Goal: Task Accomplishment & Management: Complete application form

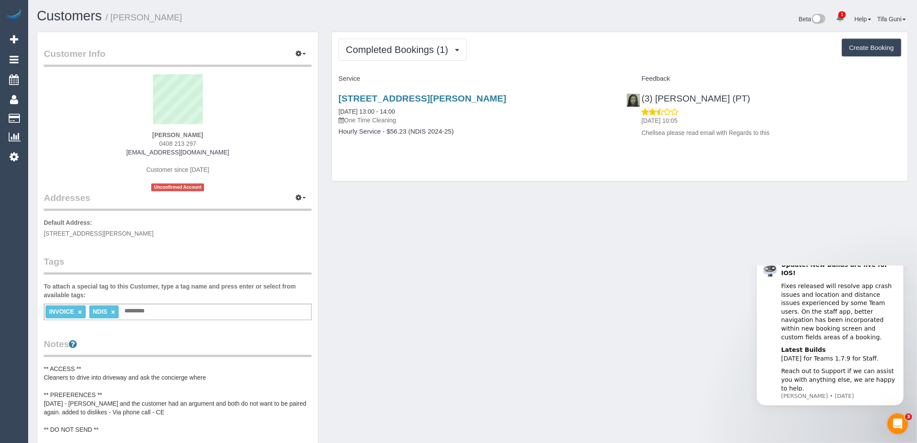
click at [866, 46] on button "Create Booking" at bounding box center [871, 48] width 59 height 18
select select "VIC"
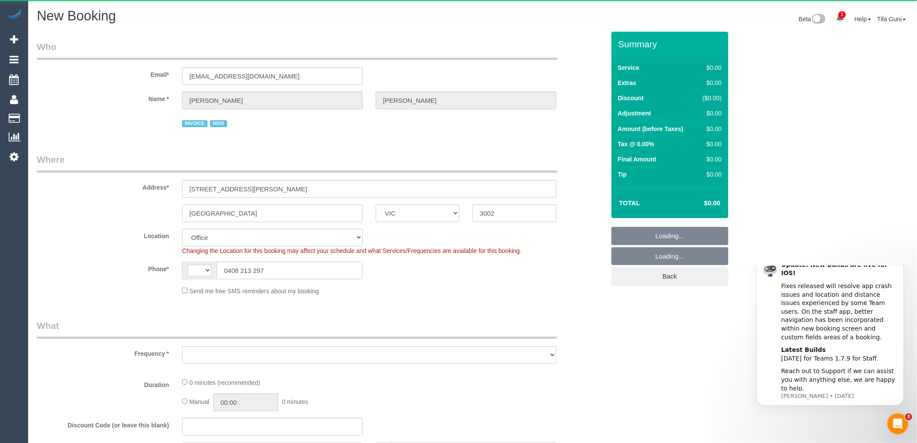
select select "string:AU"
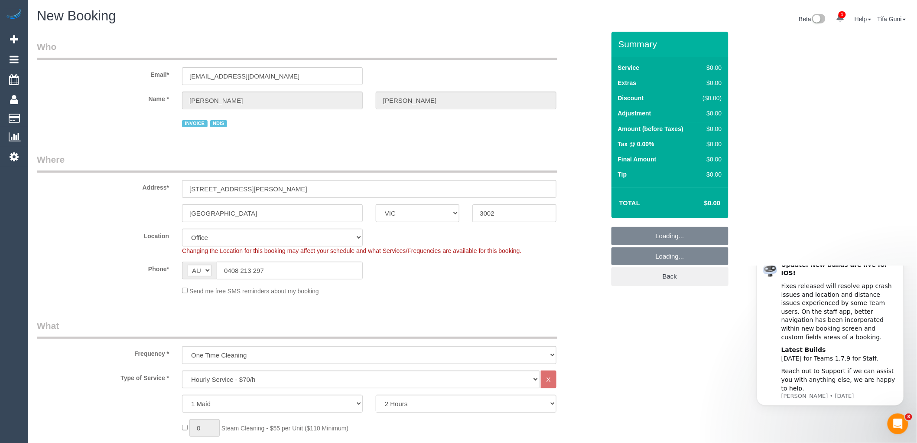
select select "object:2526"
select select "54"
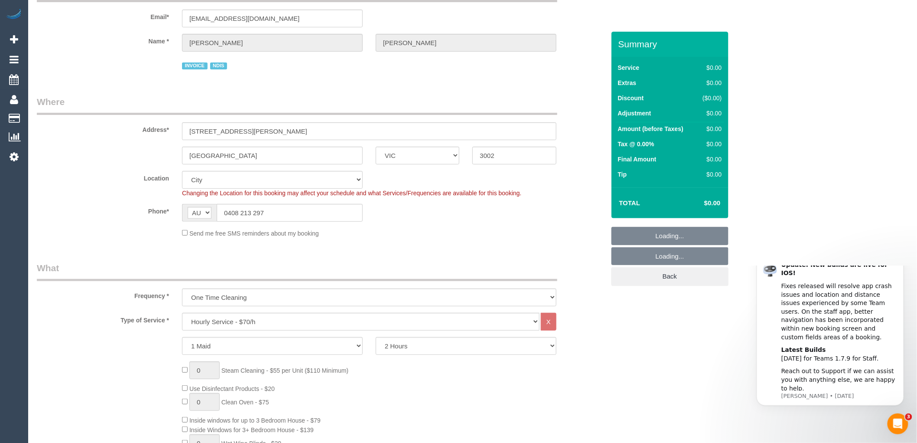
select select "object:2536"
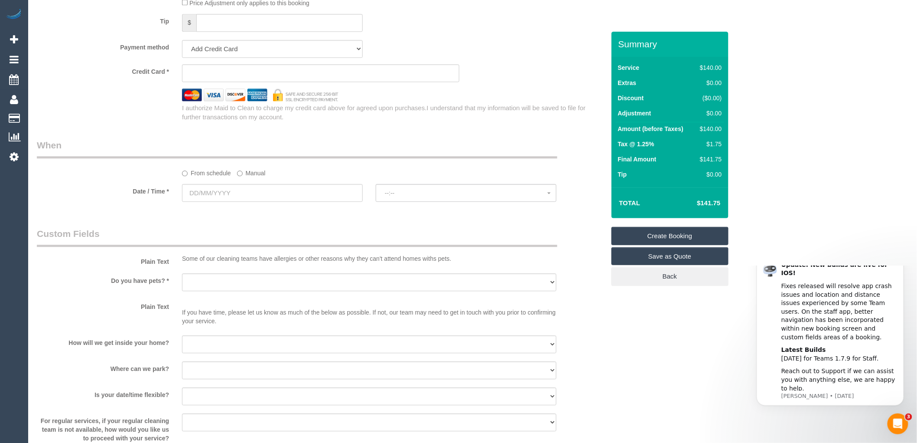
scroll to position [867, 0]
click at [242, 198] on input "text" at bounding box center [272, 192] width 181 height 18
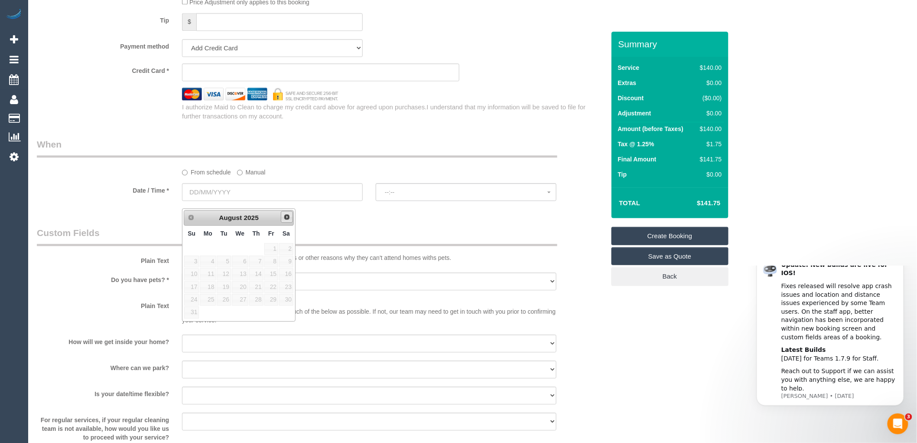
click at [288, 217] on span "Next" at bounding box center [287, 216] width 7 height 7
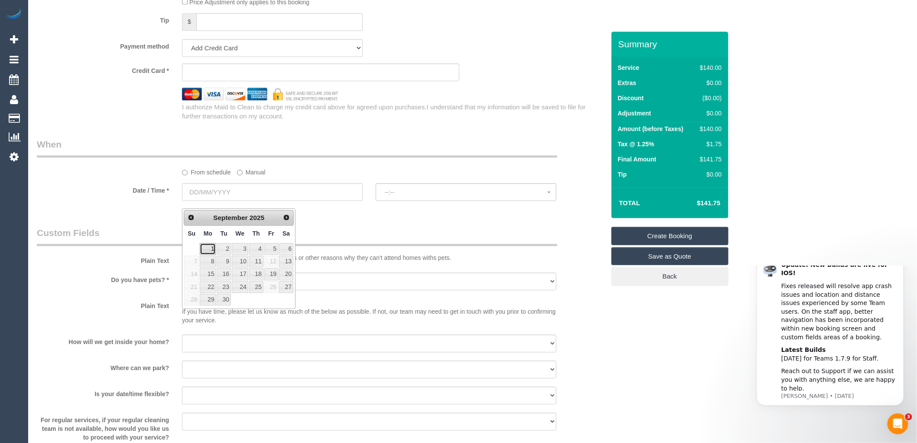
click at [213, 248] on link "1" at bounding box center [208, 249] width 16 height 12
type input "01/09/2025"
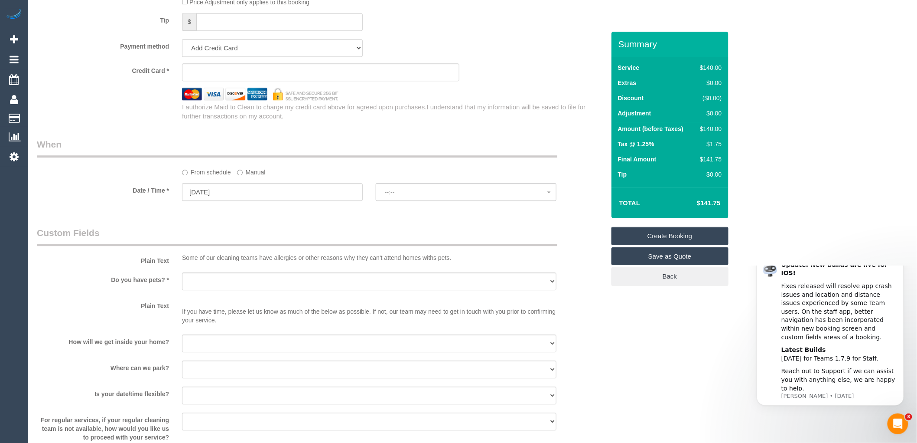
select select "spot1"
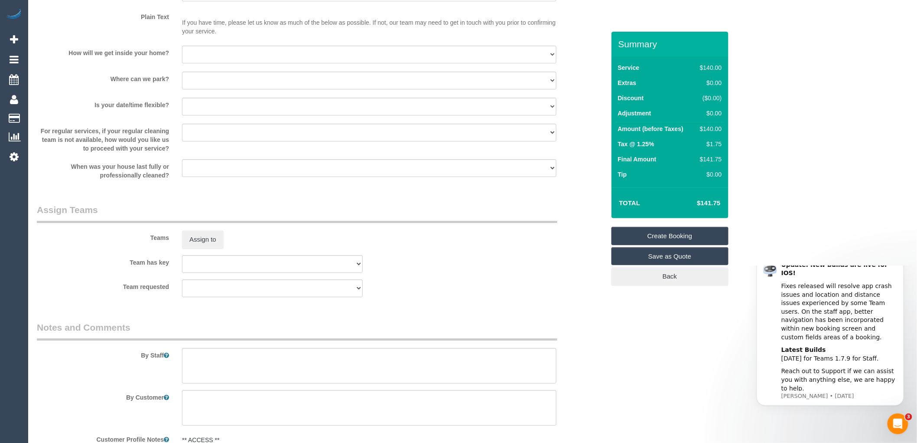
scroll to position [1352, 0]
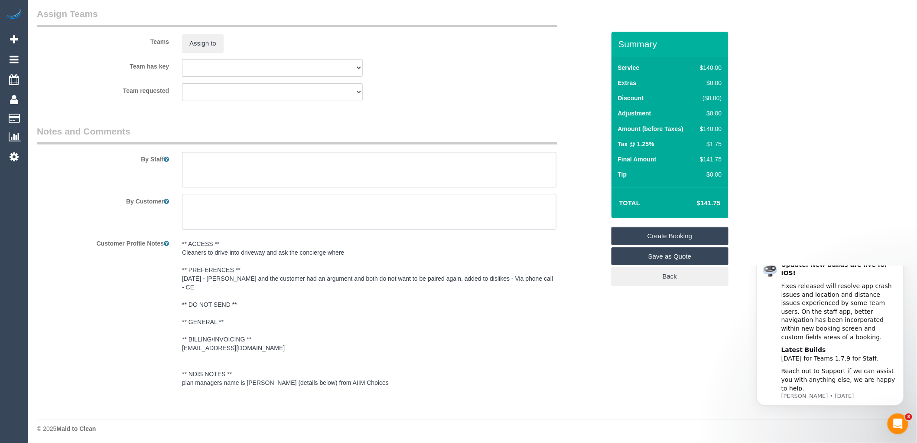
click at [193, 210] on textarea at bounding box center [369, 212] width 375 height 36
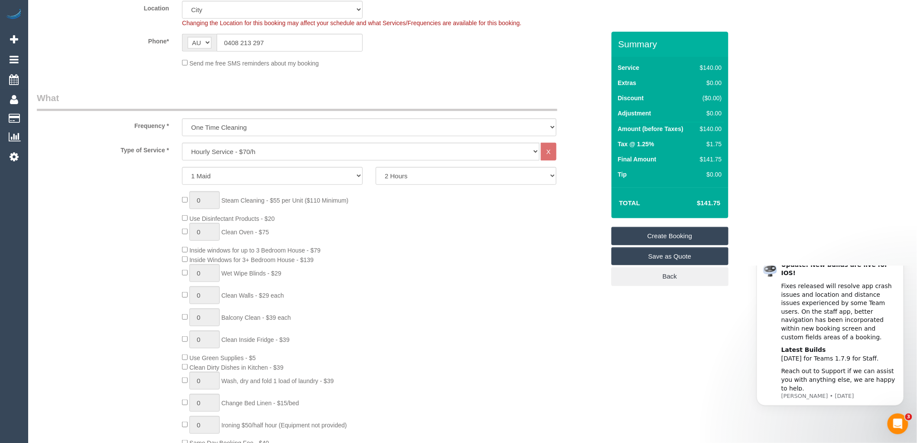
scroll to position [0, 0]
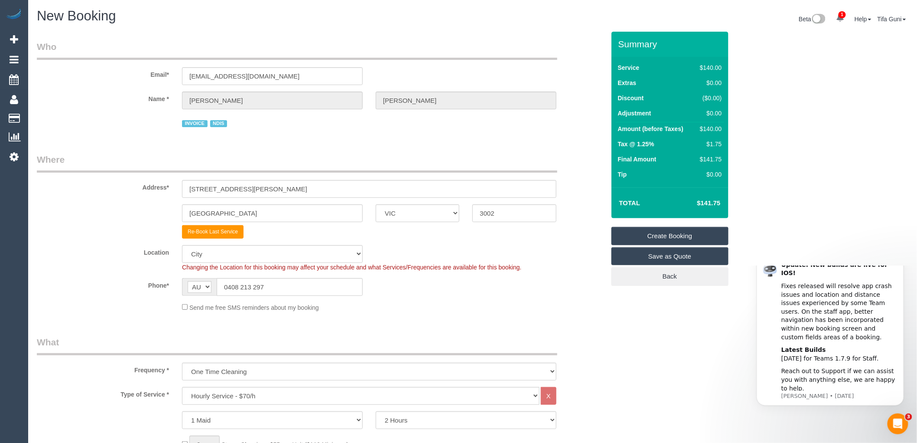
type textarea "Different cleaner"
drag, startPoint x: 259, startPoint y: 75, endPoint x: 166, endPoint y: 71, distance: 93.3
click at [166, 71] on div "Email* tomgilbert1@icloud.com" at bounding box center [320, 62] width 581 height 45
click at [319, 122] on div "INVOICE NDIS" at bounding box center [369, 122] width 375 height 13
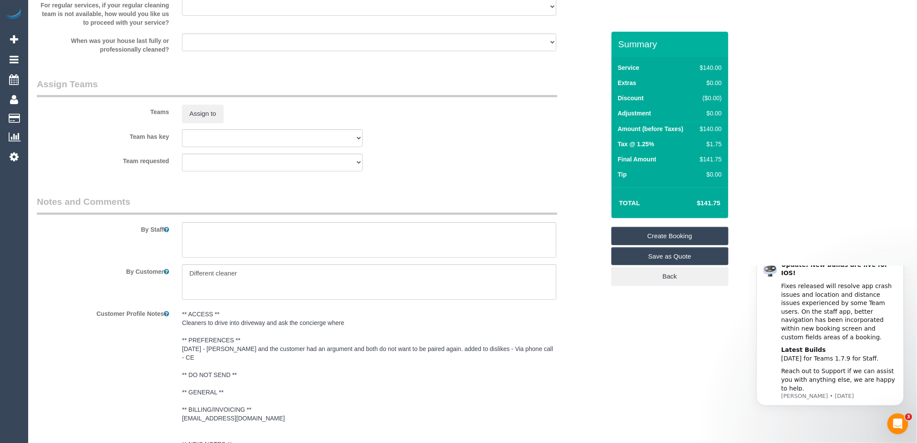
scroll to position [1352, 0]
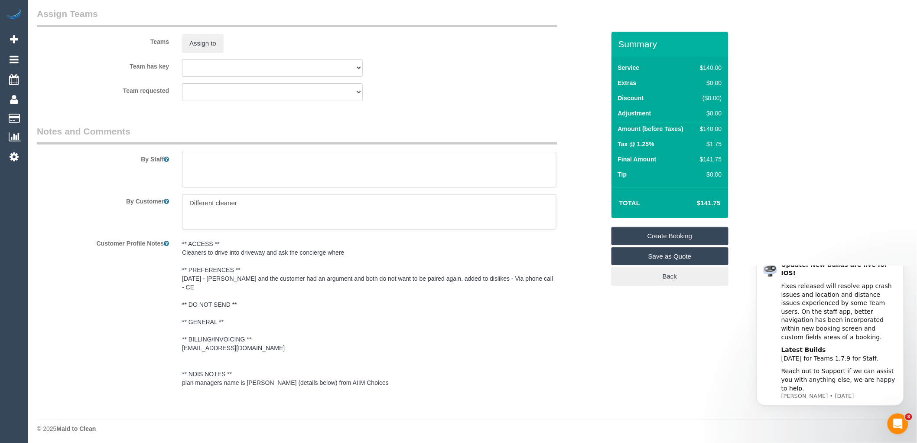
click at [194, 171] on textarea at bounding box center [369, 170] width 375 height 36
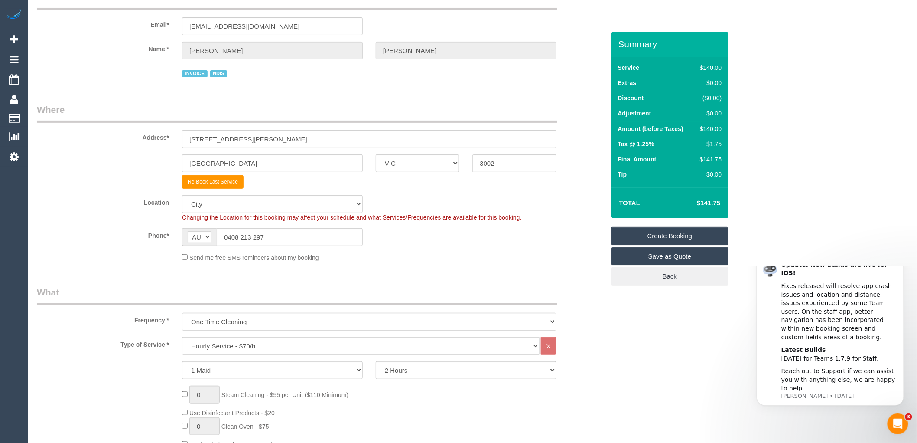
scroll to position [48, 0]
type textarea "New Steam Cleaner"
click at [228, 78] on div "INVOICE NDIS" at bounding box center [369, 74] width 375 height 13
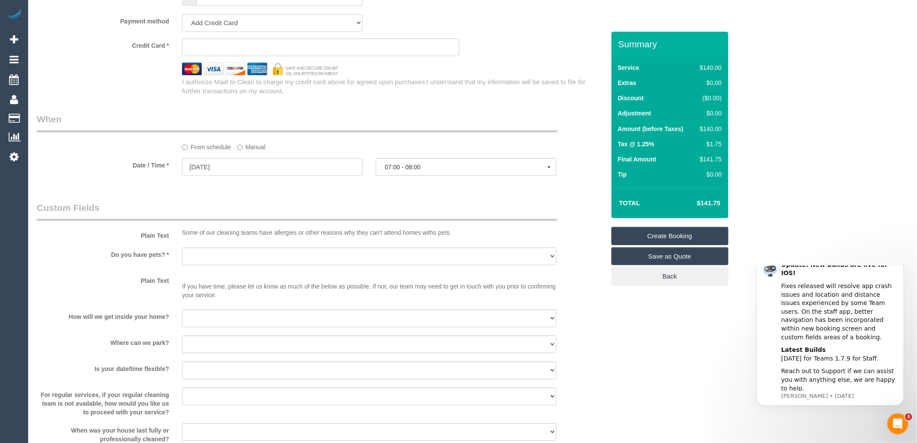
scroll to position [963, 0]
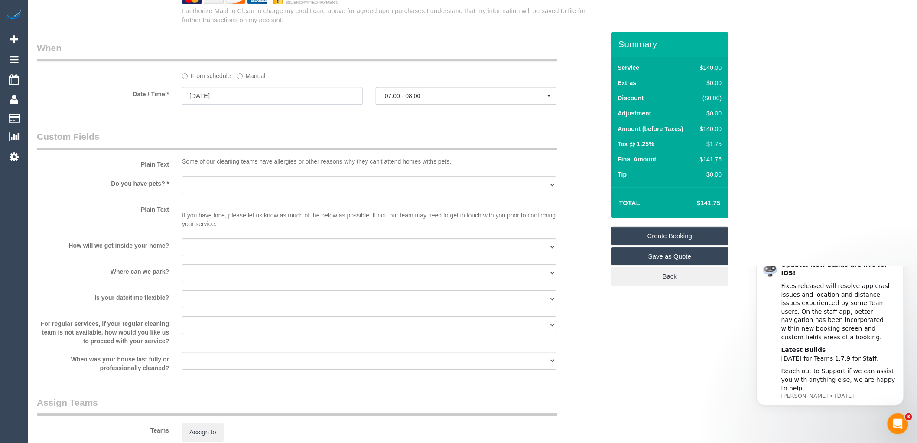
click at [270, 104] on input "01/09/2025" at bounding box center [272, 96] width 181 height 18
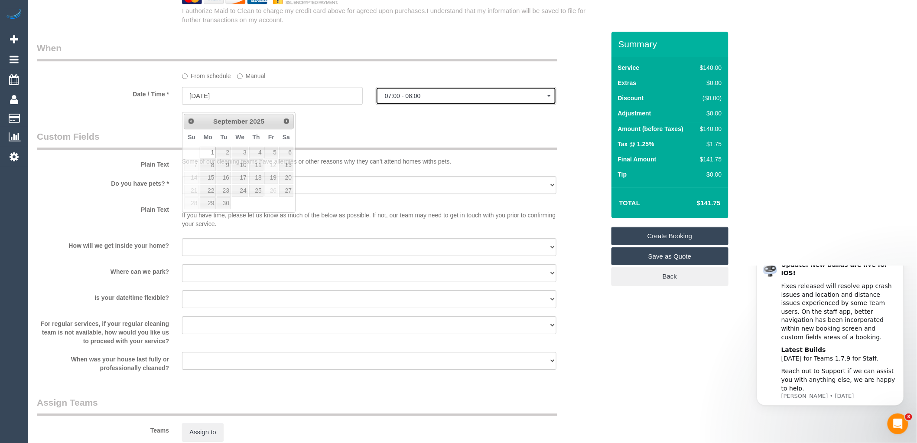
click at [423, 99] on span "07:00 - 08:00" at bounding box center [466, 95] width 163 height 7
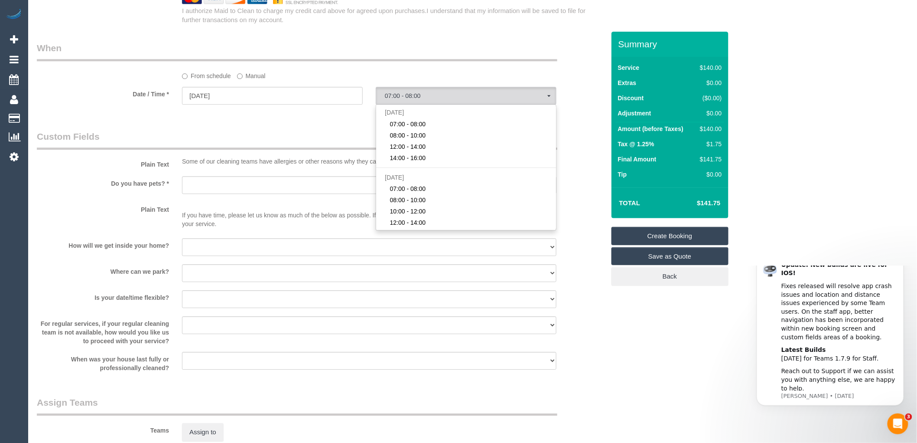
click at [333, 140] on legend "Custom Fields" at bounding box center [297, 140] width 521 height 20
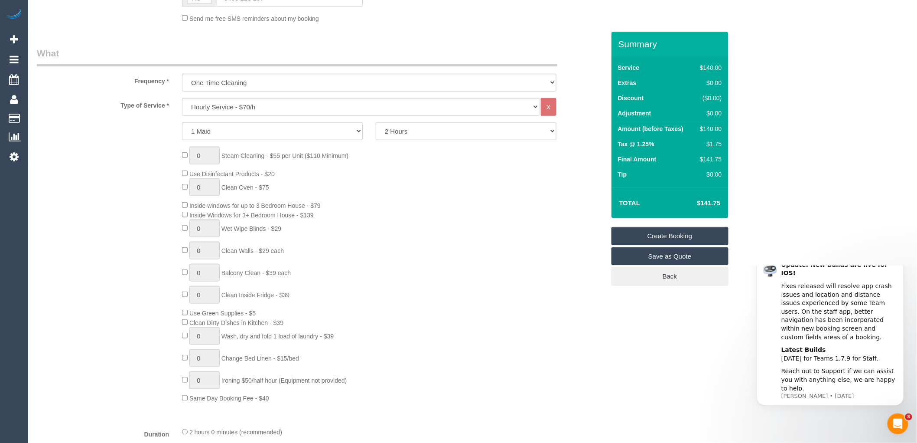
scroll to position [241, 0]
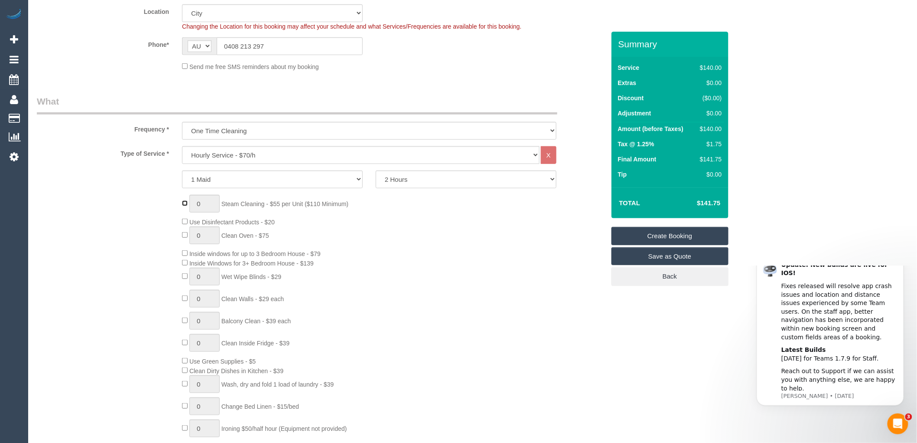
type input "1"
select select "spot24"
click at [209, 205] on input "1" at bounding box center [204, 204] width 30 height 18
click at [331, 231] on div "1 Steam Cleaning - $55 per Unit ($110 Minimum) Use Disinfectant Products - $20 …" at bounding box center [394, 323] width 436 height 256
click at [204, 203] on input "1" at bounding box center [204, 204] width 30 height 18
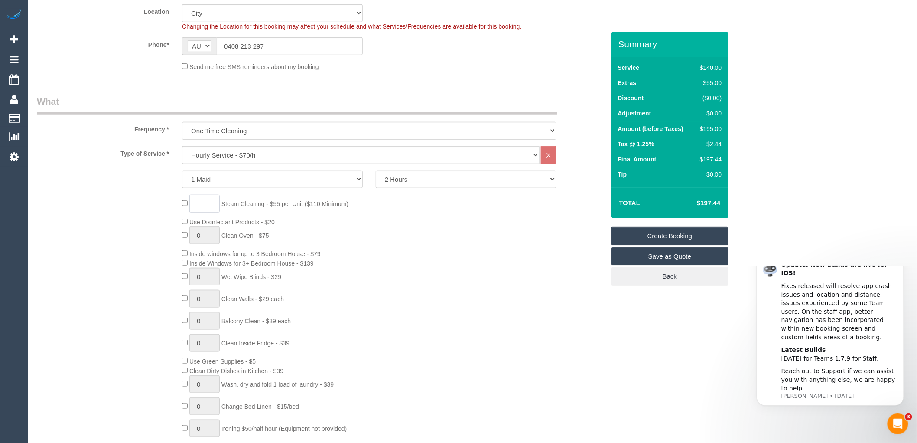
type input "1"
type input "2"
click at [486, 286] on div "2 Steam Cleaning - $55 per Unit ($110 Minimum) Use Disinfectant Products - $20 …" at bounding box center [394, 323] width 436 height 256
select select "spot47"
click at [206, 203] on input "2" at bounding box center [204, 204] width 30 height 18
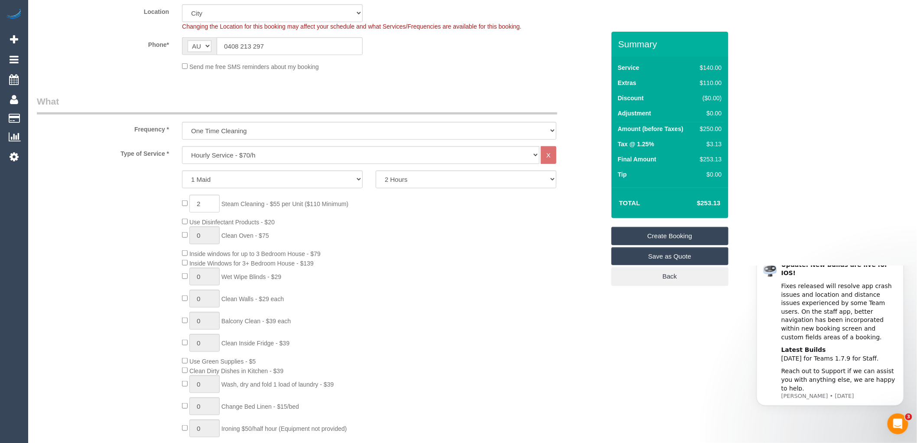
click at [407, 233] on div "2 Steam Cleaning - $55 per Unit ($110 Minimum) Use Disinfectant Products - $20 …" at bounding box center [394, 323] width 436 height 256
click at [204, 202] on input "2" at bounding box center [204, 204] width 30 height 18
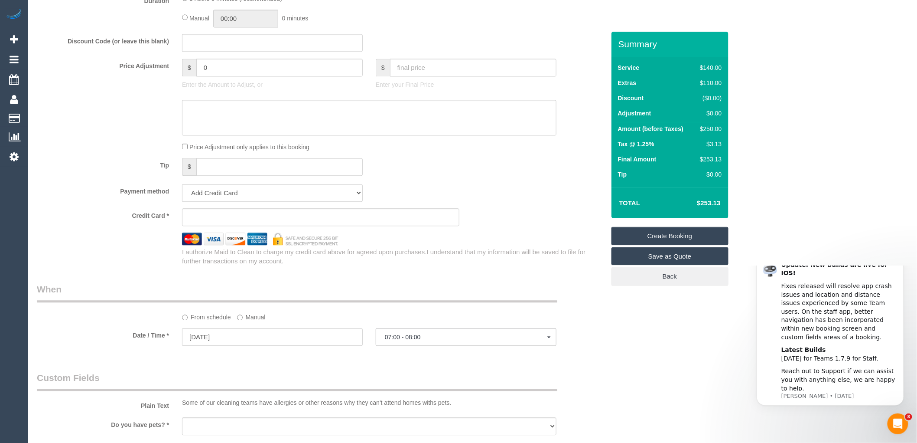
scroll to position [578, 0]
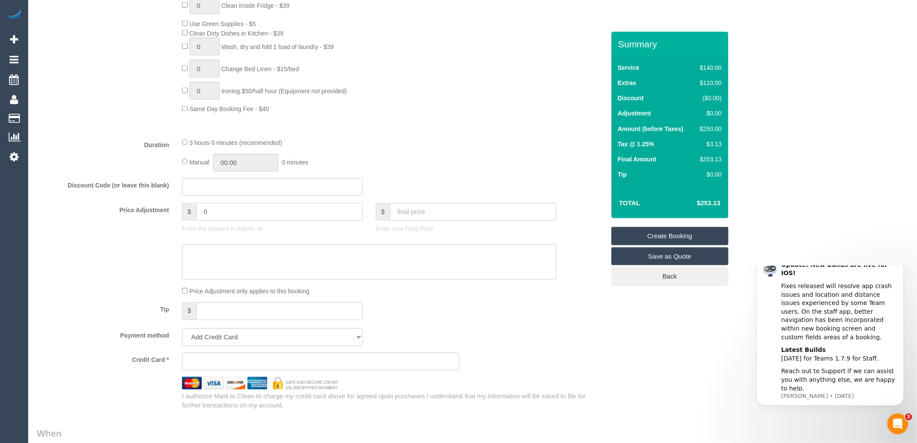
click at [212, 219] on input "0" at bounding box center [279, 212] width 166 height 18
type input "27.5"
click at [462, 170] on div "Manual 00:00 0 minutes" at bounding box center [369, 163] width 375 height 18
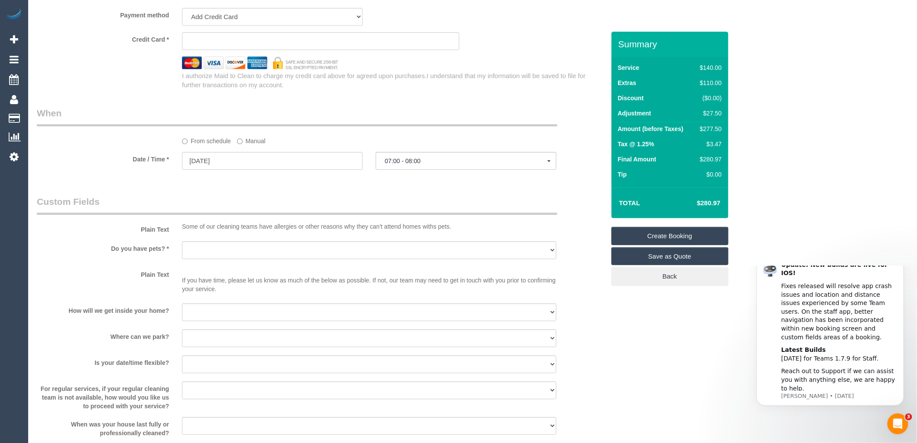
scroll to position [915, 0]
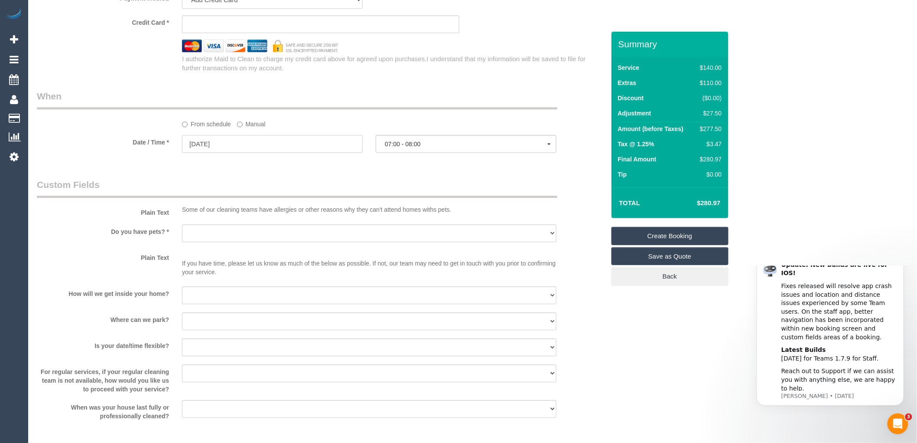
click at [259, 153] on input "01/09/2025" at bounding box center [272, 144] width 181 height 18
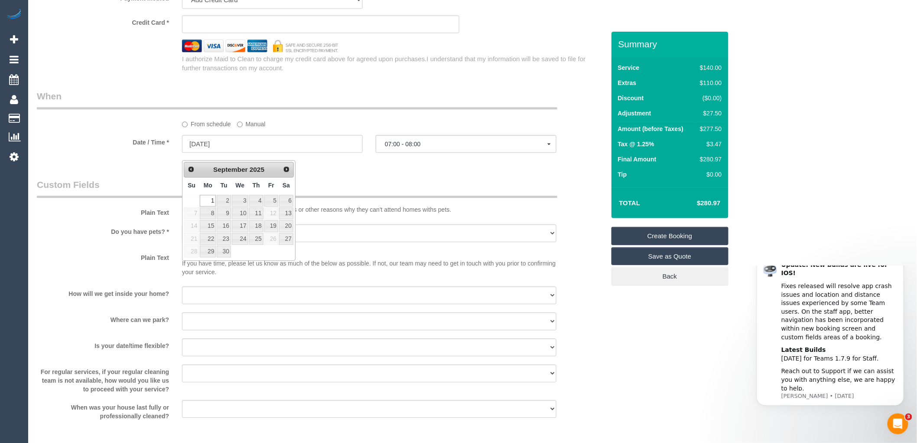
click at [335, 107] on legend "When" at bounding box center [297, 100] width 521 height 20
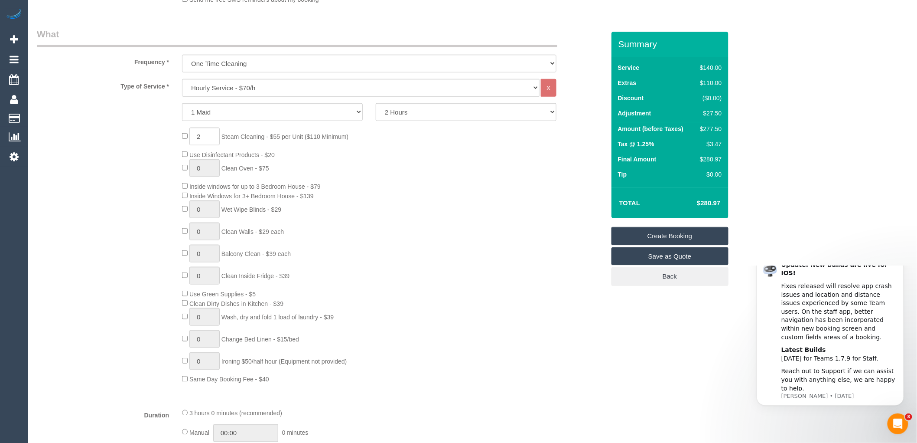
scroll to position [289, 0]
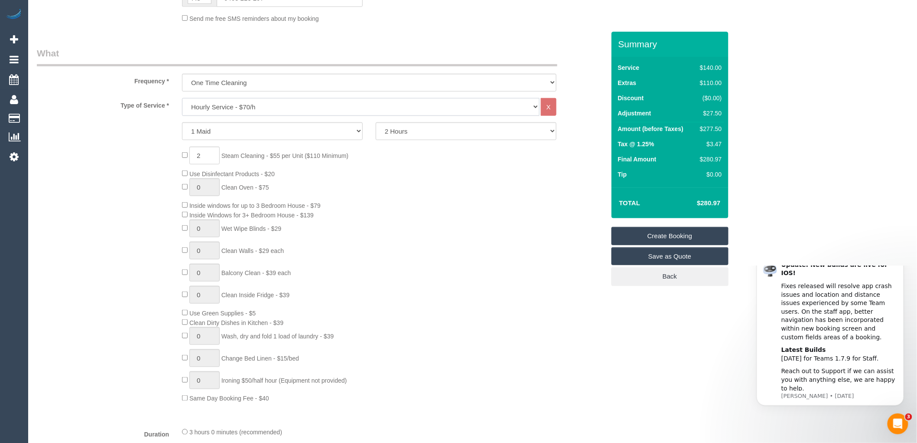
click at [226, 107] on select "Hourly Service - $70/h Hourly Service - $65/h Hourly Service - $60/h Hourly Ser…" at bounding box center [361, 107] width 358 height 18
select select "210"
click at [182, 99] on select "Hourly Service - $70/h Hourly Service - $65/h Hourly Service - $60/h Hourly Ser…" at bounding box center [361, 107] width 358 height 18
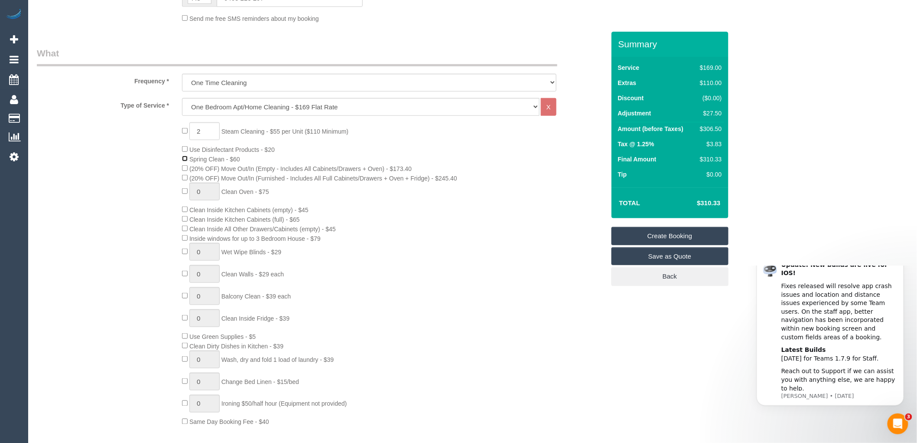
select select "spot70"
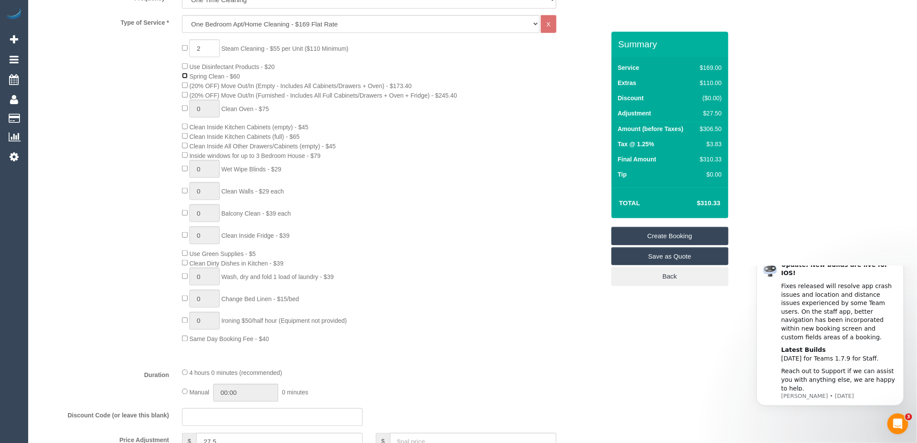
scroll to position [385, 0]
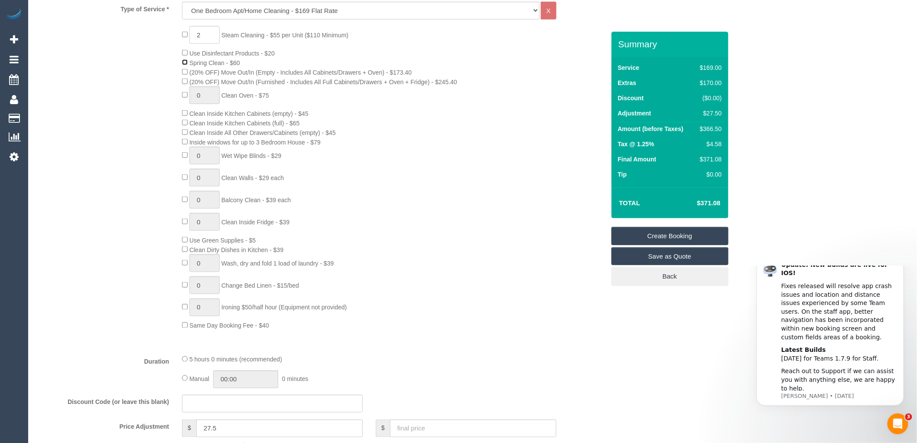
select select "spot93"
type input "1"
select select "spot116"
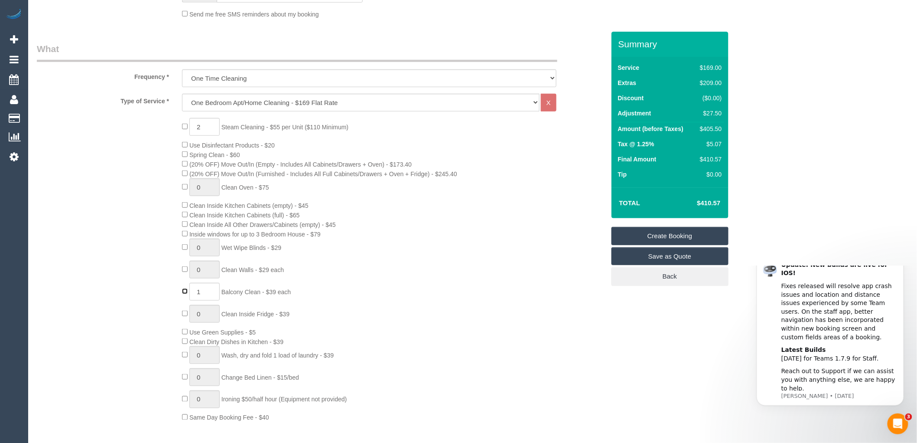
scroll to position [289, 0]
click at [386, 150] on div "2 Steam Cleaning - $55 per Unit ($110 Minimum) Use Disinfectant Products - $20 …" at bounding box center [394, 274] width 436 height 304
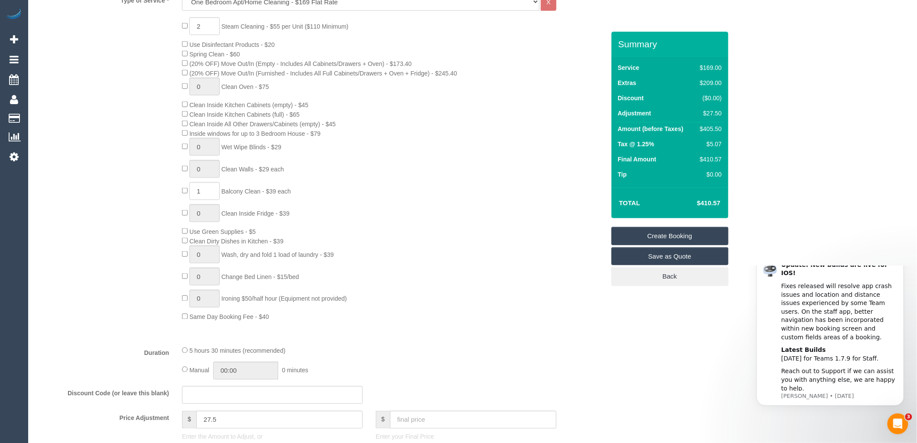
scroll to position [337, 0]
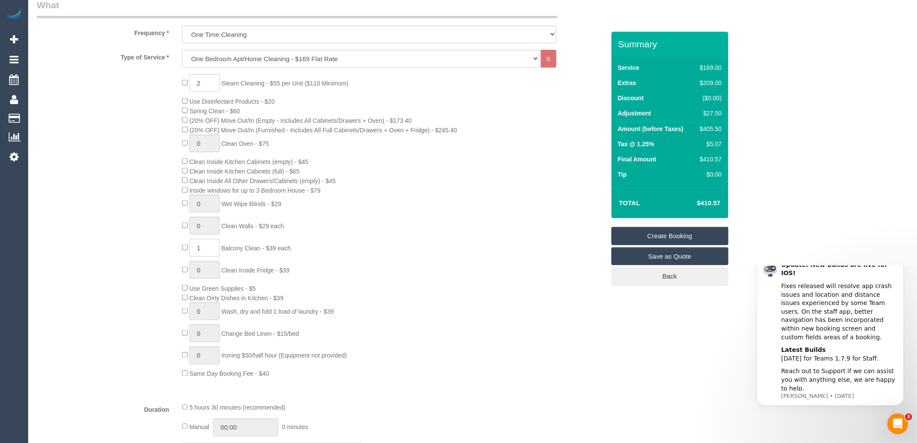
click at [202, 256] on input "1" at bounding box center [204, 248] width 30 height 18
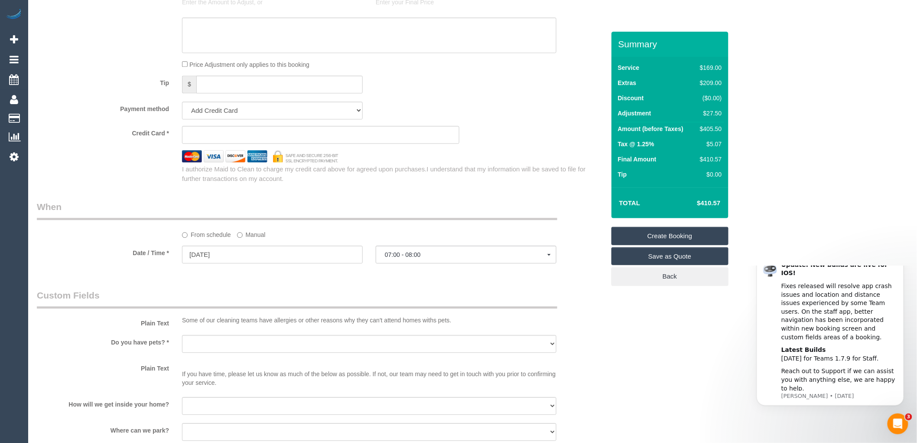
scroll to position [915, 0]
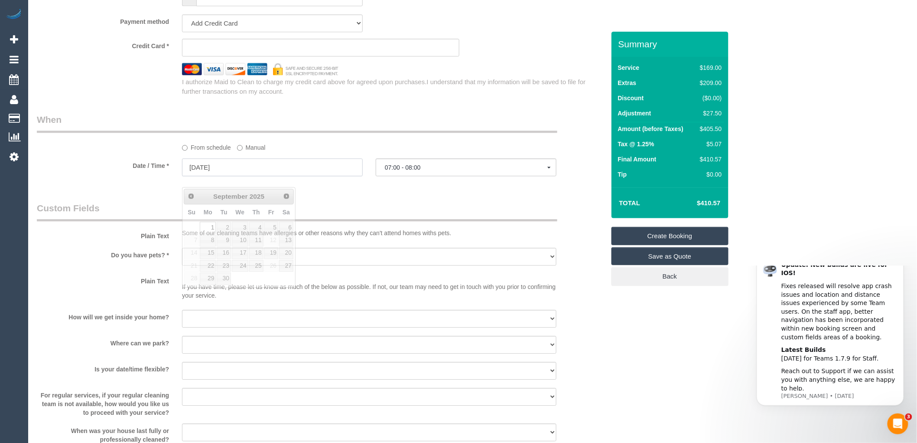
click at [231, 176] on input "01/09/2025" at bounding box center [272, 167] width 181 height 18
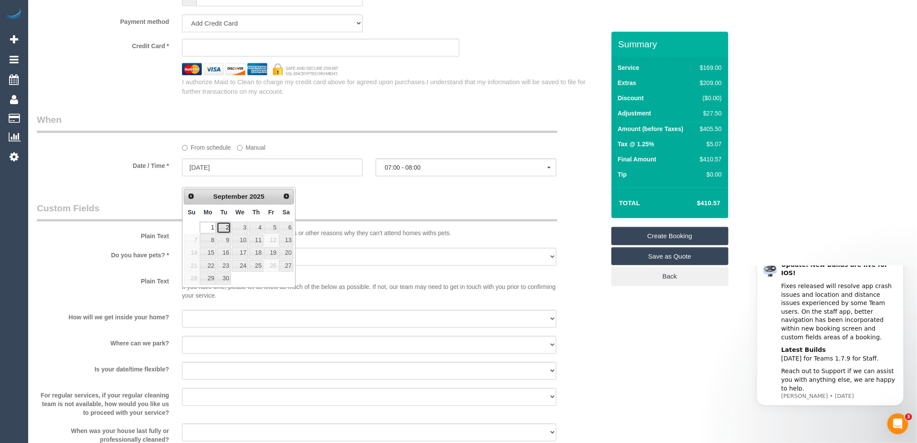
click at [225, 227] on link "2" at bounding box center [224, 228] width 14 height 12
type input "02/09/2025"
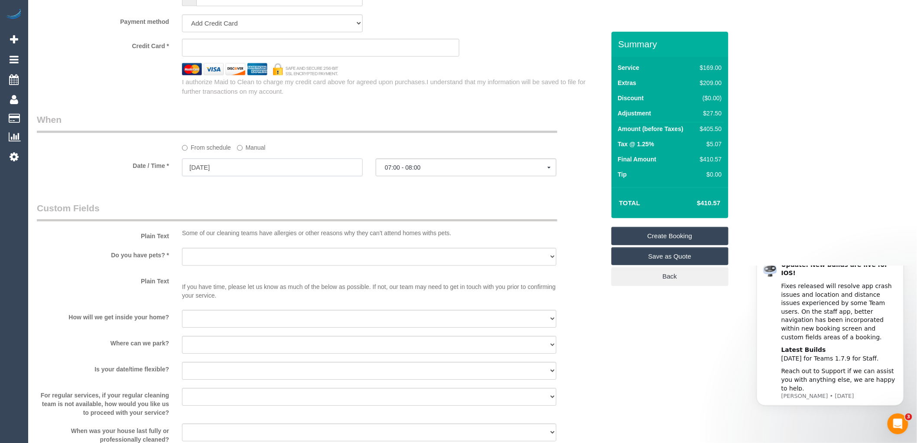
click at [222, 175] on input "02/09/2025" at bounding box center [272, 167] width 181 height 18
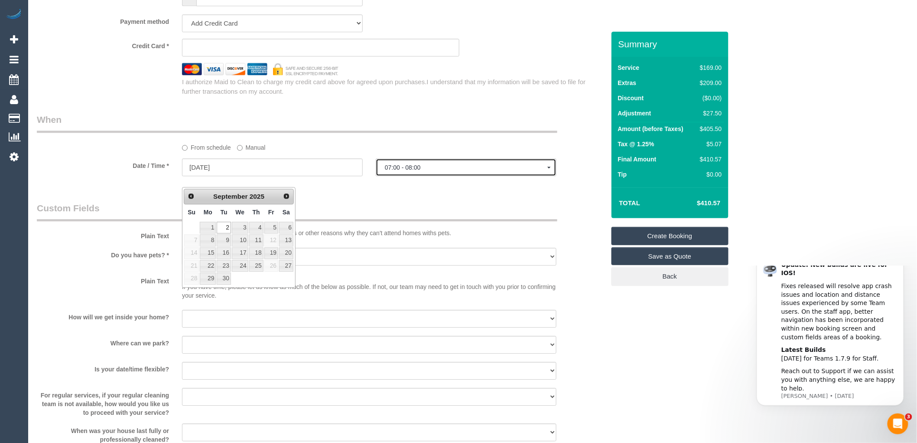
click at [422, 171] on span "07:00 - 08:00" at bounding box center [466, 167] width 163 height 7
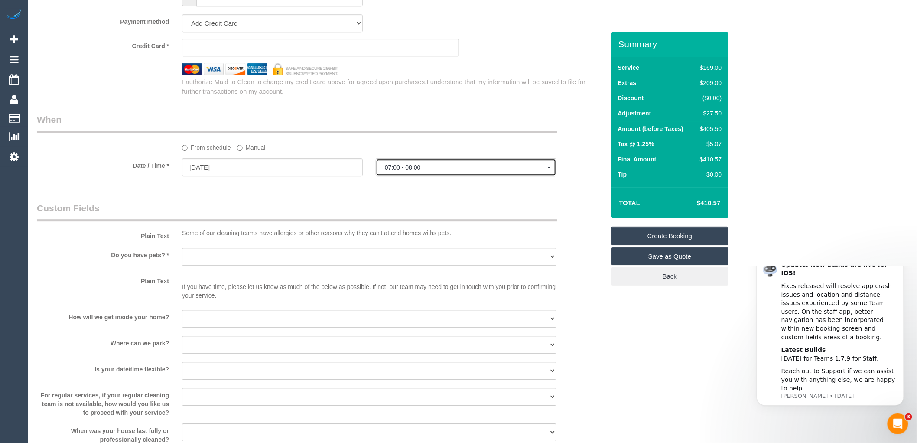
click at [419, 171] on span "07:00 - 08:00" at bounding box center [466, 167] width 163 height 7
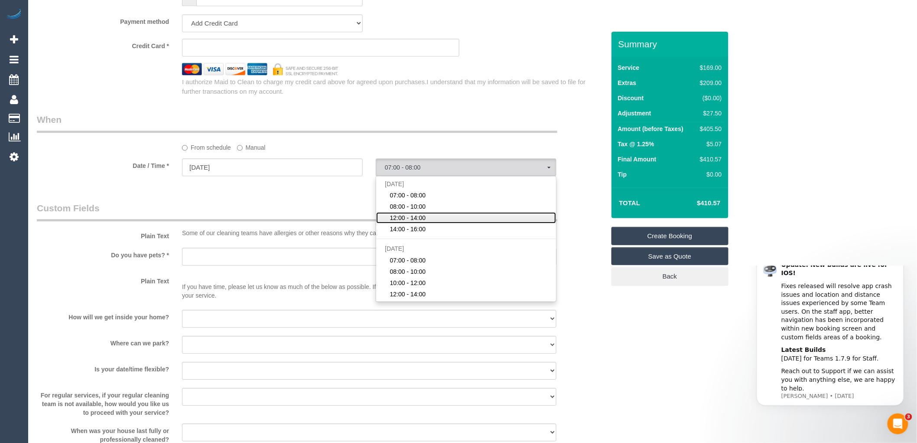
click at [415, 222] on span "12:00 - 14:00" at bounding box center [408, 217] width 36 height 9
select select "spot118"
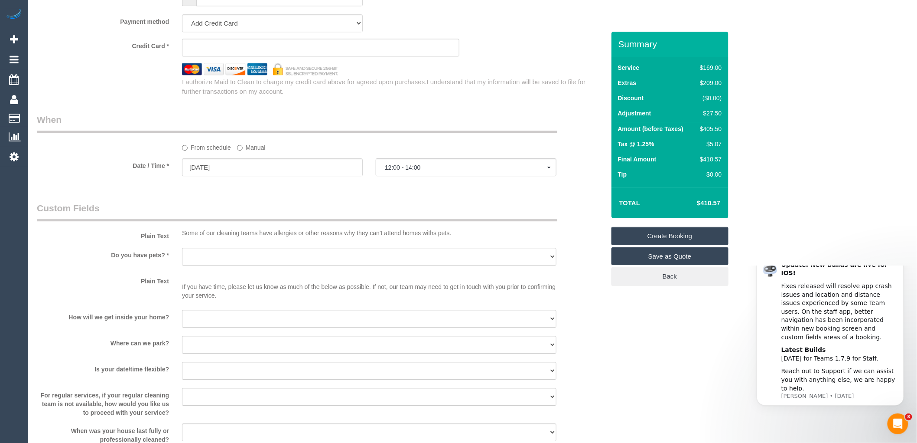
click at [406, 171] on span "12:00 - 14:00" at bounding box center [466, 167] width 163 height 7
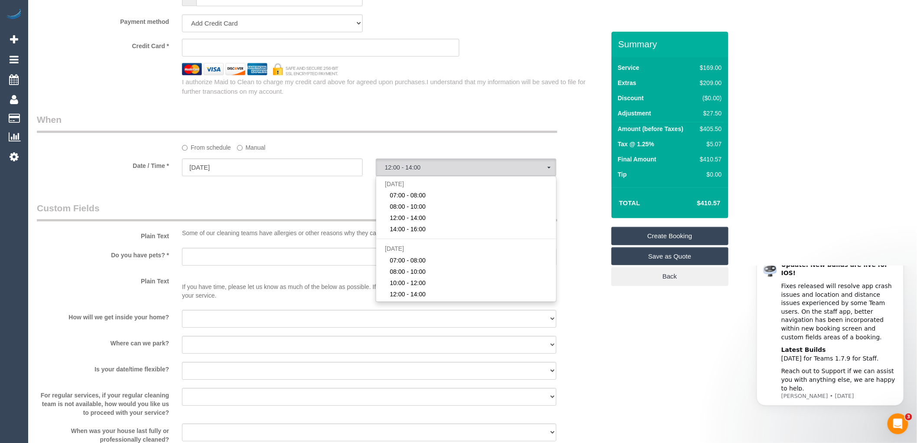
click at [275, 178] on div at bounding box center [272, 177] width 181 height 2
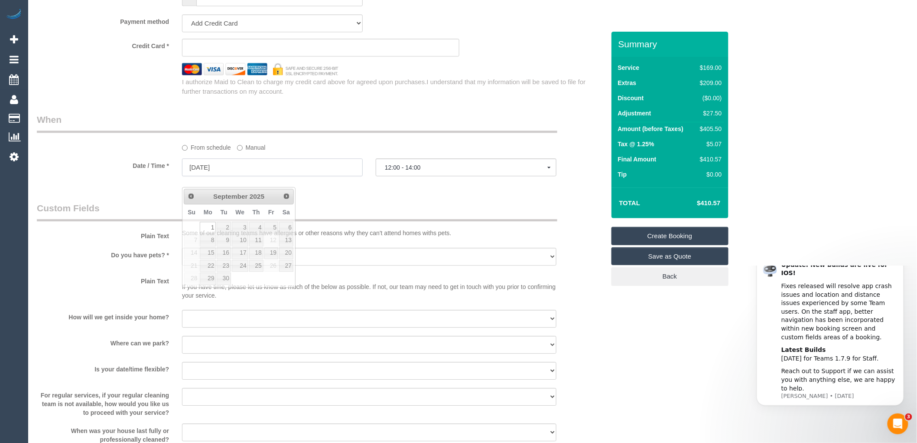
click at [228, 175] on input "01/09/2025" at bounding box center [272, 167] width 181 height 18
click at [225, 227] on link "2" at bounding box center [224, 228] width 14 height 12
type input "02/09/2025"
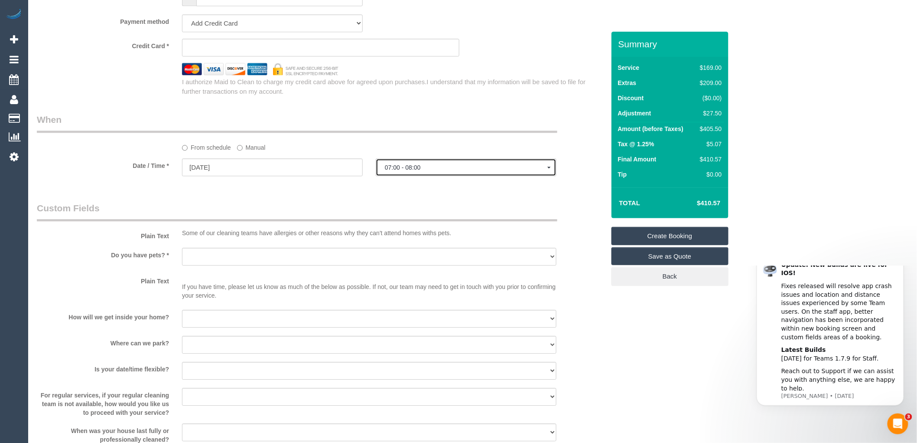
click at [405, 171] on span "07:00 - 08:00" at bounding box center [466, 167] width 163 height 7
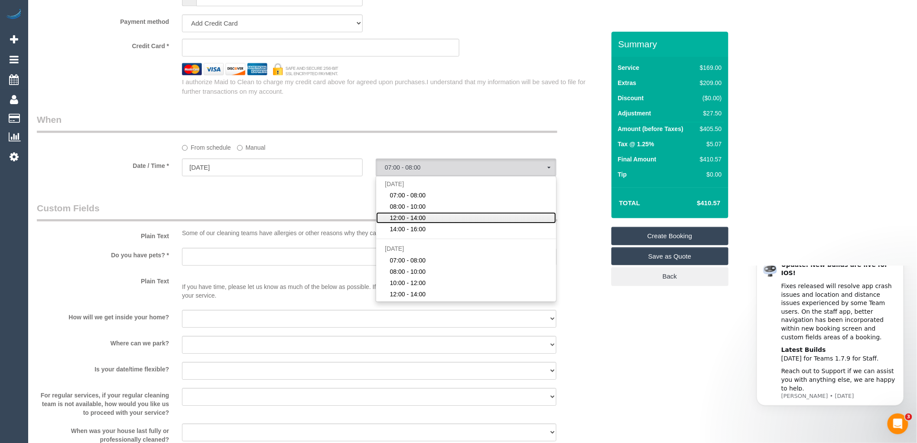
click at [414, 222] on span "12:00 - 14:00" at bounding box center [408, 217] width 36 height 9
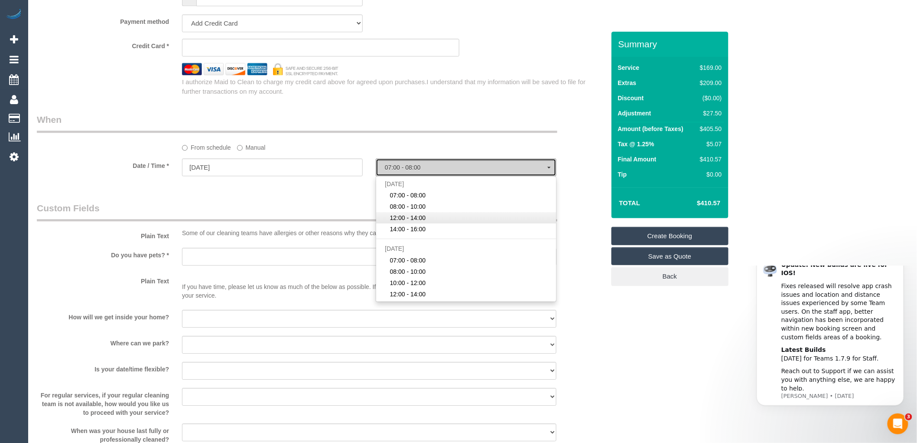
select select "spot118"
type input "01/09/2025"
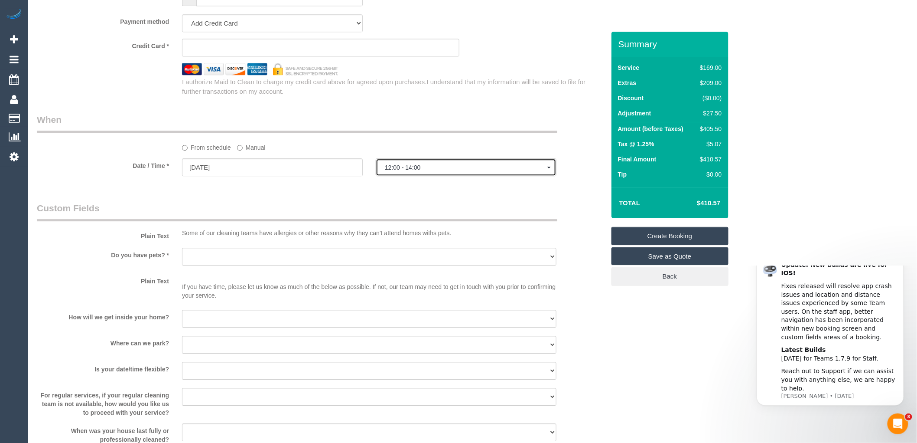
click at [408, 173] on button "12:00 - 14:00" at bounding box center [466, 167] width 181 height 18
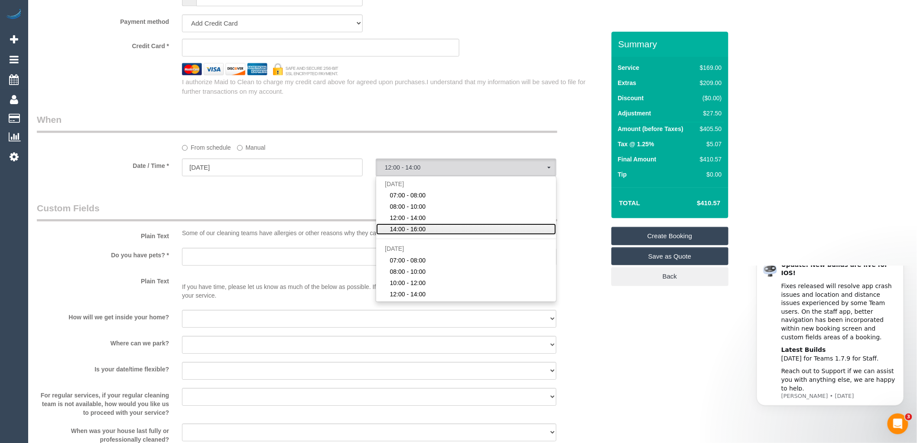
click at [412, 233] on span "14:00 - 16:00" at bounding box center [408, 229] width 36 height 9
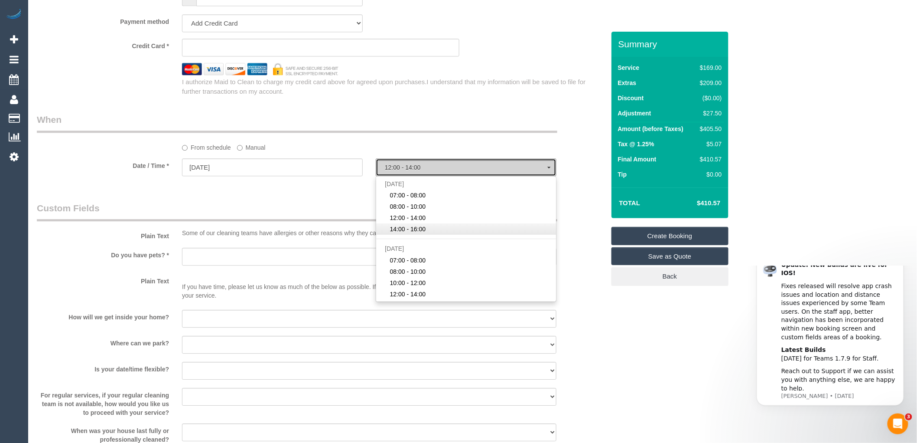
select select "spot119"
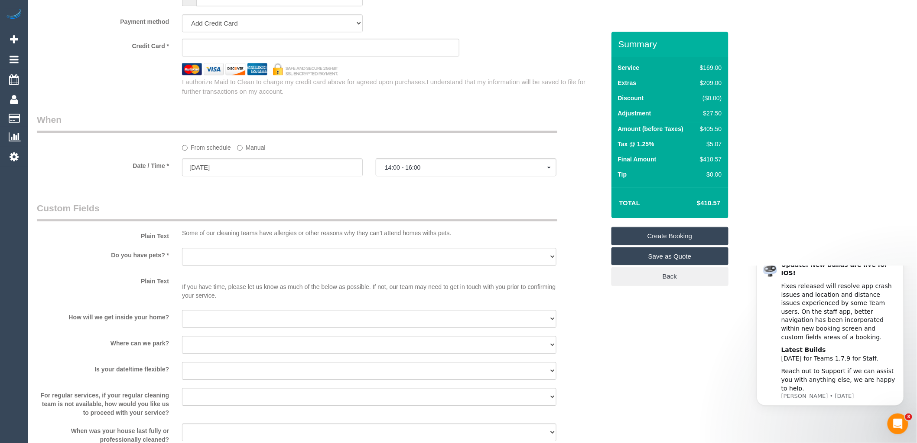
click at [302, 184] on fieldset "When From schedule Manual Date / Time * 01/09/2025 14:00 - 16:00 Mon September …" at bounding box center [321, 148] width 568 height 71
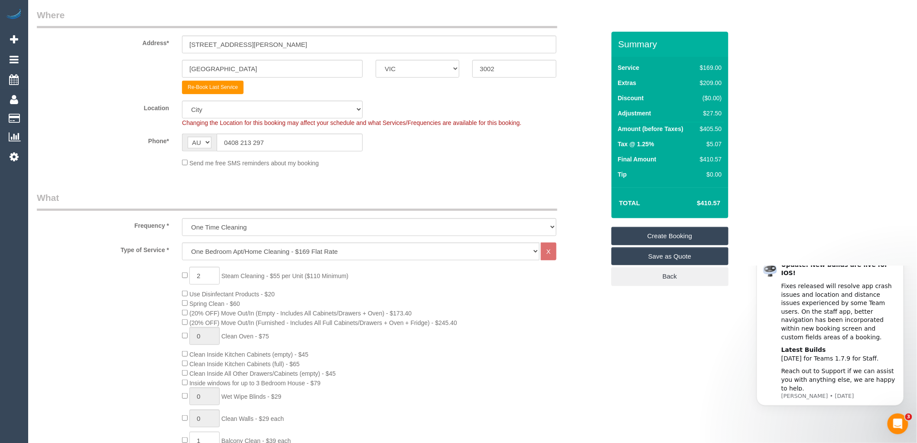
scroll to position [0, 0]
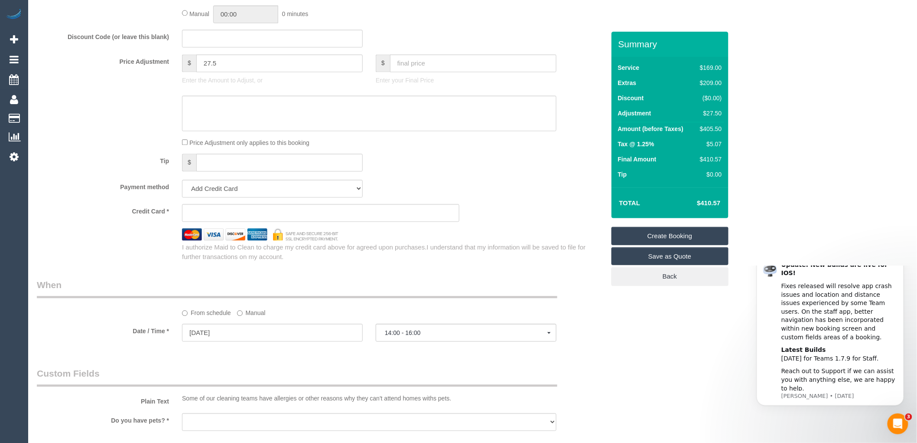
scroll to position [770, 0]
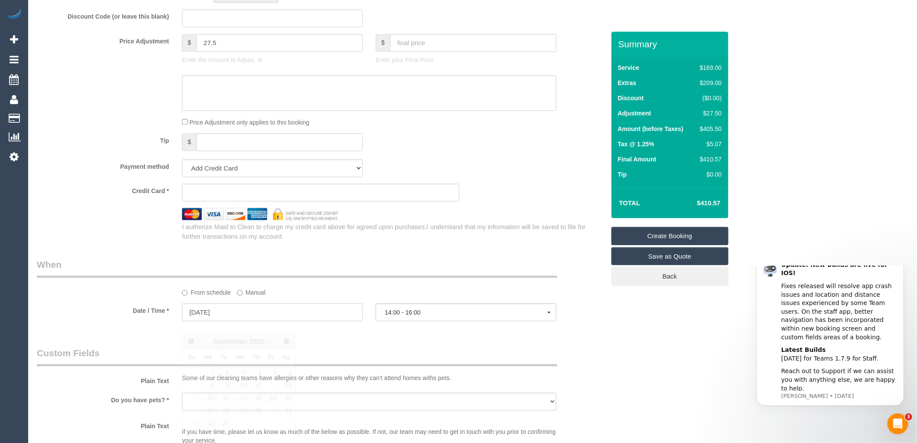
click at [221, 321] on input "01/09/2025" at bounding box center [272, 312] width 181 height 18
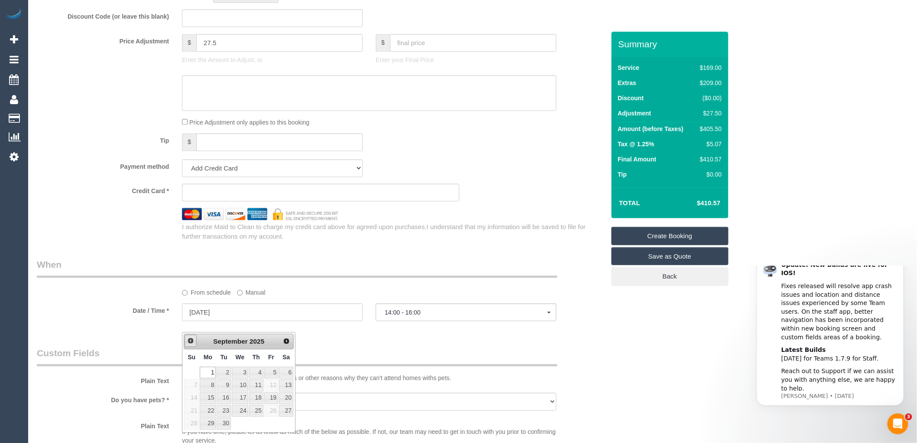
click at [189, 343] on span "Prev" at bounding box center [190, 340] width 7 height 7
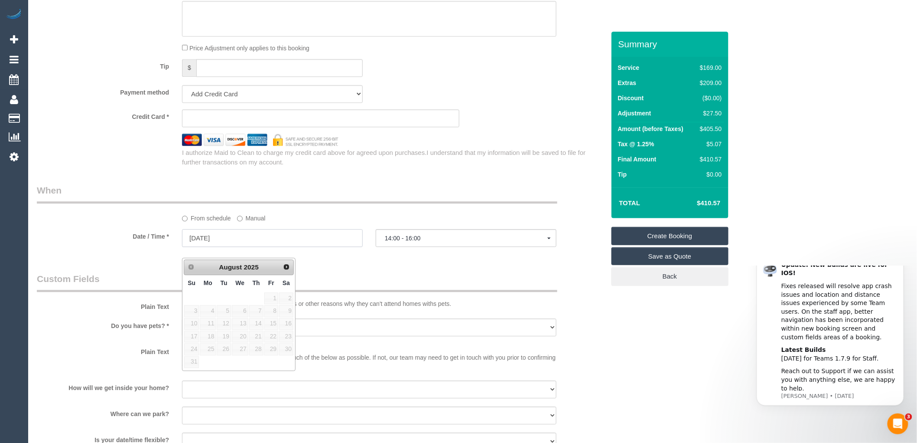
scroll to position [867, 0]
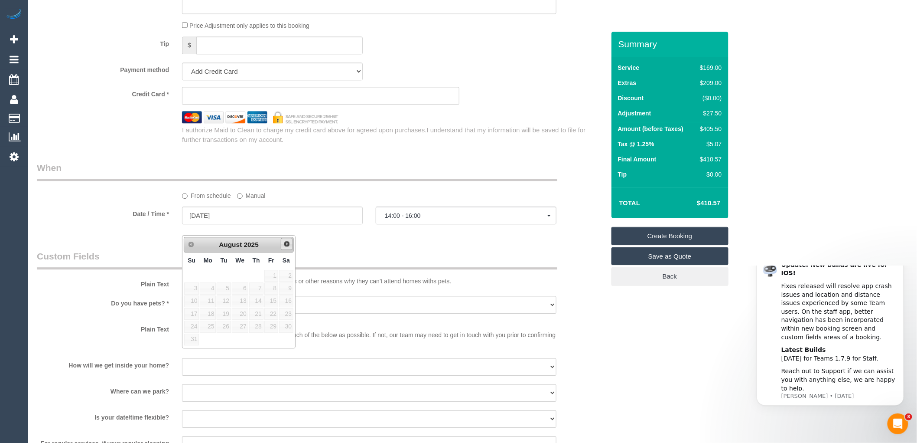
click at [288, 244] on span "Next" at bounding box center [287, 243] width 7 height 7
click at [222, 274] on link "2" at bounding box center [224, 276] width 14 height 12
type input "02/09/2025"
select select "spot120"
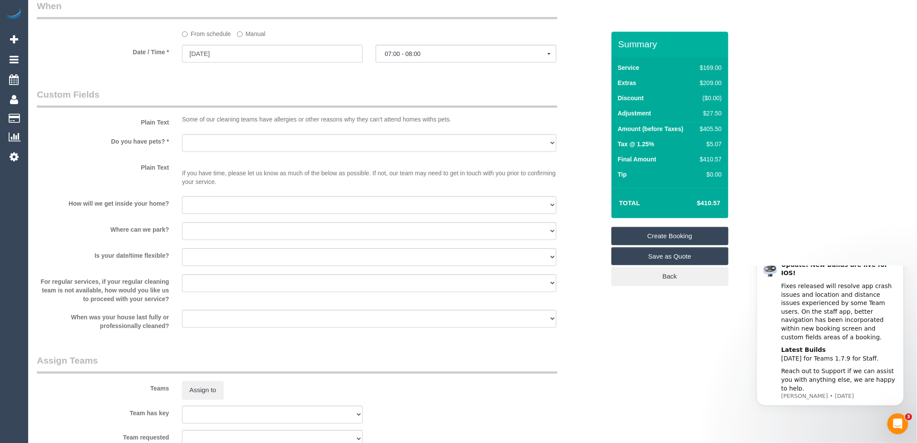
scroll to position [1060, 0]
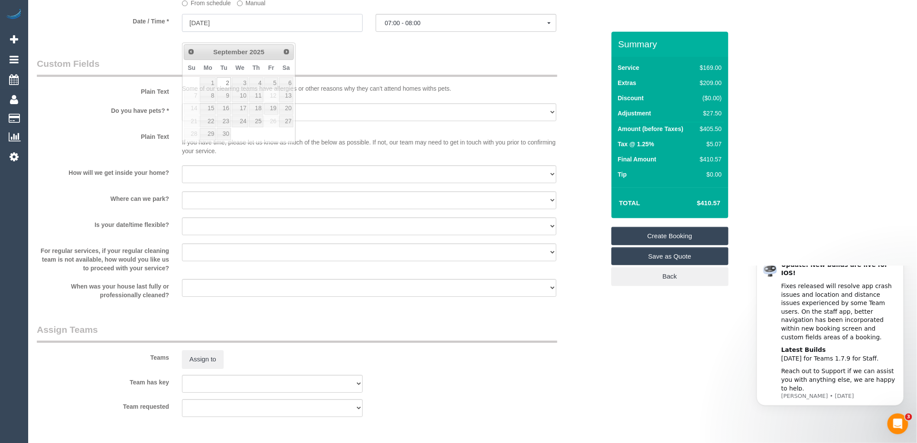
click at [230, 31] on input "02/09/2025" at bounding box center [272, 23] width 181 height 18
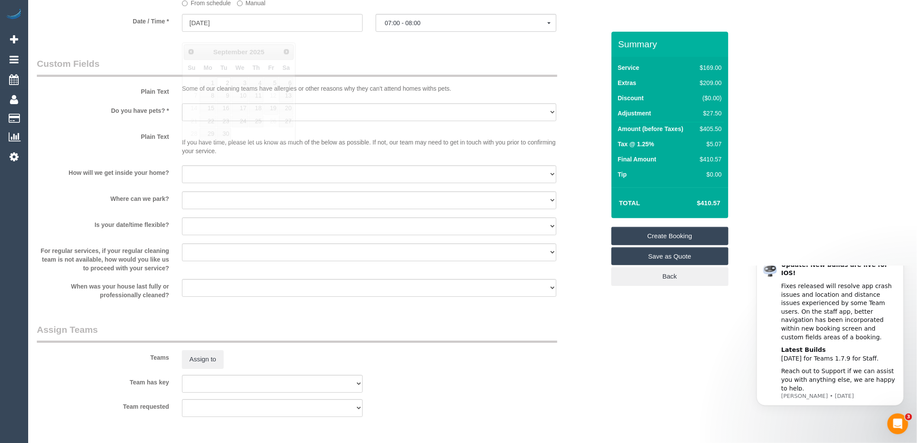
click at [348, 68] on legend "Custom Fields" at bounding box center [297, 67] width 521 height 20
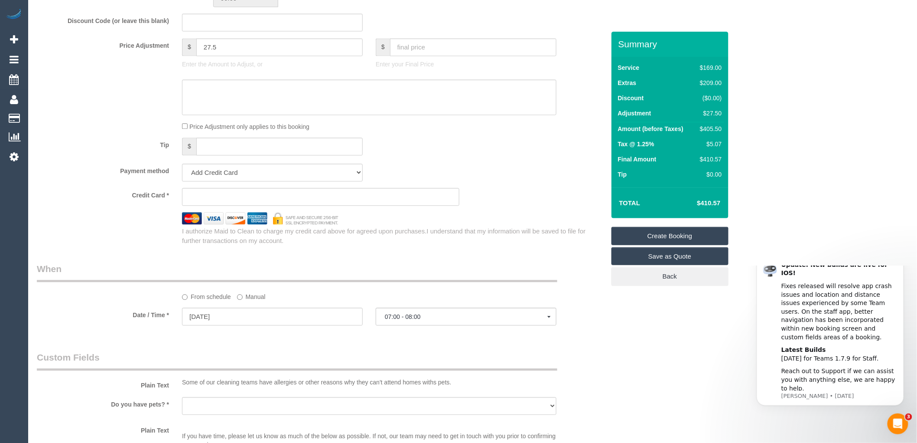
scroll to position [770, 0]
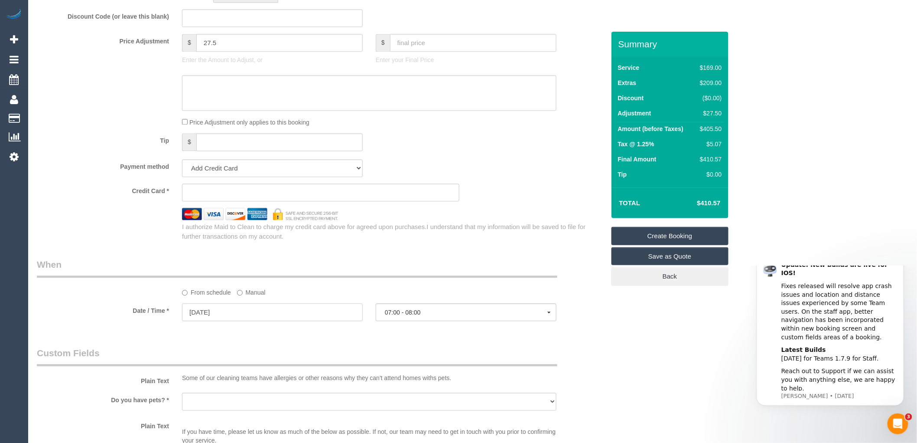
click at [227, 321] on input "02/09/2025" at bounding box center [272, 312] width 181 height 18
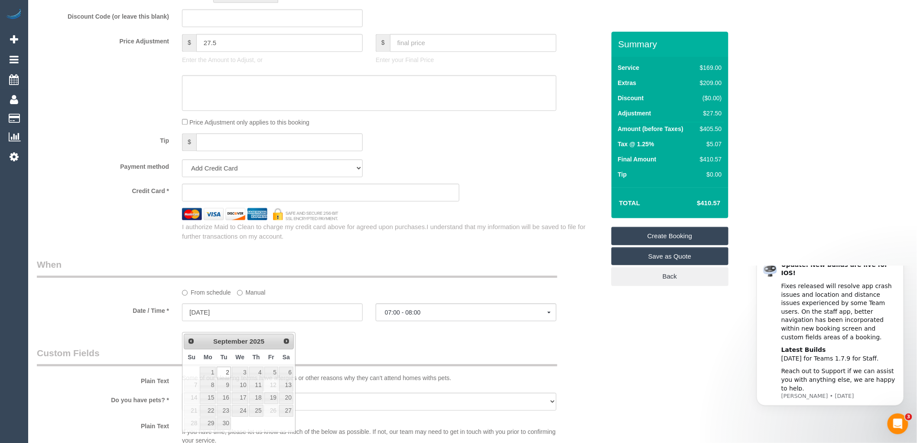
click at [336, 294] on div "From schedule Manual" at bounding box center [320, 277] width 581 height 39
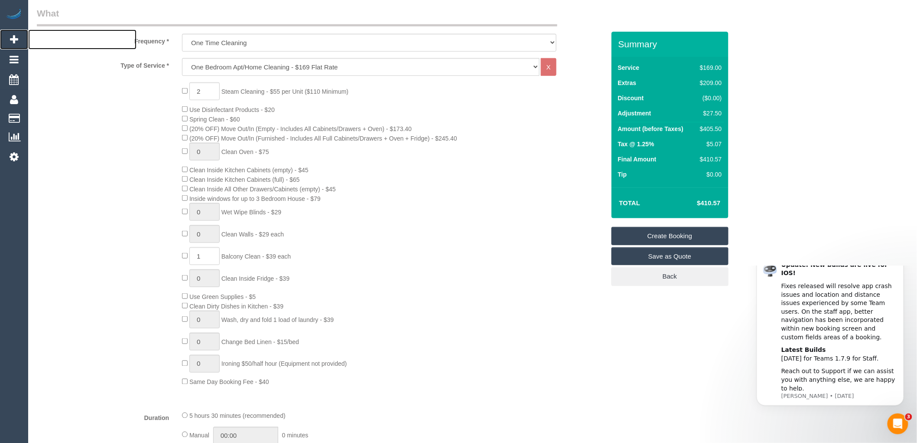
scroll to position [241, 0]
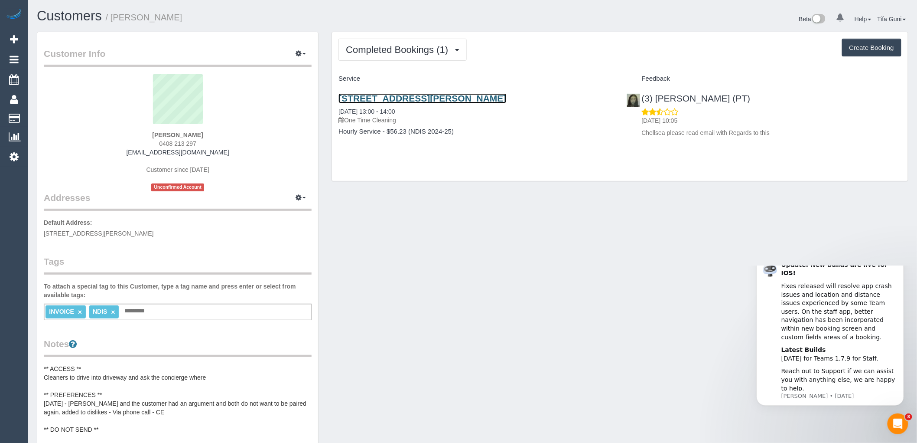
click at [434, 100] on link "[STREET_ADDRESS][PERSON_NAME]" at bounding box center [423, 98] width 168 height 10
click at [417, 95] on link "[STREET_ADDRESS][PERSON_NAME]" at bounding box center [423, 98] width 168 height 10
click at [443, 52] on span "Completed Bookings (1)" at bounding box center [399, 49] width 107 height 11
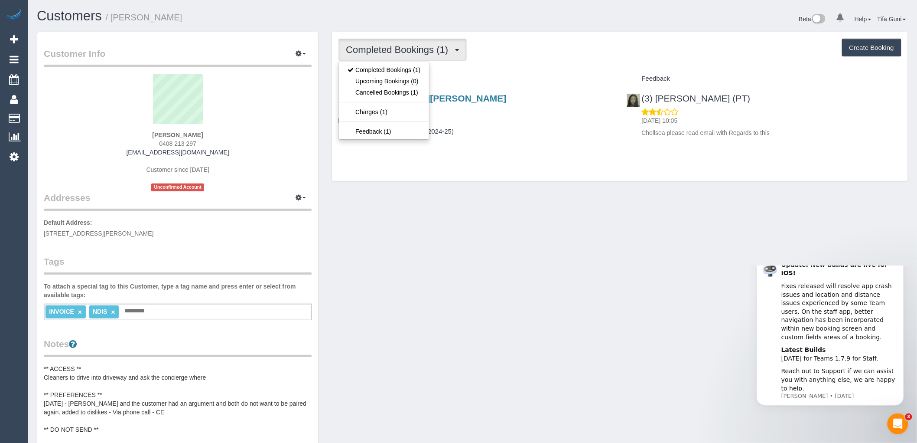
click at [443, 52] on span "Completed Bookings (1)" at bounding box center [399, 49] width 107 height 11
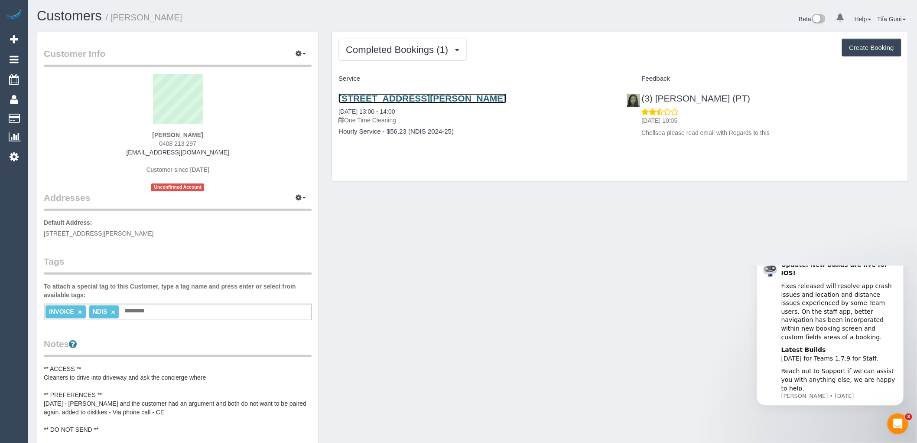
click at [424, 98] on link "108/280 Albert Street, East Melbourne, VIC 3002" at bounding box center [423, 98] width 168 height 10
click at [405, 98] on link "108/280 Albert Street, East Melbourne, VIC 3002" at bounding box center [423, 98] width 168 height 10
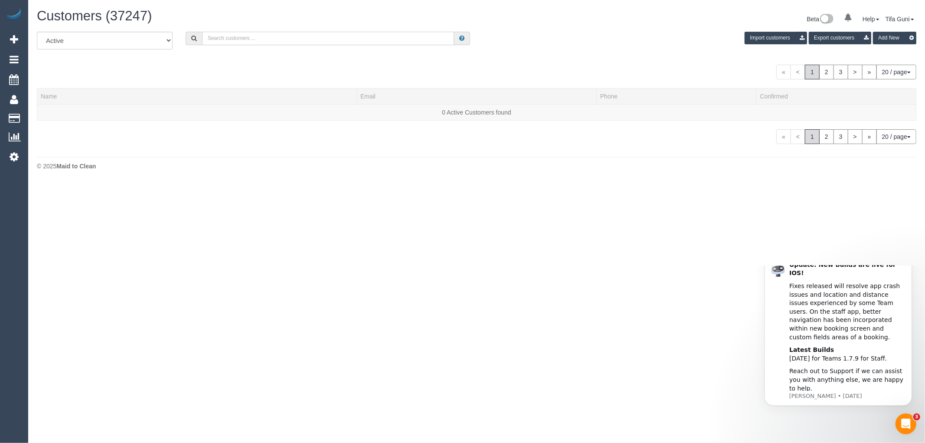
click at [235, 39] on input "text" at bounding box center [328, 38] width 252 height 13
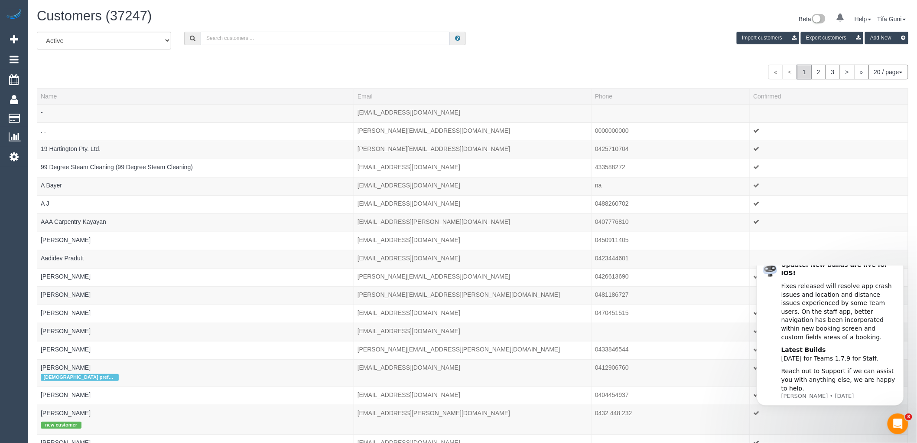
paste input "61438568232"
drag, startPoint x: 211, startPoint y: 40, endPoint x: 202, endPoint y: 40, distance: 9.5
click at [202, 40] on input "61438568232" at bounding box center [325, 38] width 249 height 13
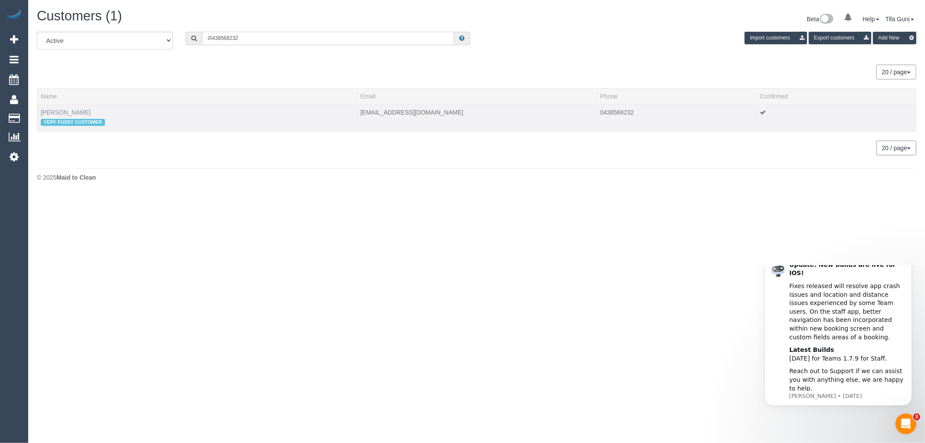
type input "0\438568232"
click at [62, 111] on link "Vivien Amiel" at bounding box center [66, 112] width 50 height 7
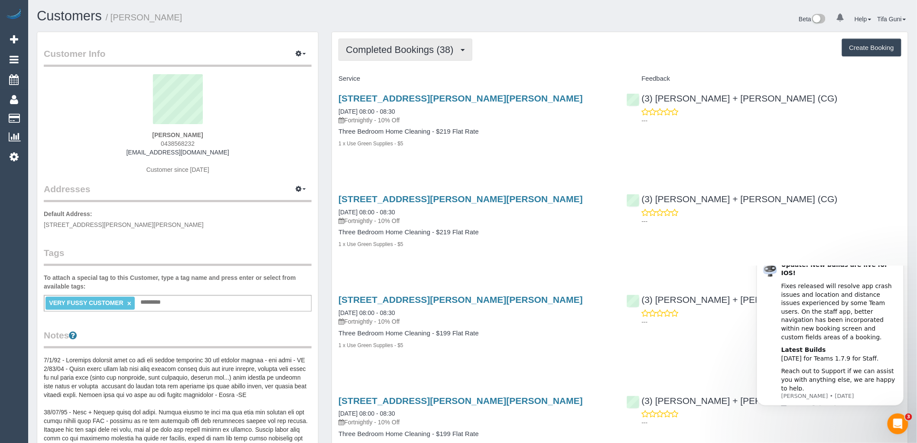
click at [445, 54] on span "Completed Bookings (38)" at bounding box center [402, 49] width 112 height 11
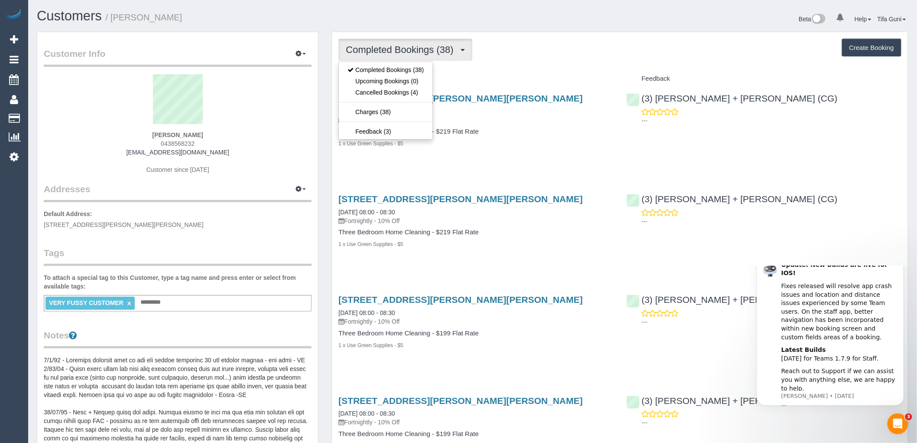
click at [555, 42] on div "Completed Bookings (38) Completed Bookings (38) Upcoming Bookings (0) Cancelled…" at bounding box center [620, 50] width 563 height 22
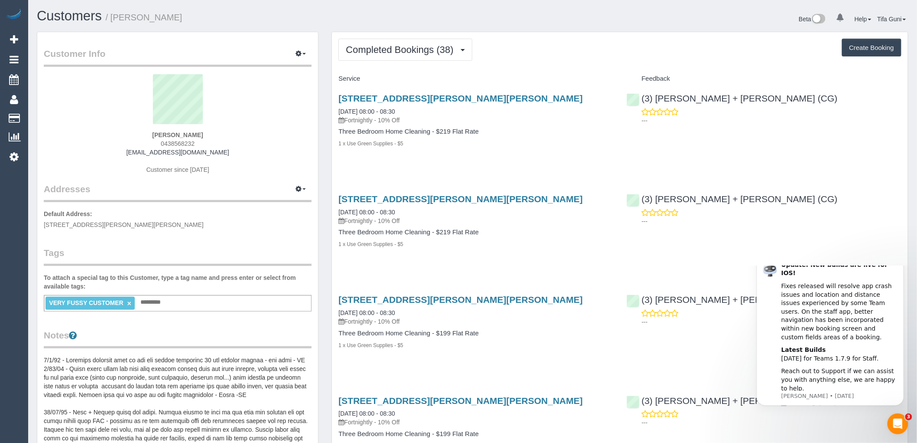
click at [858, 47] on button "Create Booking" at bounding box center [871, 48] width 59 height 18
select select "VIC"
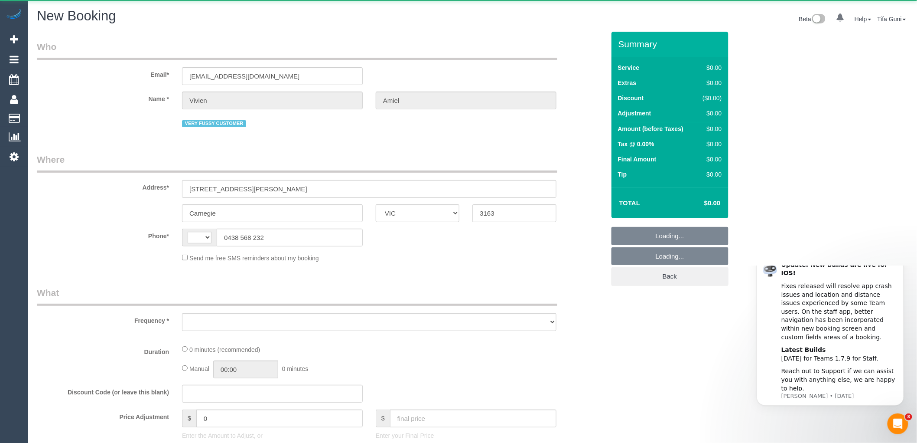
select select "string:AU"
select select "object:2476"
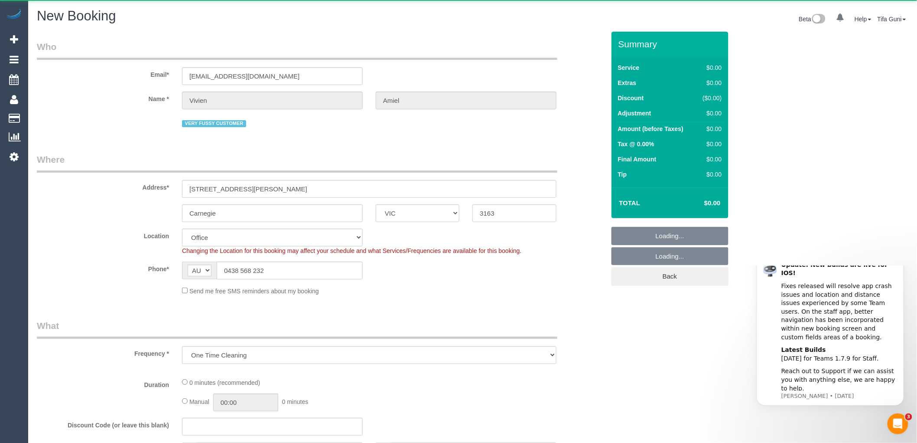
select select "string:stripe-pm_1NUjEv2GScqysDRVlLc2vOVA"
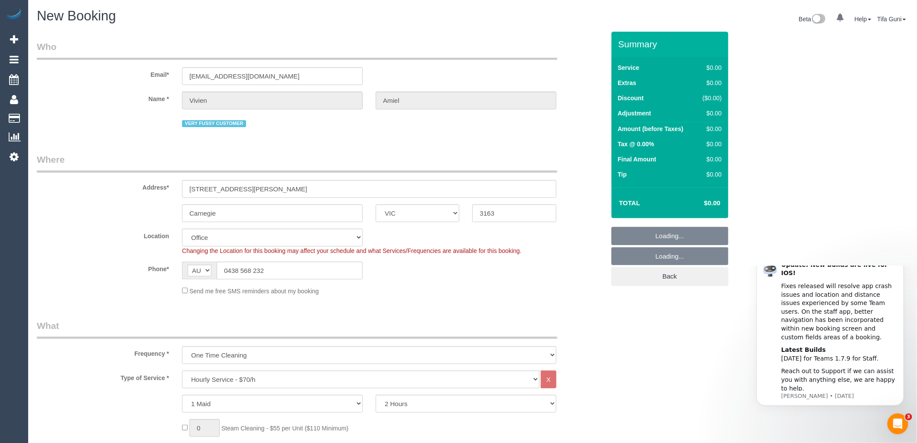
select select "object:3898"
select select "64"
select select "object:3908"
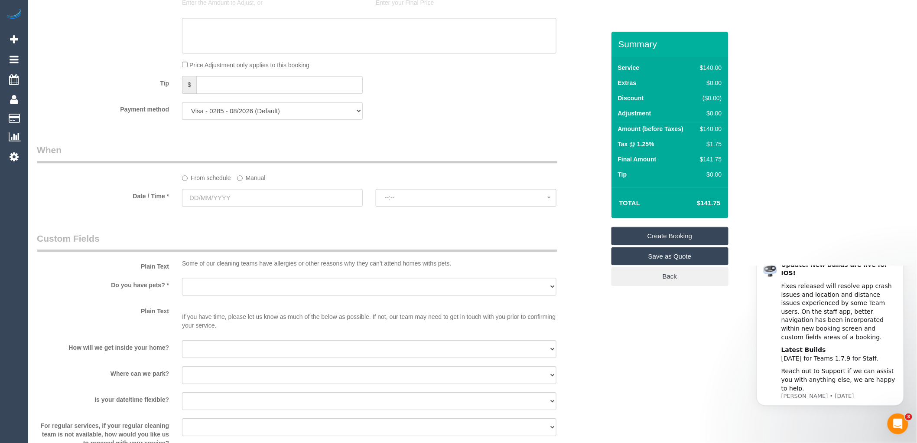
scroll to position [915, 0]
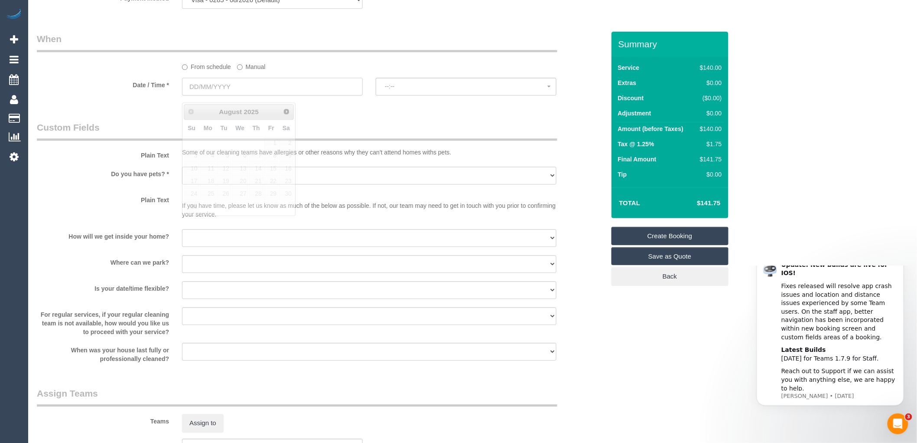
click at [231, 94] on input "text" at bounding box center [272, 87] width 181 height 18
click at [289, 111] on span "Next" at bounding box center [287, 111] width 7 height 7
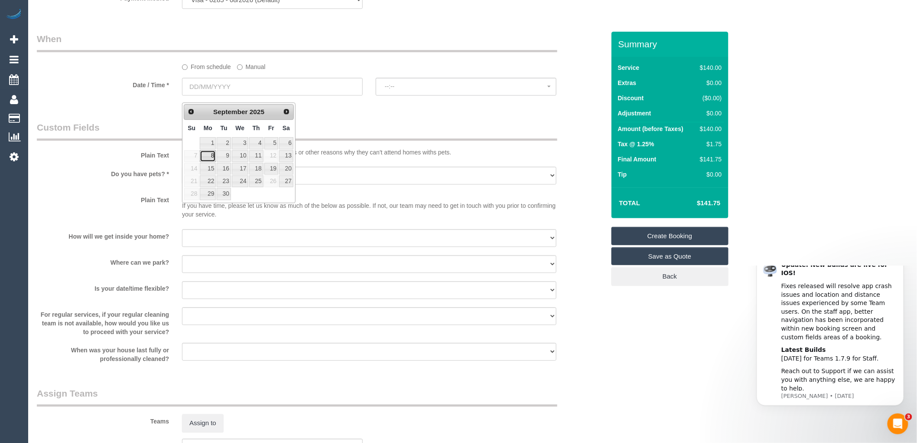
click at [209, 153] on link "8" at bounding box center [208, 156] width 16 height 12
type input "08/09/2025"
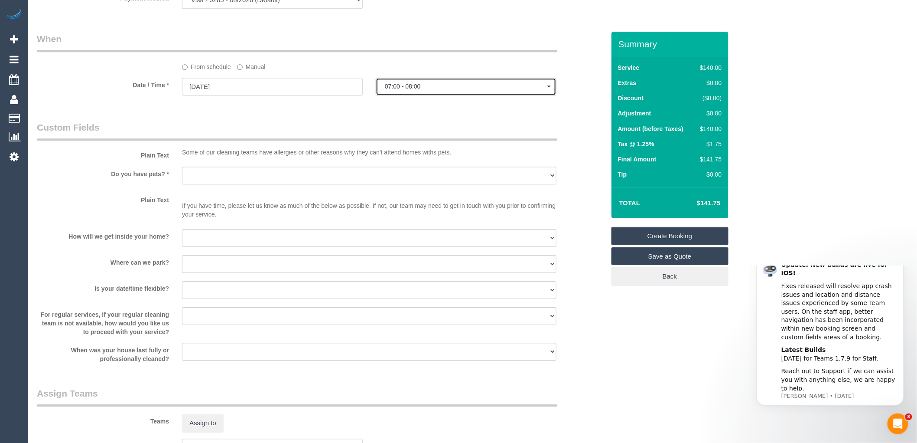
click at [420, 90] on span "07:00 - 08:00" at bounding box center [466, 86] width 163 height 7
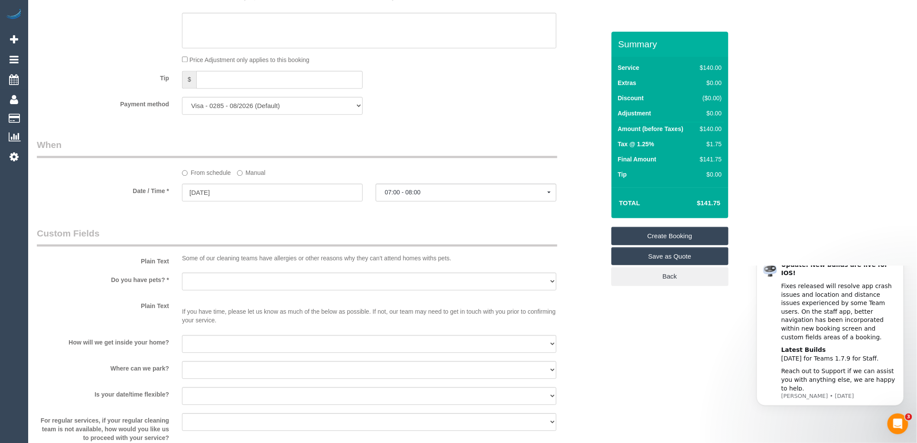
scroll to position [826, 0]
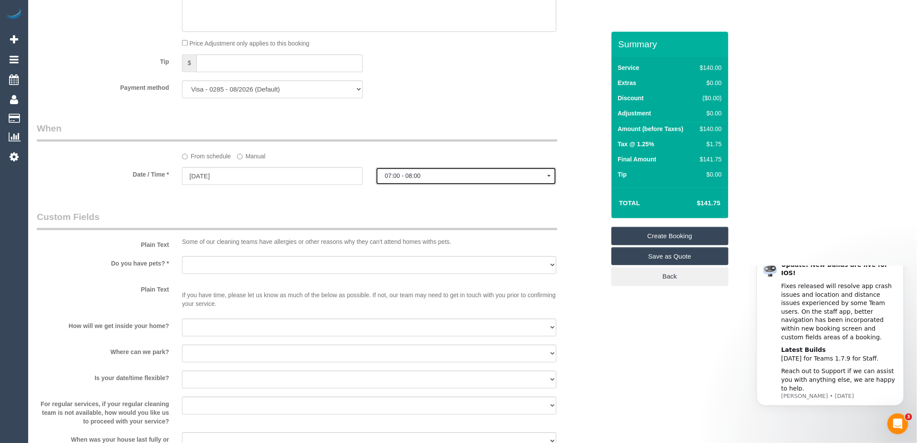
click at [458, 179] on span "07:00 - 08:00" at bounding box center [466, 175] width 163 height 7
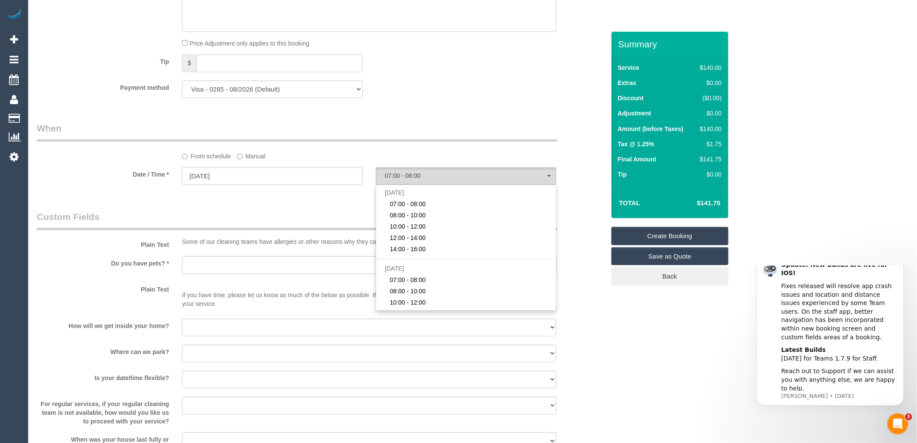
click at [336, 202] on div "Who Email* [EMAIL_ADDRESS][DOMAIN_NAME] Name * [GEOGRAPHIC_DATA][PERSON_NAME] V…" at bounding box center [320, 23] width 581 height 1635
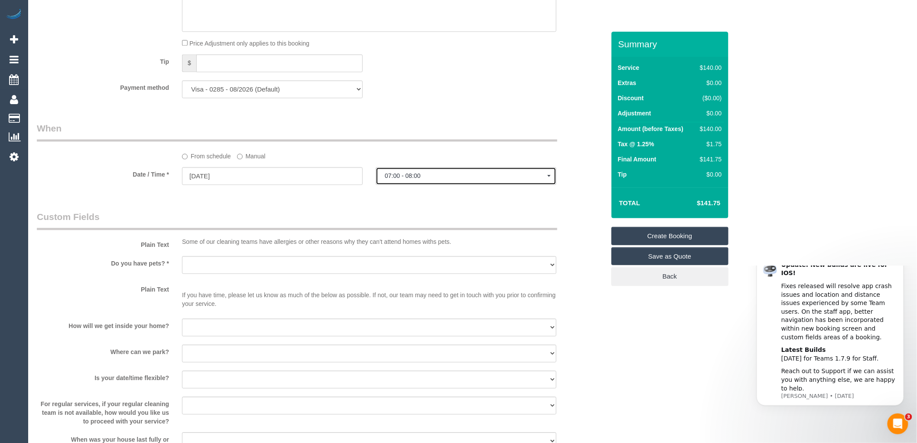
click at [439, 179] on span "07:00 - 08:00" at bounding box center [466, 175] width 163 height 7
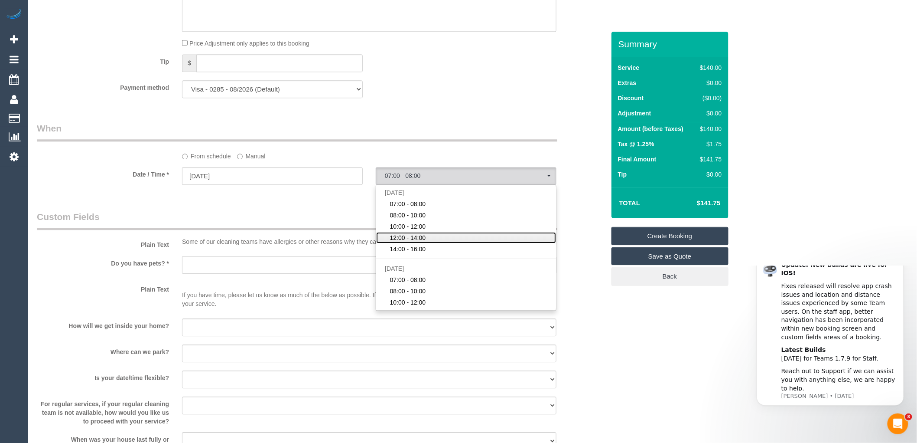
click at [413, 241] on span "12:00 - 14:00" at bounding box center [408, 237] width 36 height 9
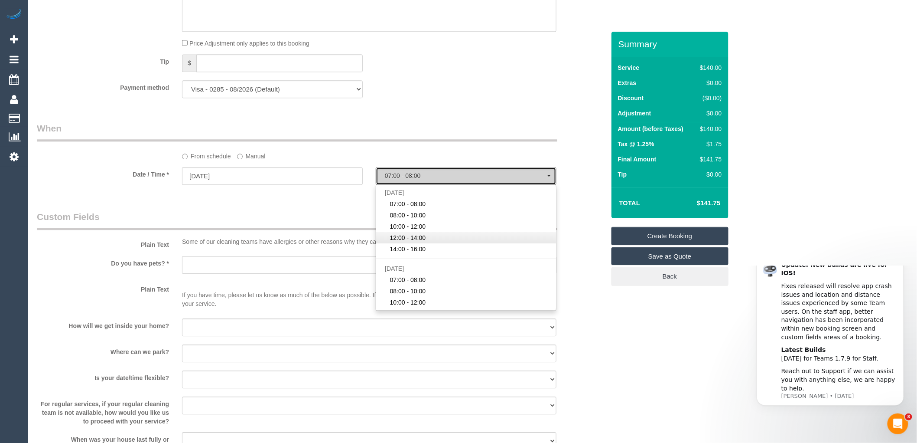
select select "spot4"
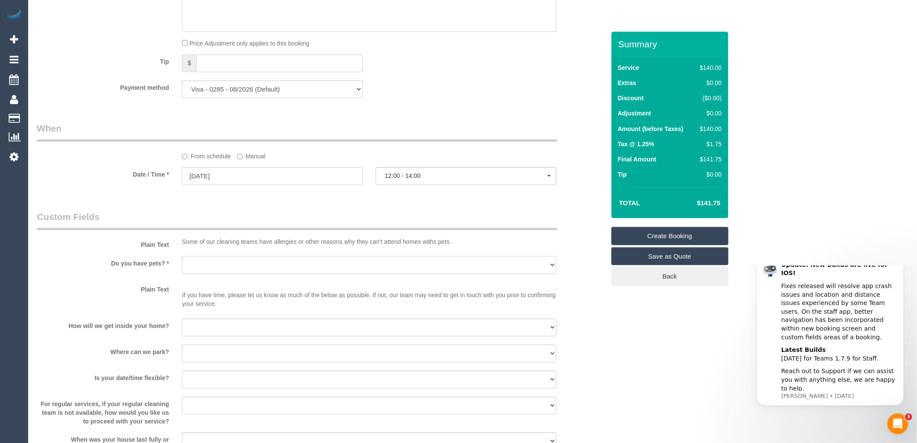
click at [217, 270] on select "Yes - Cats Yes - Dogs No pets Yes - Dogs and Cats Yes - Other" at bounding box center [369, 265] width 375 height 18
click at [246, 207] on div "Who Email* [EMAIL_ADDRESS][DOMAIN_NAME] Name * [GEOGRAPHIC_DATA][PERSON_NAME] V…" at bounding box center [320, 23] width 581 height 1635
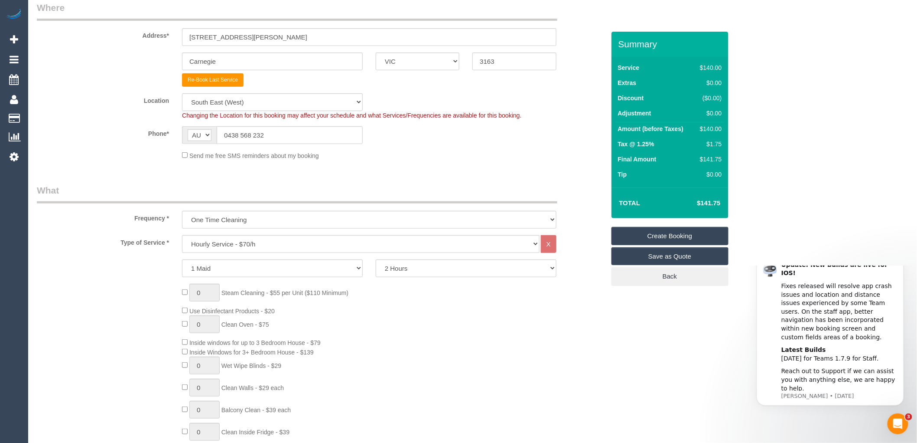
scroll to position [200, 0]
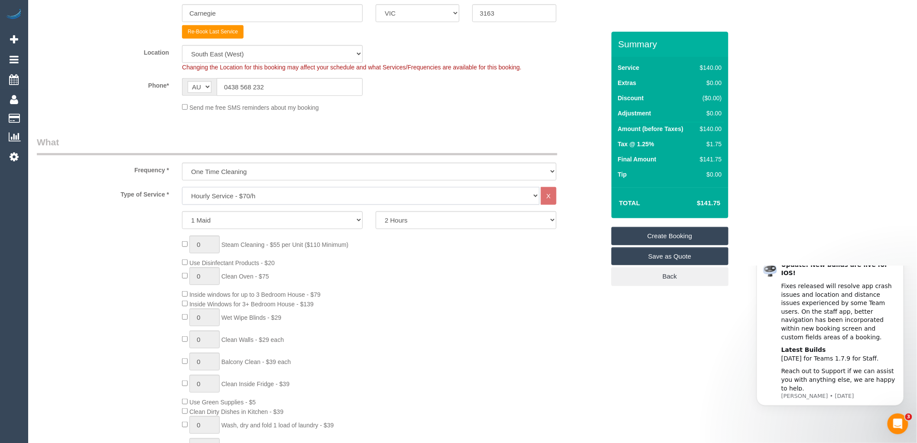
click at [242, 197] on select "Hourly Service - $70/h Hourly Service - $65/h Hourly Service - $60/h Hourly Ser…" at bounding box center [361, 196] width 358 height 18
select select "212"
click at [182, 188] on select "Hourly Service - $70/h Hourly Service - $65/h Hourly Service - $60/h Hourly Ser…" at bounding box center [361, 196] width 358 height 18
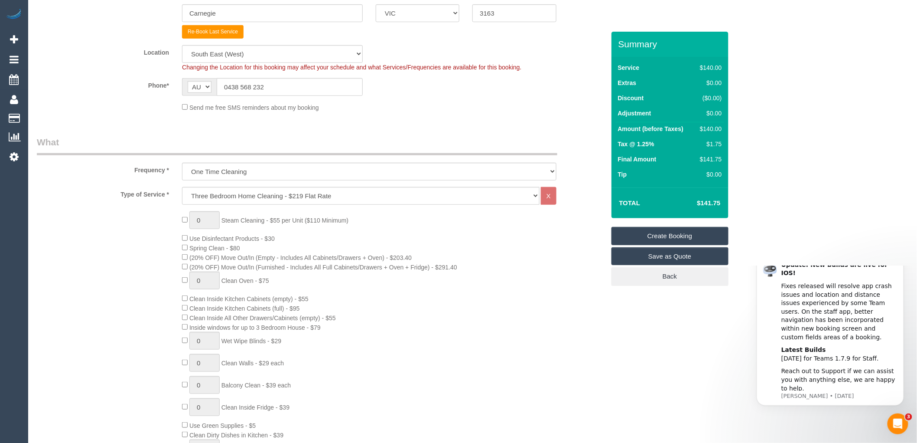
click at [380, 215] on div "0 Steam Cleaning - $55 per Unit ($110 Minimum) Use Disinfectant Products - $30 …" at bounding box center [394, 363] width 436 height 304
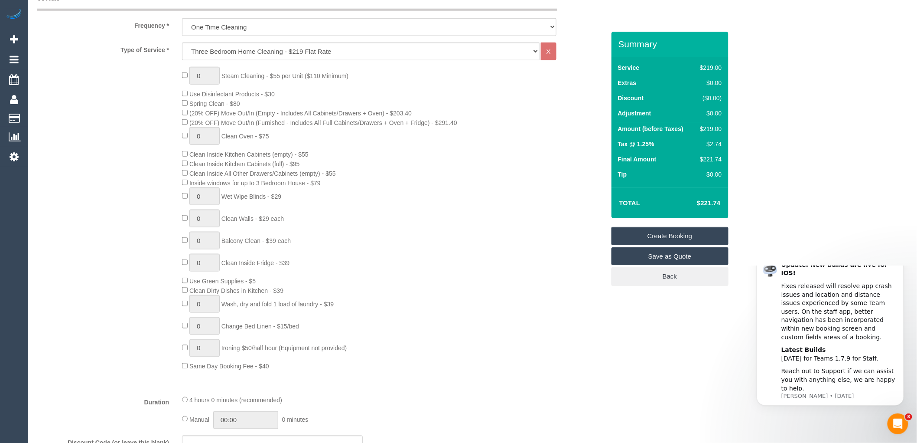
select select "spot25"
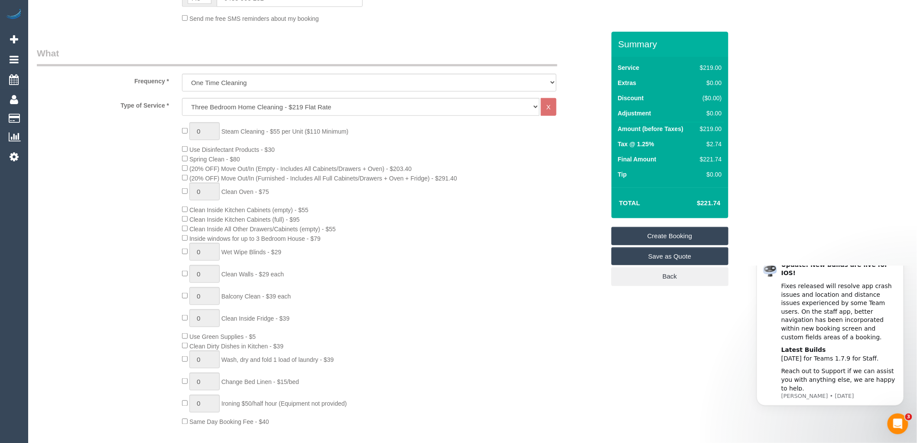
scroll to position [0, 0]
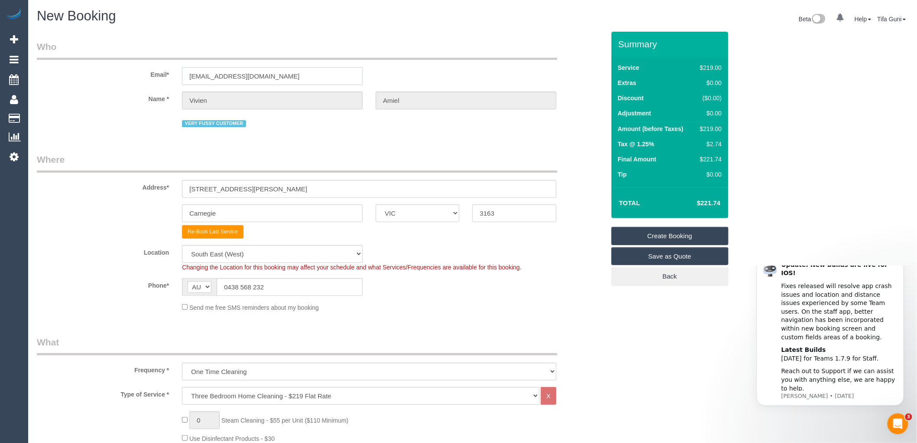
drag, startPoint x: 262, startPoint y: 74, endPoint x: 181, endPoint y: 72, distance: 81.1
click at [181, 72] on div "[EMAIL_ADDRESS][DOMAIN_NAME]" at bounding box center [273, 76] width 194 height 18
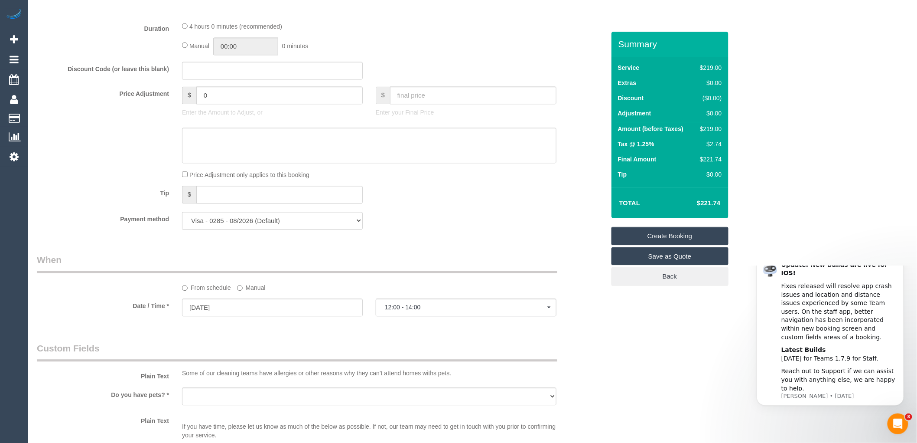
scroll to position [708, 0]
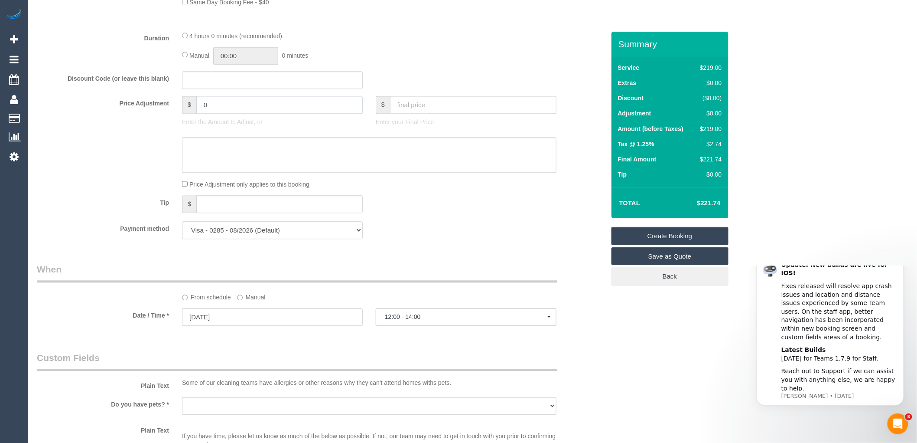
click at [217, 114] on input "0" at bounding box center [279, 105] width 166 height 18
type input "-40"
click at [596, 131] on div "Price Adjustment $ -40 Enter the Amount to Adjust, or $ Enter your Final Price" at bounding box center [320, 113] width 581 height 35
click at [585, 148] on div at bounding box center [320, 155] width 581 height 36
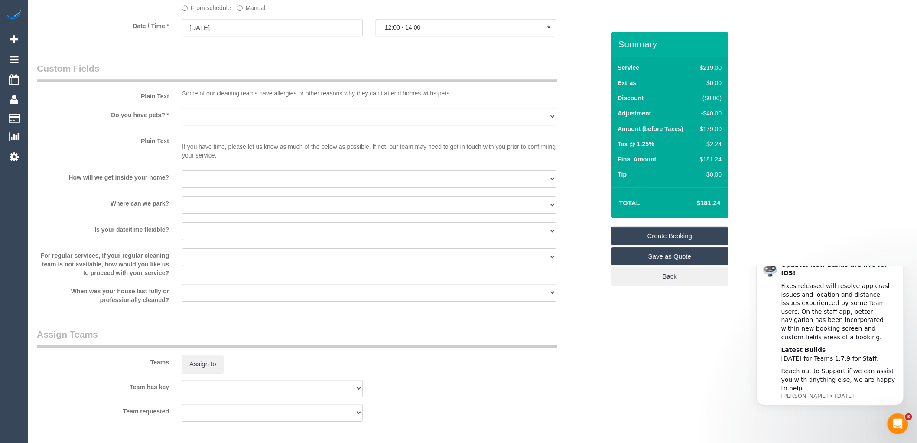
scroll to position [1060, 0]
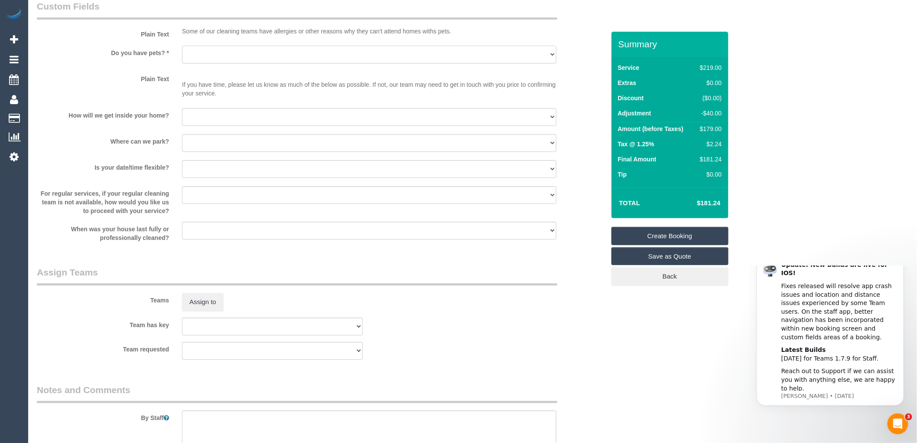
click at [229, 63] on select "Yes - Cats Yes - Dogs No pets Yes - Dogs and Cats Yes - Other" at bounding box center [369, 55] width 375 height 18
select select "number:27"
click at [182, 55] on select "Yes - Cats Yes - Dogs No pets Yes - Dogs and Cats Yes - Other" at bounding box center [369, 55] width 375 height 18
click at [229, 126] on select "I will be home Key will be left (please provide details below) Lock box/Access …" at bounding box center [369, 117] width 375 height 18
select select "number:14"
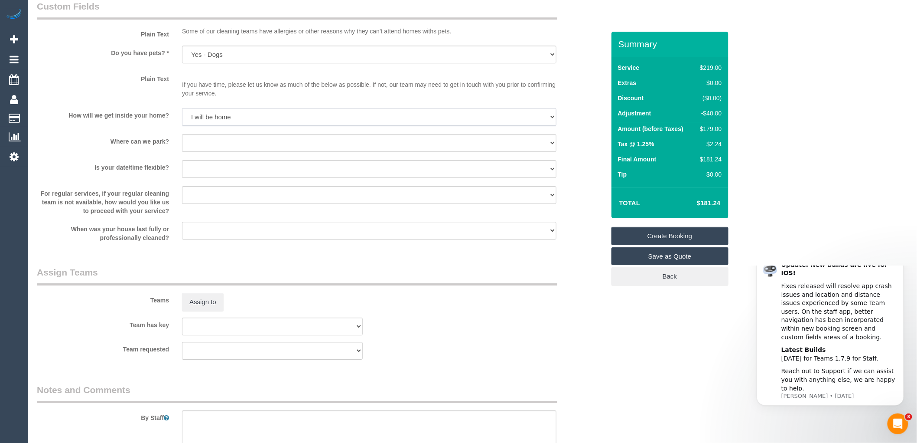
click at [182, 118] on select "I will be home Key will be left (please provide details below) Lock box/Access …" at bounding box center [369, 117] width 375 height 18
click at [220, 152] on select "I will provide parking on-site Free street parking Paid street parking (cost wi…" at bounding box center [369, 143] width 375 height 18
select select "number:19"
click at [182, 144] on select "I will provide parking on-site Free street parking Paid street parking (cost wi…" at bounding box center [369, 143] width 375 height 18
click at [222, 178] on select "Yes - date and time Yes - date but not time Yes - time but not date No - No fle…" at bounding box center [369, 169] width 375 height 18
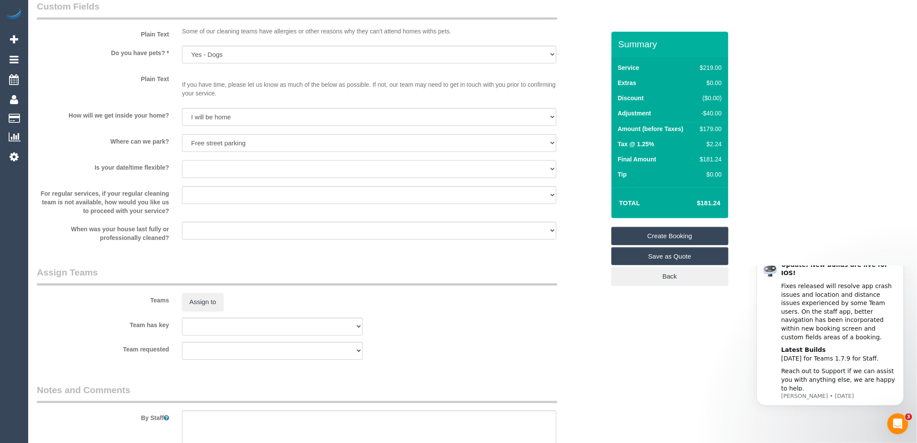
click at [222, 178] on select "Yes - date and time Yes - date but not time Yes - time but not date No - No fle…" at bounding box center [369, 169] width 375 height 18
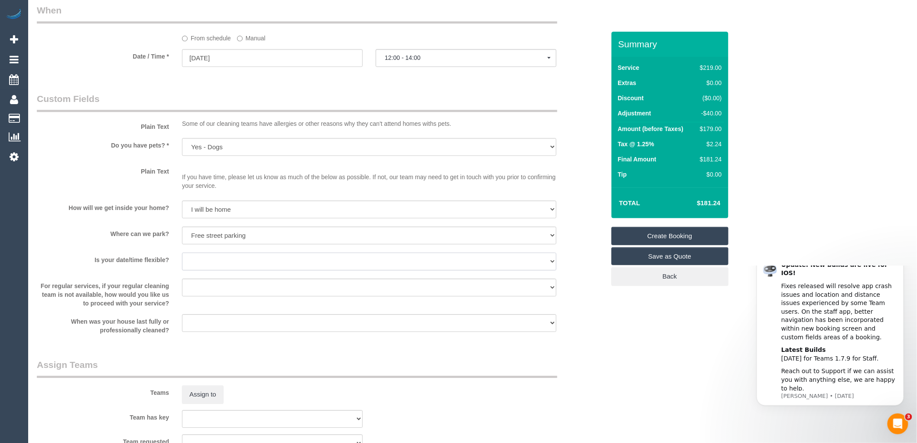
scroll to position [963, 0]
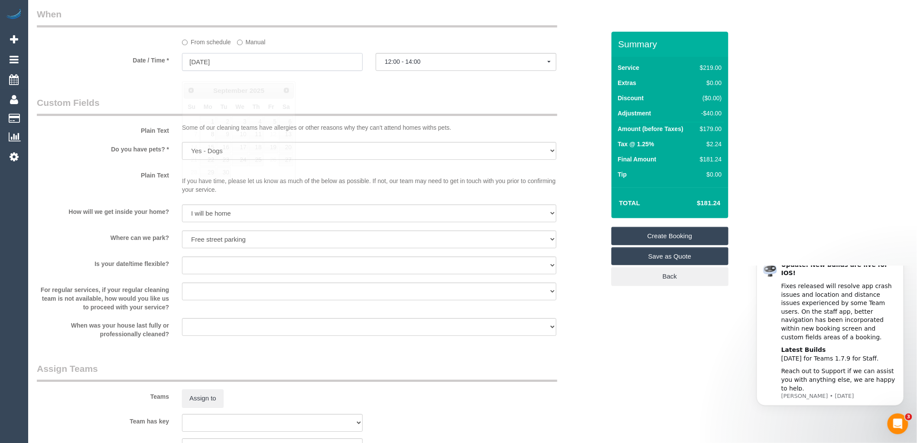
click at [224, 71] on input "08/09/2025" at bounding box center [272, 62] width 181 height 18
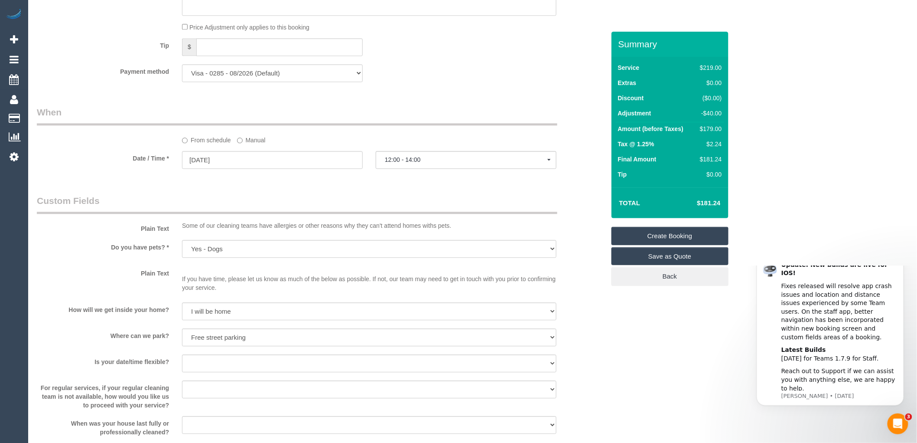
scroll to position [867, 0]
click at [224, 163] on input "08/09/2025" at bounding box center [272, 158] width 181 height 18
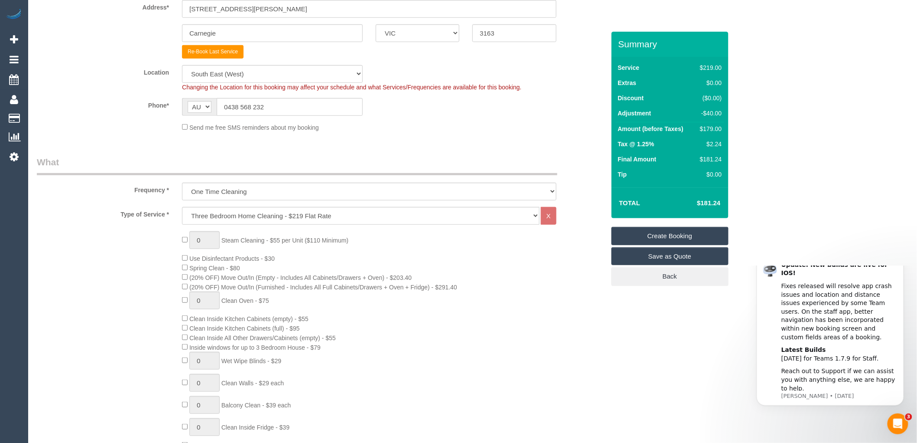
scroll to position [0, 0]
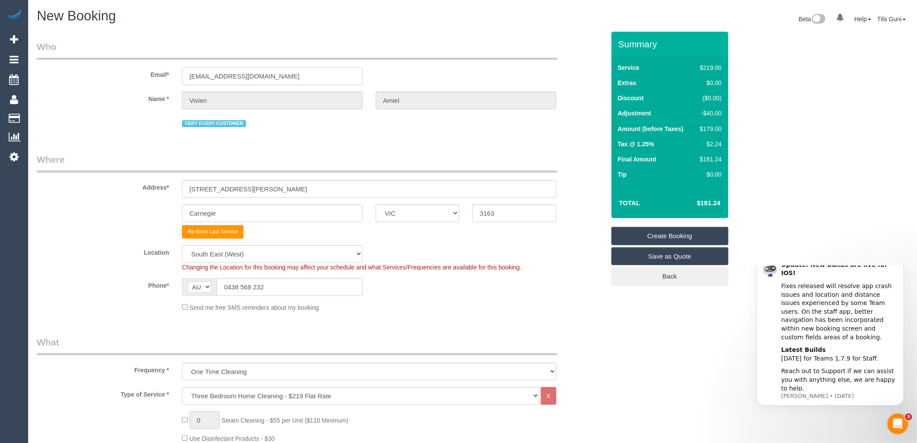
drag, startPoint x: 266, startPoint y: 79, endPoint x: 167, endPoint y: 74, distance: 99.0
click at [167, 74] on div "Email* vamiel@bigpond.net.au" at bounding box center [320, 62] width 581 height 45
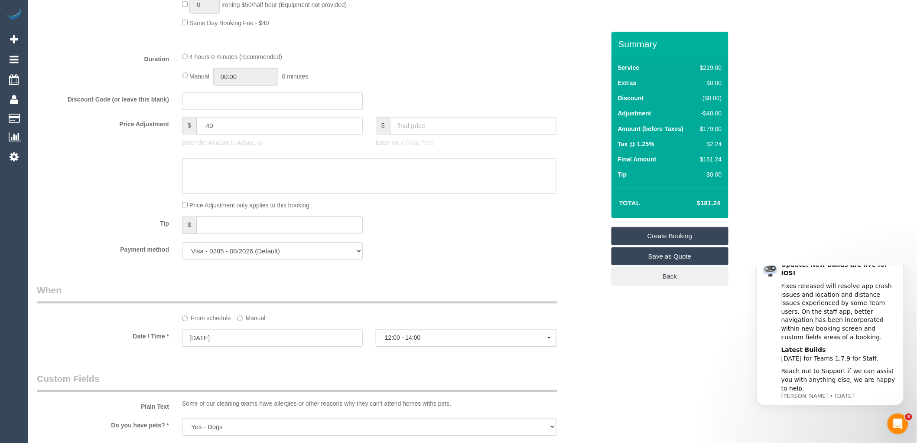
scroll to position [722, 0]
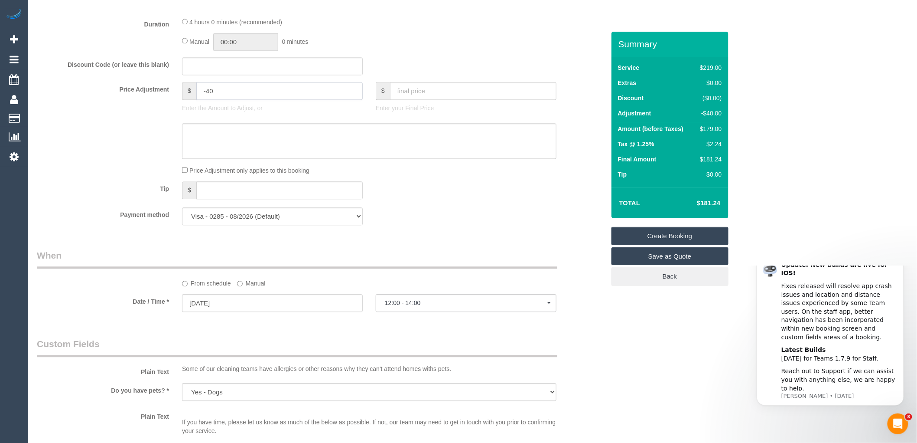
drag, startPoint x: 206, startPoint y: 100, endPoint x: 189, endPoint y: 100, distance: 16.5
click at [189, 100] on div "$ -40" at bounding box center [272, 91] width 181 height 18
click at [191, 75] on input "text" at bounding box center [272, 66] width 181 height 18
paste input "EarlyBird40"
type input "EarlyBird40"
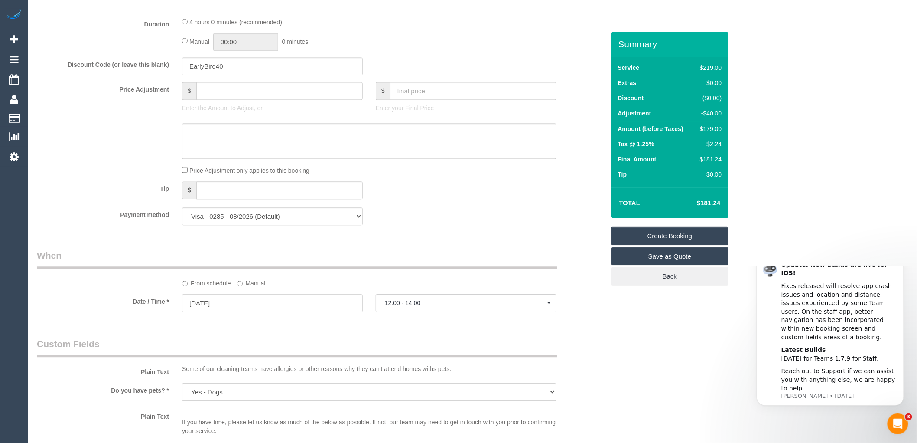
click at [424, 48] on div "Manual 00:00 0 minutes" at bounding box center [369, 42] width 375 height 18
type input "0"
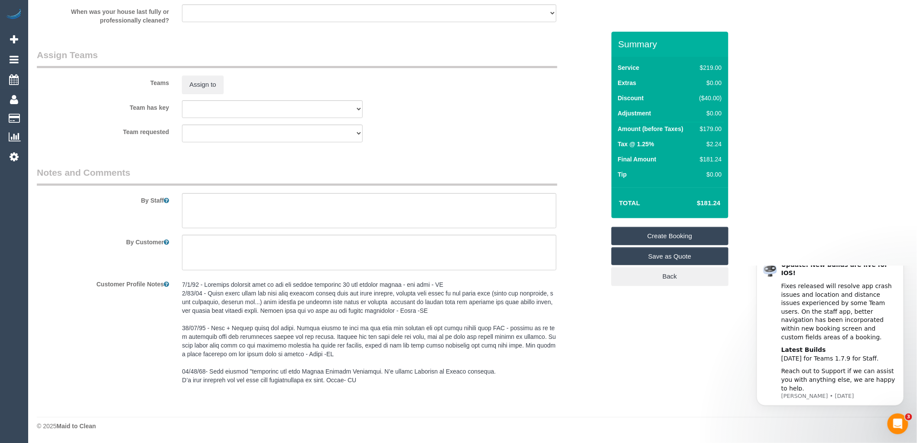
scroll to position [1286, 0]
click at [198, 201] on textarea at bounding box center [369, 211] width 375 height 36
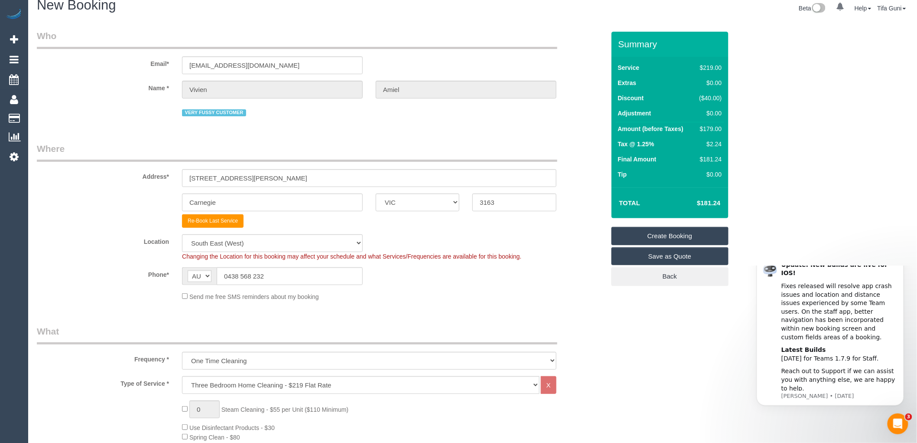
scroll to position [0, 0]
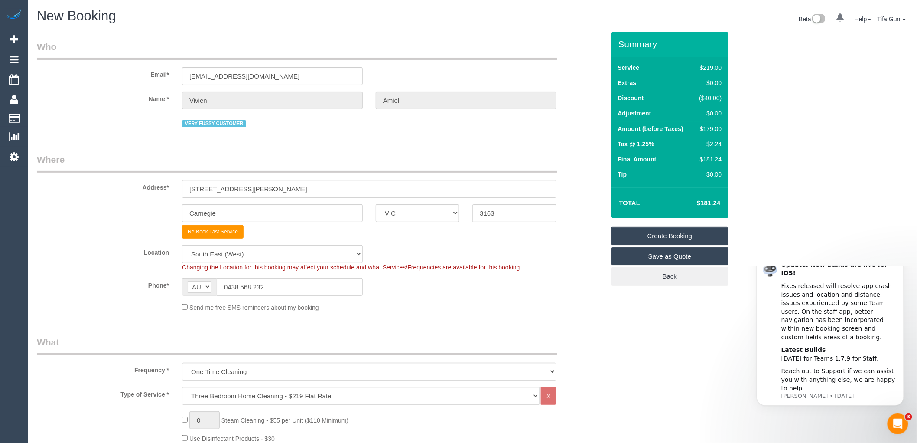
type textarea "Someone will be there to open for you Customer wants attention to detail"
drag, startPoint x: 264, startPoint y: 75, endPoint x: 162, endPoint y: 76, distance: 102.8
click at [162, 76] on div "Email* vamiel@bigpond.net.au" at bounding box center [320, 62] width 581 height 45
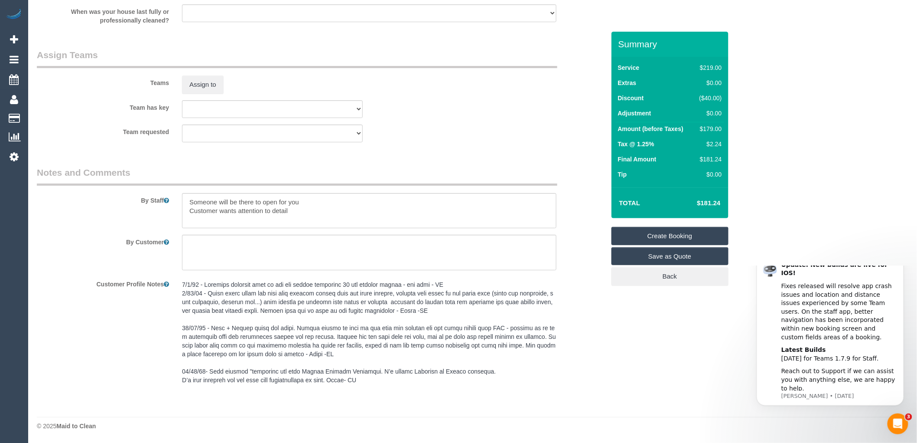
scroll to position [998, 0]
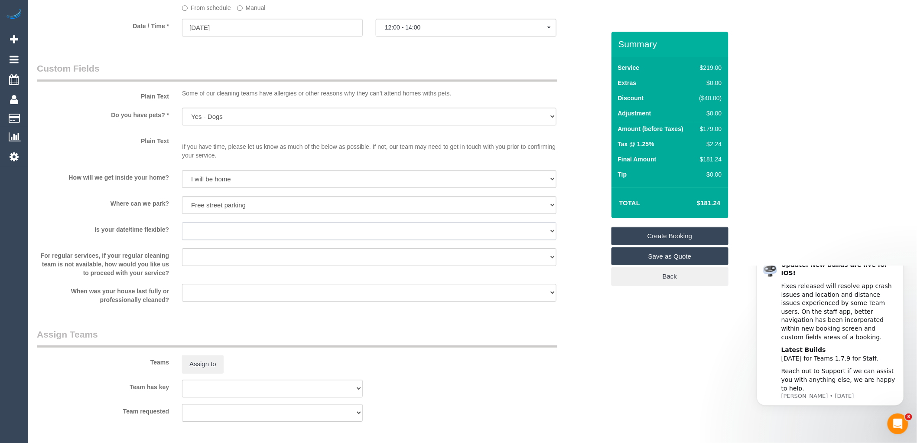
click at [221, 240] on select "Yes - date and time Yes - date but not time Yes - time but not date No - No fle…" at bounding box center [369, 231] width 375 height 18
select select "number:25"
click at [182, 232] on select "Yes - date and time Yes - date but not time Yes - time but not date No - No fle…" at bounding box center [369, 231] width 375 height 18
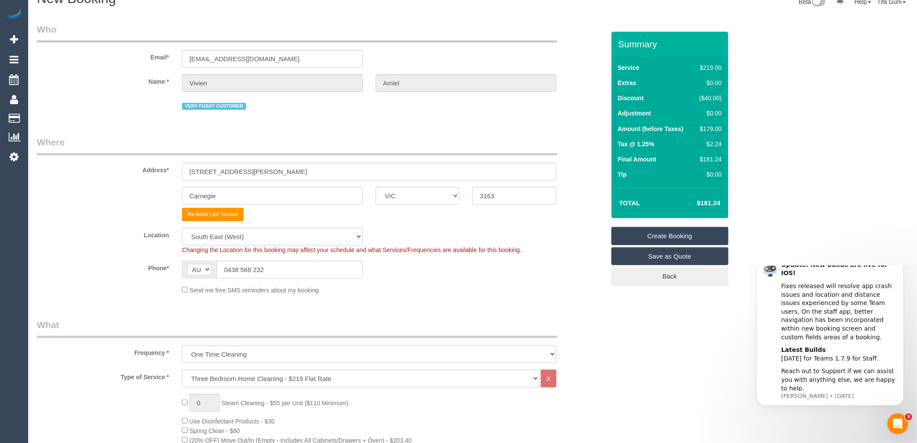
scroll to position [0, 0]
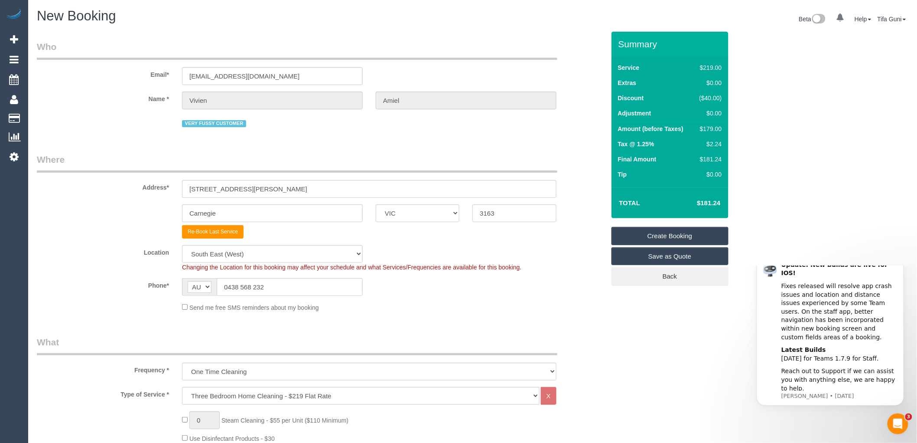
click at [658, 235] on link "Create Booking" at bounding box center [670, 236] width 117 height 18
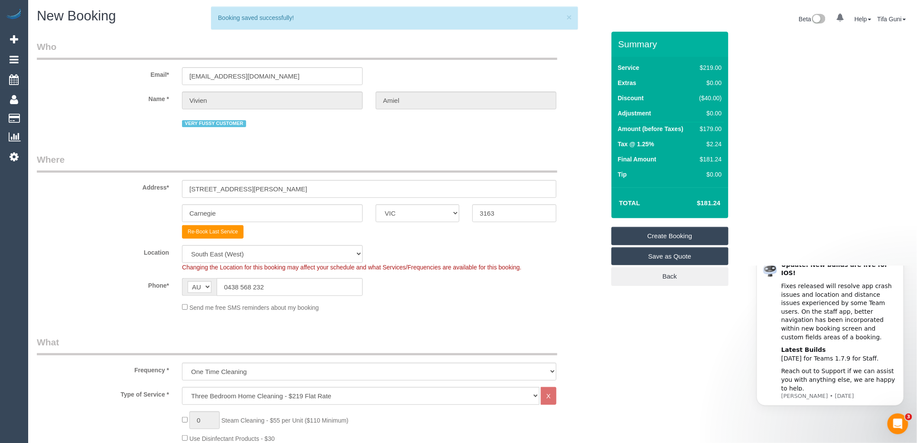
scroll to position [50, 0]
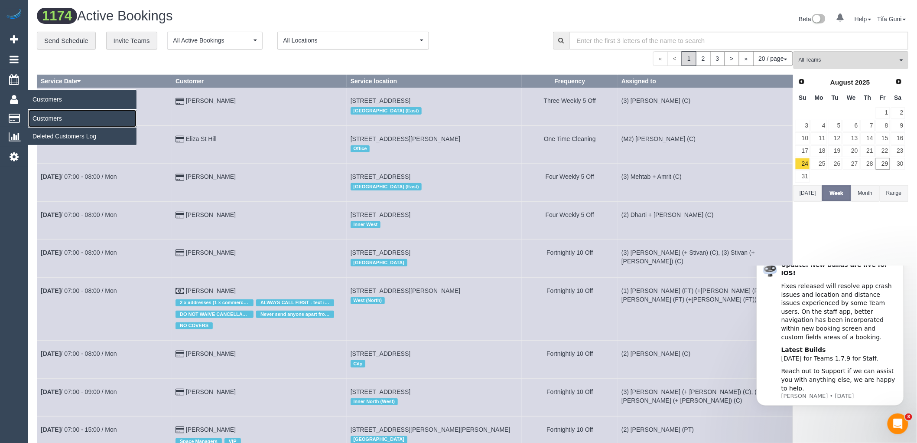
click at [46, 120] on link "Customers" at bounding box center [82, 118] width 108 height 17
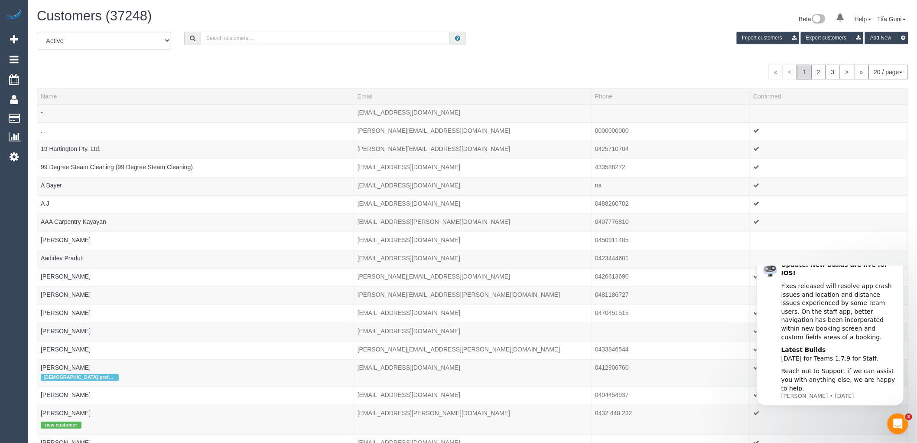
click at [222, 37] on input "text" at bounding box center [325, 38] width 249 height 13
paste input "[EMAIL_ADDRESS][DOMAIN_NAME]"
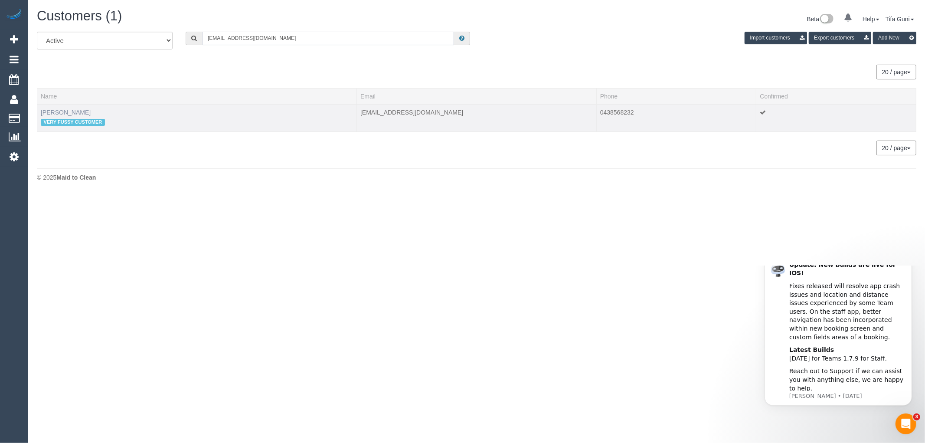
type input "[EMAIL_ADDRESS][DOMAIN_NAME]"
click at [57, 114] on link "Vivien Amiel" at bounding box center [66, 112] width 50 height 7
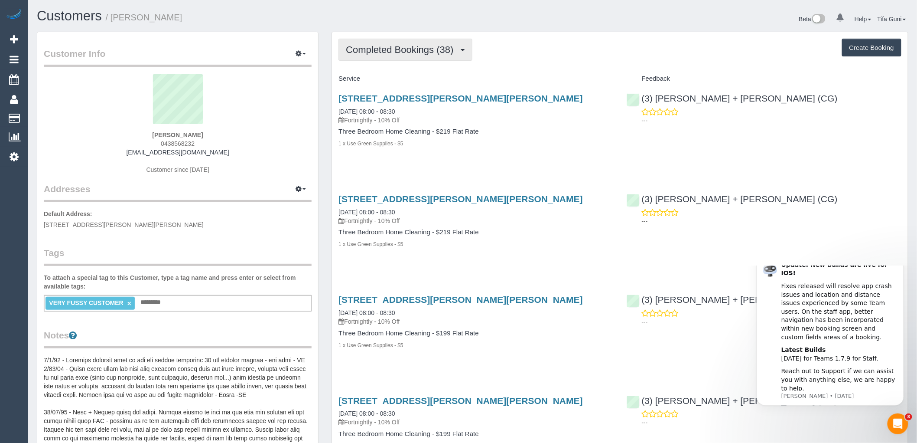
click at [461, 53] on button "Completed Bookings (38)" at bounding box center [406, 50] width 134 height 22
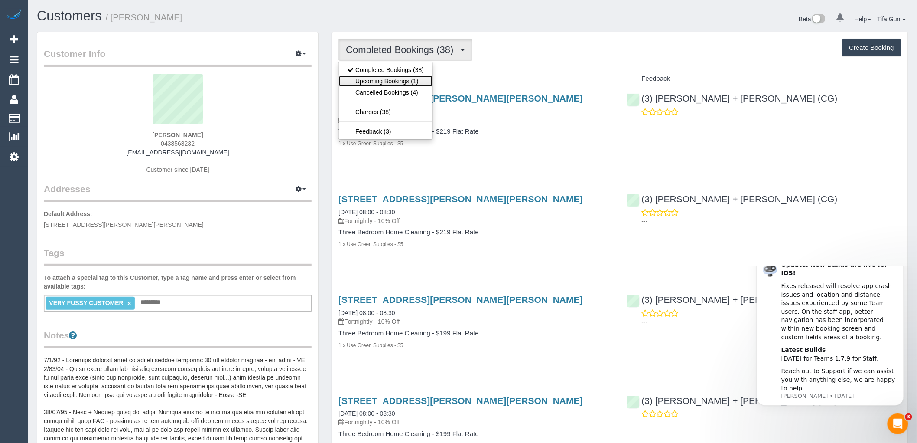
click at [409, 83] on link "Upcoming Bookings (1)" at bounding box center [386, 80] width 94 height 11
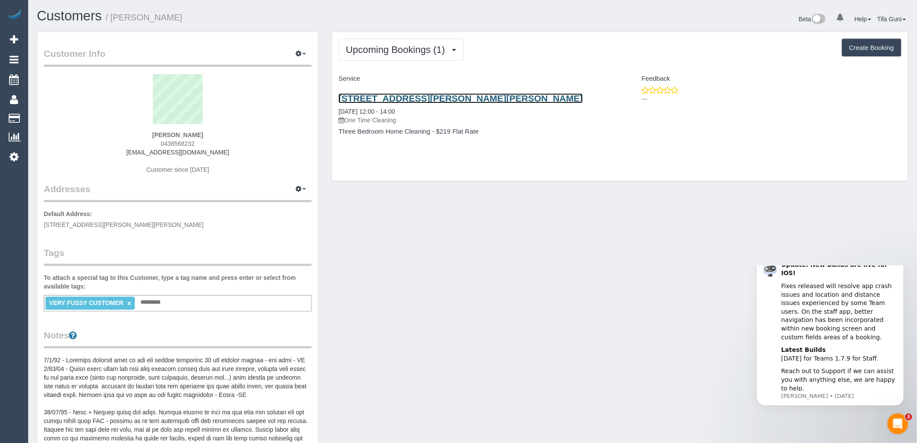
click at [434, 97] on link "29 Margaret St, Carnegie, VIC 3163" at bounding box center [461, 98] width 245 height 10
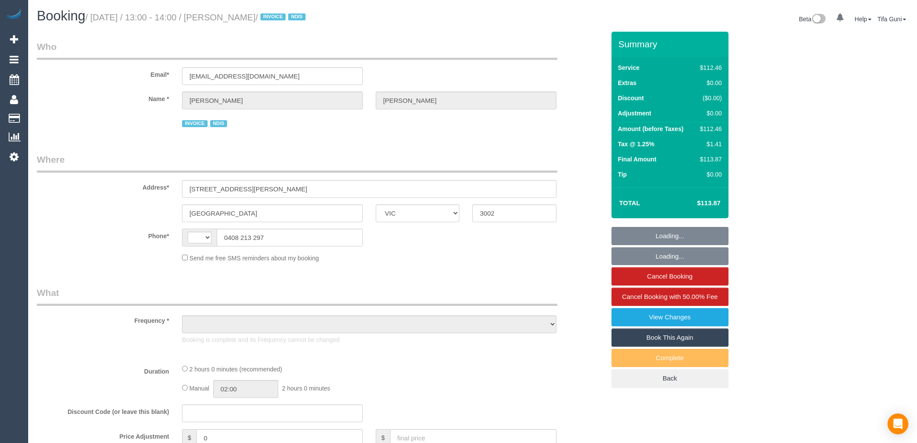
select select "VIC"
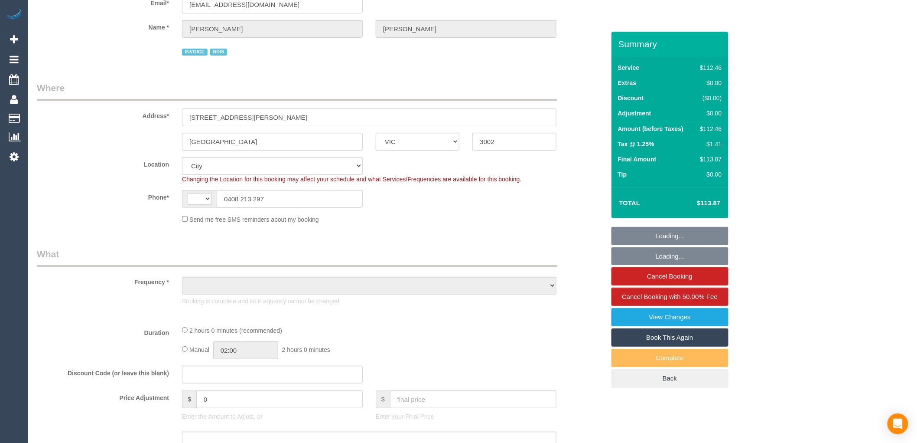
select select "string:AU"
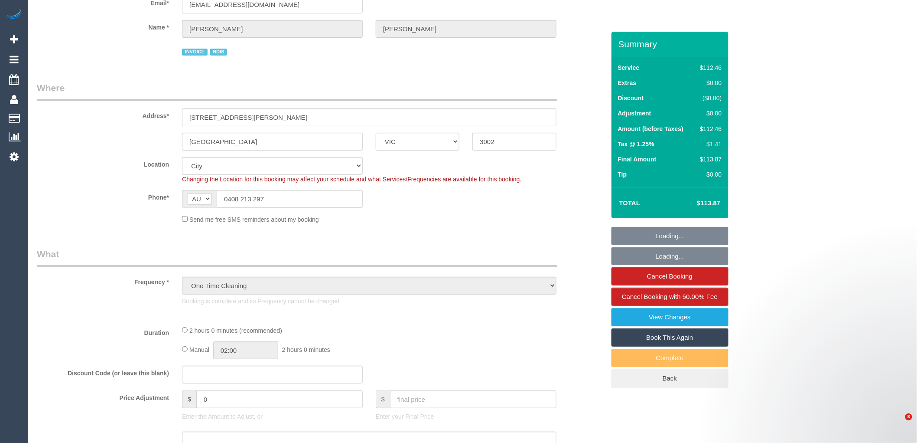
select select "object:1225"
select select "number:28"
select select "number:14"
select select "number:21"
select select "number:36"
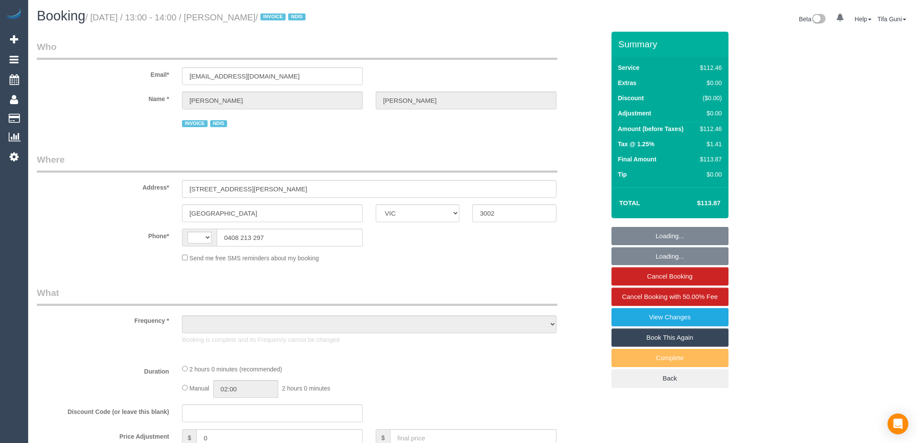
select select "VIC"
select select "number:28"
select select "number:14"
select select "number:21"
select select "number:36"
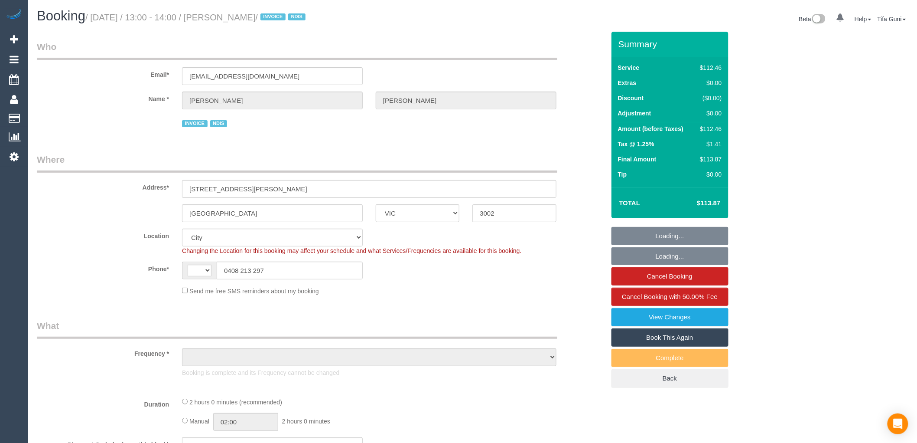
select select "string:AU"
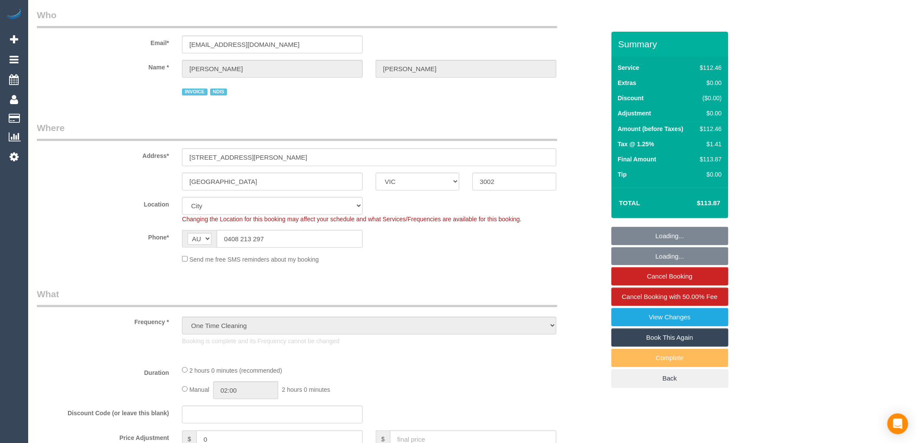
select select "object:1225"
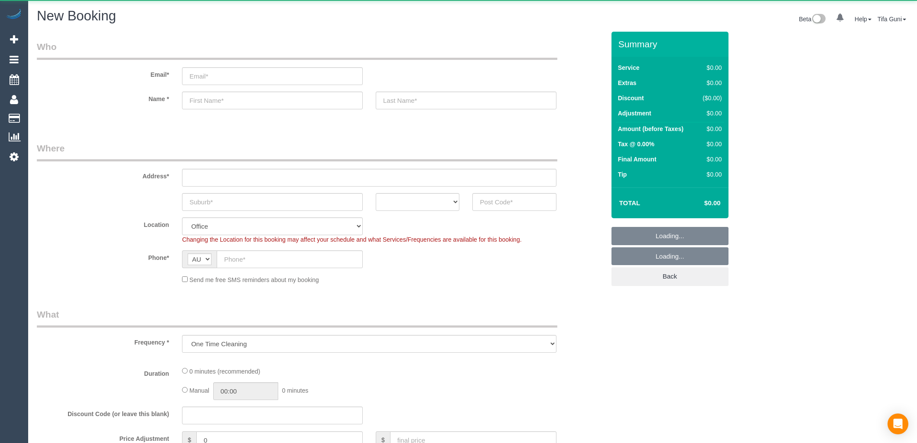
select select "object:2064"
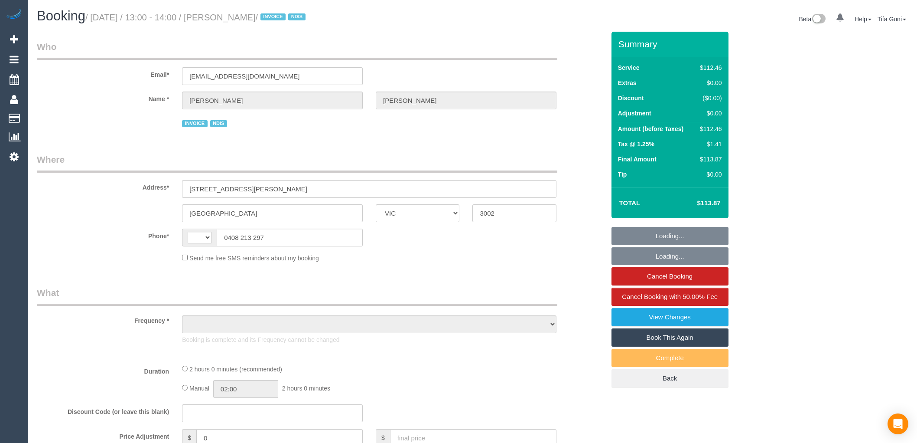
select select "VIC"
select select "string:AU"
select select "object:594"
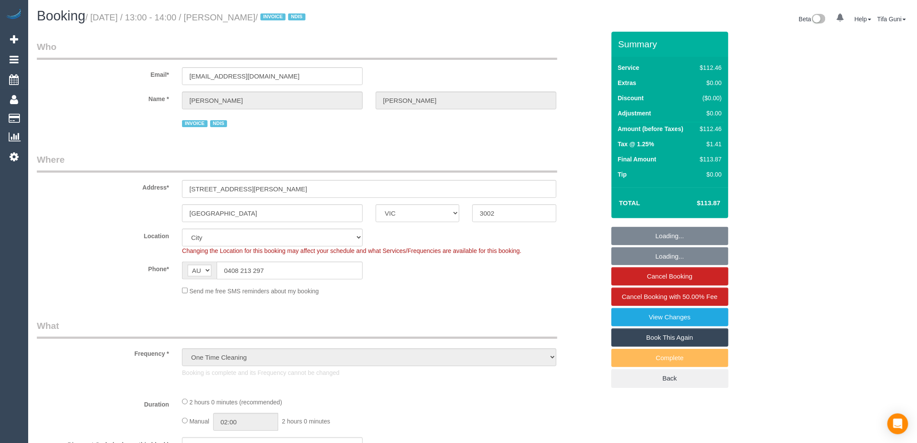
select select "number:28"
select select "number:14"
select select "number:21"
select select "number:36"
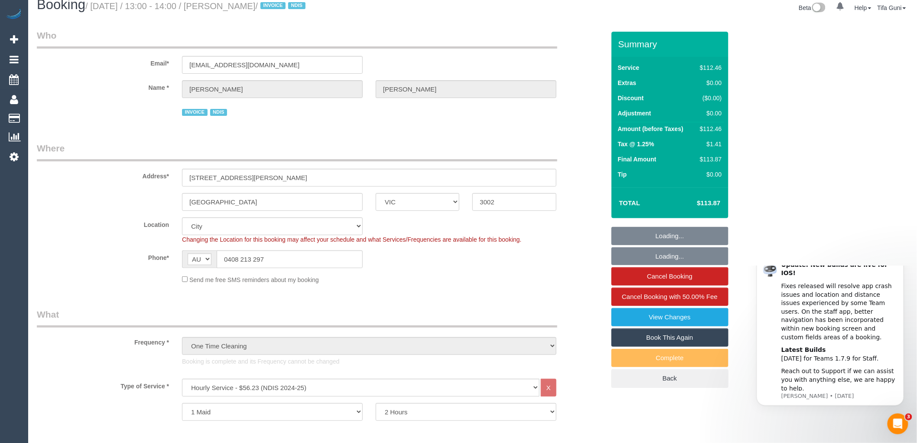
scroll to position [127, 0]
select select "object:1225"
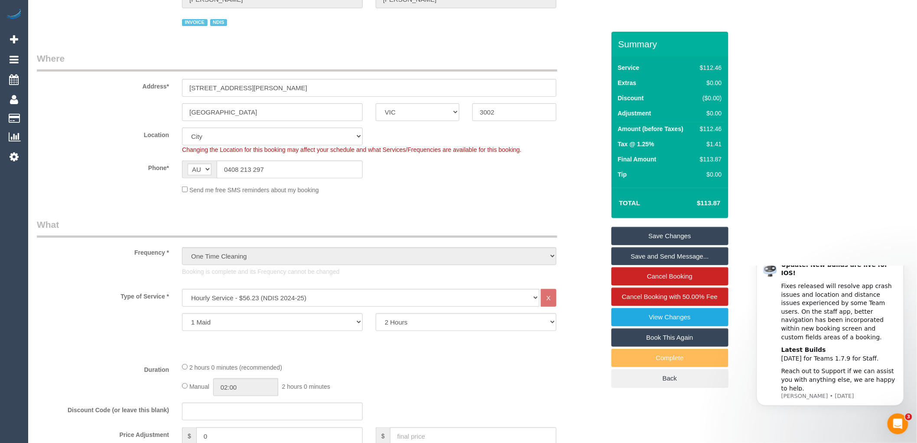
scroll to position [71, 0]
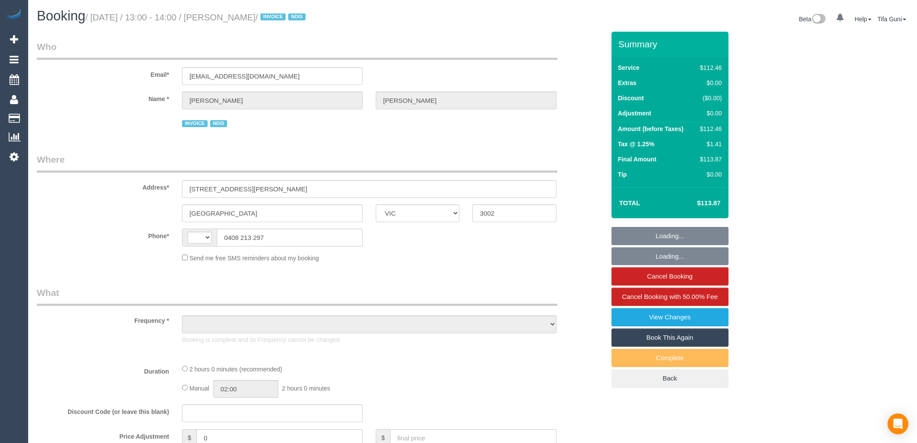
select select "VIC"
select select "string:AU"
select select "object:594"
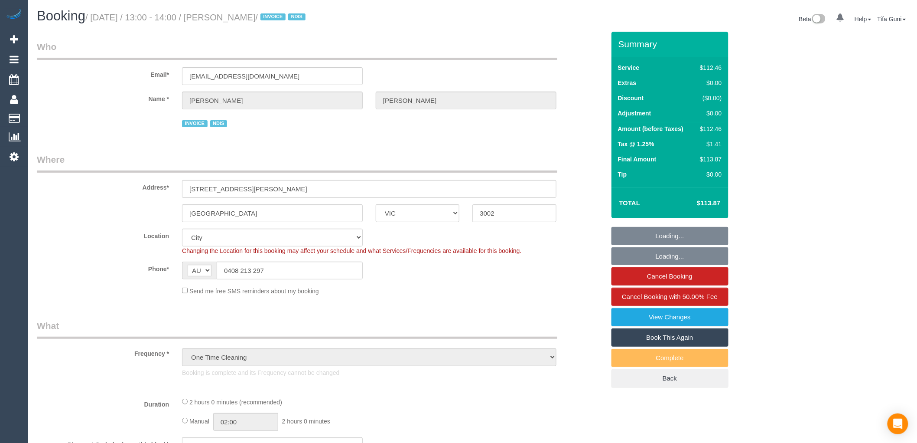
select select "number:28"
select select "number:14"
select select "number:21"
select select "number:36"
select select "object:1225"
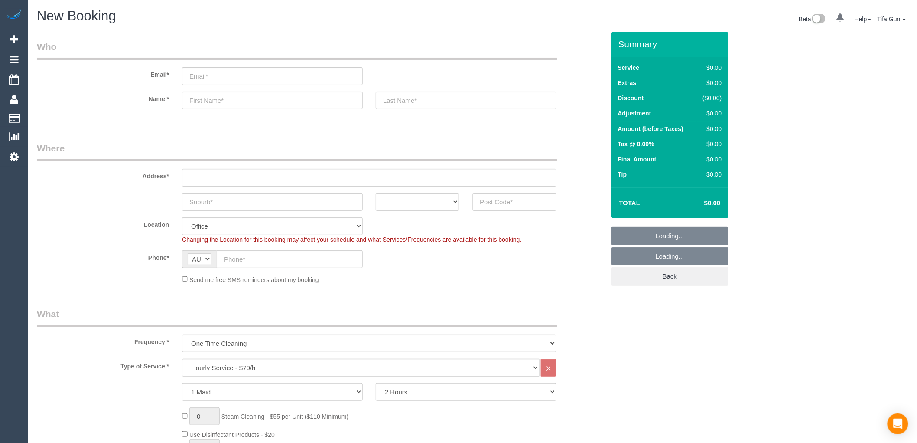
select select "object:813"
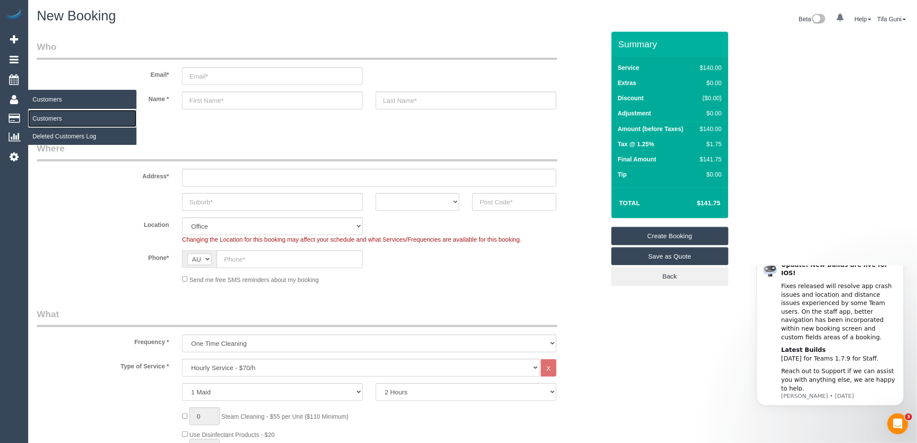
click at [48, 119] on link "Customers" at bounding box center [82, 118] width 108 height 17
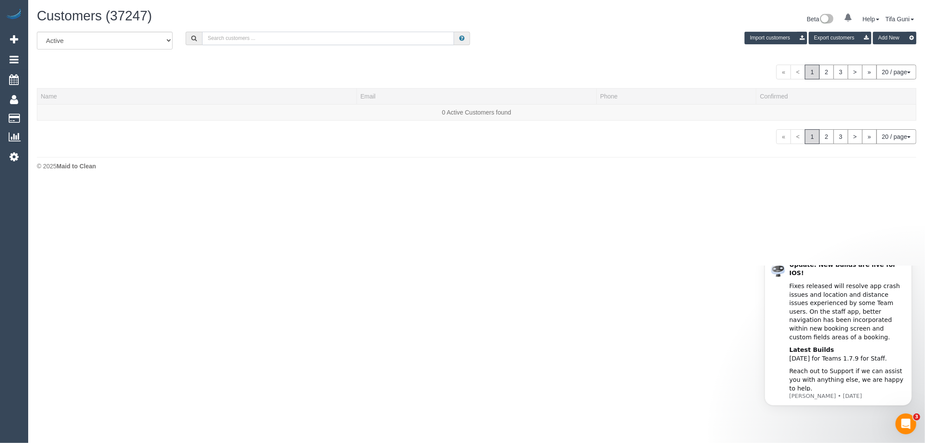
click at [242, 39] on input "text" at bounding box center [328, 38] width 252 height 13
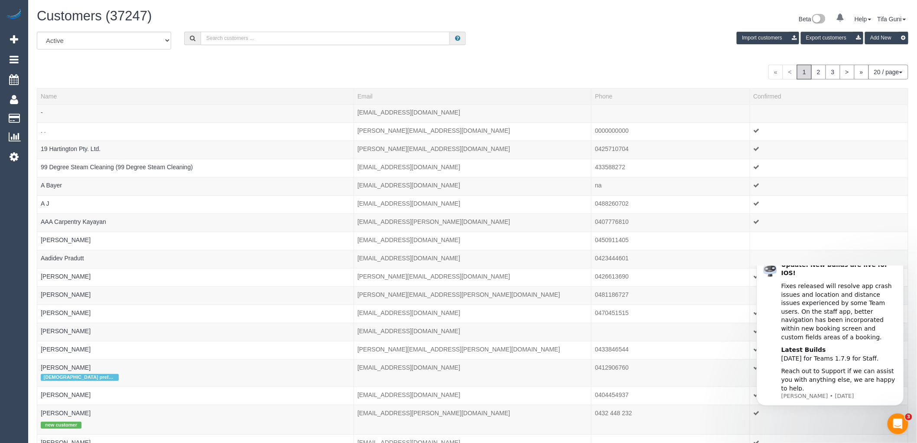
paste input "[EMAIL_ADDRESS][DOMAIN_NAME]"
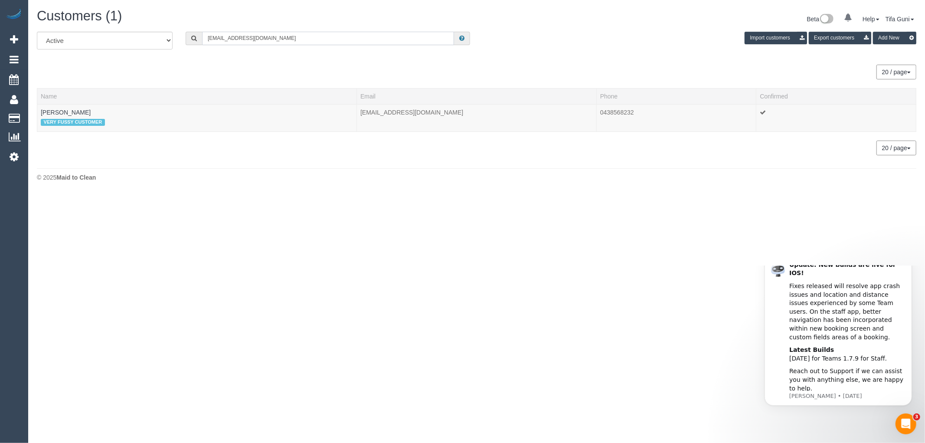
type input "[EMAIL_ADDRESS][DOMAIN_NAME]"
click at [180, 219] on body "0 Beta Your Notifications You have 0 alerts Add Booking Bookings Active Booking…" at bounding box center [462, 221] width 925 height 443
click at [54, 110] on link "[PERSON_NAME]" at bounding box center [66, 112] width 50 height 7
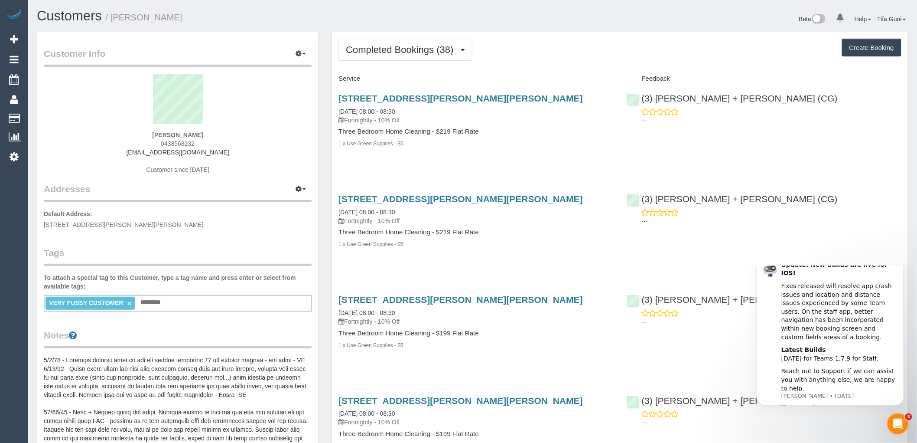
click at [862, 49] on button "Create Booking" at bounding box center [871, 48] width 59 height 18
select select "VIC"
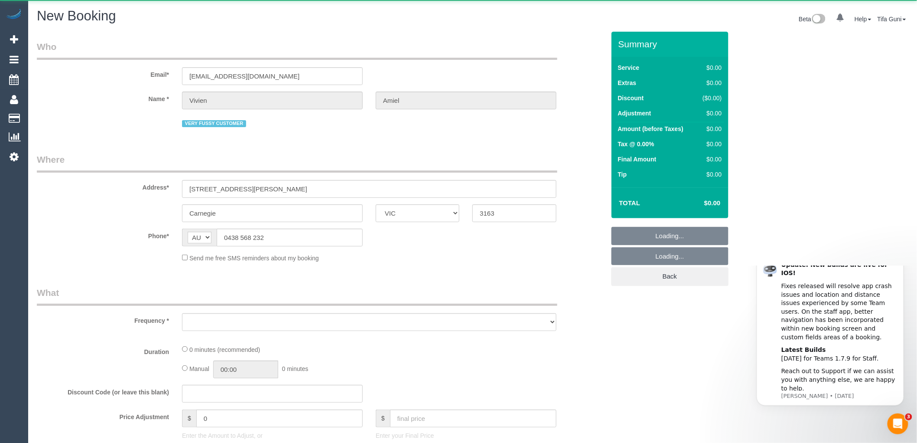
select select "object:3630"
select select "string:stripe-pm_1NUjEv2GScqysDRVlLc2vOVA"
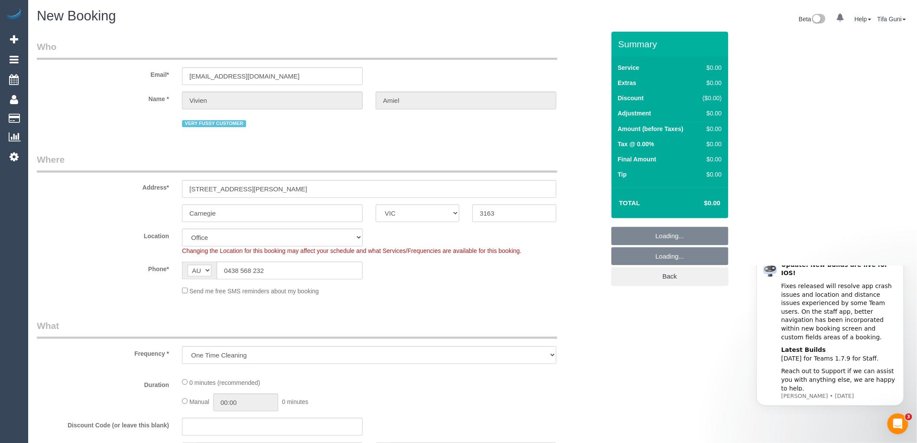
select select "object:3947"
select select "64"
select select "object:5208"
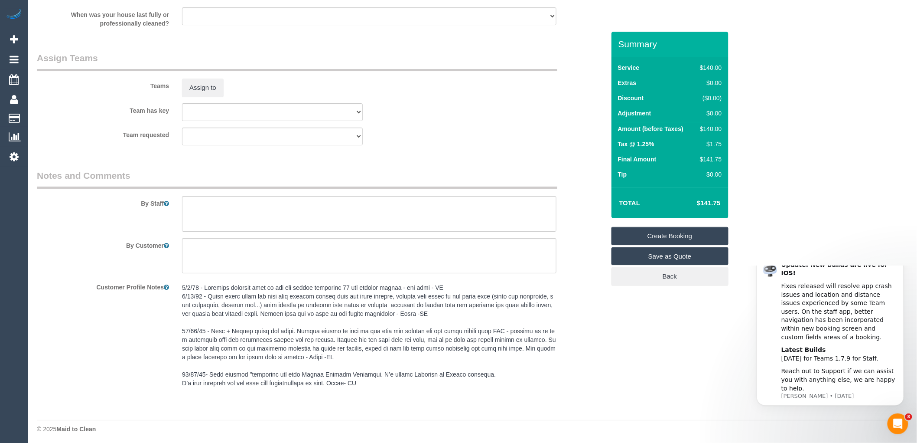
scroll to position [1260, 0]
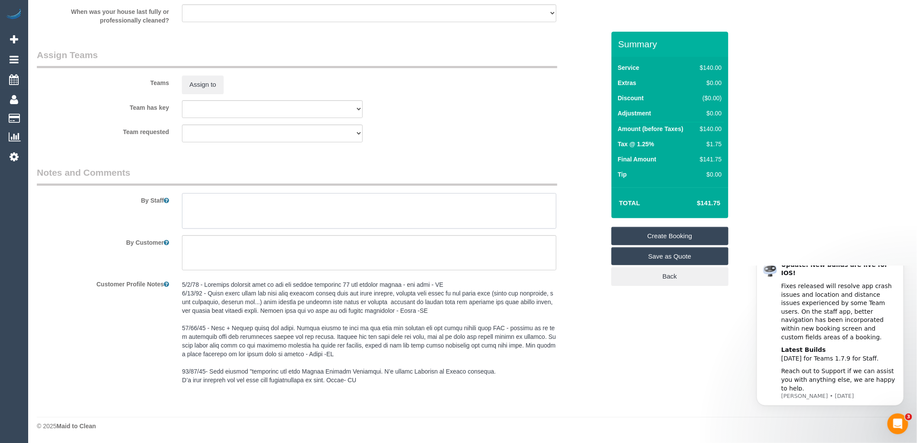
click at [201, 213] on textarea at bounding box center [369, 211] width 375 height 36
click at [273, 212] on textarea at bounding box center [369, 211] width 375 height 36
click at [326, 212] on textarea at bounding box center [369, 211] width 375 height 36
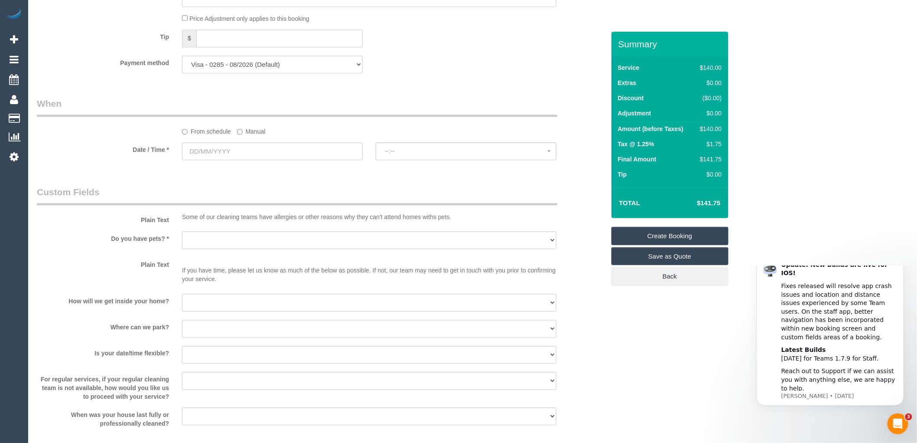
scroll to position [867, 0]
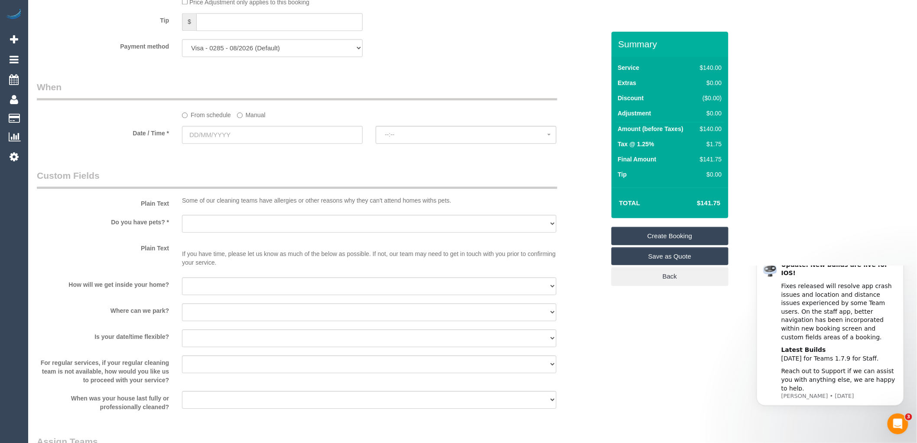
type textarea "use environmental safe products customer will give you shower cleaning product …"
click at [245, 142] on input "text" at bounding box center [272, 135] width 181 height 18
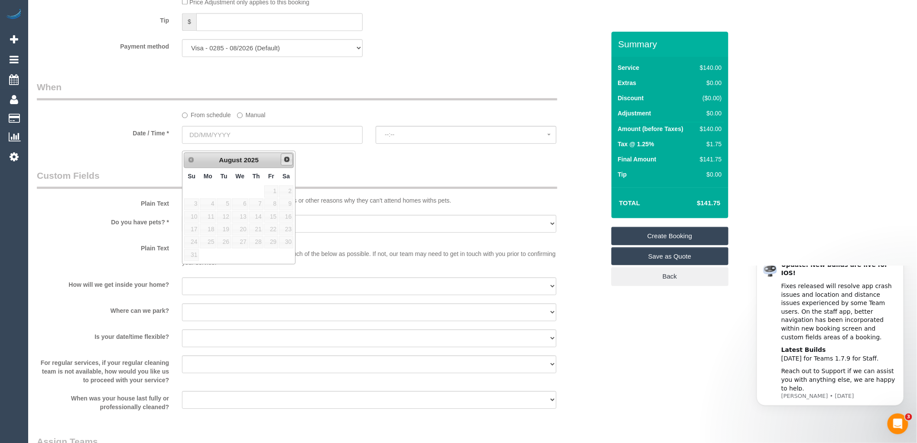
click at [285, 160] on span "Next" at bounding box center [287, 159] width 7 height 7
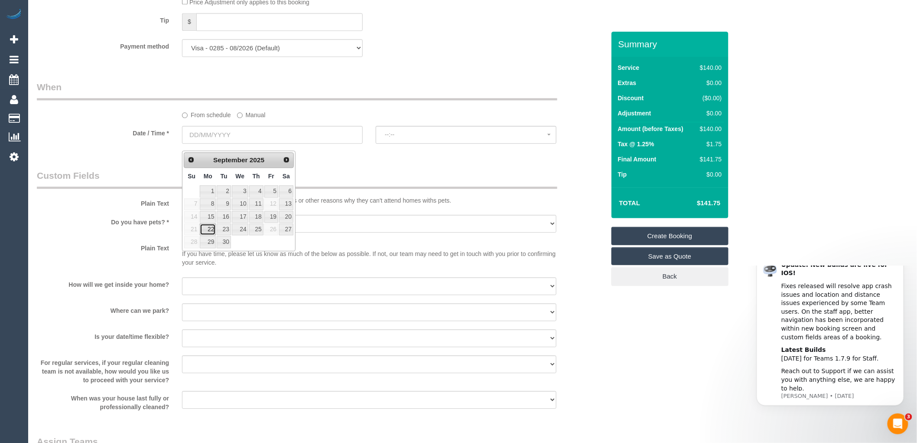
click at [210, 231] on link "22" at bounding box center [208, 229] width 16 height 12
type input "22/09/2025"
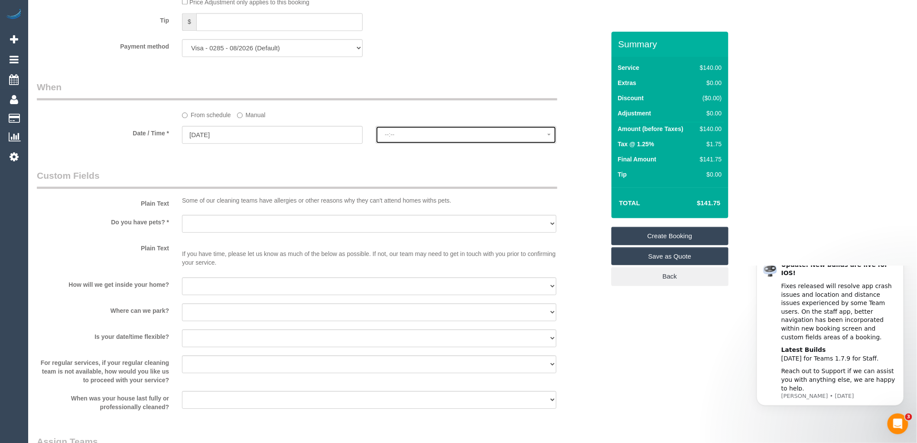
click at [408, 138] on span "--:--" at bounding box center [466, 134] width 163 height 7
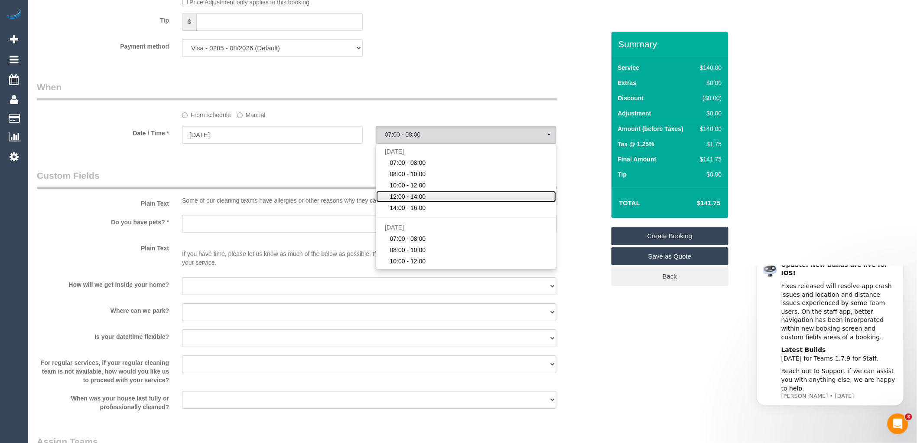
click at [402, 200] on span "12:00 - 14:00" at bounding box center [408, 196] width 36 height 9
select select "spot4"
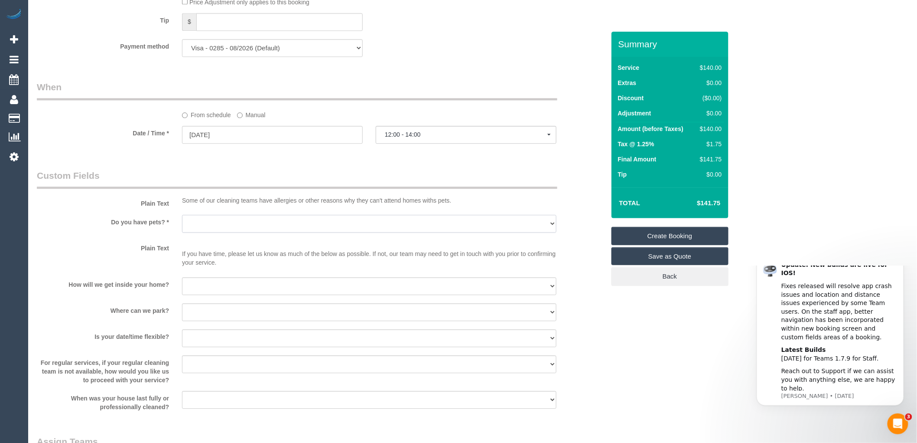
click at [239, 232] on select "Yes - Cats Yes - Dogs No pets Yes - Dogs and Cats Yes - Other" at bounding box center [369, 224] width 375 height 18
click at [182, 221] on select "Yes - Cats Yes - Dogs No pets Yes - Dogs and Cats Yes - Other" at bounding box center [369, 224] width 375 height 18
click at [222, 230] on select "Yes - Cats Yes - Dogs No pets Yes - Dogs and Cats Yes - Other" at bounding box center [369, 224] width 375 height 18
select select "number:27"
click at [182, 221] on select "Yes - Cats Yes - Dogs No pets Yes - Dogs and Cats Yes - Other" at bounding box center [369, 224] width 375 height 18
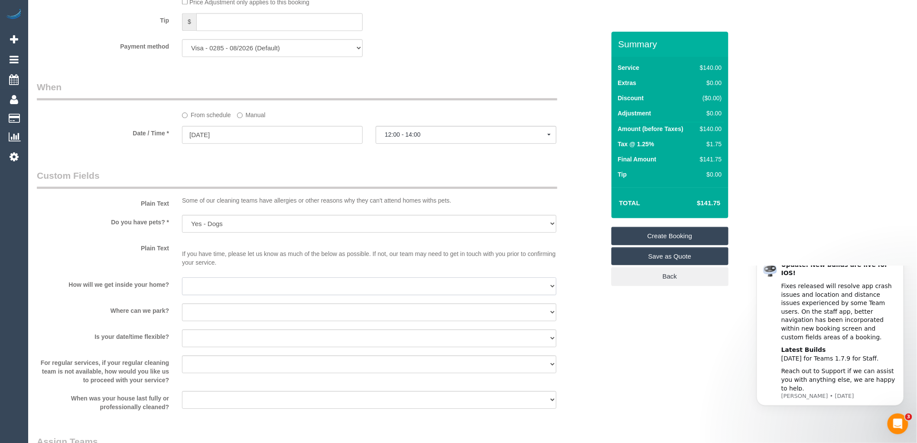
click at [199, 293] on select "I will be home Key will be left (please provide details below) Lock box/Access …" at bounding box center [369, 286] width 375 height 18
select select "number:14"
click at [182, 284] on select "I will be home Key will be left (please provide details below) Lock box/Access …" at bounding box center [369, 286] width 375 height 18
click at [209, 319] on select "I will provide parking on-site Free street parking Paid street parking (cost wi…" at bounding box center [369, 312] width 375 height 18
select select "number:19"
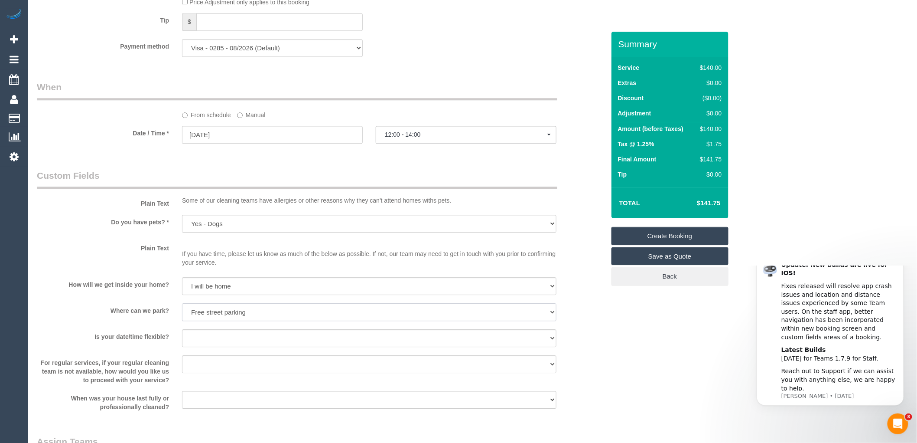
click at [182, 310] on select "I will provide parking on-site Free street parking Paid street parking (cost wi…" at bounding box center [369, 312] width 375 height 18
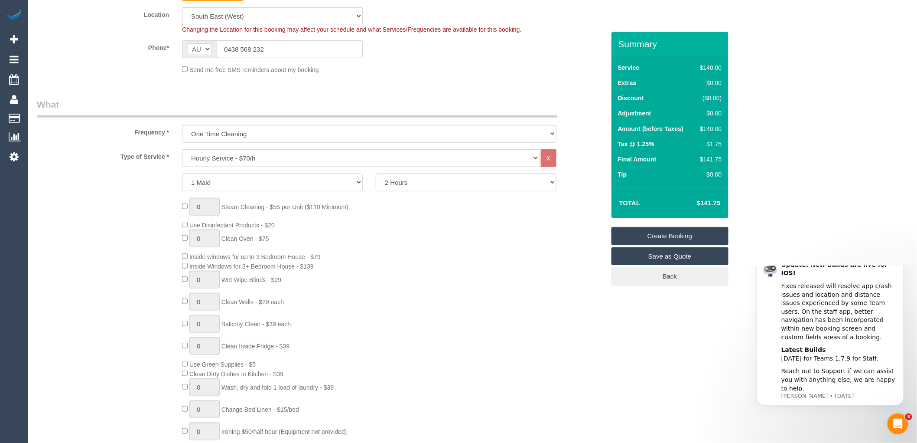
scroll to position [241, 0]
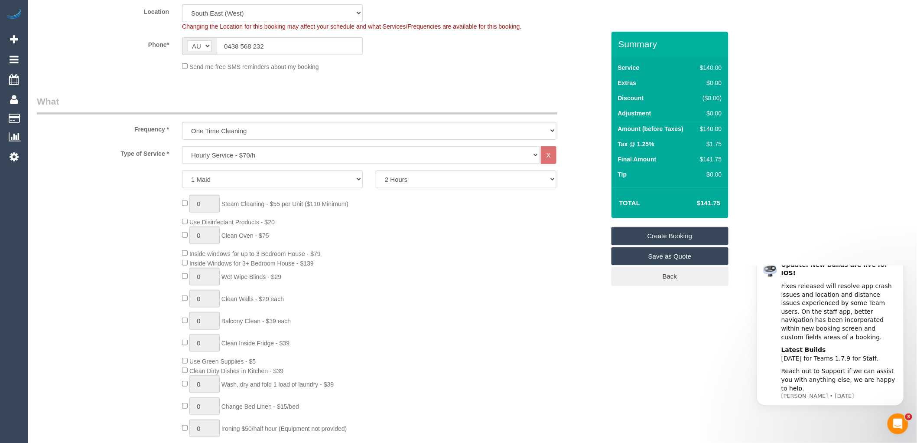
click at [225, 156] on select "Hourly Service - $70/h Hourly Service - $65/h Hourly Service - $60/h Hourly Ser…" at bounding box center [361, 155] width 358 height 18
select select "212"
click at [182, 147] on select "Hourly Service - $70/h Hourly Service - $65/h Hourly Service - $60/h Hourly Ser…" at bounding box center [361, 155] width 358 height 18
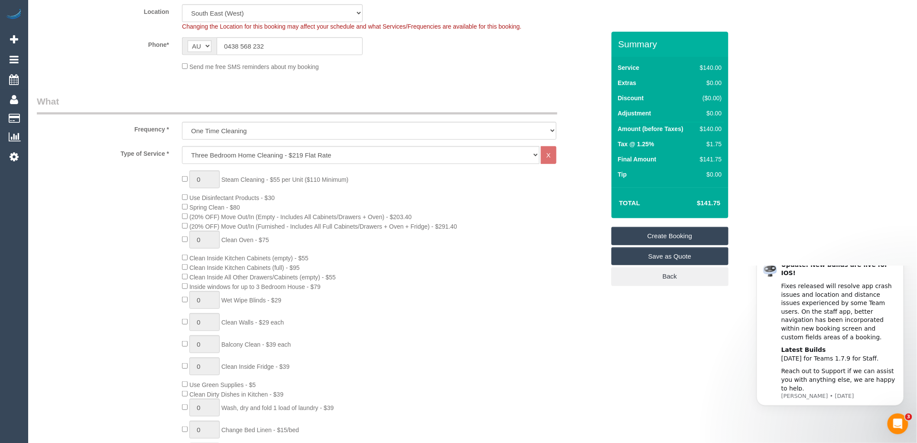
click at [437, 206] on div "0 Steam Cleaning - $55 per Unit ($110 Minimum) Use Disinfectant Products - $30 …" at bounding box center [394, 322] width 436 height 304
select select "spot25"
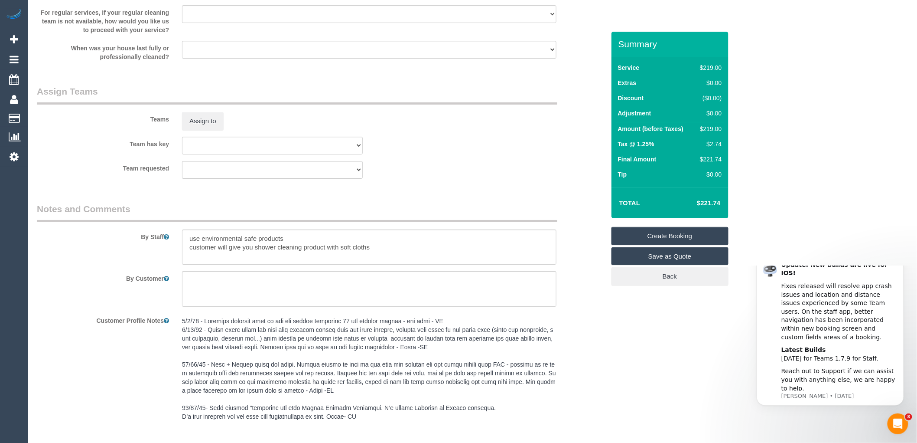
scroll to position [1252, 0]
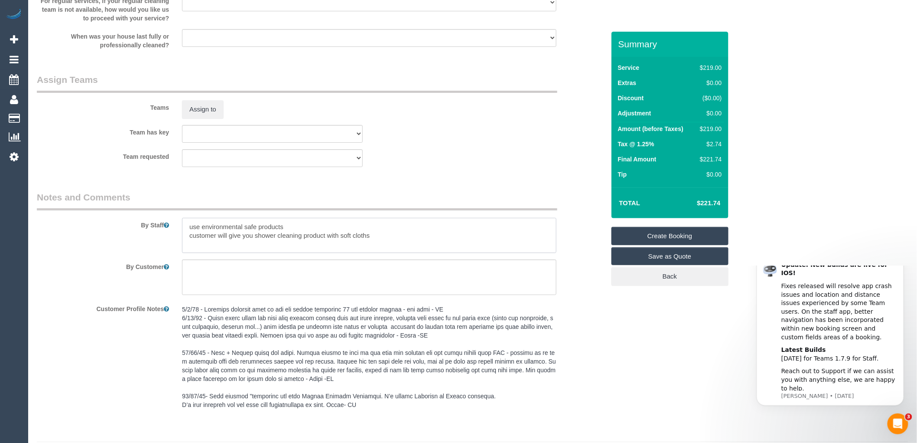
click at [373, 243] on textarea at bounding box center [369, 236] width 375 height 36
drag, startPoint x: 290, startPoint y: 232, endPoint x: 161, endPoint y: 236, distance: 128.4
click at [161, 236] on div "By Staff" at bounding box center [320, 222] width 581 height 62
click at [189, 245] on textarea at bounding box center [369, 236] width 375 height 36
click at [371, 237] on textarea at bounding box center [369, 236] width 375 height 36
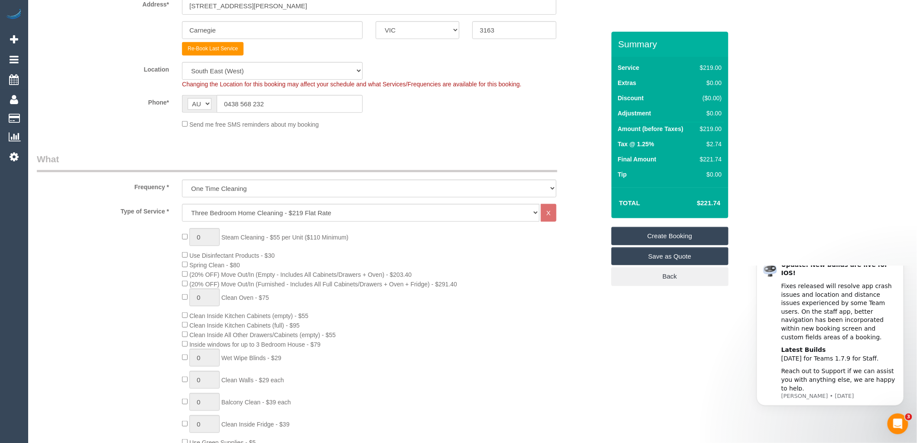
scroll to position [0, 0]
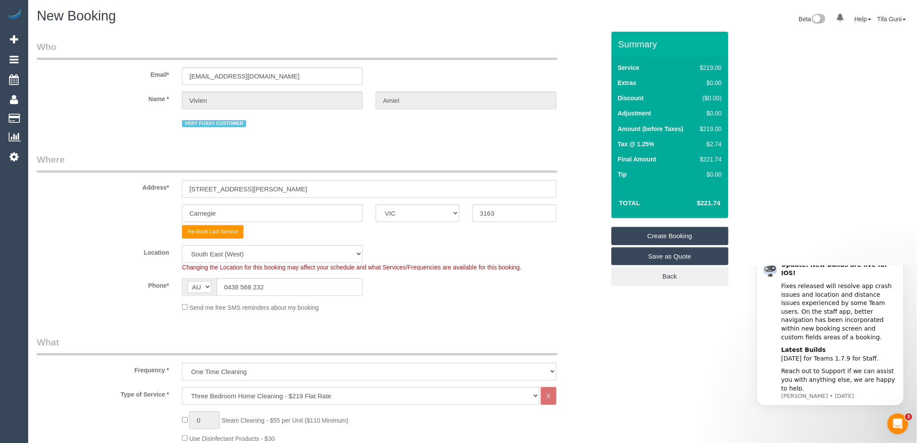
type textarea "customer will give you shower cleaning product with soft cloths Customer will o…"
drag, startPoint x: 279, startPoint y: 75, endPoint x: 162, endPoint y: 88, distance: 117.8
click at [162, 88] on sui-booking-customer "Email* vamiel@bigpond.net.au Name * Vivien Amiel VERY FUSSY CUSTOMER" at bounding box center [321, 84] width 568 height 89
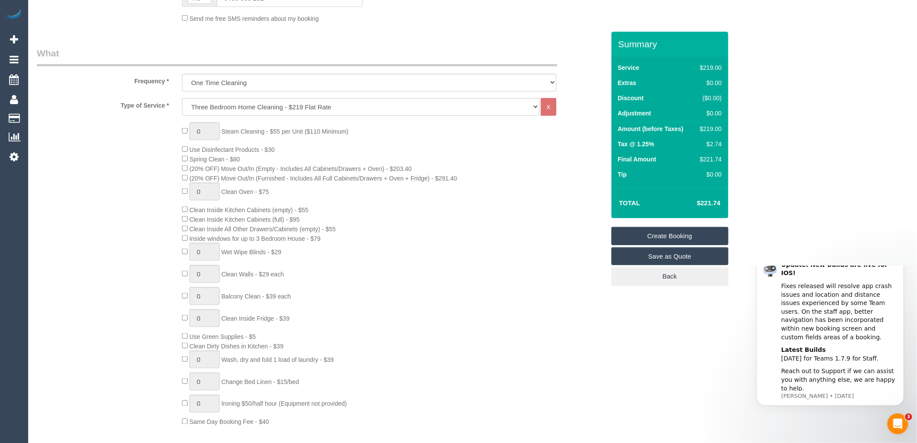
click at [684, 232] on link "Create Booking" at bounding box center [670, 236] width 117 height 18
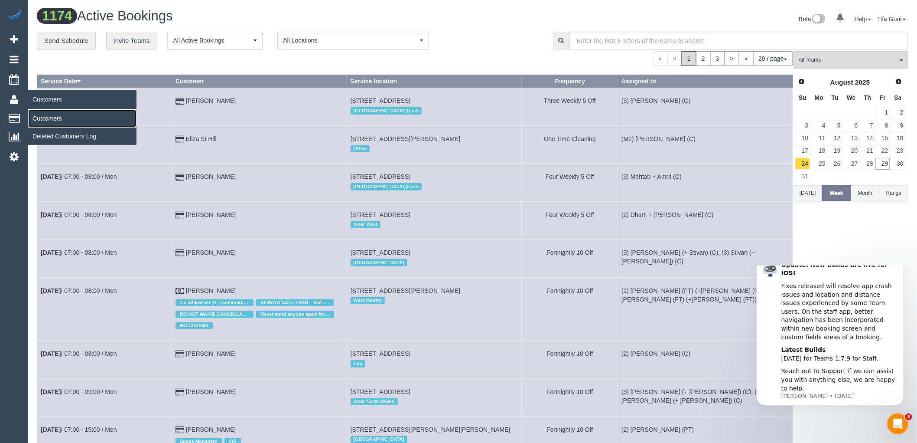
click at [44, 119] on link "Customers" at bounding box center [82, 118] width 108 height 17
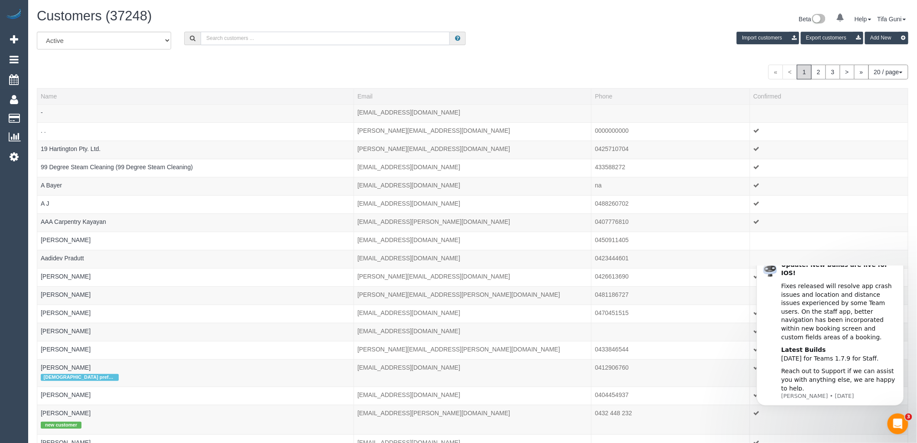
click at [246, 35] on input "text" at bounding box center [325, 38] width 249 height 13
paste input "[EMAIL_ADDRESS][DOMAIN_NAME]"
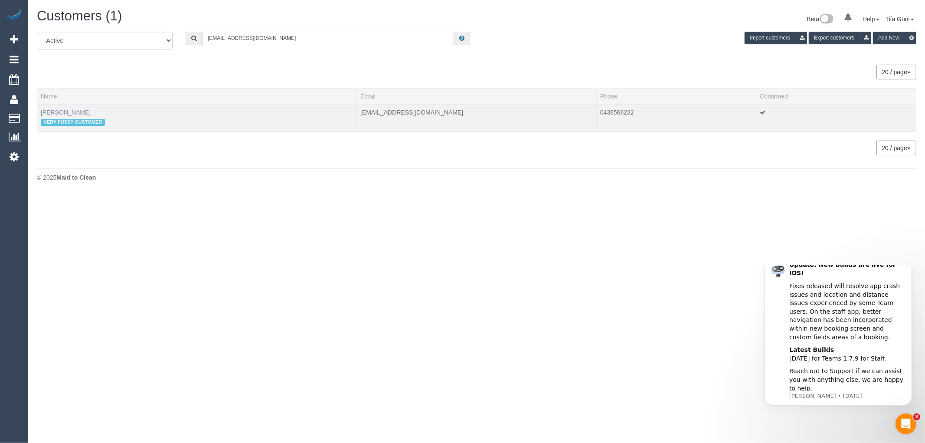
type input "[EMAIL_ADDRESS][DOMAIN_NAME]"
click at [64, 111] on link "[PERSON_NAME]" at bounding box center [66, 112] width 50 height 7
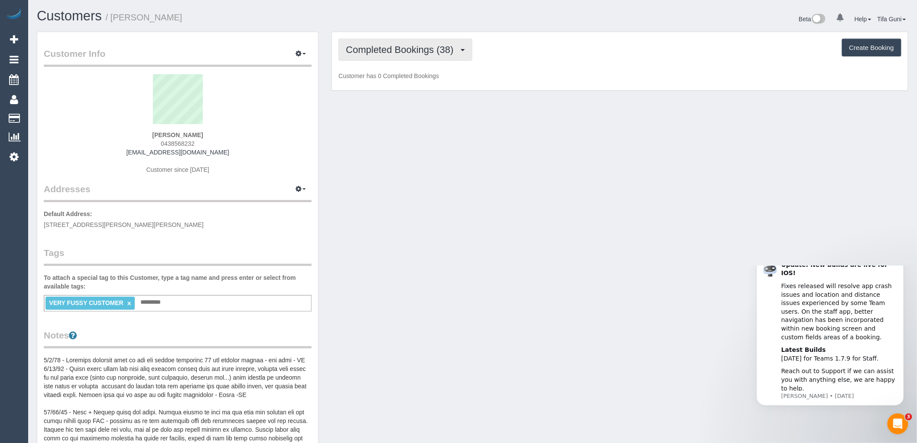
click at [402, 51] on span "Completed Bookings (38)" at bounding box center [402, 49] width 112 height 11
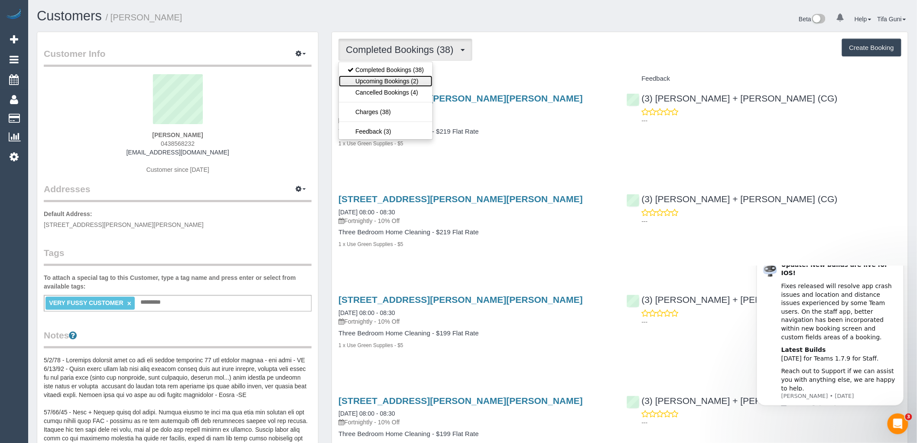
click at [399, 79] on link "Upcoming Bookings (2)" at bounding box center [386, 80] width 94 height 11
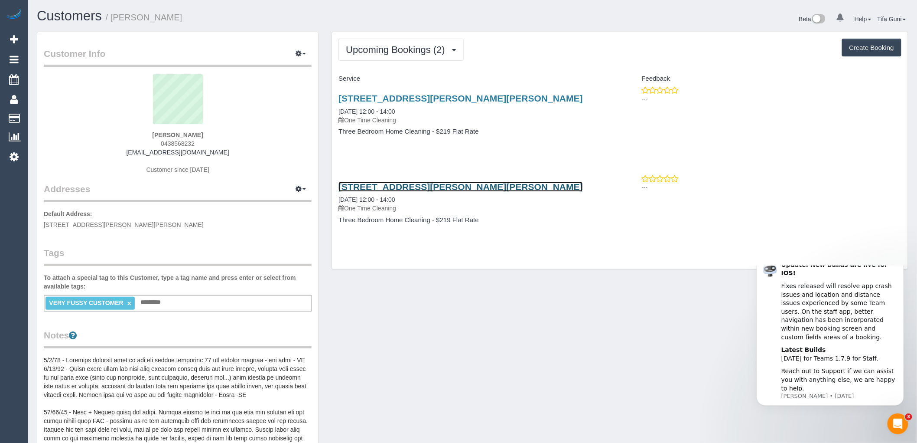
click at [393, 185] on link "[STREET_ADDRESS][PERSON_NAME][PERSON_NAME]" at bounding box center [461, 187] width 245 height 10
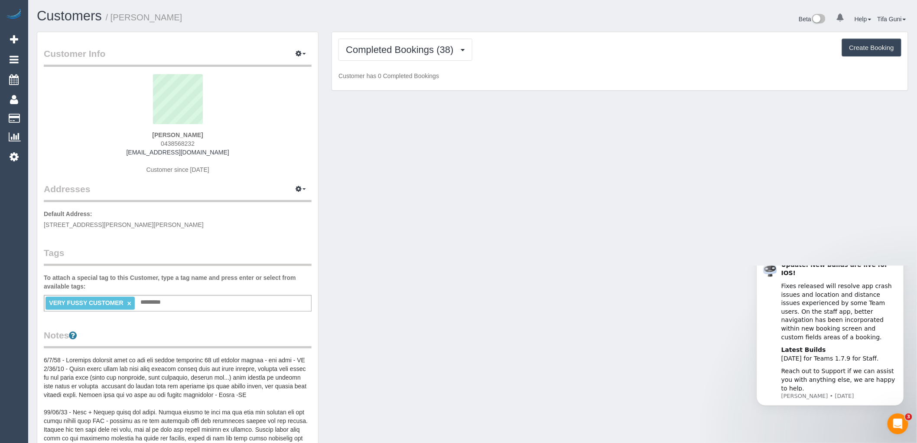
click at [865, 49] on button "Create Booking" at bounding box center [871, 48] width 59 height 18
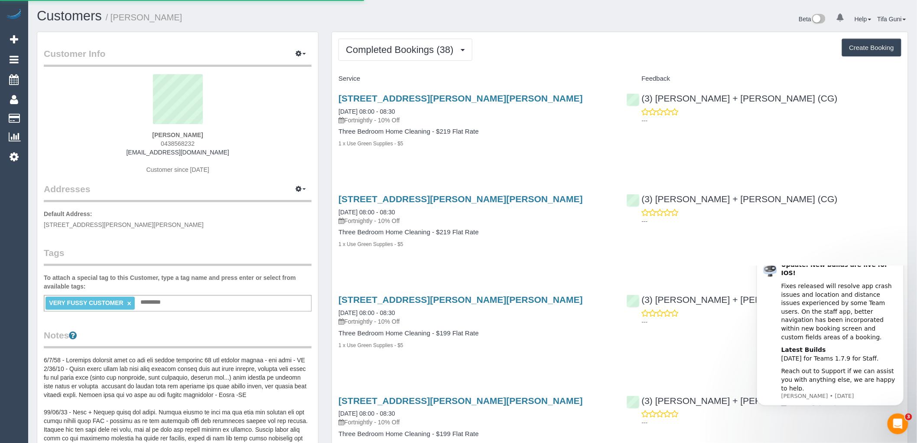
select select "VIC"
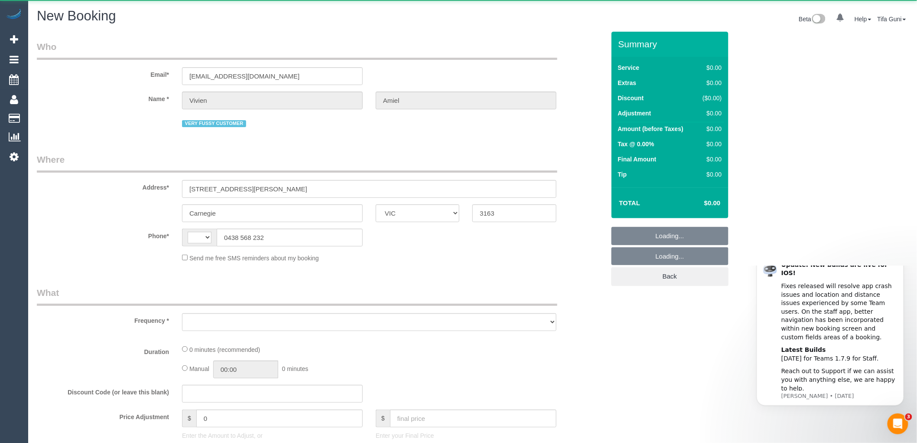
select select "string:AU"
select select "object:2044"
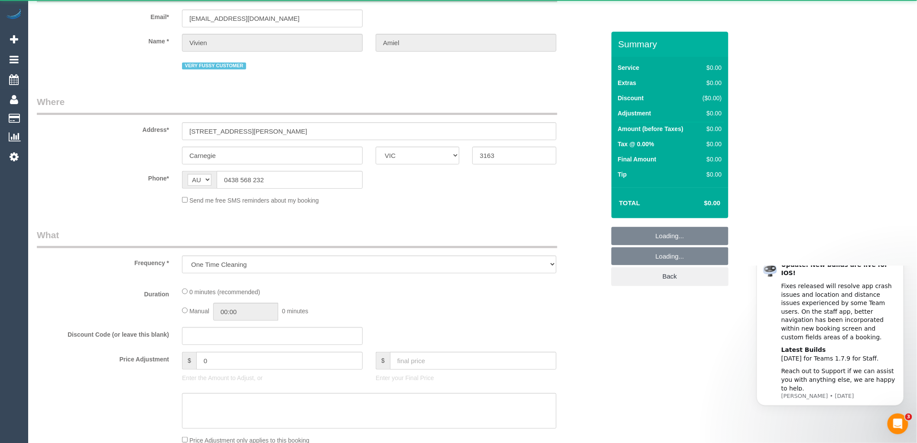
select select "string:stripe-pm_1NUjEv2GScqysDRVlLc2vOVA"
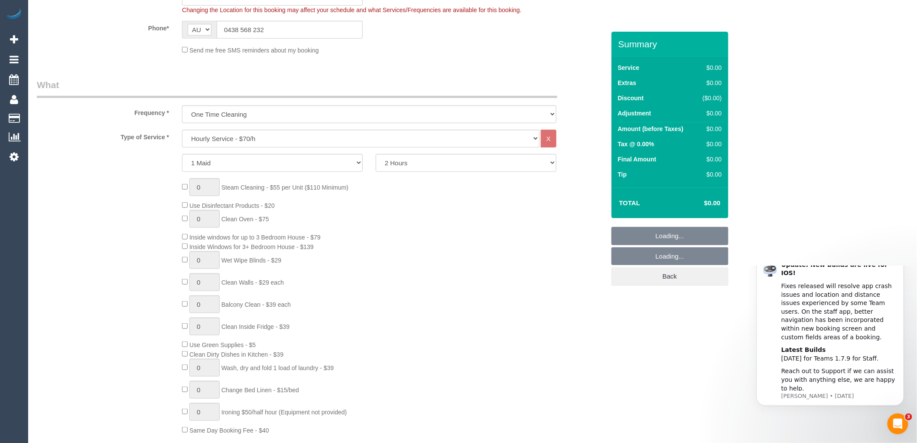
select select "object:3466"
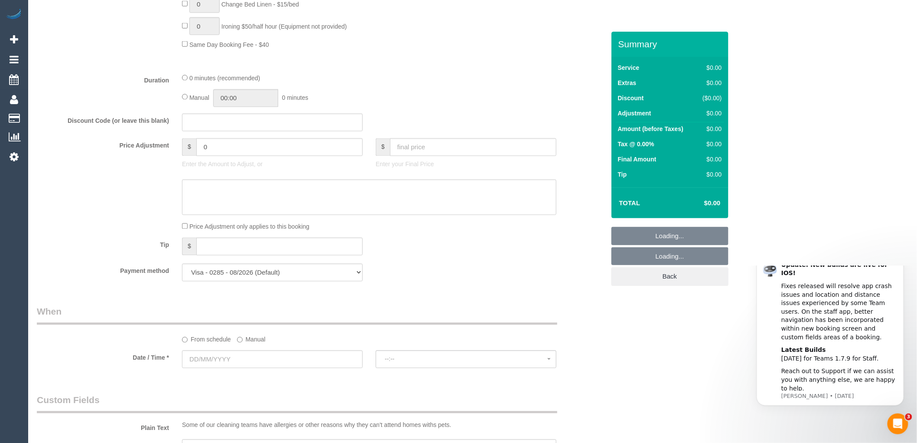
select select "64"
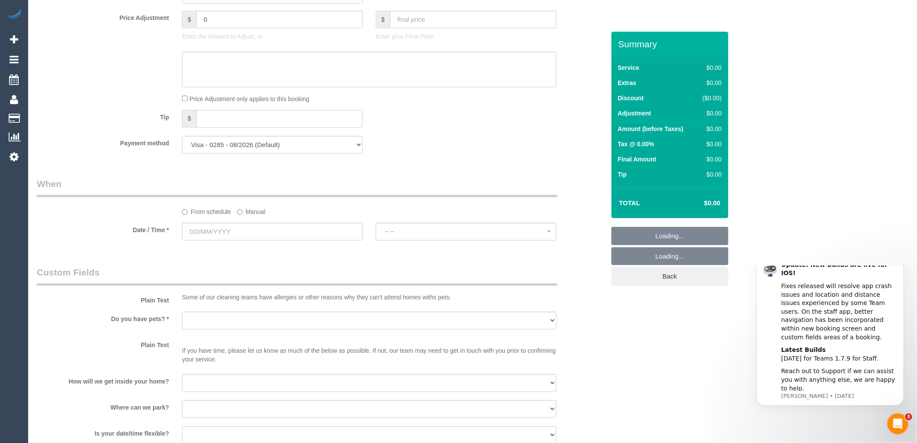
scroll to position [787, 0]
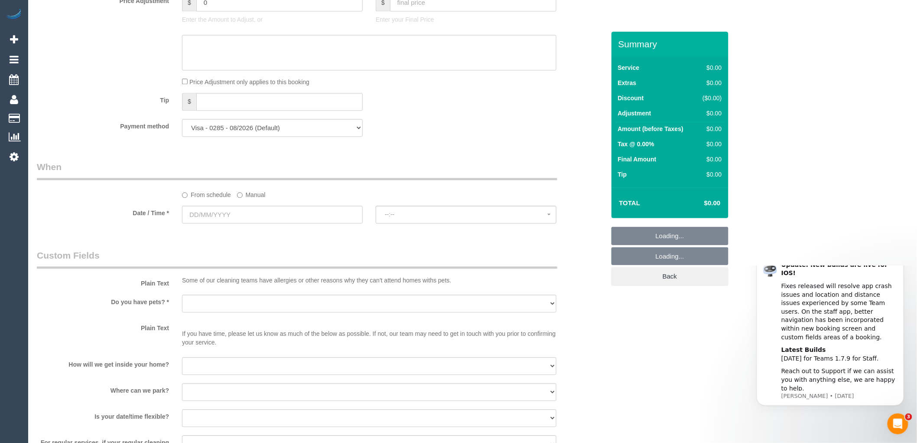
select select "object:3476"
click at [214, 223] on input "text" at bounding box center [272, 215] width 181 height 18
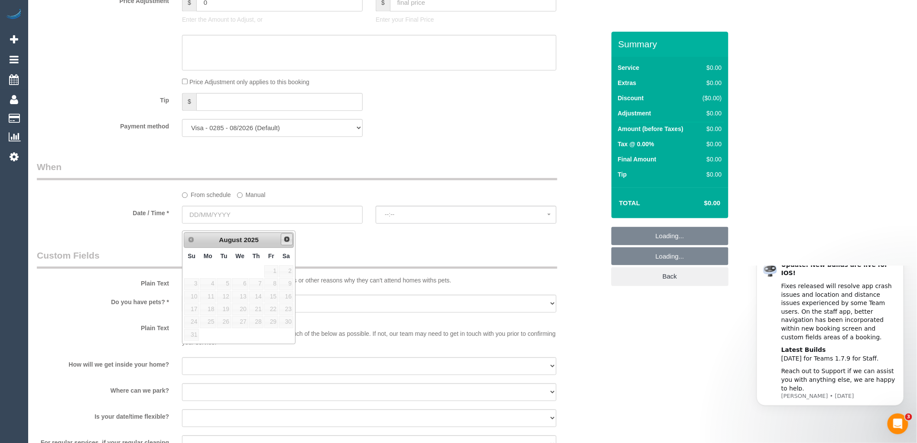
click at [289, 238] on span "Next" at bounding box center [287, 238] width 7 height 7
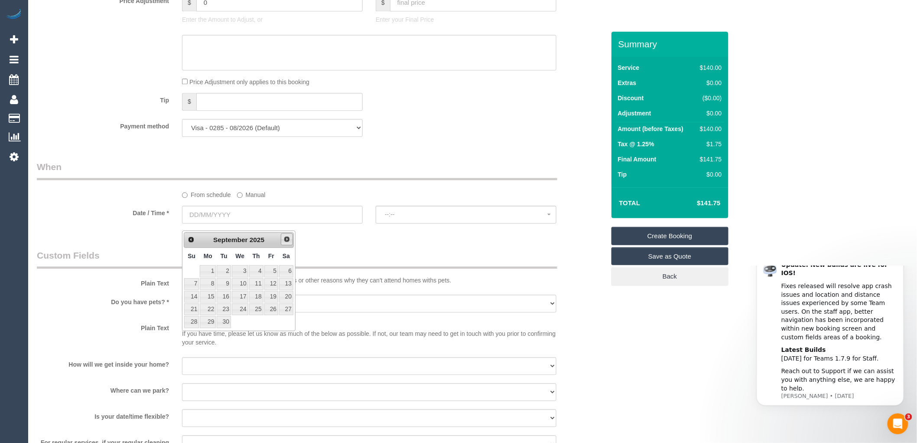
click at [287, 237] on span "Next" at bounding box center [287, 238] width 7 height 7
click at [274, 270] on link "3" at bounding box center [271, 271] width 14 height 12
type input "[DATE]"
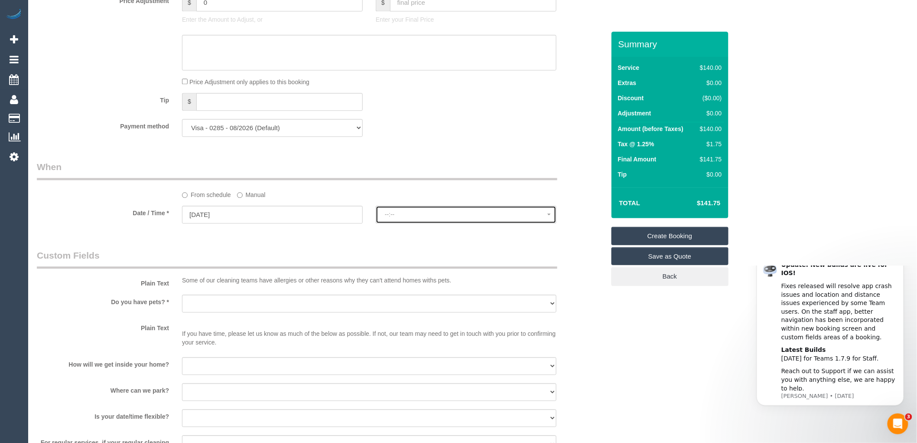
click at [417, 218] on span "--:--" at bounding box center [466, 214] width 163 height 7
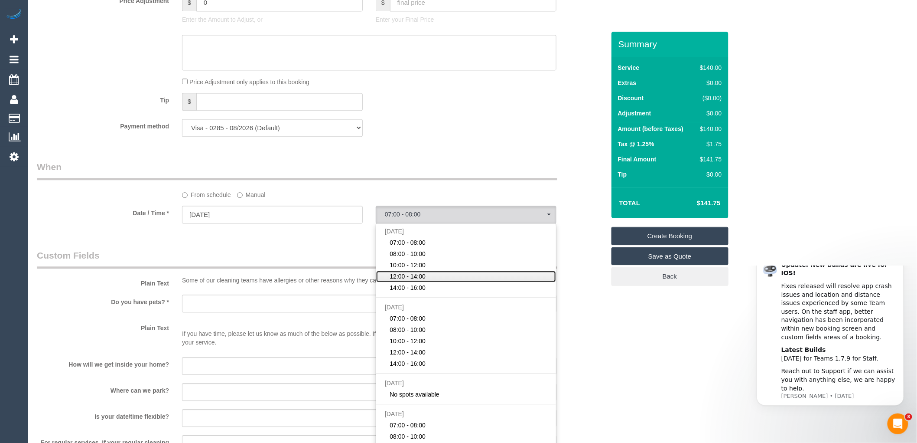
click at [415, 281] on span "12:00 - 14:00" at bounding box center [408, 276] width 36 height 9
select select "spot4"
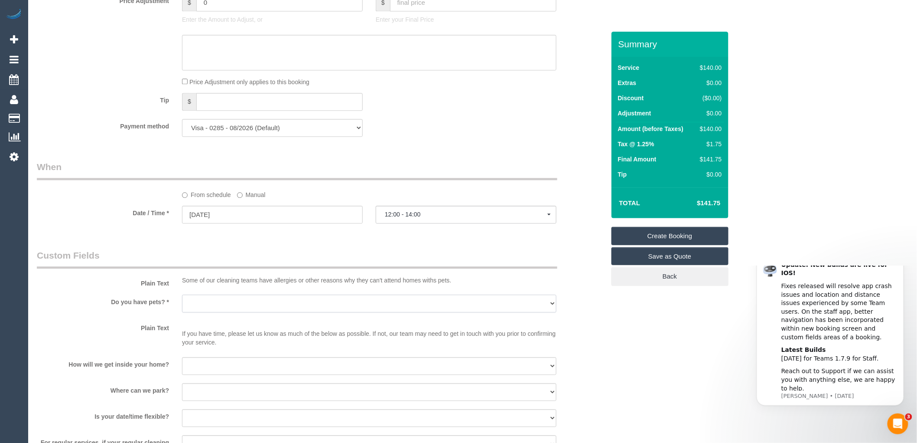
click at [199, 305] on select "Yes - Cats Yes - Dogs No pets Yes - Dogs and Cats Yes - Other" at bounding box center [369, 303] width 375 height 18
select select "number:27"
click at [182, 301] on select "Yes - Cats Yes - Dogs No pets Yes - Dogs and Cats Yes - Other" at bounding box center [369, 303] width 375 height 18
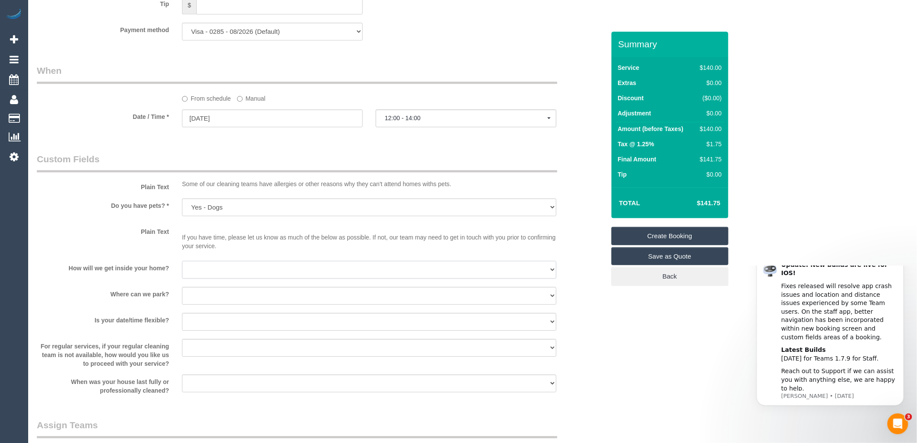
click at [205, 272] on select "I will be home Key will be left (please provide details below) Lock box/Access …" at bounding box center [369, 270] width 375 height 18
select select "number:14"
click at [182, 267] on select "I will be home Key will be left (please provide details below) Lock box/Access …" at bounding box center [369, 270] width 375 height 18
click at [217, 302] on select "I will provide parking on-site Free street parking Paid street parking (cost wi…" at bounding box center [369, 296] width 375 height 18
select select "number:19"
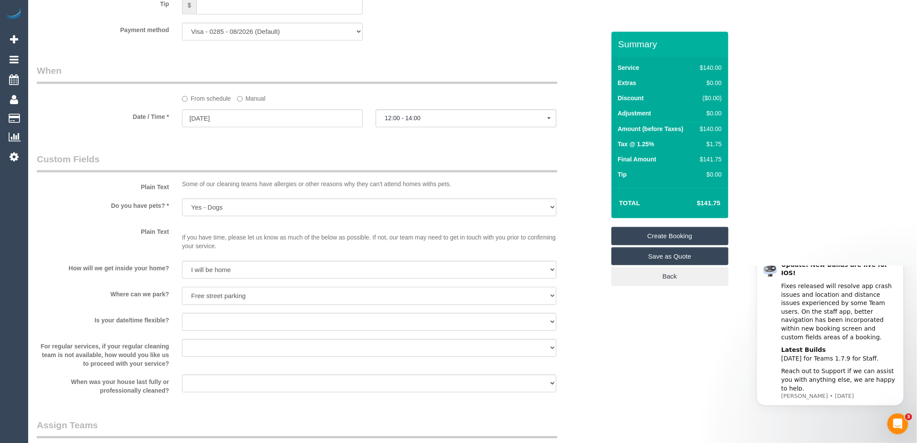
click at [182, 293] on select "I will provide parking on-site Free street parking Paid street parking (cost wi…" at bounding box center [369, 296] width 375 height 18
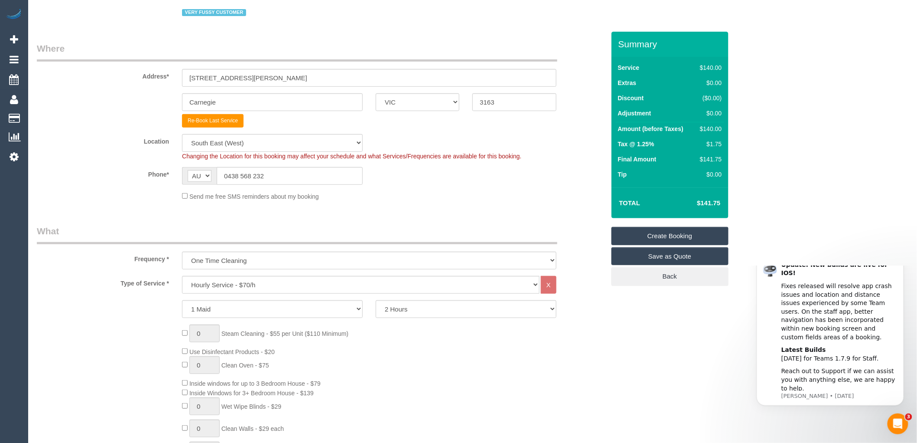
scroll to position [144, 0]
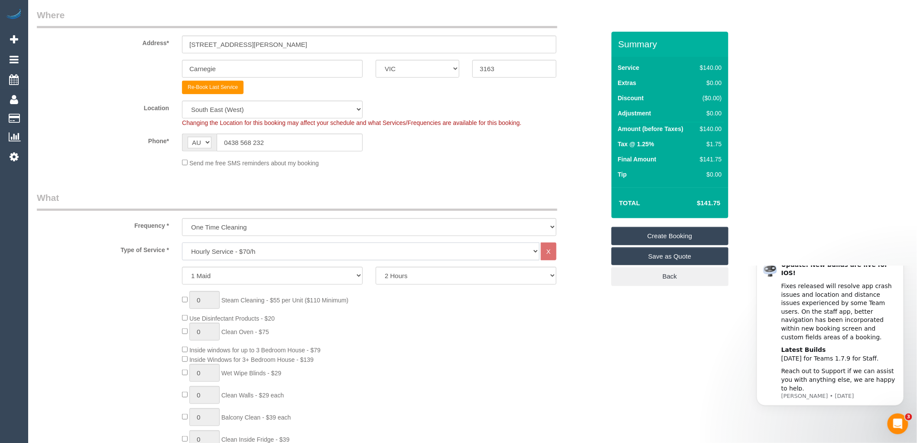
click at [290, 253] on select "Hourly Service - $70/h Hourly Service - $65/h Hourly Service - $60/h Hourly Ser…" at bounding box center [361, 251] width 358 height 18
select select "212"
click at [182, 244] on select "Hourly Service - $70/h Hourly Service - $65/h Hourly Service - $60/h Hourly Ser…" at bounding box center [361, 251] width 358 height 18
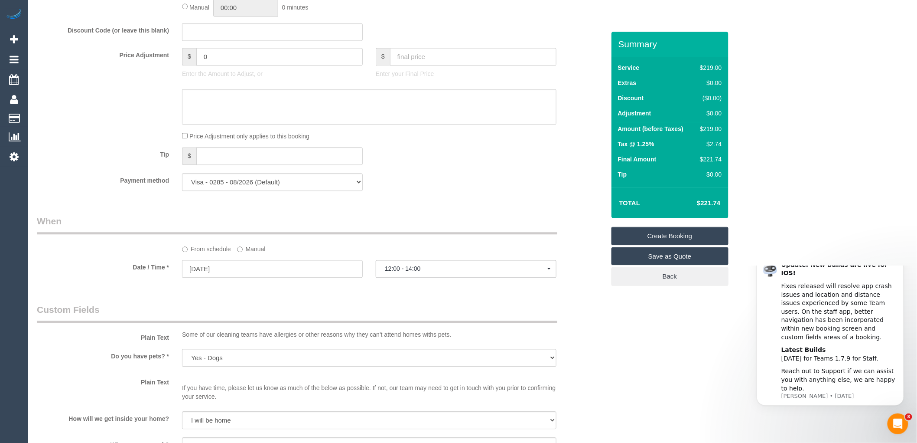
scroll to position [770, 0]
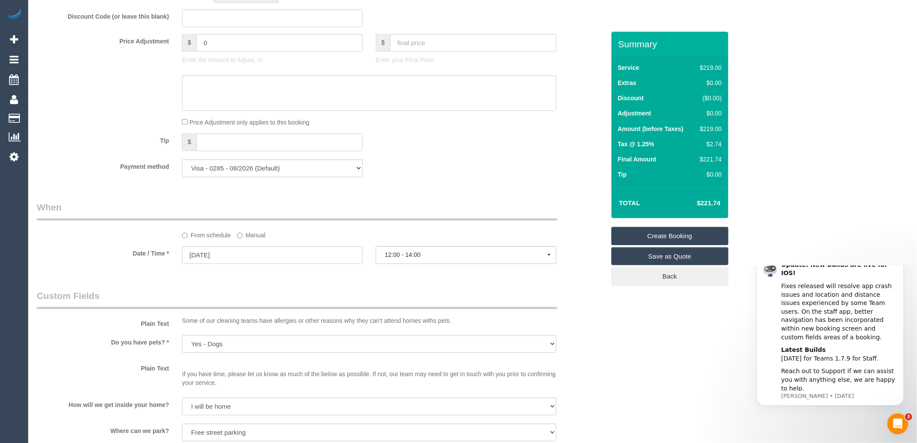
select select "spot25"
click at [238, 264] on input "[DATE]" at bounding box center [272, 255] width 181 height 18
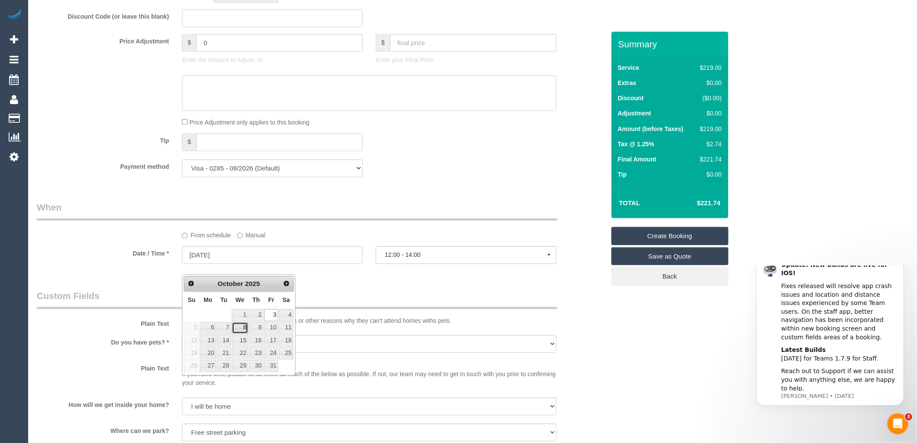
click at [245, 326] on link "8" at bounding box center [240, 328] width 16 height 12
type input "[DATE]"
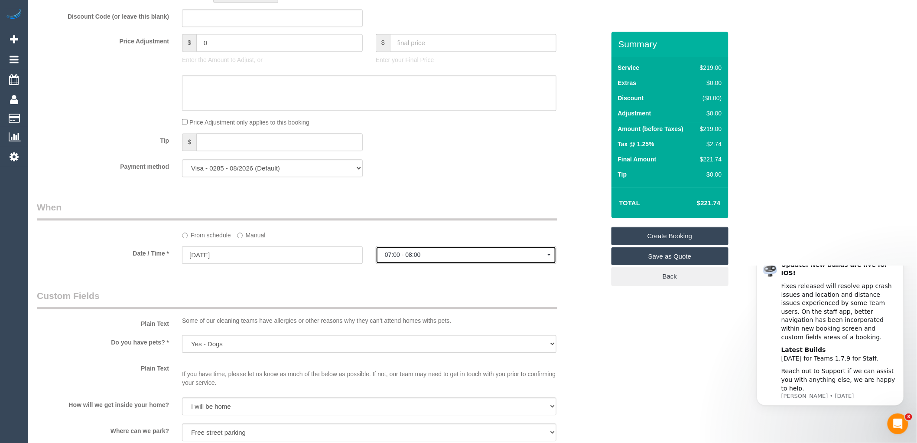
click at [410, 258] on span "07:00 - 08:00" at bounding box center [466, 254] width 163 height 7
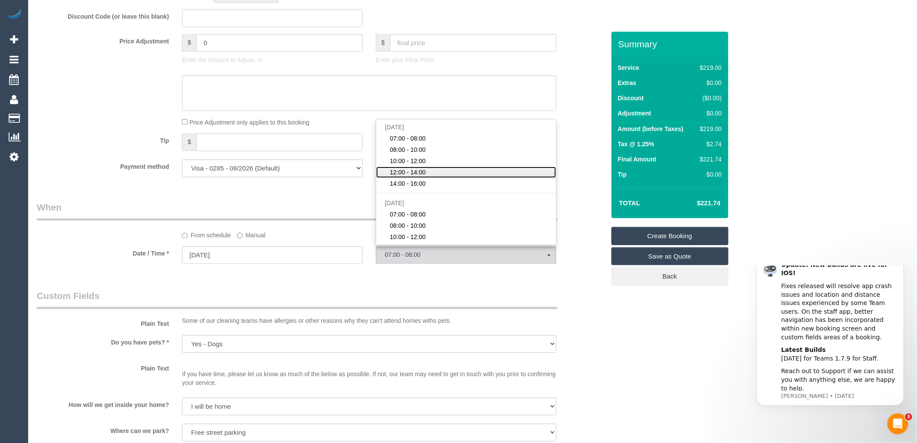
click at [411, 176] on span "12:00 - 14:00" at bounding box center [408, 172] width 36 height 9
select select "spot46"
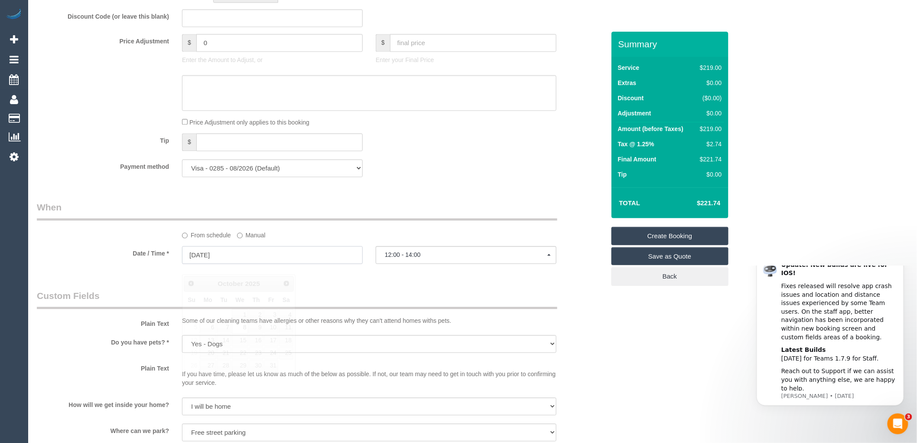
click at [218, 264] on input "[DATE]" at bounding box center [272, 255] width 181 height 18
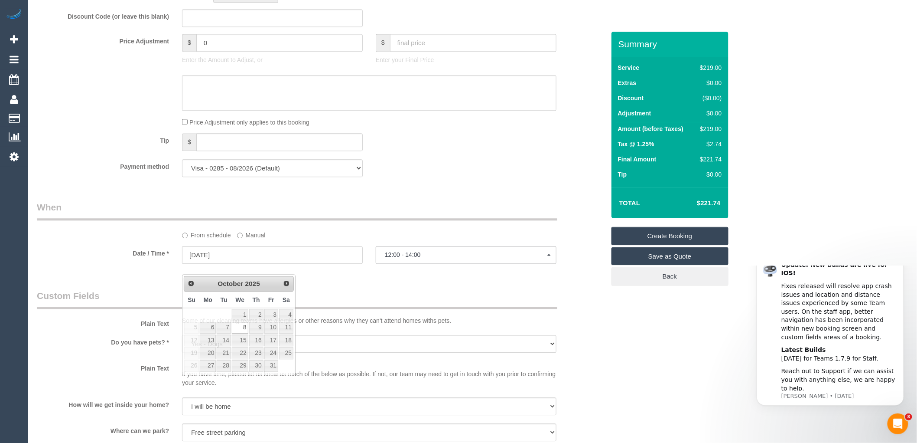
click at [353, 292] on div "Who Email* [EMAIL_ADDRESS][DOMAIN_NAME] Name * [GEOGRAPHIC_DATA][PERSON_NAME] V…" at bounding box center [320, 90] width 581 height 1658
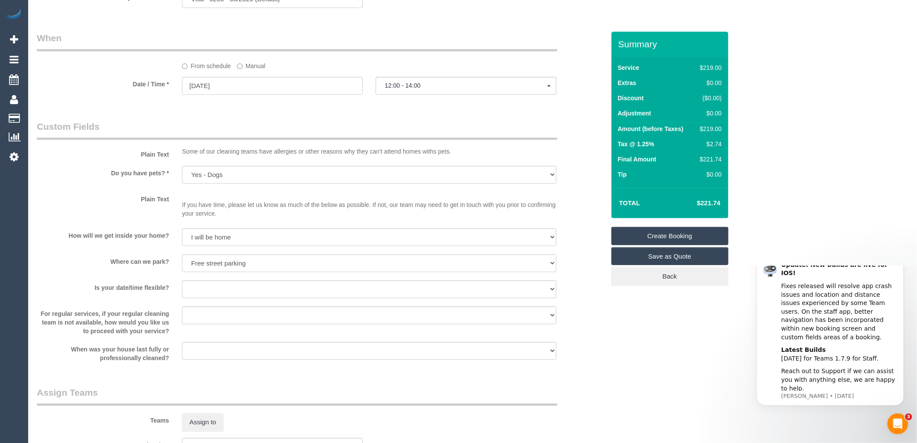
scroll to position [963, 0]
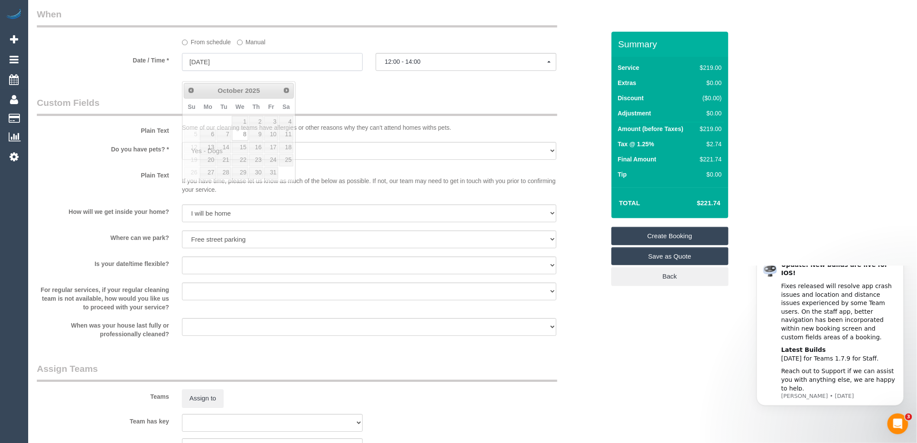
click at [233, 71] on input "[DATE]" at bounding box center [272, 62] width 181 height 18
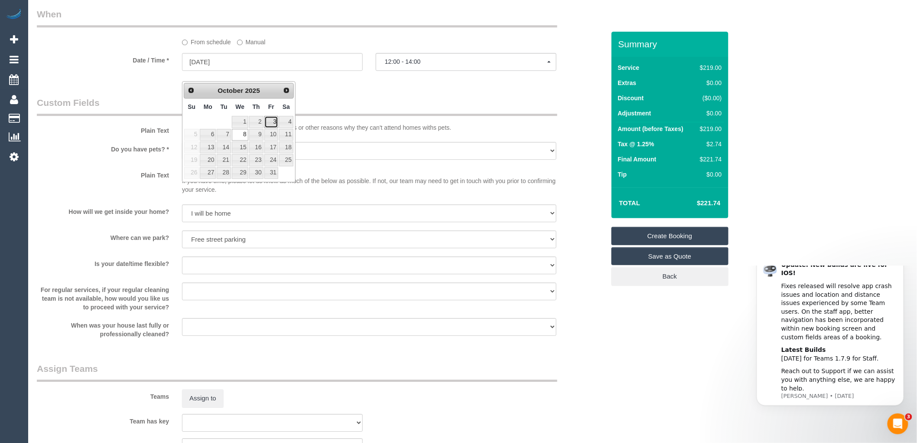
click at [273, 123] on link "3" at bounding box center [271, 122] width 14 height 12
type input "[DATE]"
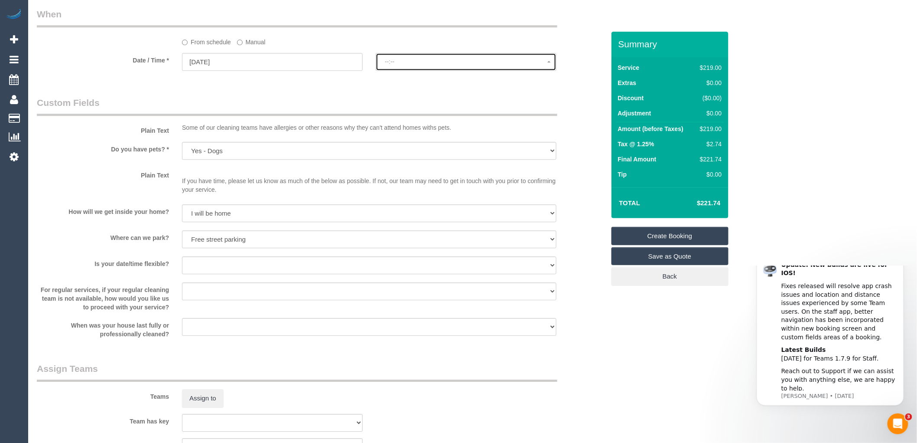
click at [404, 65] on span "--:--" at bounding box center [466, 61] width 163 height 7
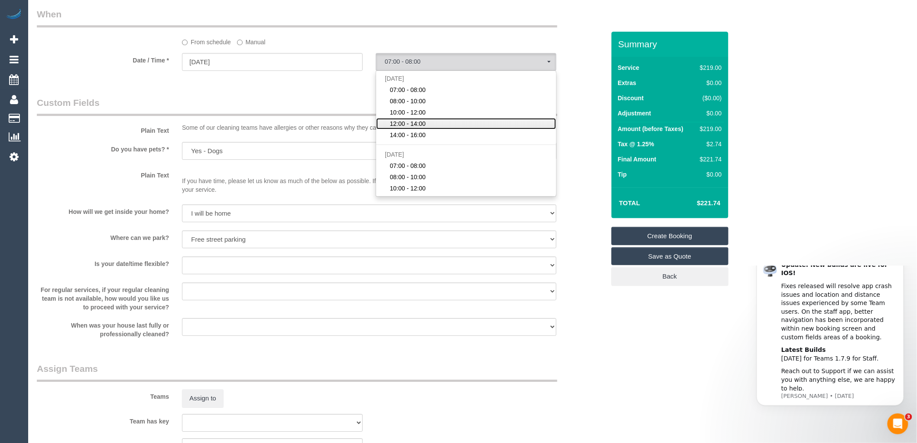
click at [414, 128] on span "12:00 - 14:00" at bounding box center [408, 123] width 36 height 9
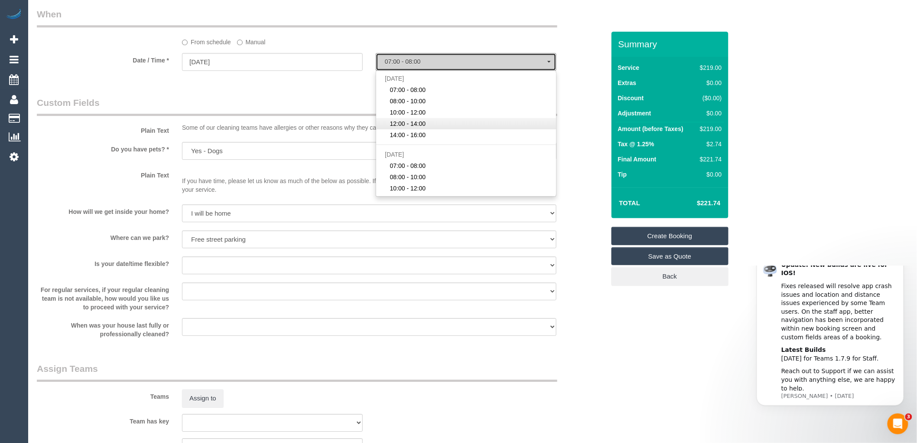
select select "spot67"
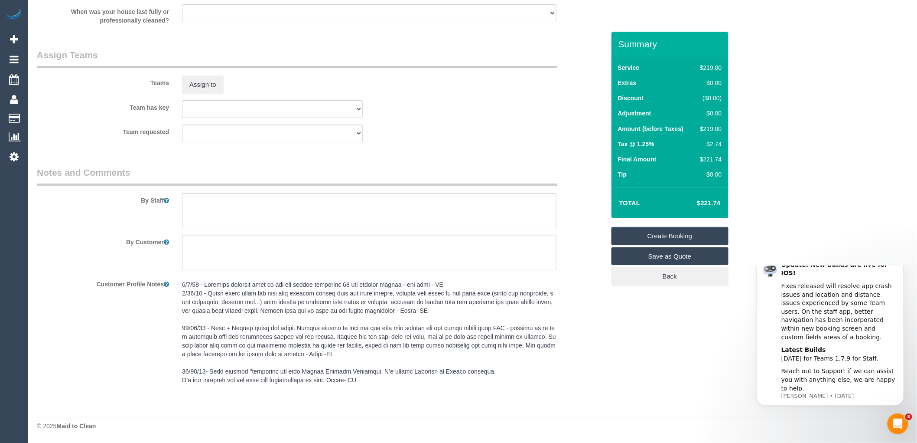
scroll to position [1286, 0]
click at [208, 205] on textarea at bounding box center [369, 211] width 375 height 36
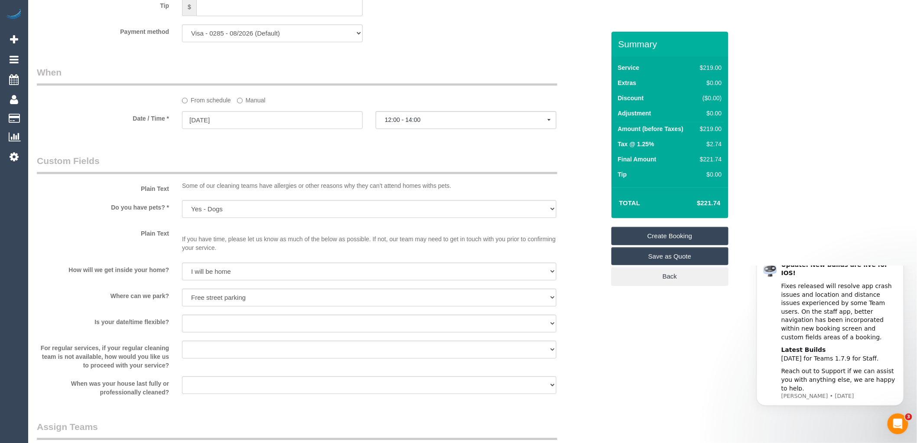
scroll to position [853, 0]
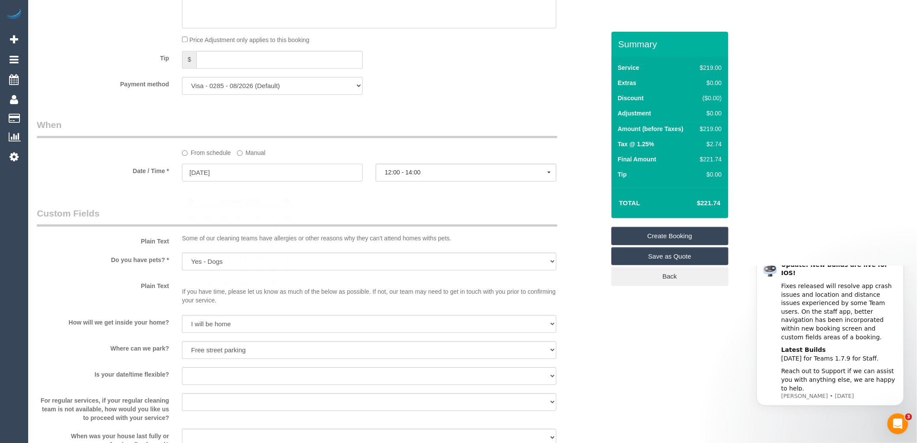
click at [215, 181] on input "[DATE]" at bounding box center [272, 172] width 181 height 18
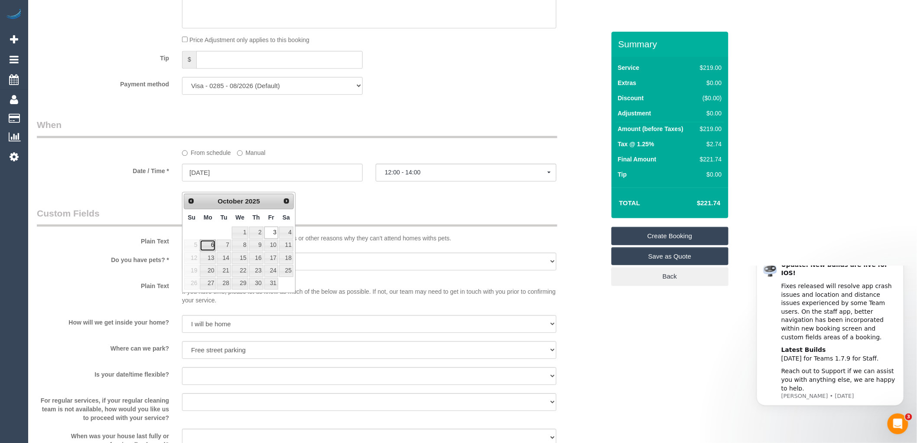
click at [213, 243] on link "6" at bounding box center [208, 245] width 16 height 12
type input "[DATE]"
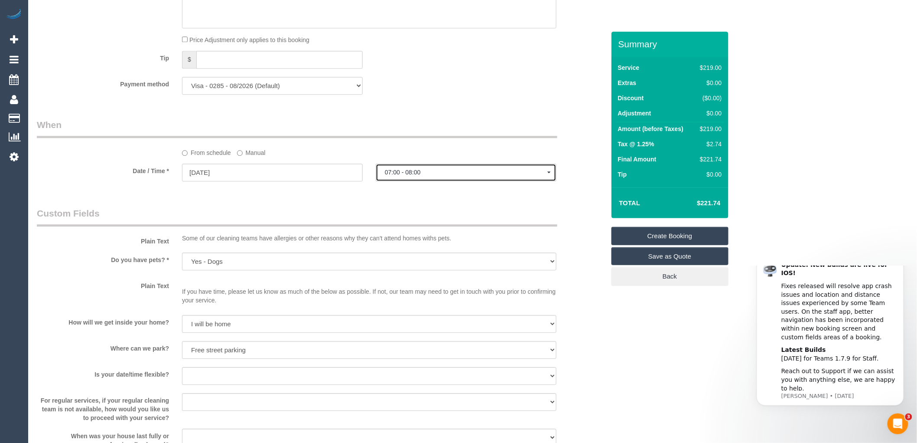
click at [411, 176] on span "07:00 - 08:00" at bounding box center [466, 172] width 163 height 7
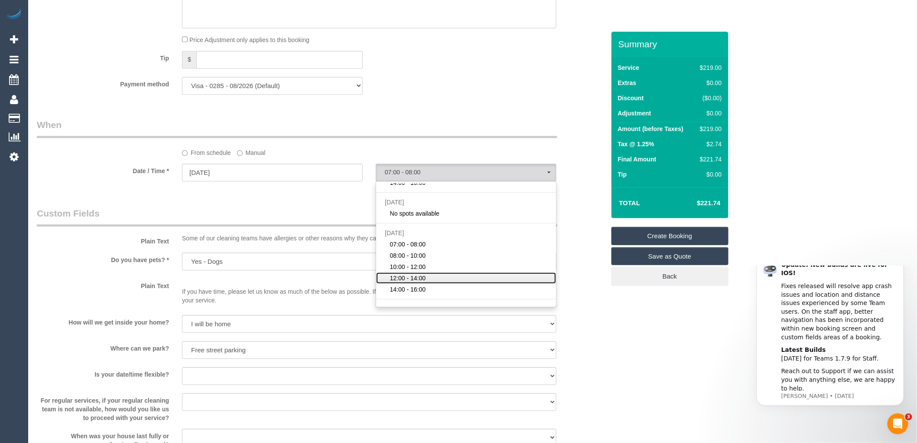
click at [405, 282] on span "12:00 - 14:00" at bounding box center [408, 278] width 36 height 9
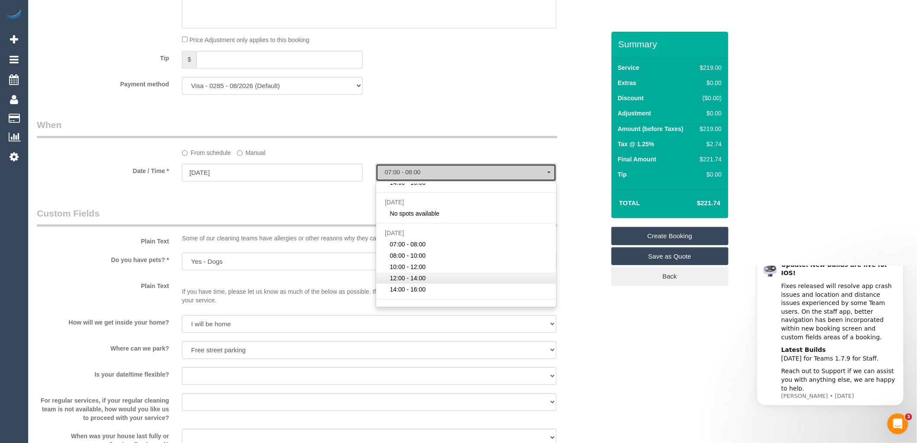
select select "spot78"
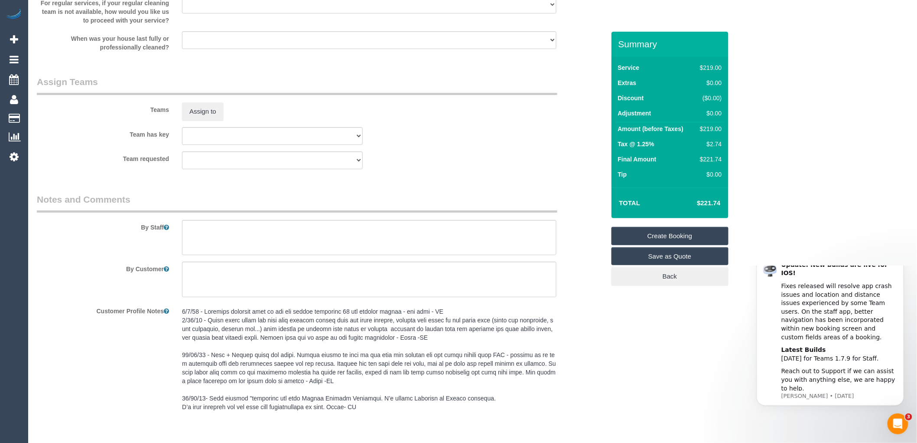
scroll to position [1286, 0]
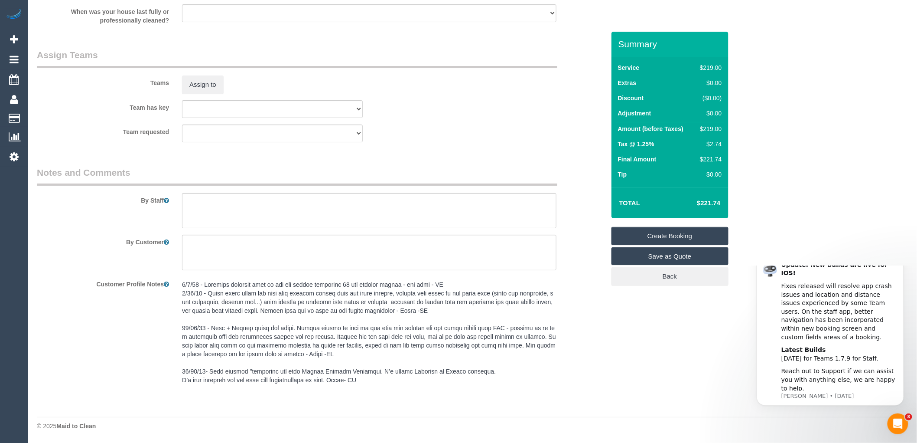
click at [178, 206] on div at bounding box center [370, 211] width 388 height 36
click at [193, 201] on textarea at bounding box center [369, 211] width 375 height 36
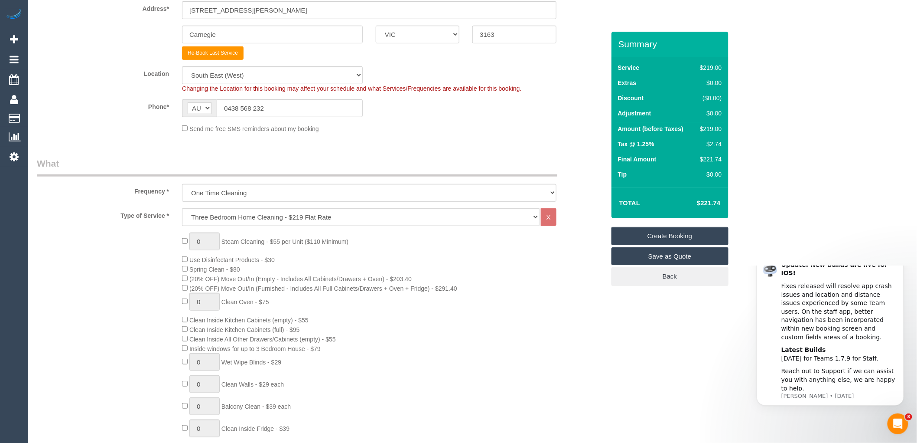
scroll to position [82, 0]
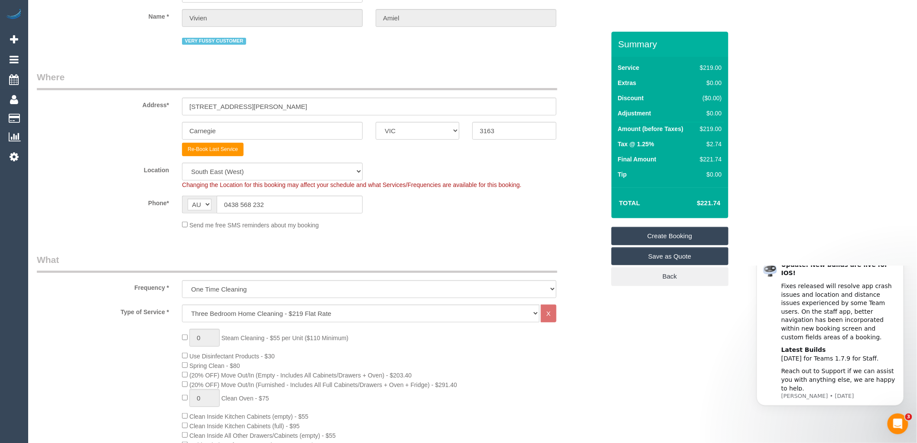
click at [309, 74] on legend "Where" at bounding box center [297, 81] width 521 height 20
click at [546, 212] on div "Phone* AF AL DZ AD AO AI AQ AG AR AM AW AU AT AZ BS BH BD BB BY BE BZ BJ BM BT …" at bounding box center [320, 205] width 581 height 18
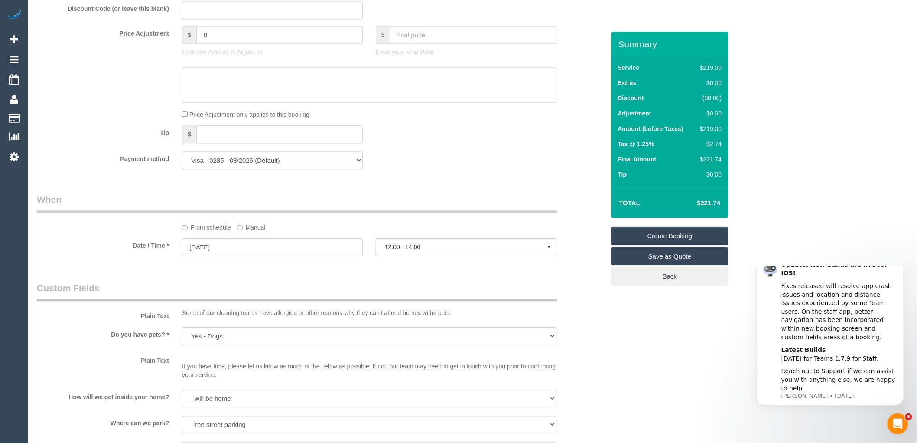
scroll to position [819, 0]
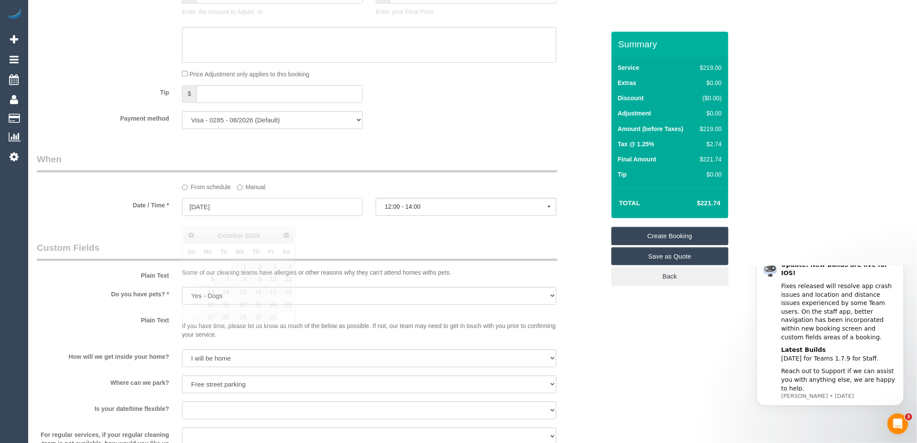
click at [246, 215] on input "06/10/2025" at bounding box center [272, 207] width 181 height 18
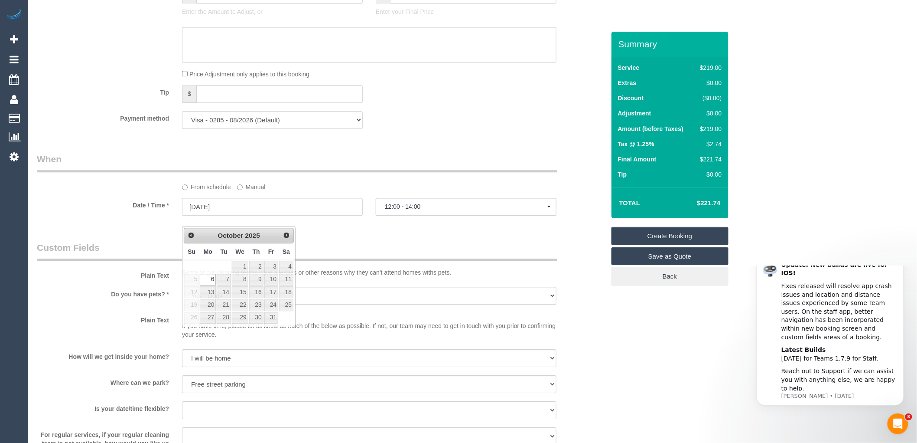
click at [360, 248] on div "Who Email* vamiel@bigpond.net.au Name * Vivien Amiel VERY FUSSY CUSTOMER Where …" at bounding box center [320, 42] width 581 height 1658
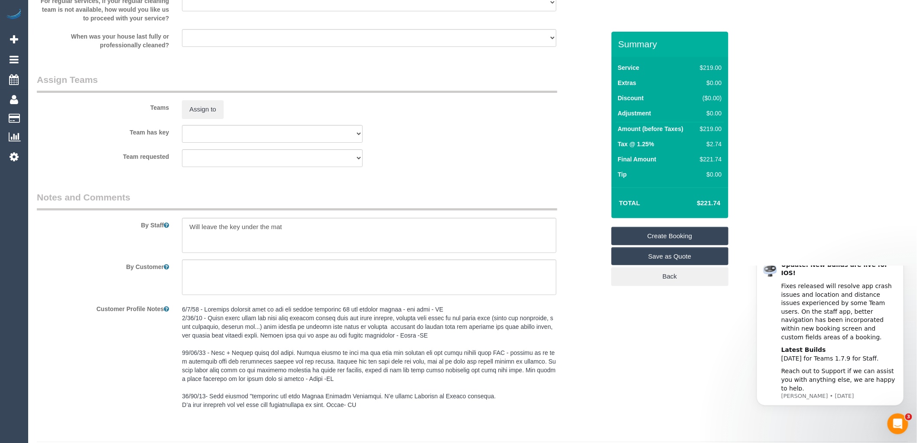
scroll to position [1286, 0]
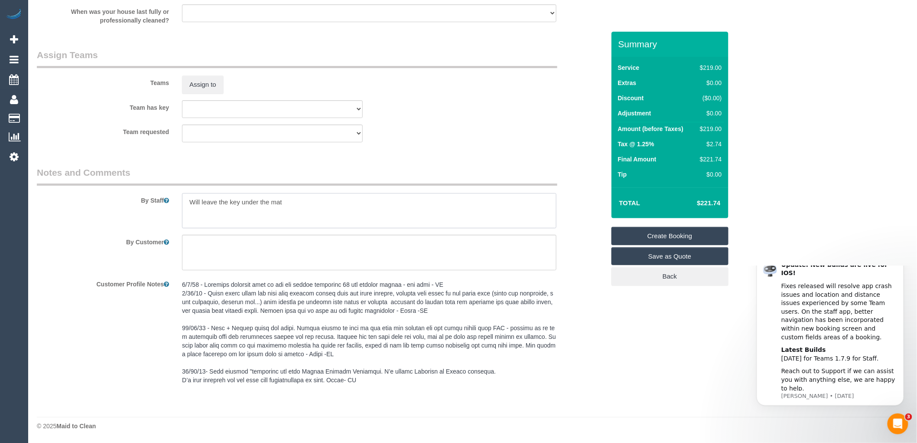
click at [294, 203] on textarea at bounding box center [369, 211] width 375 height 36
click at [274, 207] on textarea at bounding box center [369, 211] width 375 height 36
click at [337, 211] on textarea at bounding box center [369, 211] width 375 height 36
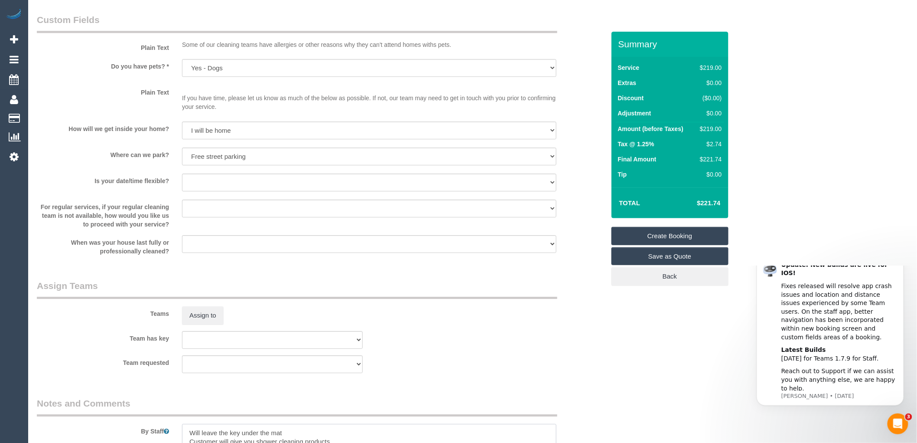
scroll to position [1046, 0]
type textarea "Will leave the key under the mat Customer will give you shower cleaning product…"
click at [257, 192] on select "Yes - date and time Yes - date but not time Yes - time but not date No - No fle…" at bounding box center [369, 183] width 375 height 18
select select "number:25"
click at [182, 184] on select "Yes - date and time Yes - date but not time Yes - time but not date No - No fle…" at bounding box center [369, 183] width 375 height 18
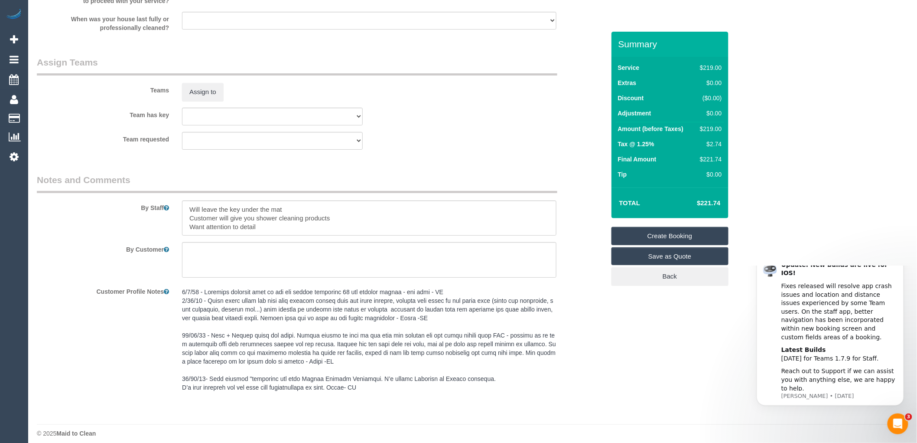
scroll to position [1286, 0]
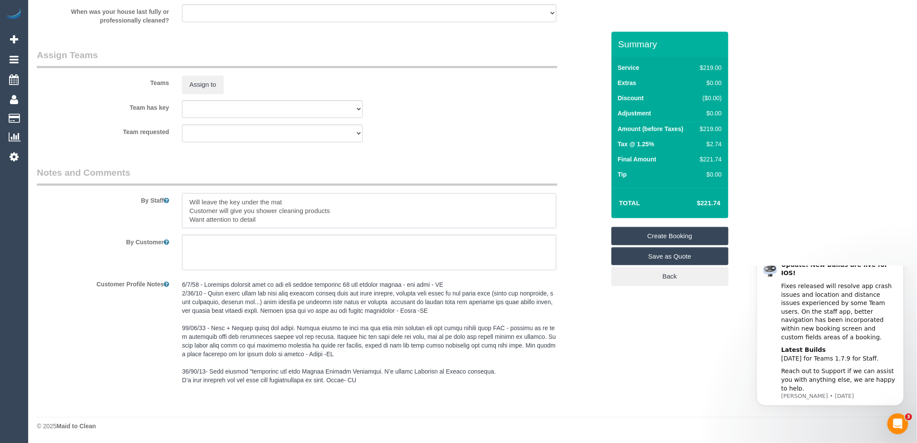
click at [271, 218] on textarea at bounding box center [369, 211] width 375 height 36
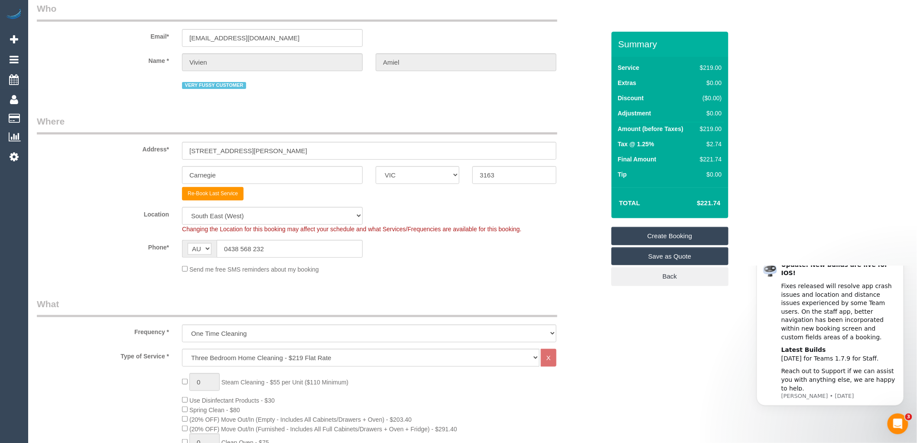
scroll to position [0, 0]
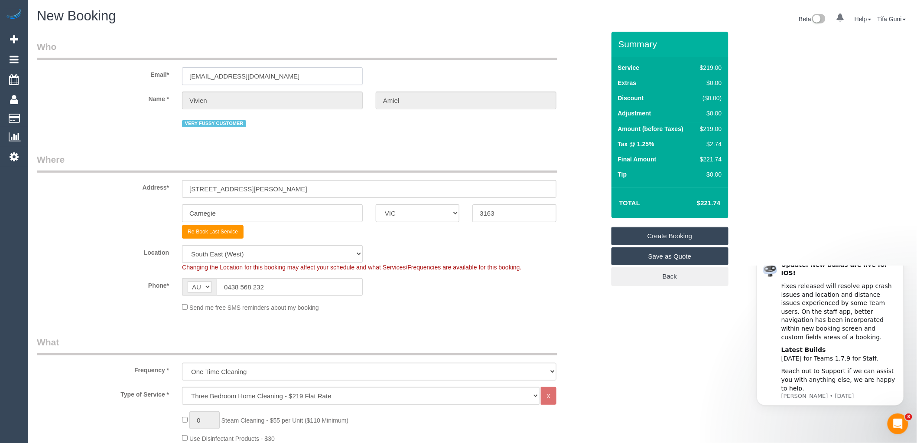
drag, startPoint x: 274, startPoint y: 76, endPoint x: 184, endPoint y: 73, distance: 89.8
click at [184, 73] on input "[EMAIL_ADDRESS][DOMAIN_NAME]" at bounding box center [272, 76] width 181 height 18
click at [664, 234] on link "Create Booking" at bounding box center [670, 236] width 117 height 18
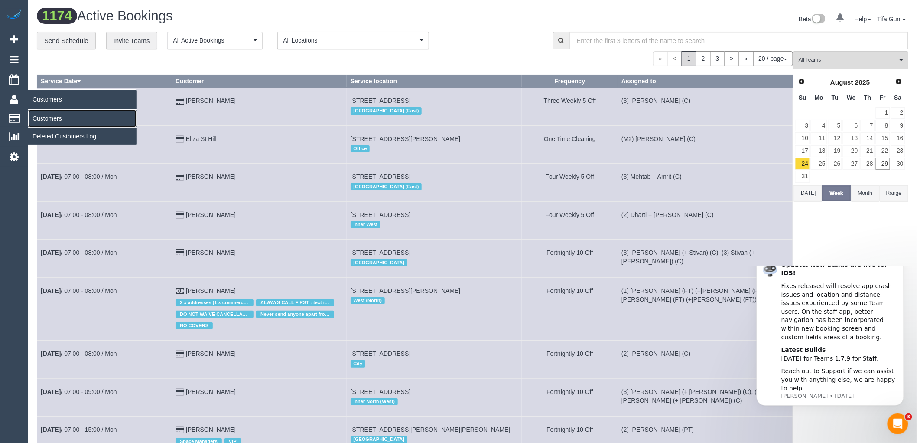
click at [46, 118] on link "Customers" at bounding box center [82, 118] width 108 height 17
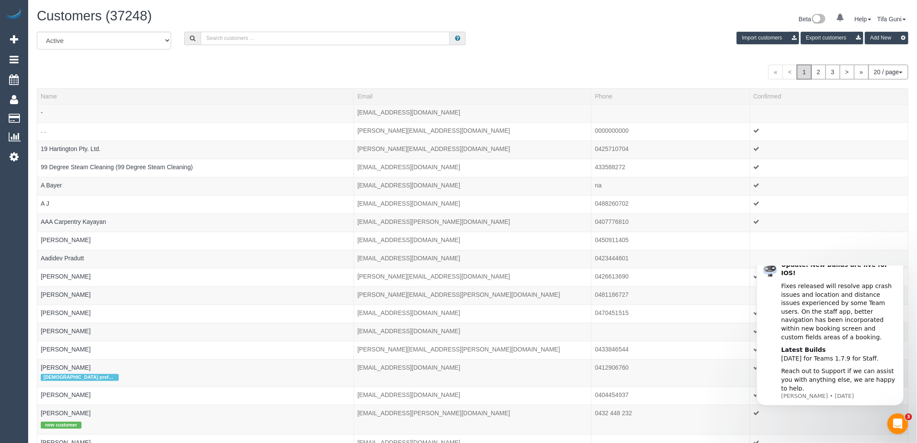
click at [223, 39] on input "text" at bounding box center [325, 38] width 249 height 13
paste input "[EMAIL_ADDRESS][DOMAIN_NAME]"
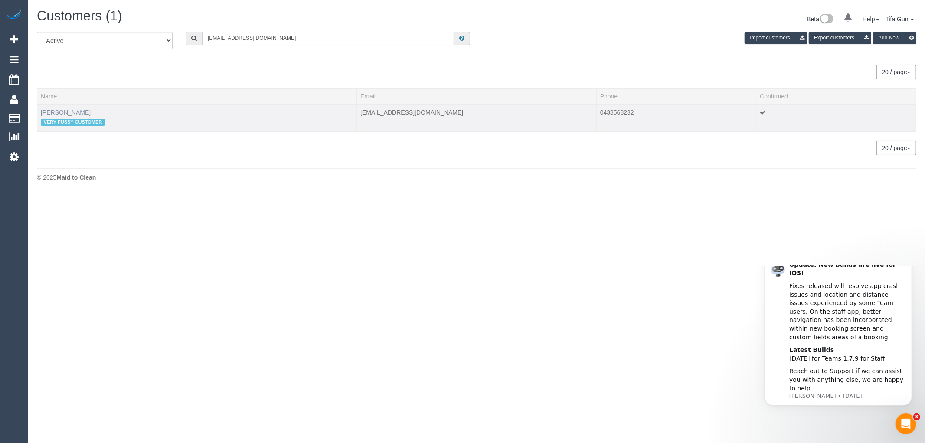
type input "[EMAIL_ADDRESS][DOMAIN_NAME]"
click at [59, 109] on link "Vivien Amiel" at bounding box center [66, 112] width 50 height 7
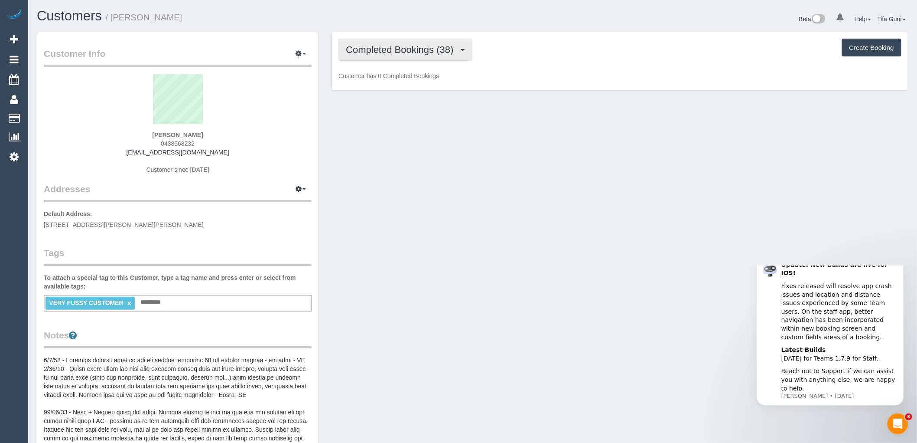
click at [402, 55] on button "Completed Bookings (38)" at bounding box center [406, 50] width 134 height 22
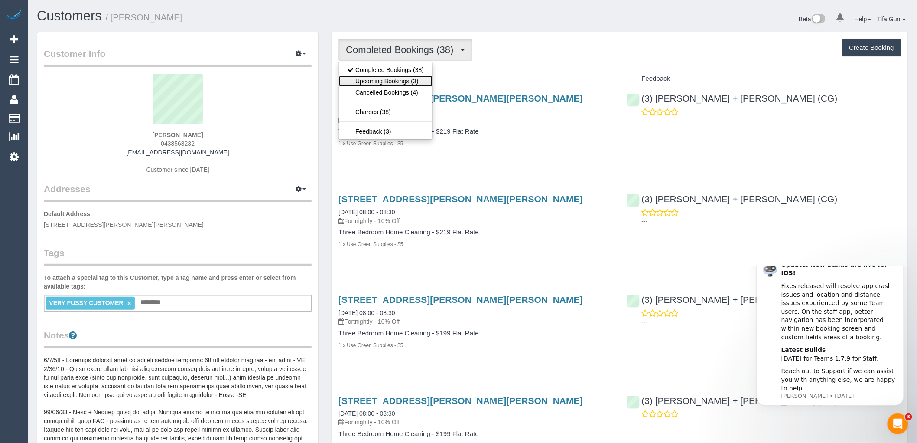
click at [395, 81] on link "Upcoming Bookings (3)" at bounding box center [386, 80] width 94 height 11
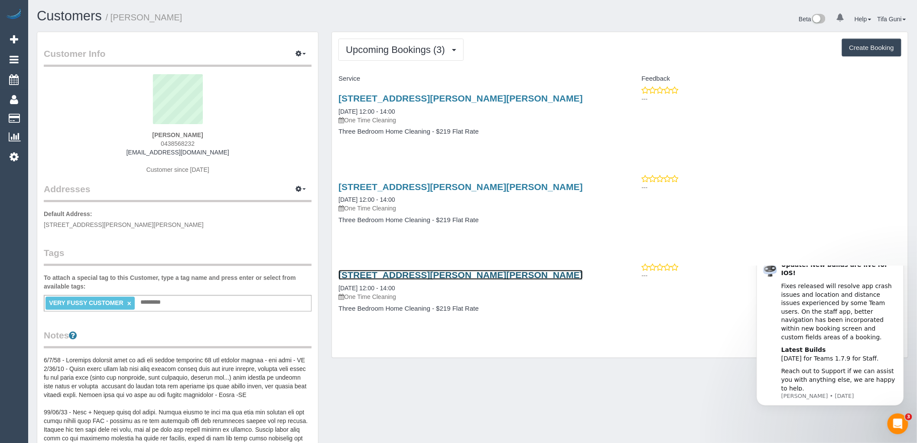
click at [384, 274] on link "29 Margaret St, Carnegie, VIC 3163" at bounding box center [461, 275] width 245 height 10
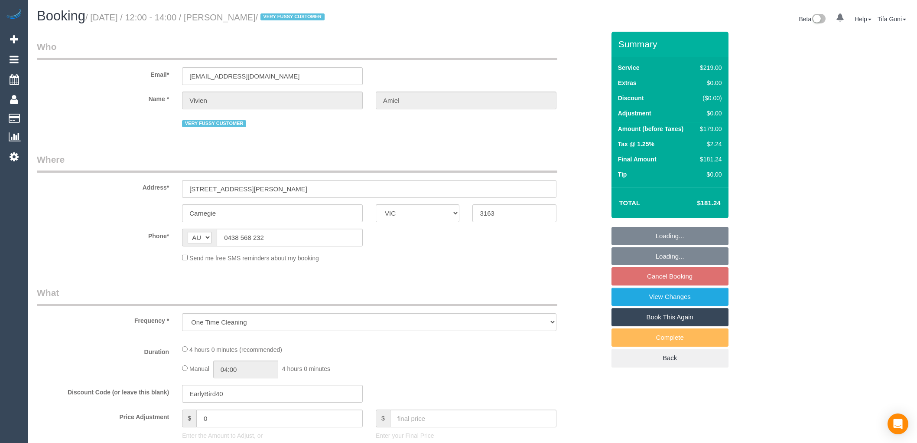
select select "VIC"
select select "string:stripe-pm_1NUjEv2GScqysDRVlLc2vOVA"
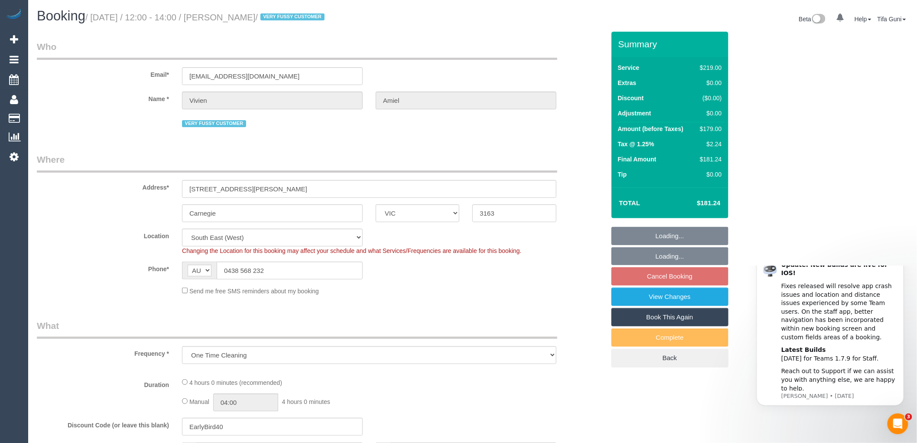
select select "object:538"
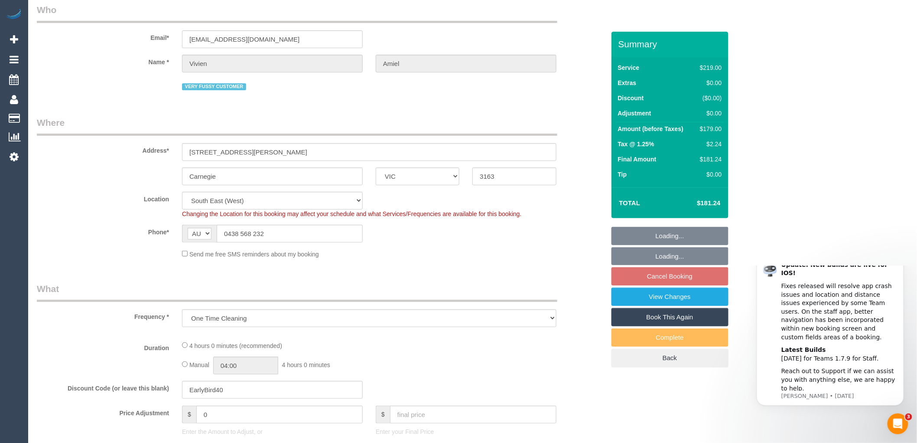
select select "spot4"
select select "number:27"
select select "number:14"
select select "number:19"
select select "number:25"
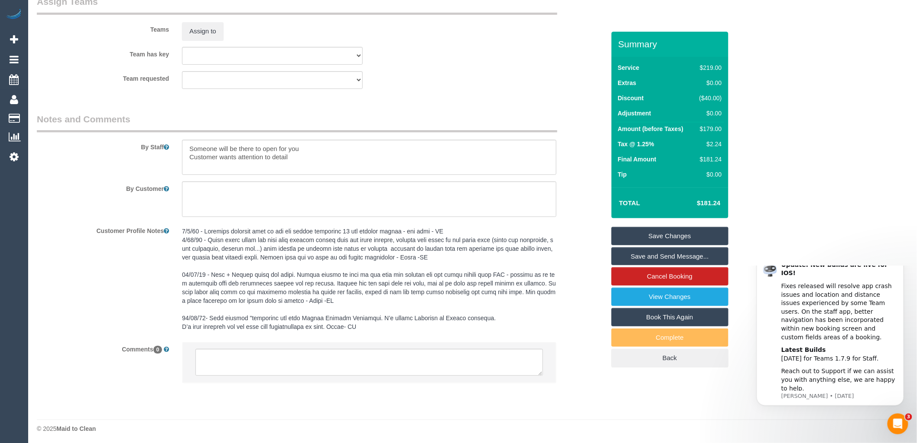
scroll to position [1326, 0]
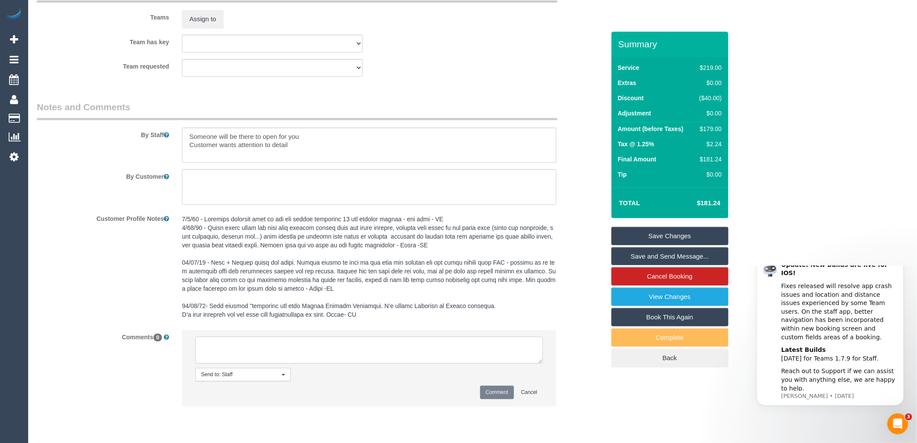
click at [271, 356] on textarea at bounding box center [370, 349] width 348 height 27
type textarea "-"
paste textarea "Flexibility dates: Flexibility times: Notes: knows we need to review Contact vi…"
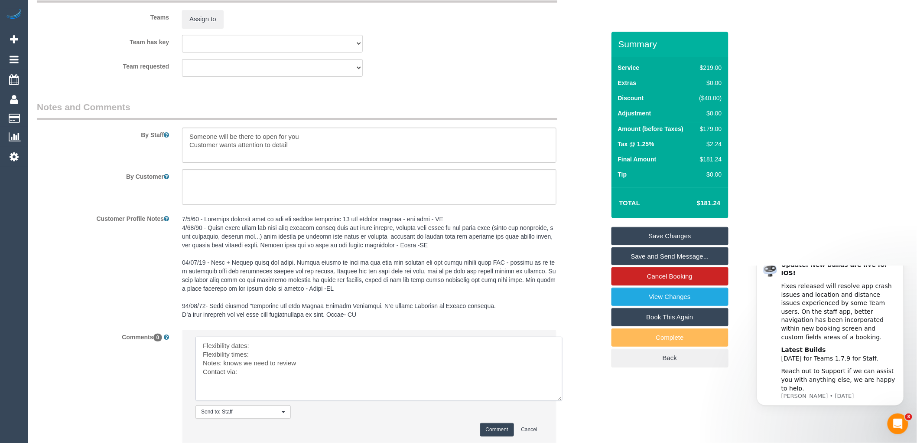
scroll to position [0, 0]
drag, startPoint x: 542, startPoint y: 370, endPoint x: 571, endPoint y: 421, distance: 58.6
click at [571, 415] on textarea at bounding box center [384, 375] width 376 height 78
click at [257, 351] on textarea at bounding box center [384, 375] width 376 height 78
drag, startPoint x: 287, startPoint y: 357, endPoint x: 252, endPoint y: 353, distance: 35.7
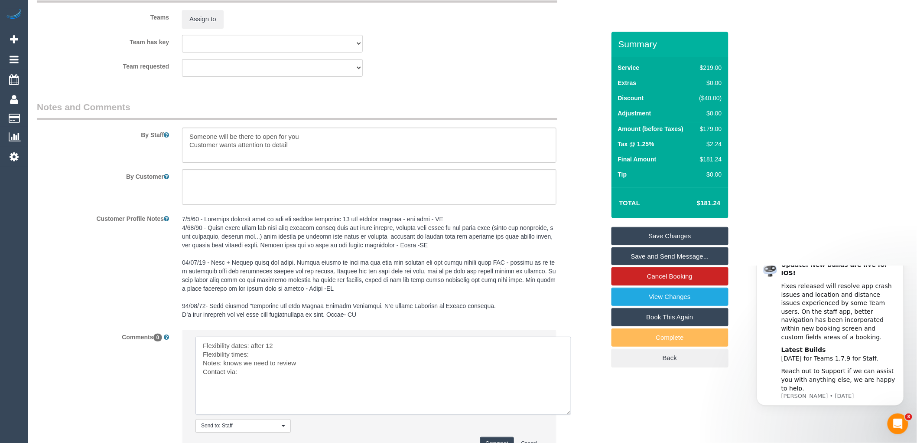
click at [252, 353] on textarea at bounding box center [384, 375] width 376 height 78
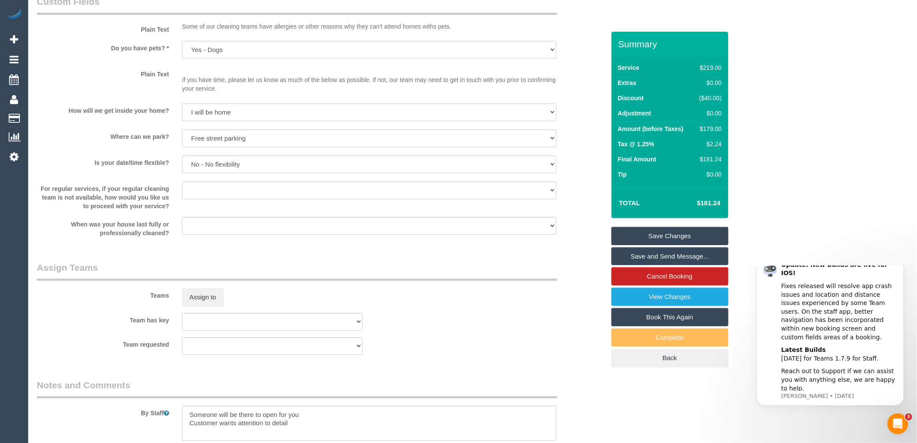
scroll to position [941, 0]
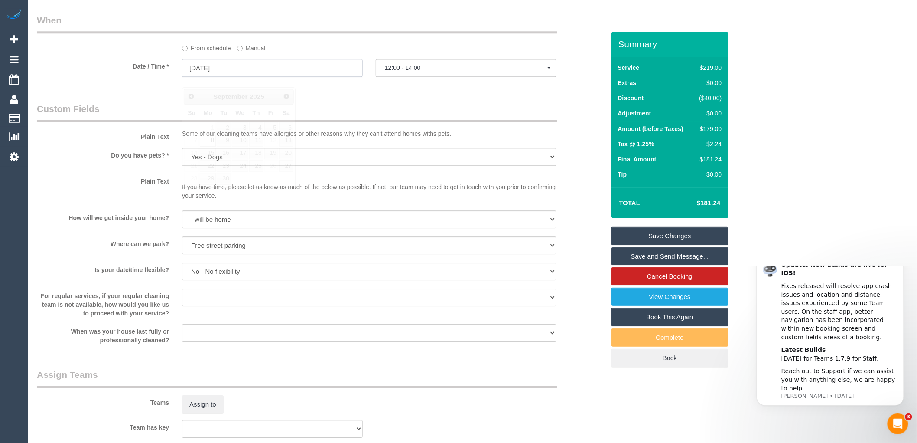
click at [246, 74] on input "[DATE]" at bounding box center [272, 68] width 181 height 18
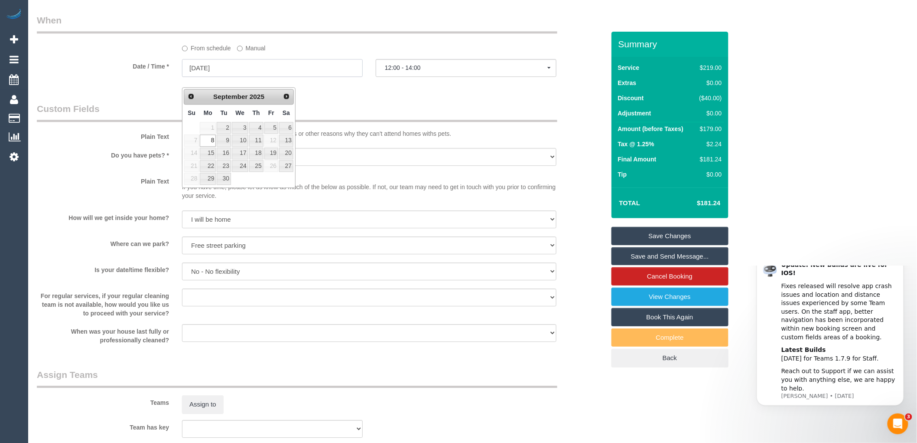
click at [246, 74] on input "[DATE]" at bounding box center [272, 68] width 181 height 18
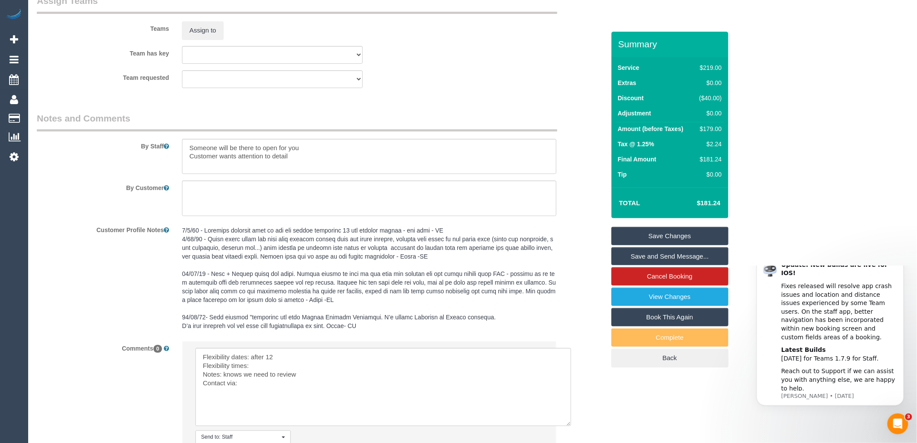
scroll to position [1413, 0]
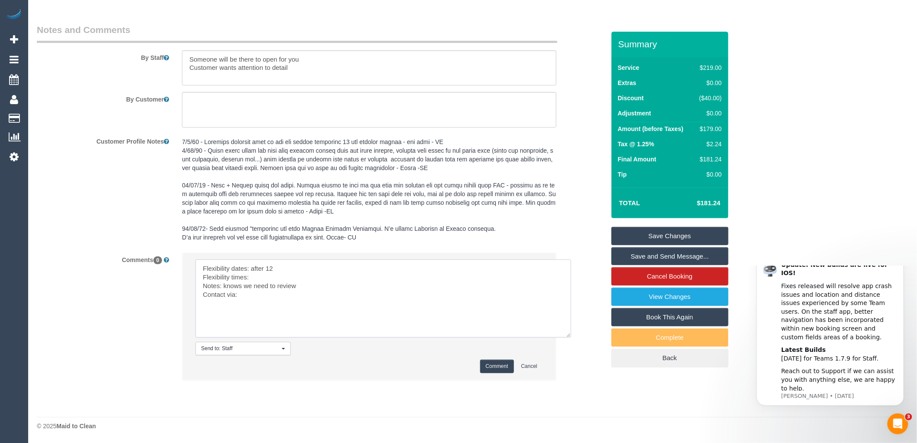
drag, startPoint x: 282, startPoint y: 267, endPoint x: 251, endPoint y: 267, distance: 31.2
click at [251, 267] on textarea at bounding box center [384, 298] width 376 height 78
click at [257, 277] on textarea at bounding box center [384, 298] width 376 height 78
click at [264, 296] on textarea at bounding box center [384, 298] width 376 height 78
type textarea "Flexibility dates: Monday Flexibility times: after 12pm Notes: knows we need to…"
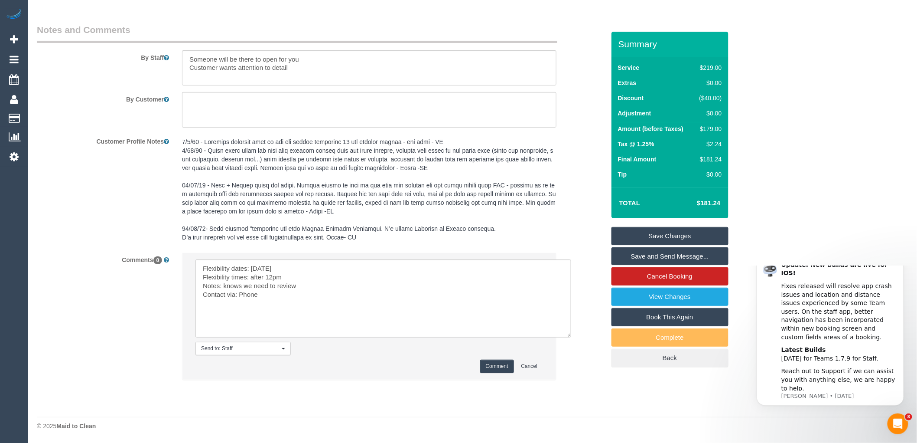
click at [490, 370] on button "Comment" at bounding box center [497, 365] width 34 height 13
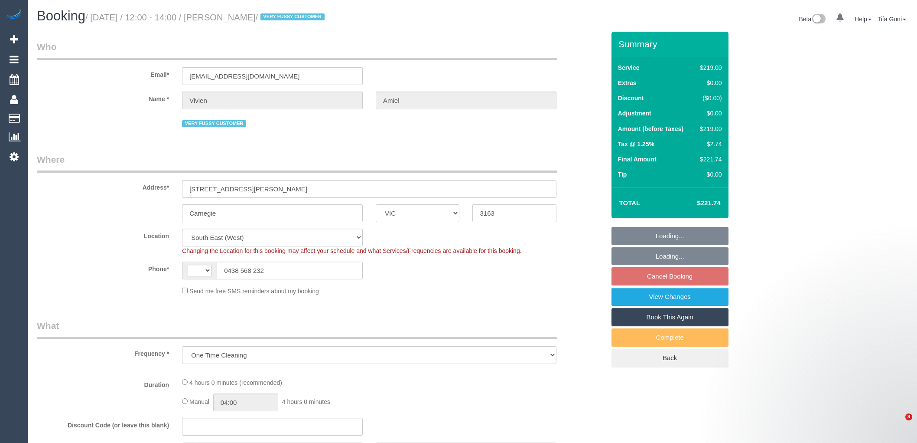
select select "VIC"
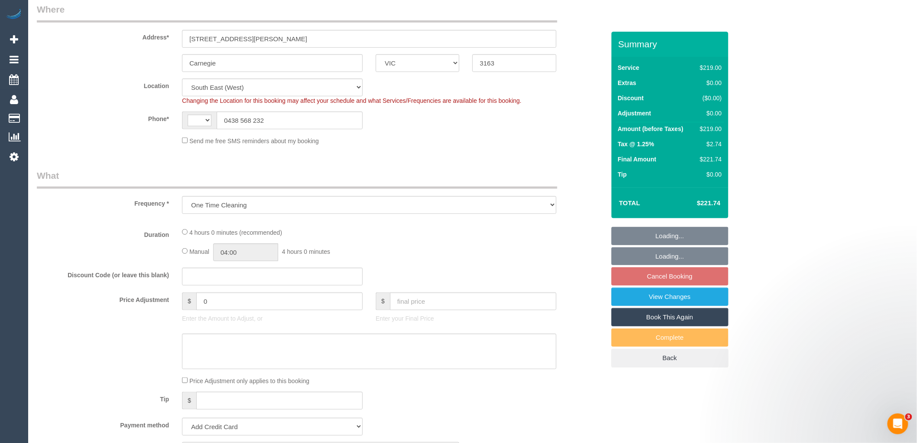
select select "object:538"
select select "string:AU"
select select "string:stripe-pm_1NUjEv2GScqysDRVlLc2vOVA"
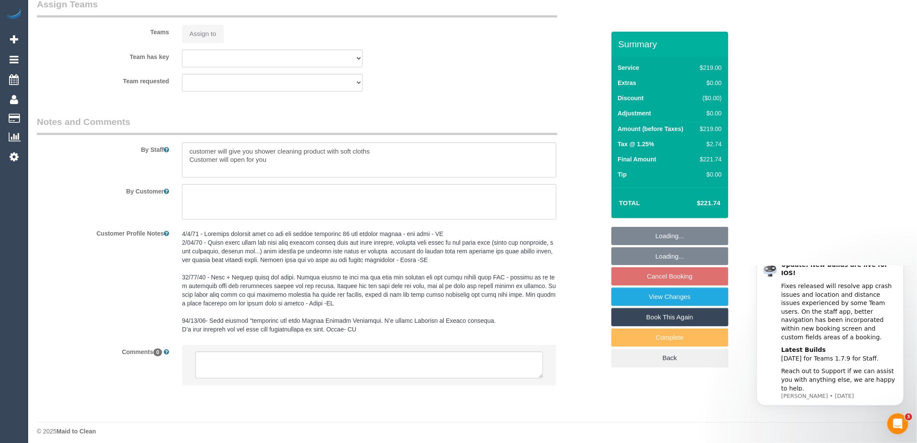
select select "number:27"
select select "number:14"
select select "number:19"
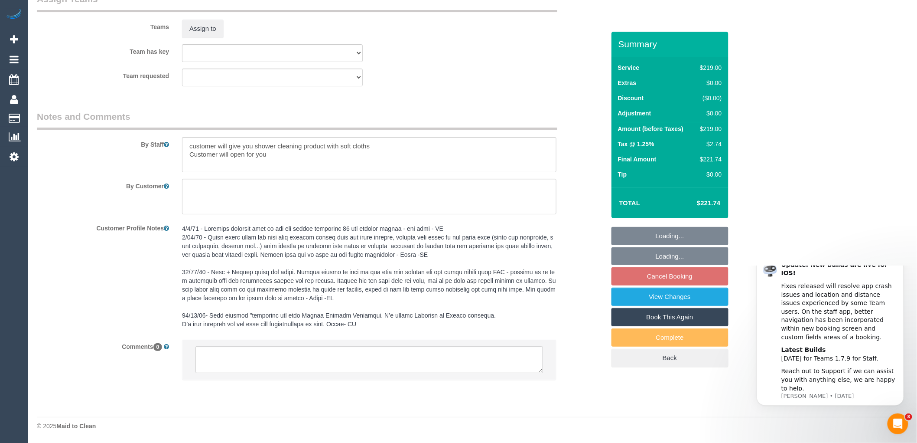
select select "spot4"
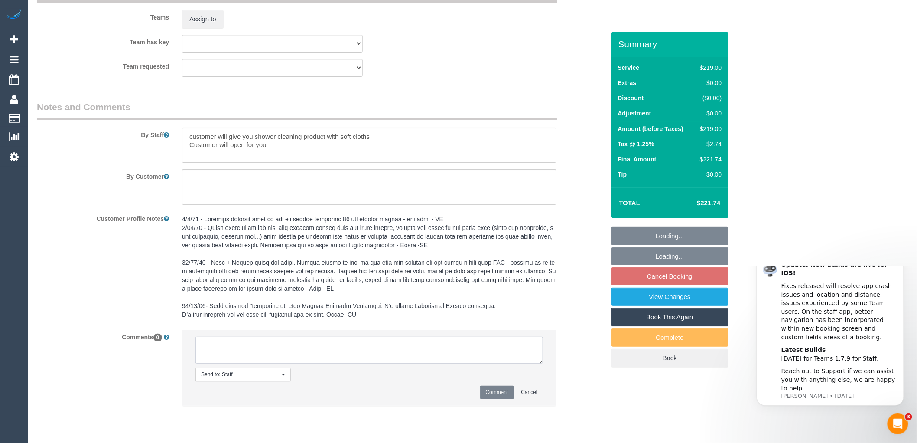
click at [262, 358] on textarea at bounding box center [370, 349] width 348 height 27
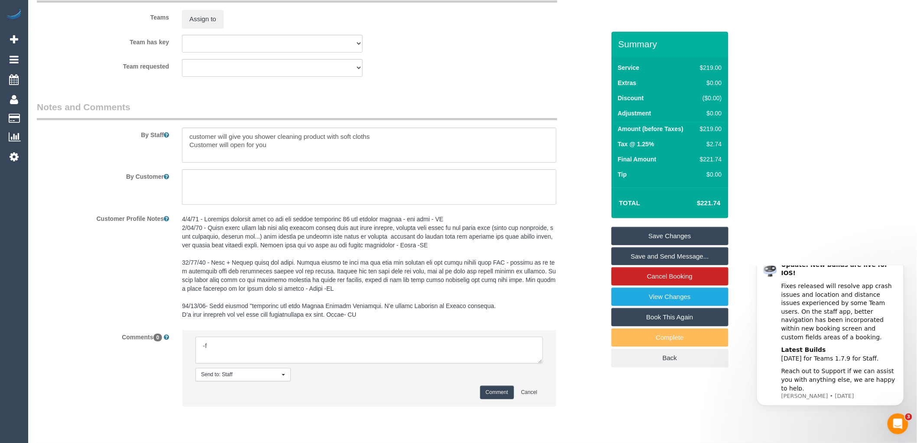
type textarea "-"
paste textarea "Flexibility dates: Flexibility times: Notes: knows we need to review Contact vi…"
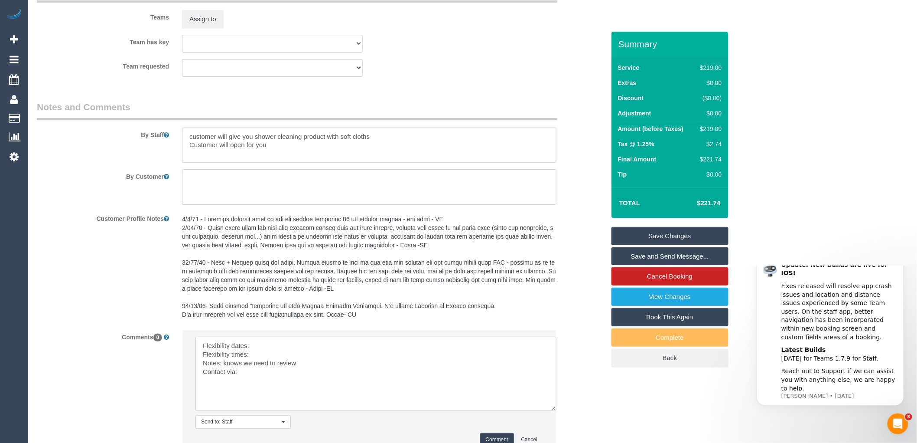
drag, startPoint x: 541, startPoint y: 369, endPoint x: 555, endPoint y: 416, distance: 49.4
click at [555, 411] on textarea at bounding box center [376, 373] width 361 height 74
click at [252, 348] on textarea at bounding box center [376, 373] width 361 height 74
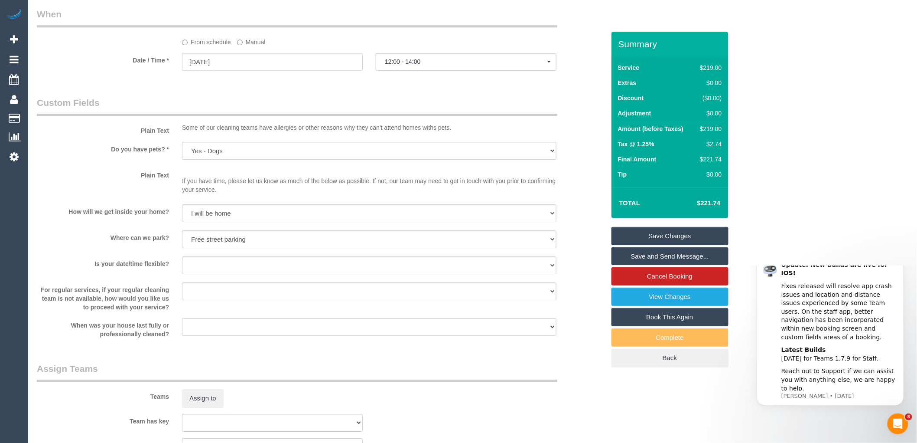
scroll to position [941, 0]
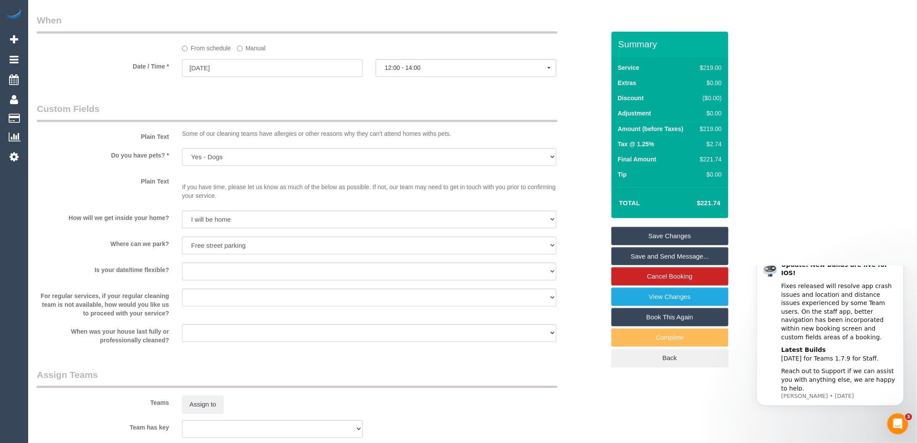
click at [215, 77] on input "22/09/2025" at bounding box center [272, 68] width 181 height 18
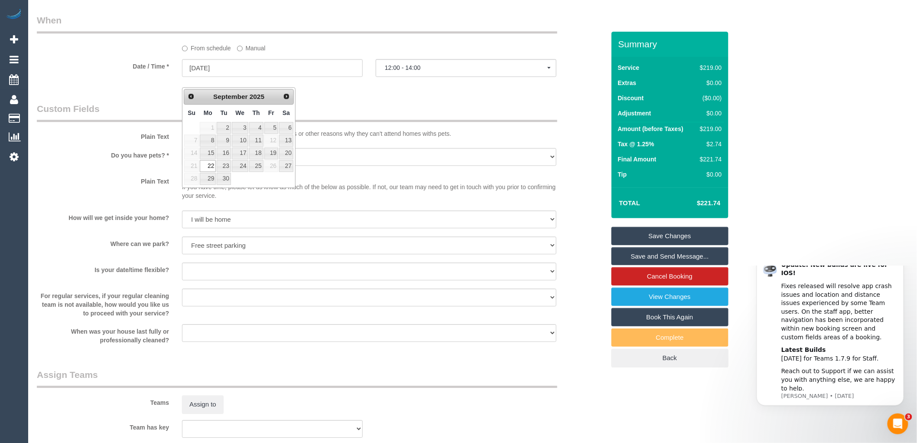
click at [594, 85] on fieldset "When From schedule Manual Date / Time * 22/09/2025 12:00 - 14:00 Mon September …" at bounding box center [321, 49] width 568 height 71
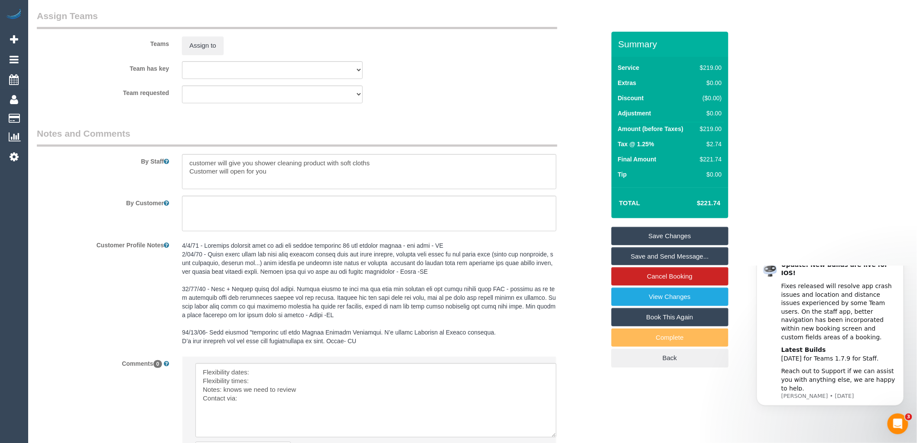
scroll to position [1410, 0]
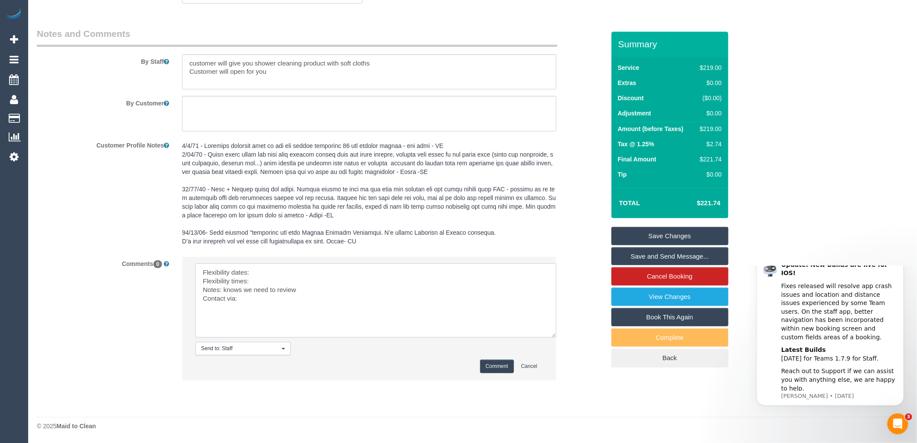
click at [274, 267] on textarea at bounding box center [376, 300] width 361 height 74
click at [251, 281] on textarea at bounding box center [376, 300] width 361 height 74
click at [257, 296] on textarea at bounding box center [376, 300] width 361 height 74
drag, startPoint x: 265, startPoint y: 280, endPoint x: 252, endPoint y: 278, distance: 13.6
click at [252, 278] on textarea at bounding box center [376, 300] width 361 height 74
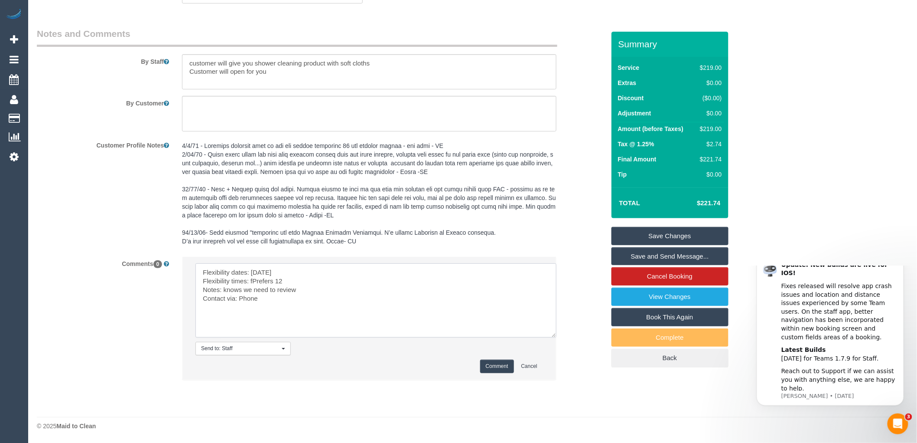
click at [282, 278] on textarea at bounding box center [376, 300] width 361 height 74
click at [253, 279] on textarea at bounding box center [376, 300] width 361 height 74
click at [253, 278] on textarea at bounding box center [376, 300] width 361 height 74
click at [280, 297] on textarea at bounding box center [376, 300] width 361 height 74
type textarea "Flexibility dates: Monday Flexibility times: Prefers 12pm Notes: knows we need …"
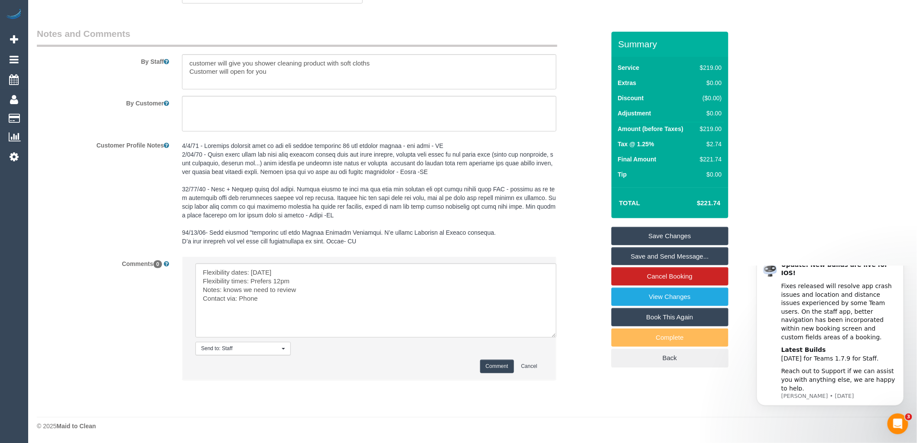
click at [500, 366] on button "Comment" at bounding box center [497, 365] width 34 height 13
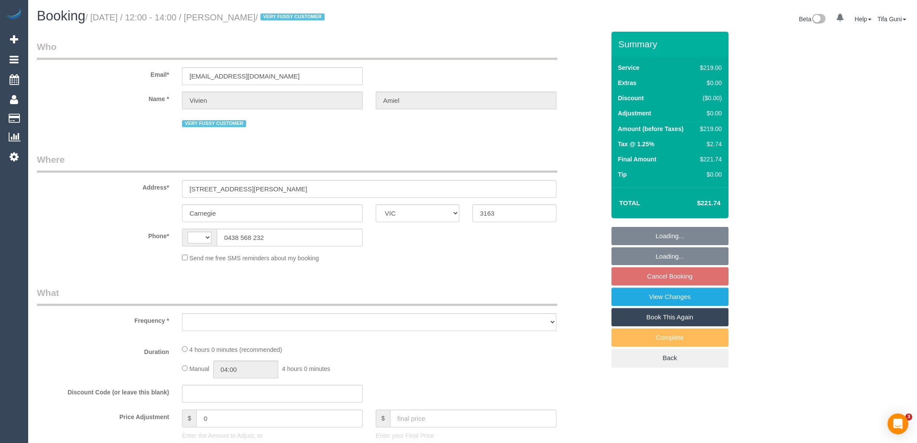
select select "VIC"
select select "string:AU"
select select "object:773"
select select "string:stripe-pm_1NUjEv2GScqysDRVlLc2vOVA"
select select "number:27"
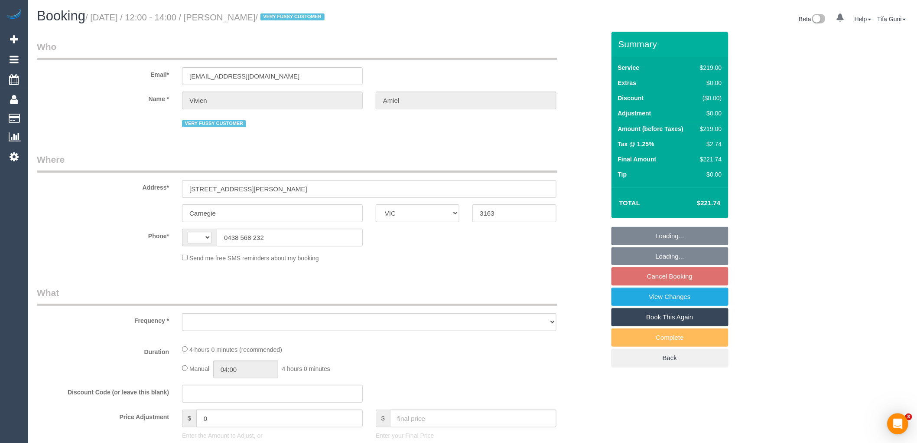
select select "number:14"
select select "number:19"
select select "number:25"
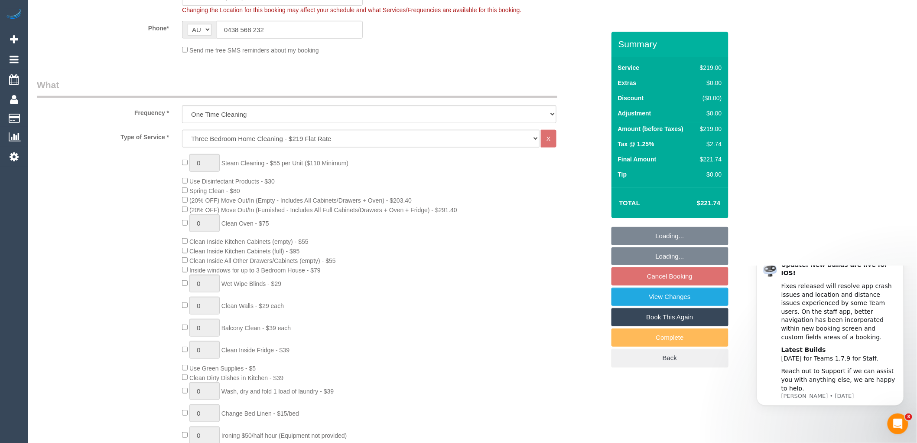
select select "object:780"
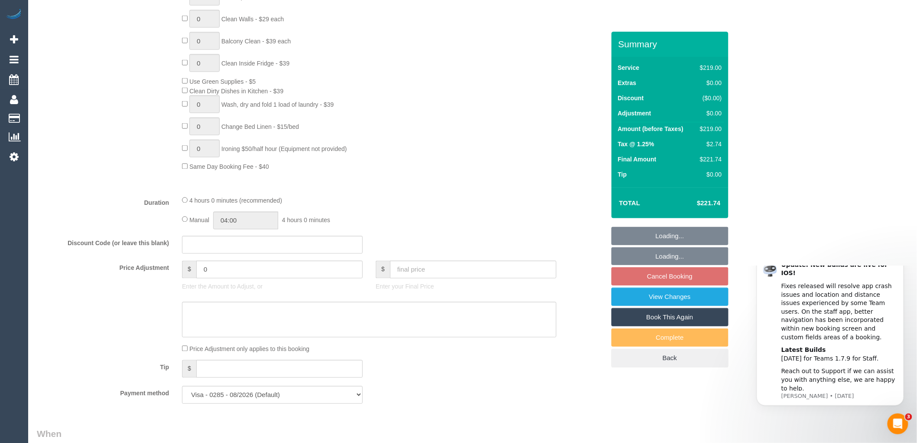
select select "spot4"
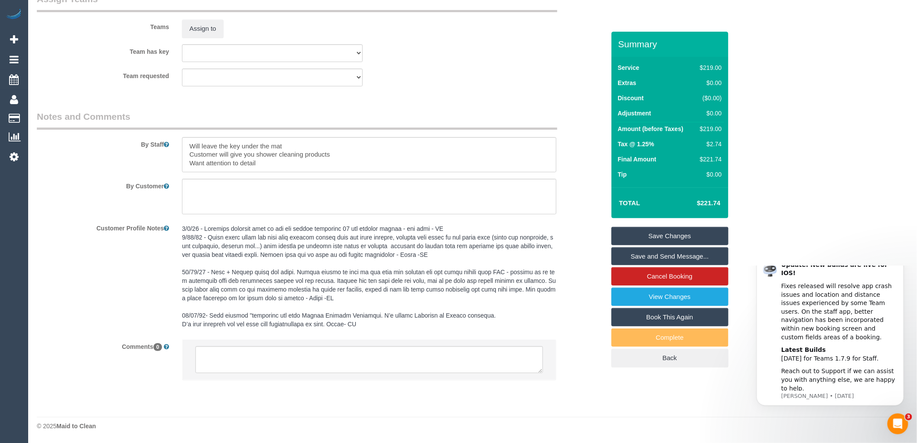
scroll to position [1326, 0]
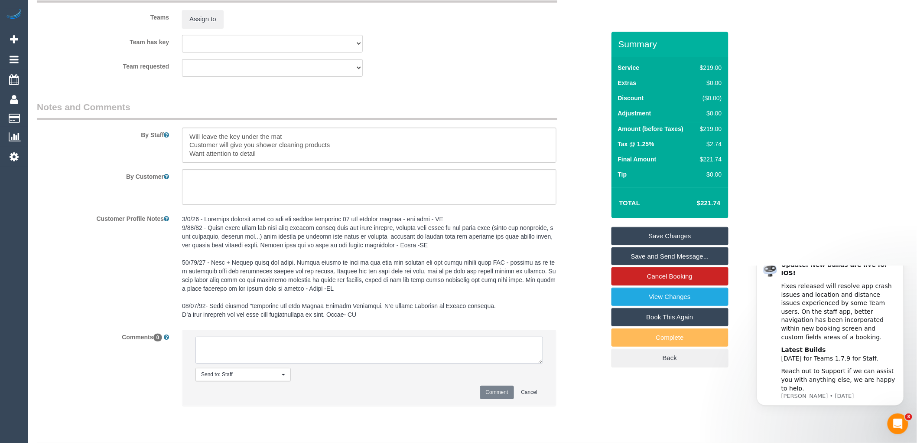
click at [254, 353] on textarea at bounding box center [370, 349] width 348 height 27
type textarea "-"
paste textarea "Flexibility dates: Flexibility times: Notes: knows we need to review Contact vi…"
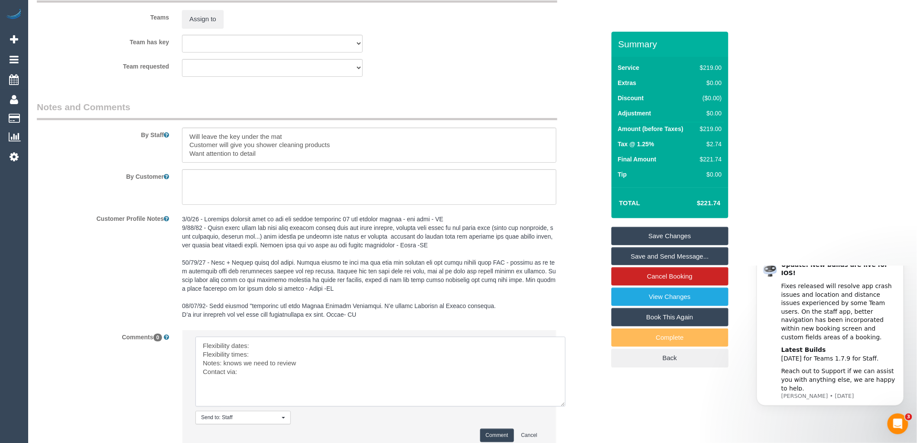
drag, startPoint x: 540, startPoint y: 369, endPoint x: 563, endPoint y: 412, distance: 48.7
click at [563, 406] on textarea at bounding box center [381, 371] width 370 height 70
click at [269, 349] on textarea at bounding box center [381, 371] width 370 height 70
click at [259, 363] on textarea at bounding box center [381, 371] width 370 height 70
click at [264, 378] on textarea at bounding box center [381, 371] width 370 height 70
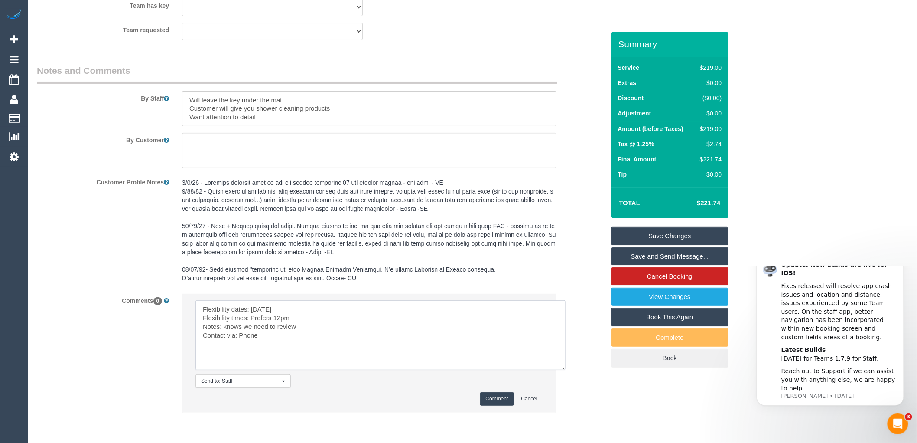
scroll to position [1405, 0]
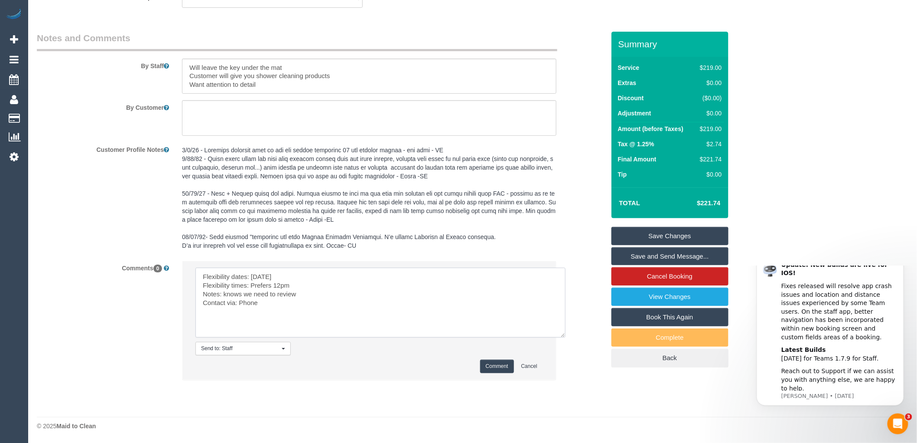
type textarea "Flexibility dates: Monday Flexibility times: Prefers 12pm Notes: knows we need …"
click at [489, 366] on button "Comment" at bounding box center [497, 365] width 34 height 13
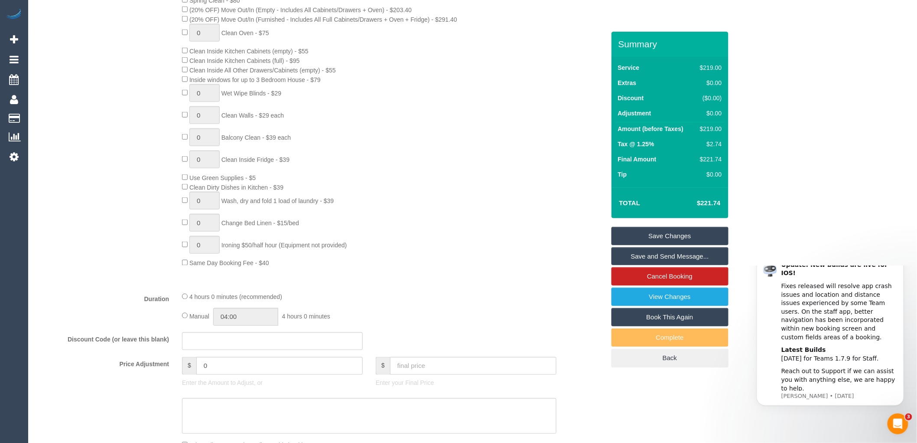
scroll to position [352, 0]
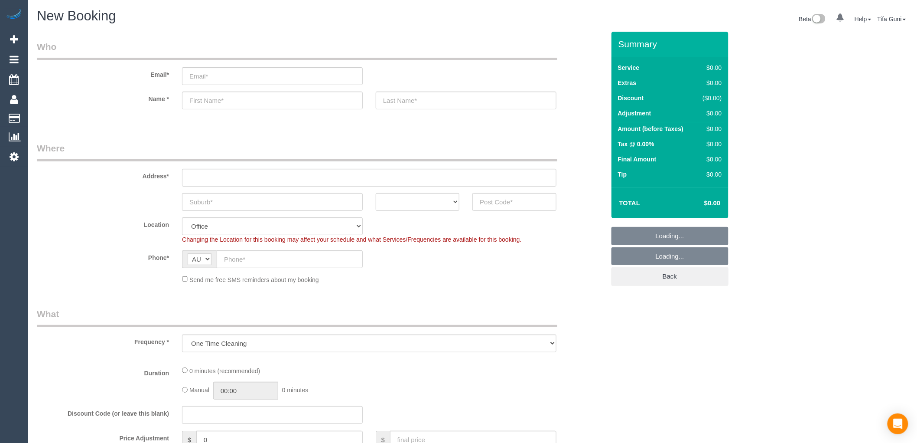
select select "object:2064"
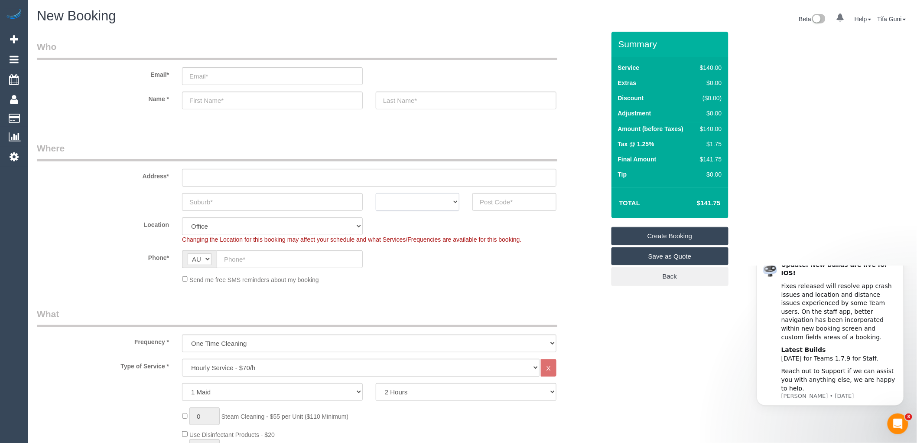
click at [441, 200] on select "ACT NSW NT QLD SA TAS VIC WA" at bounding box center [418, 202] width 84 height 18
select select "VIC"
click at [376, 193] on select "ACT NSW NT QLD SA TAS VIC WA" at bounding box center [418, 202] width 84 height 18
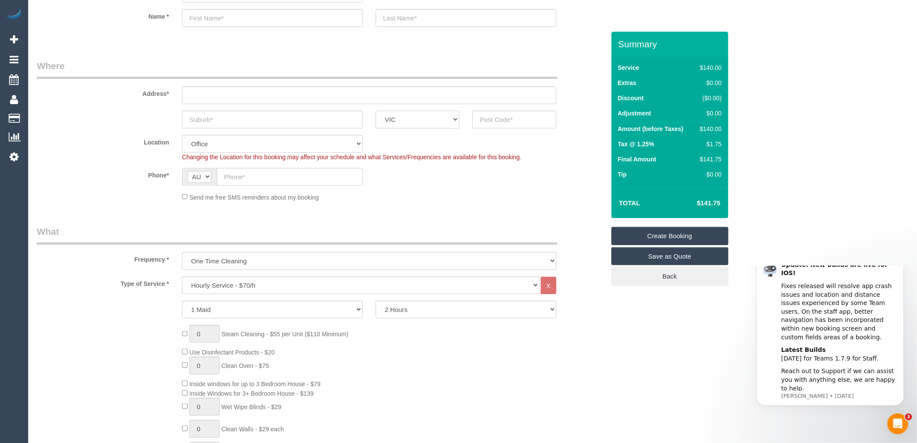
scroll to position [144, 0]
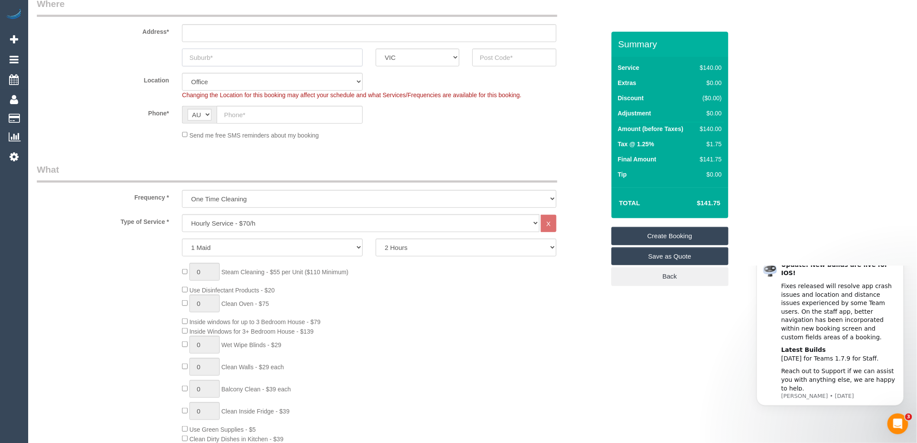
click at [243, 59] on input "text" at bounding box center [272, 58] width 181 height 18
type input "Cragiburn"
click at [497, 62] on input "text" at bounding box center [515, 58] width 84 height 18
drag, startPoint x: 500, startPoint y: 63, endPoint x: 473, endPoint y: 55, distance: 28.7
click at [473, 55] on input "3064" at bounding box center [515, 58] width 84 height 18
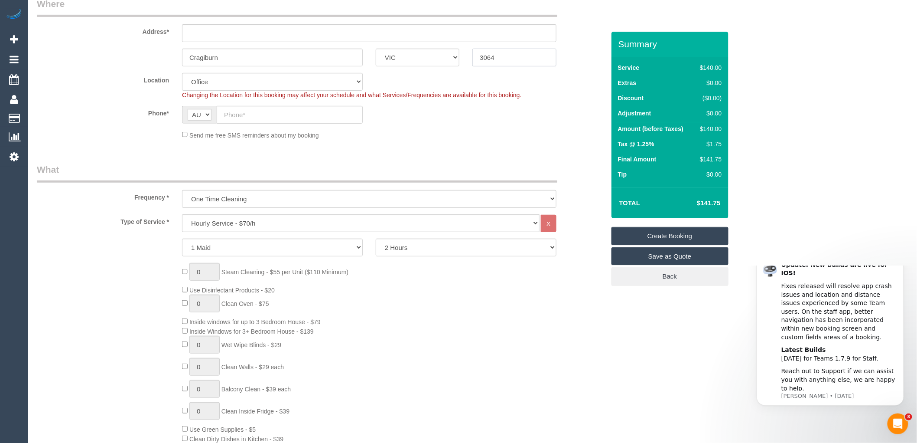
type input "3064"
click at [193, 32] on input "text" at bounding box center [369, 33] width 375 height 18
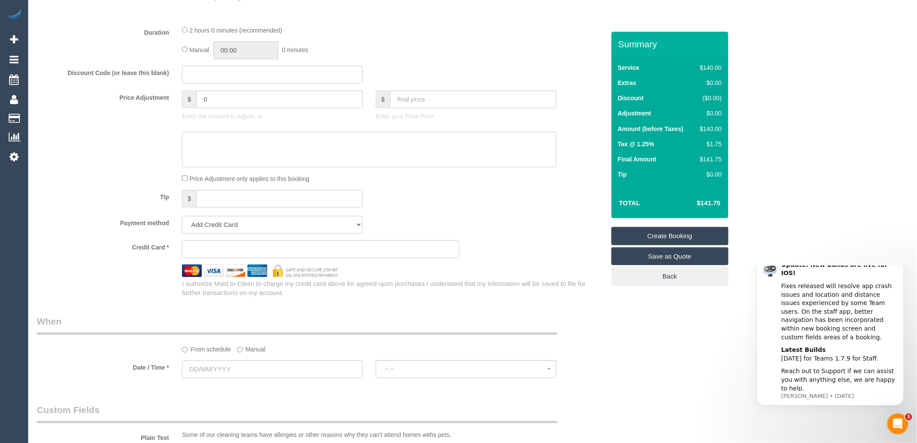
scroll to position [770, 0]
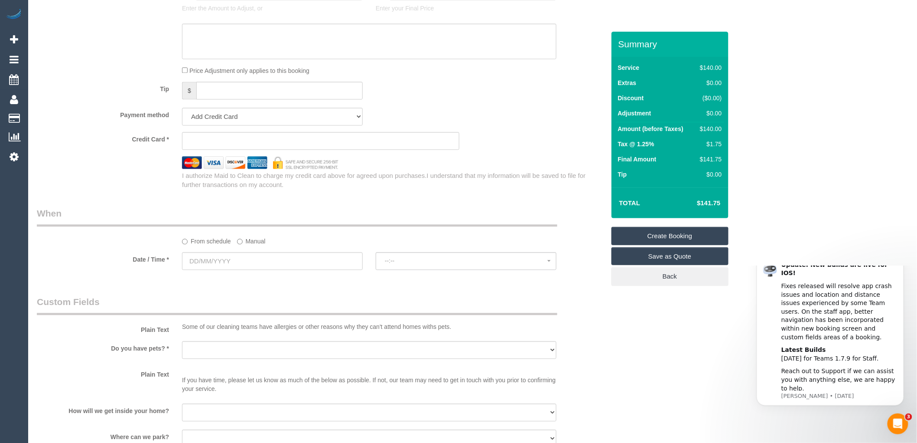
type input "-"
click at [211, 265] on input "text" at bounding box center [272, 261] width 181 height 18
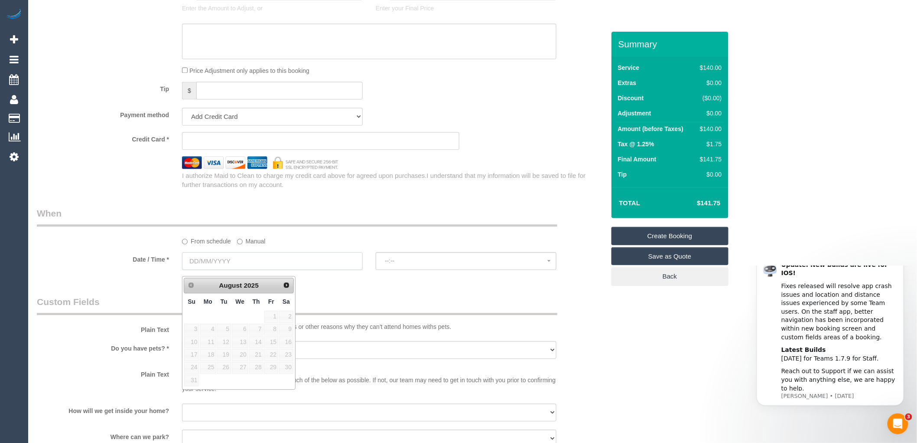
select select "63"
select select "object:2069"
click at [288, 285] on span "Next" at bounding box center [287, 284] width 7 height 7
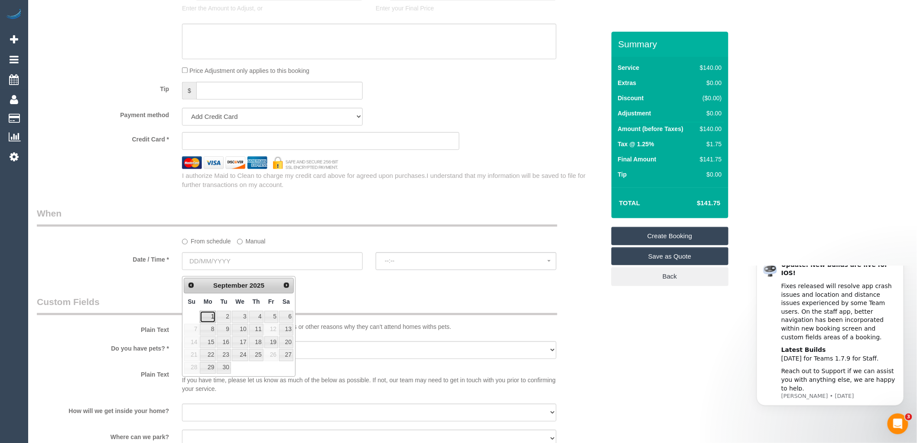
click at [213, 313] on link "1" at bounding box center [208, 316] width 16 height 12
type input "01/09/2025"
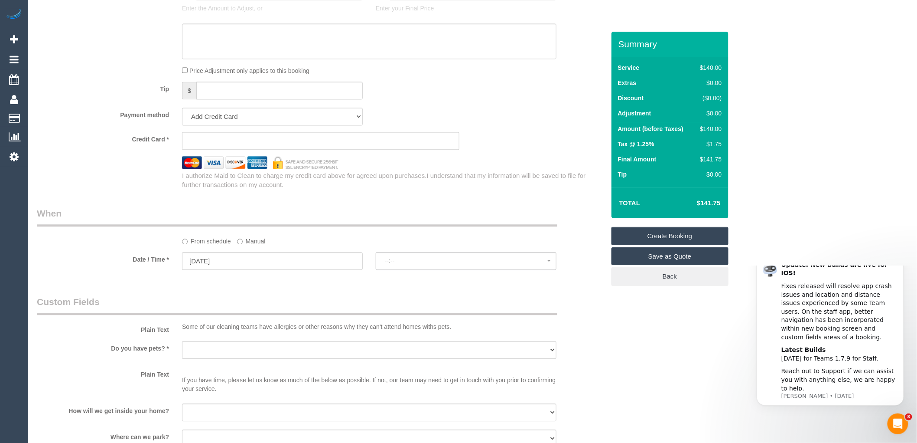
select select "spot1"
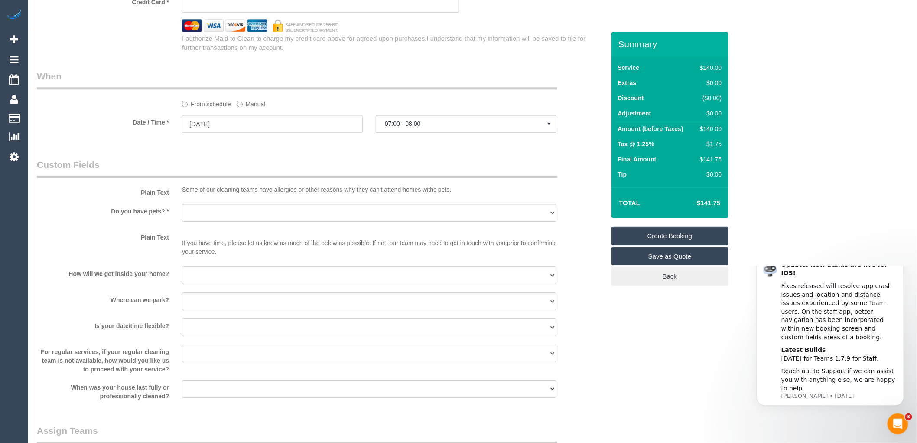
scroll to position [915, 0]
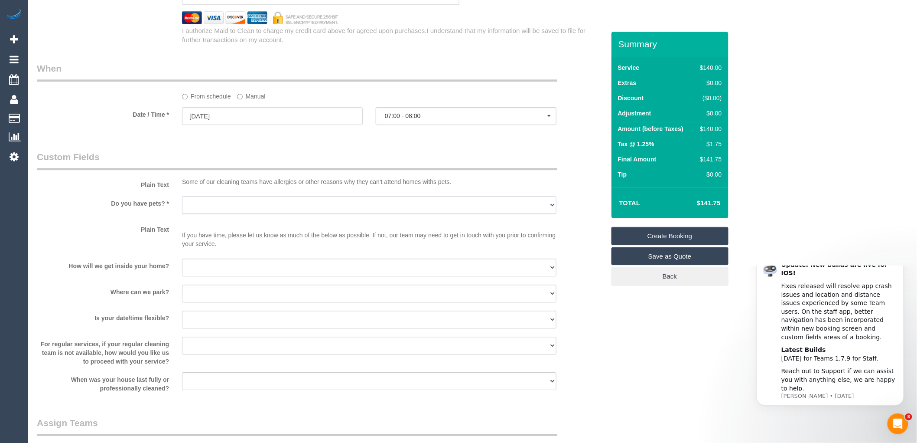
click at [222, 208] on select "Yes - Cats Yes - Dogs No pets Yes - Dogs and Cats Yes - Other" at bounding box center [369, 205] width 375 height 18
select select "number:28"
click at [182, 202] on select "Yes - Cats Yes - Dogs No pets Yes - Dogs and Cats Yes - Other" at bounding box center [369, 205] width 375 height 18
click at [220, 274] on select "I will be home Key will be left (please provide details below) Lock box/Access …" at bounding box center [369, 267] width 375 height 18
select select "number:14"
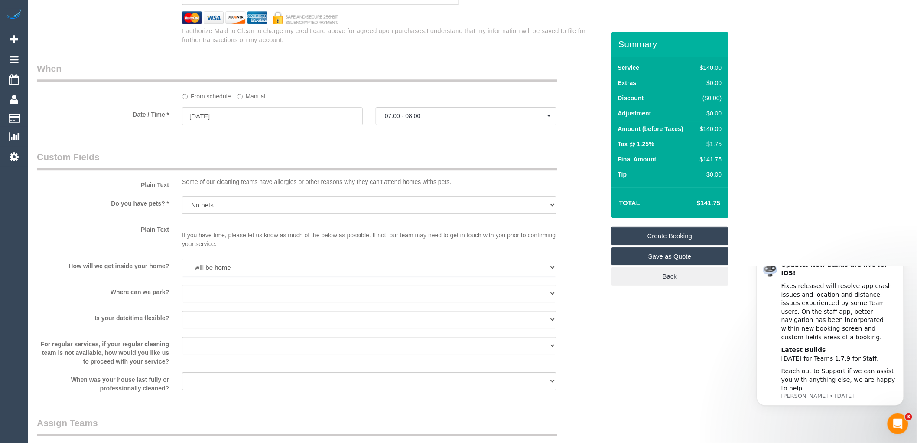
click at [182, 264] on select "I will be home Key will be left (please provide details below) Lock box/Access …" at bounding box center [369, 267] width 375 height 18
click at [231, 297] on select "I will provide parking on-site Free street parking Paid street parking (cost wi…" at bounding box center [369, 293] width 375 height 18
select select "number:19"
click at [182, 290] on select "I will provide parking on-site Free street parking Paid street parking (cost wi…" at bounding box center [369, 293] width 375 height 18
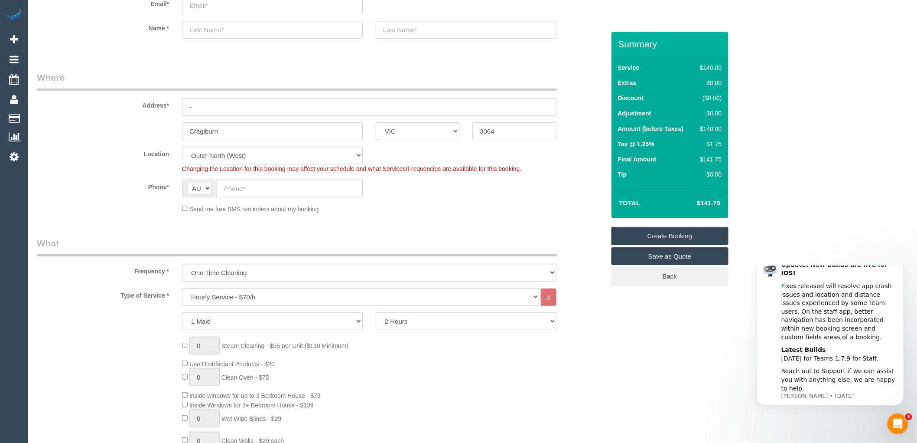
scroll to position [0, 0]
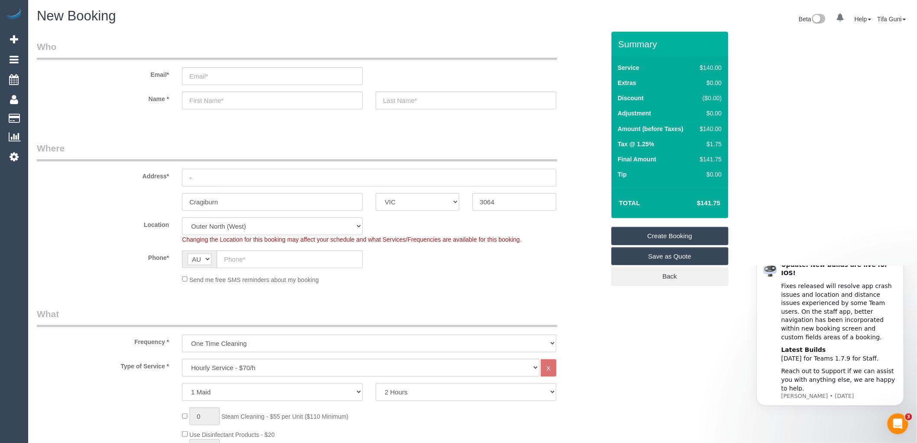
drag, startPoint x: 207, startPoint y: 177, endPoint x: 202, endPoint y: 176, distance: 5.7
click at [202, 176] on input "-" at bounding box center [369, 178] width 375 height 18
type input "210 highlander drive"
click at [209, 97] on input "text" at bounding box center [272, 100] width 181 height 18
type input "Aleonor"
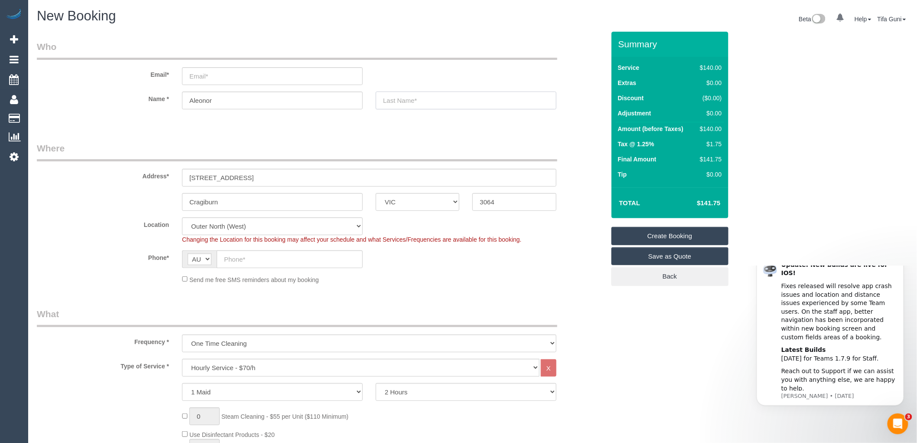
click at [415, 101] on input "text" at bounding box center [466, 100] width 181 height 18
type input "De duznan"
click at [205, 76] on input "email" at bounding box center [272, 76] width 181 height 18
drag, startPoint x: 215, startPoint y: 100, endPoint x: 176, endPoint y: 90, distance: 40.7
click at [176, 90] on sui-booking-customer "Email* Name * Aleonor De duznan" at bounding box center [321, 79] width 568 height 78
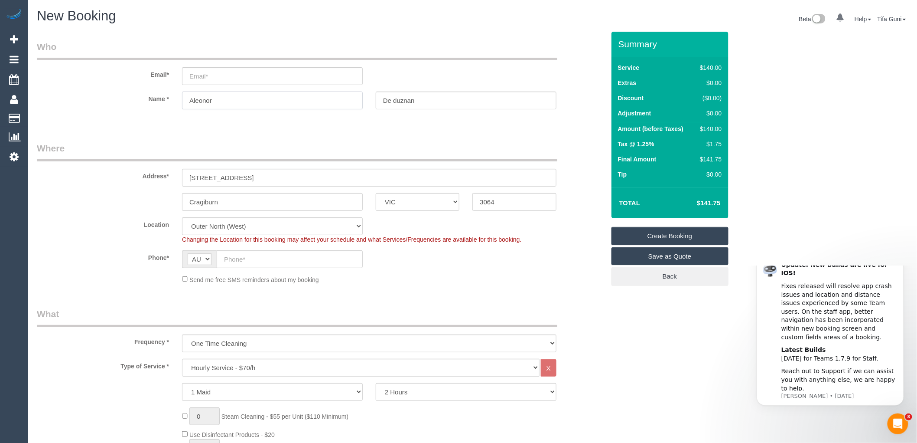
select select "spot22"
click at [204, 72] on input "email" at bounding box center [272, 76] width 181 height 18
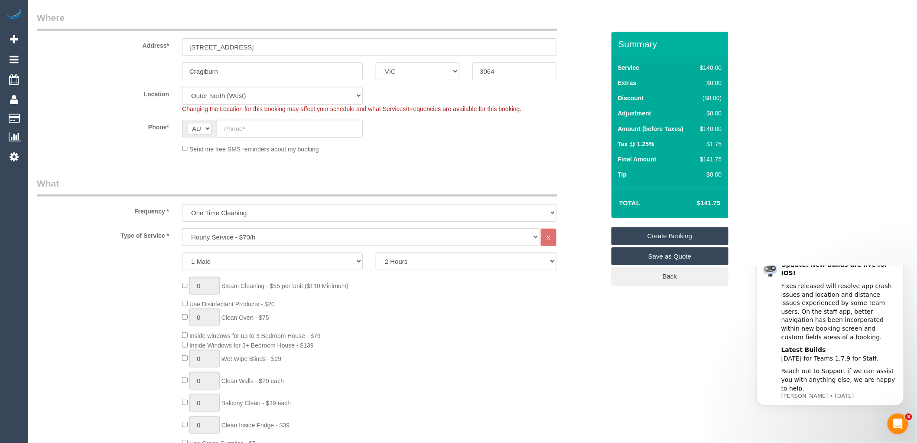
scroll to position [144, 0]
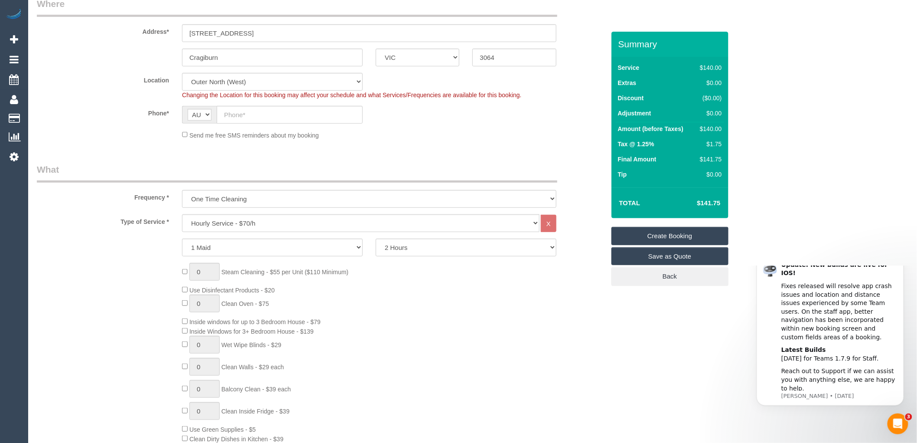
type input "shopping.yellow.eli@gmail.com"
click at [237, 113] on input "text" at bounding box center [290, 115] width 146 height 18
select select "spot43"
click at [241, 108] on input "text" at bounding box center [290, 115] width 146 height 18
paste input "+"
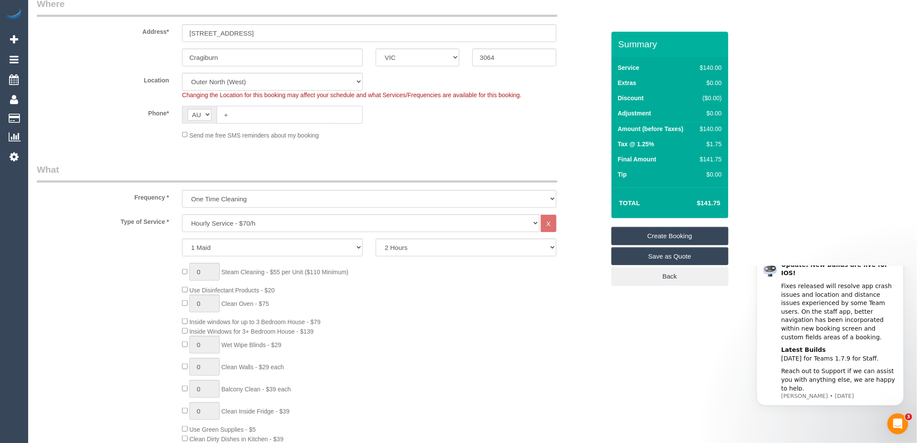
drag, startPoint x: 235, startPoint y: 113, endPoint x: 216, endPoint y: 111, distance: 18.8
click at [216, 111] on div "AF AL DZ AD AO AI AQ AG AR AM AW AU AT AZ BS BH BD BB BY BE BZ BJ BM BT BO BA B…" at bounding box center [272, 115] width 181 height 18
paste input "text"
type input "+"
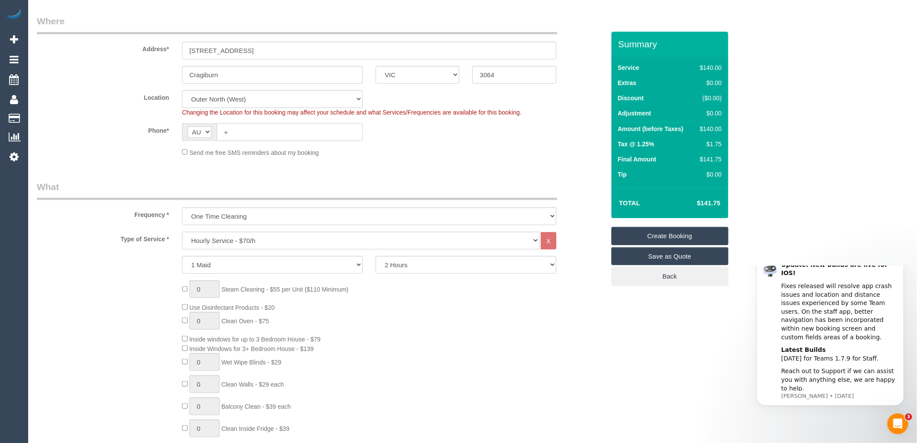
scroll to position [110, 0]
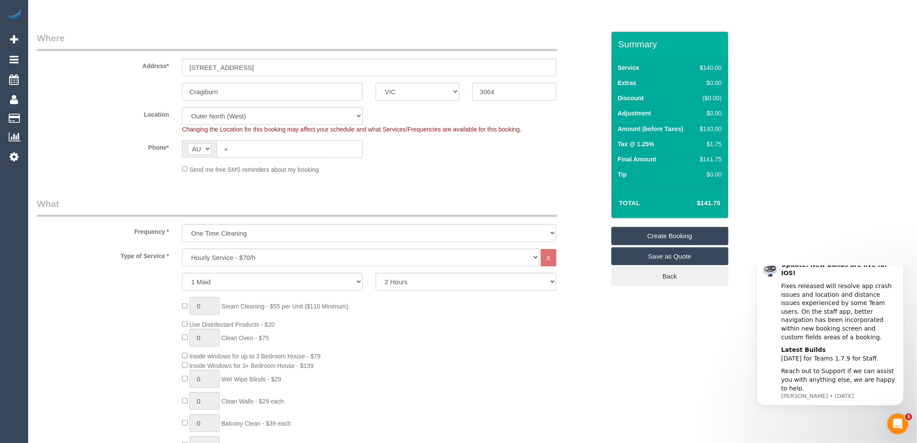
click at [233, 145] on input "+" at bounding box center [290, 149] width 146 height 18
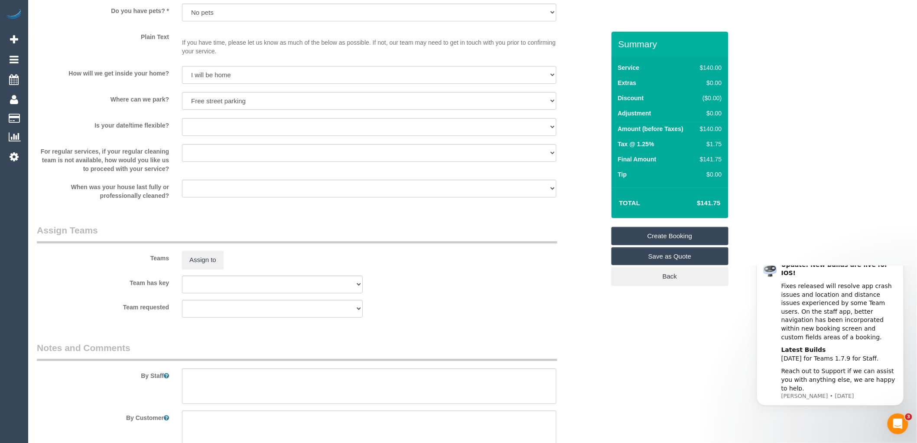
scroll to position [1170, 0]
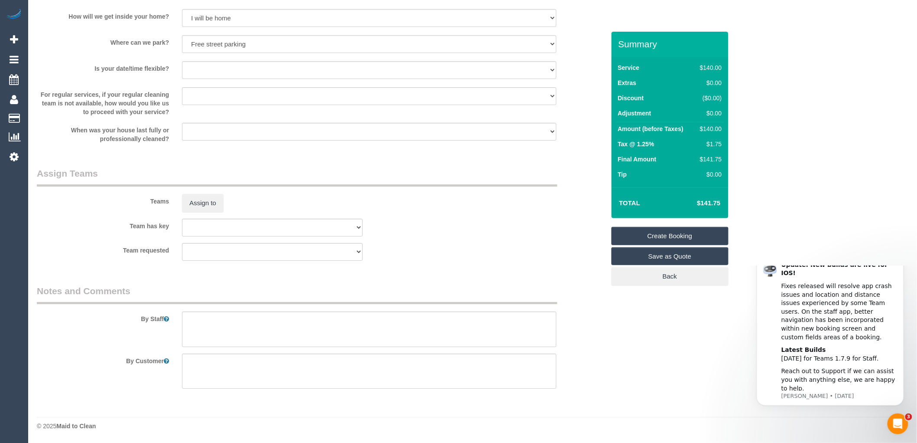
type input "0451 930 838"
click at [226, 69] on select "Yes - date and time Yes - date but not time Yes - time but not date No - No fle…" at bounding box center [369, 70] width 375 height 18
click at [560, 230] on div "Team has key (0) Office (1) Sarah Slattery (FT) (2) Angy Zuluaga (C) (2) Axel R…" at bounding box center [320, 228] width 581 height 18
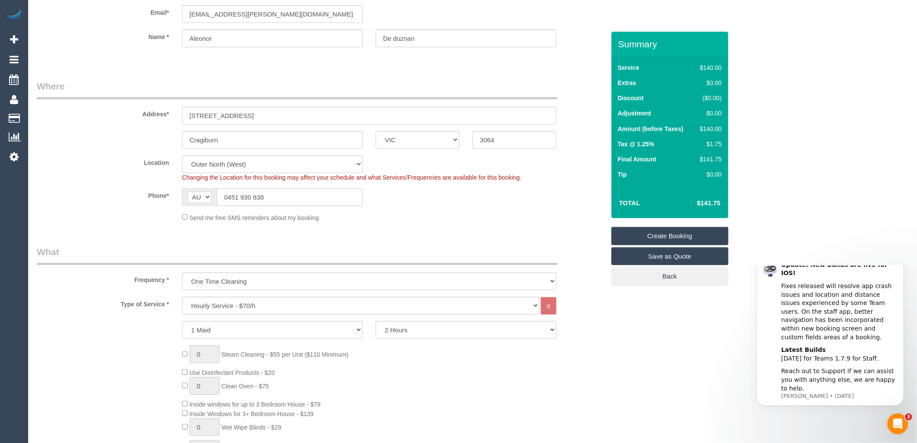
scroll to position [0, 0]
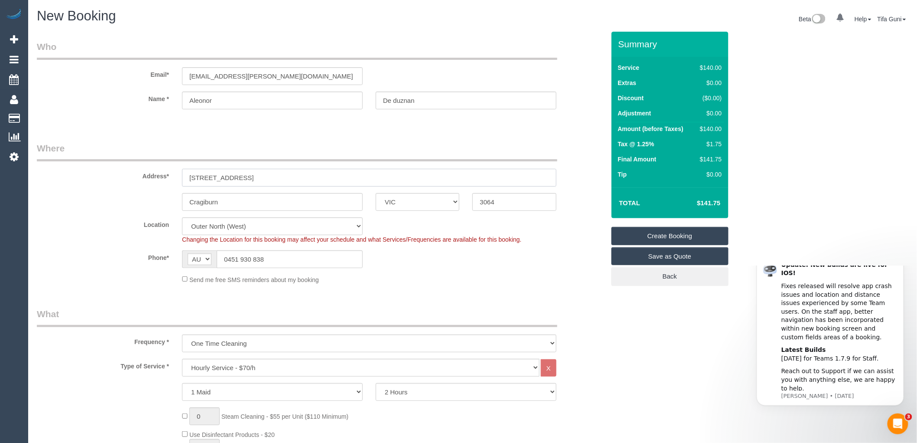
drag, startPoint x: 267, startPoint y: 174, endPoint x: 183, endPoint y: 179, distance: 83.8
click at [183, 179] on input "210 highlander drive" at bounding box center [369, 178] width 375 height 18
click at [242, 202] on input "Cragiburn" at bounding box center [272, 202] width 181 height 18
drag, startPoint x: 242, startPoint y: 202, endPoint x: 140, endPoint y: 206, distance: 102.4
click at [140, 206] on div "Cragiburn ACT NSW NT QLD SA TAS VIC WA 3064" at bounding box center [320, 202] width 581 height 18
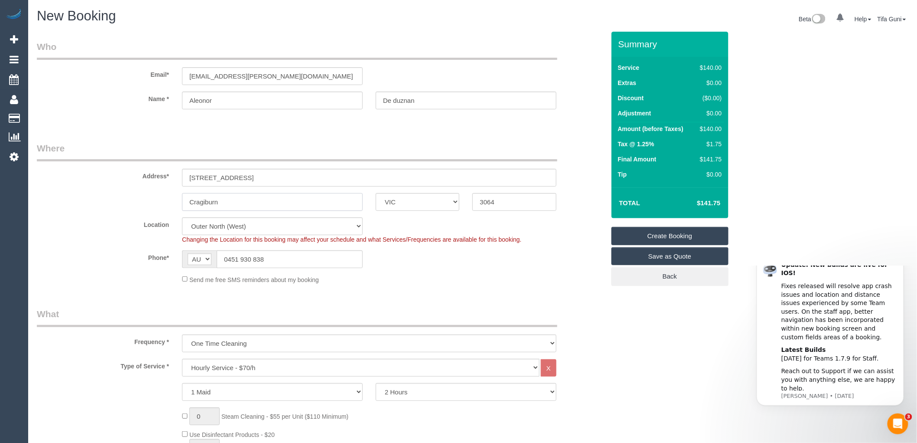
paste input "Craigie"
type input "Craigieburn"
drag, startPoint x: 289, startPoint y: 74, endPoint x: 171, endPoint y: 75, distance: 118.4
click at [171, 75] on div "Email* shopping.yellow.eli@gmail.com" at bounding box center [320, 62] width 581 height 45
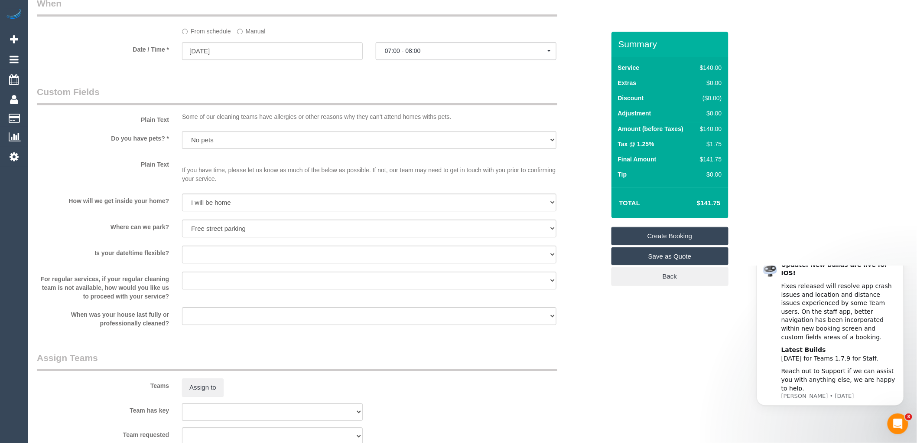
scroll to position [1108, 0]
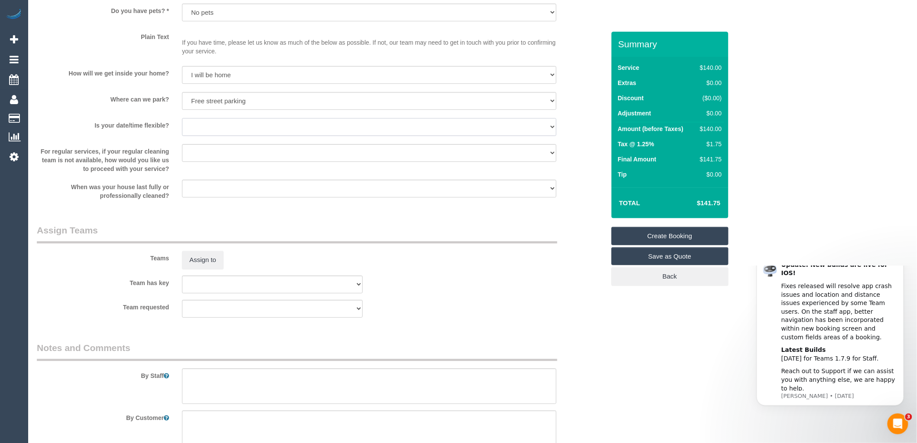
click at [217, 125] on select "Yes - date and time Yes - date but not time Yes - time but not date No - No fle…" at bounding box center [369, 127] width 375 height 18
select select "number:22"
click at [182, 123] on select "Yes - date and time Yes - date but not time Yes - time but not date No - No fle…" at bounding box center [369, 127] width 375 height 18
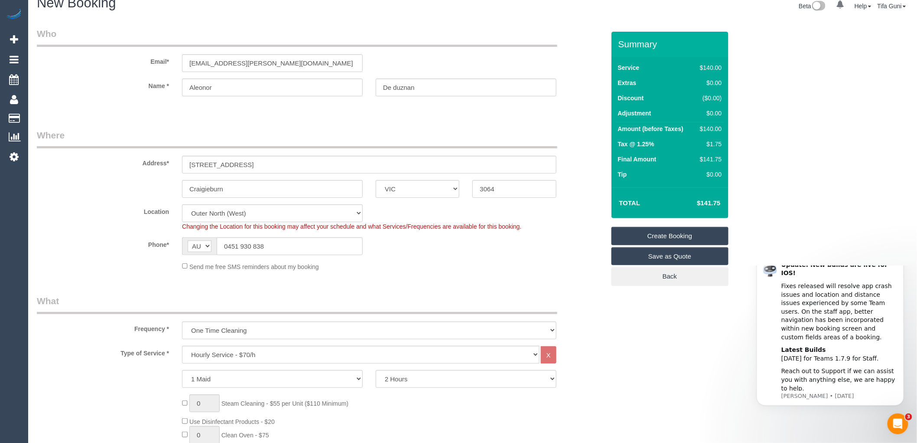
scroll to position [0, 0]
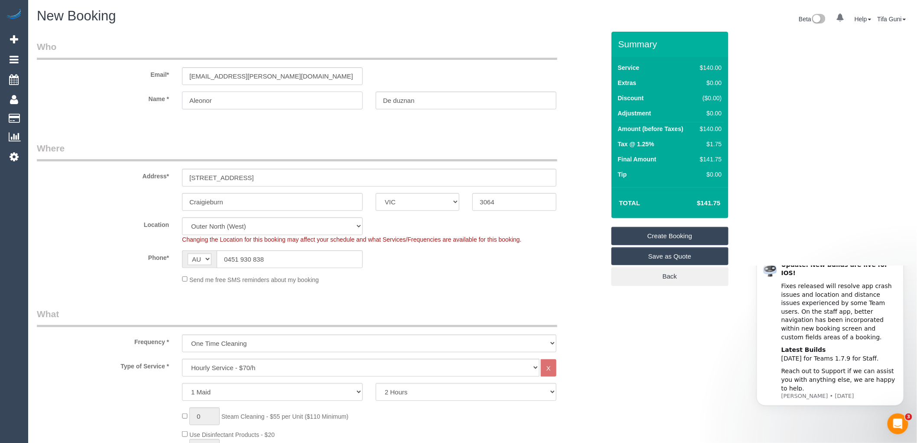
drag, startPoint x: 180, startPoint y: 104, endPoint x: 139, endPoint y: 105, distance: 41.2
click at [139, 105] on div "Name * Aleonor De duznan" at bounding box center [320, 100] width 581 height 18
paste input "Eleanor De Guzman"
drag, startPoint x: 214, startPoint y: 97, endPoint x: 266, endPoint y: 100, distance: 52.5
click at [266, 100] on input "Eleanor De Guzman" at bounding box center [272, 100] width 181 height 18
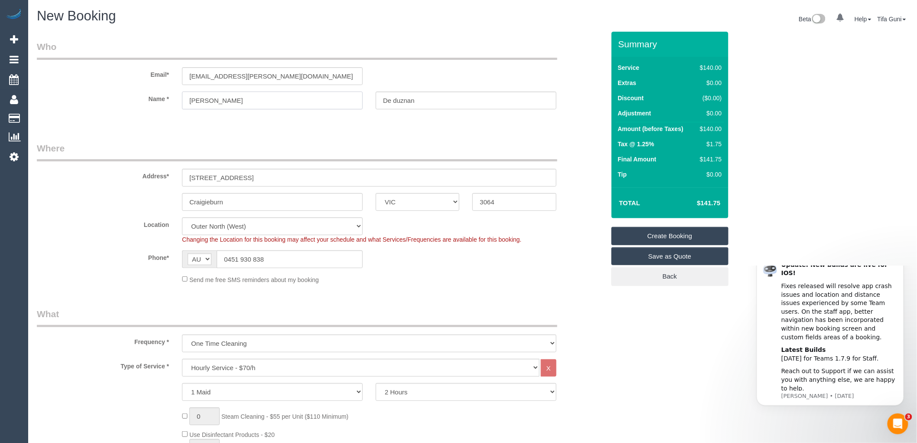
type input "Eleanor"
drag, startPoint x: 430, startPoint y: 98, endPoint x: 370, endPoint y: 105, distance: 60.2
click at [370, 105] on div "De duznan" at bounding box center [466, 100] width 194 height 18
paste input "Guzm"
type input "De Guzman"
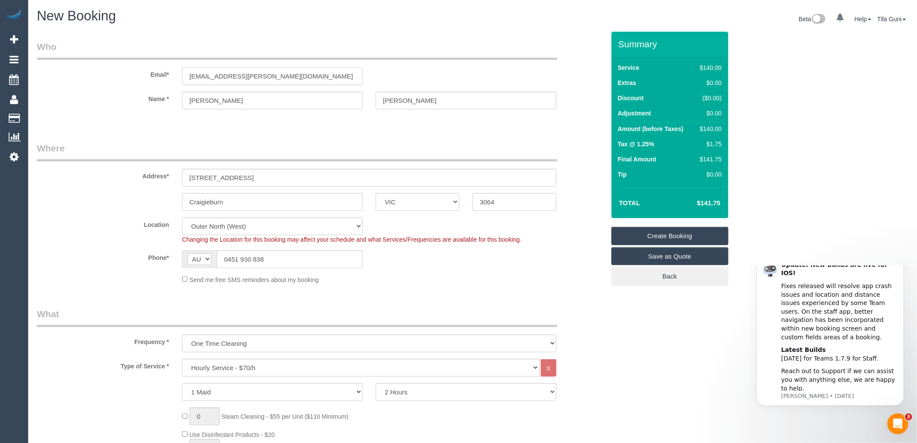
drag, startPoint x: 293, startPoint y: 70, endPoint x: 178, endPoint y: 80, distance: 115.3
click at [178, 80] on div "shopping.yellow.eli@gmail.com" at bounding box center [273, 76] width 194 height 18
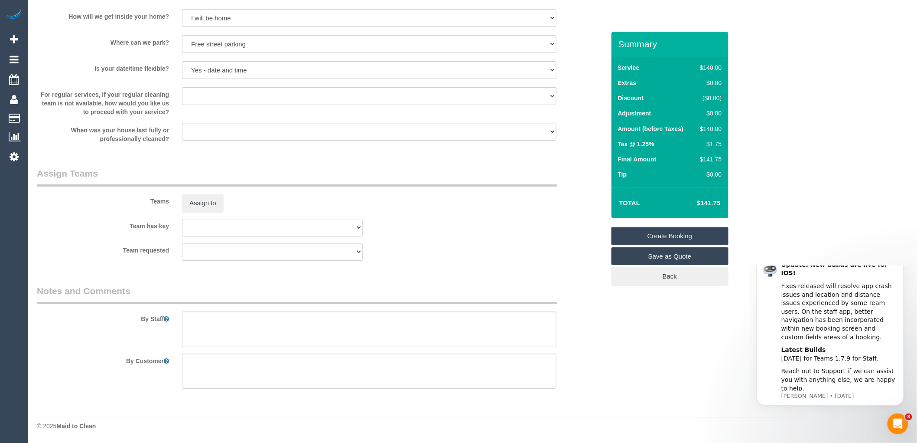
scroll to position [1170, 0]
click at [189, 326] on textarea at bounding box center [369, 329] width 375 height 36
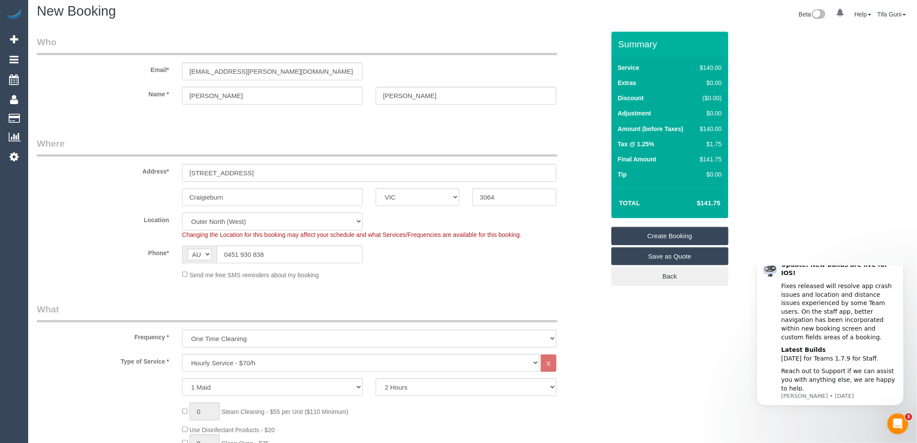
scroll to position [0, 0]
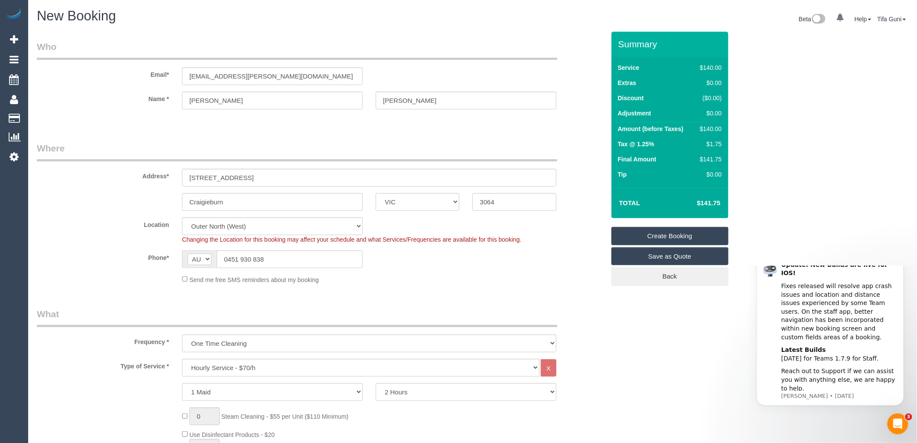
type textarea "Cleaner will open"
drag, startPoint x: 287, startPoint y: 73, endPoint x: 144, endPoint y: 67, distance: 142.8
click at [144, 67] on div "Email* shopping.yellow.eli@gmail.com" at bounding box center [320, 62] width 581 height 45
click at [674, 231] on link "Create Booking" at bounding box center [670, 236] width 117 height 18
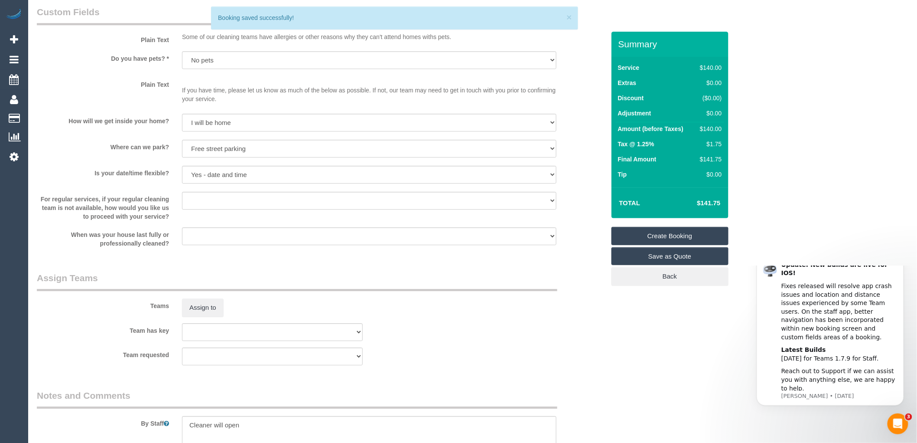
scroll to position [1138, 0]
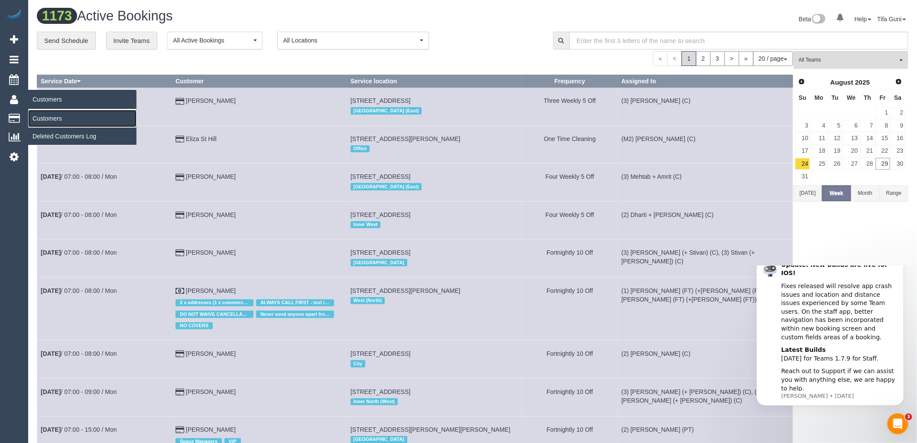
click at [48, 118] on link "Customers" at bounding box center [82, 118] width 108 height 17
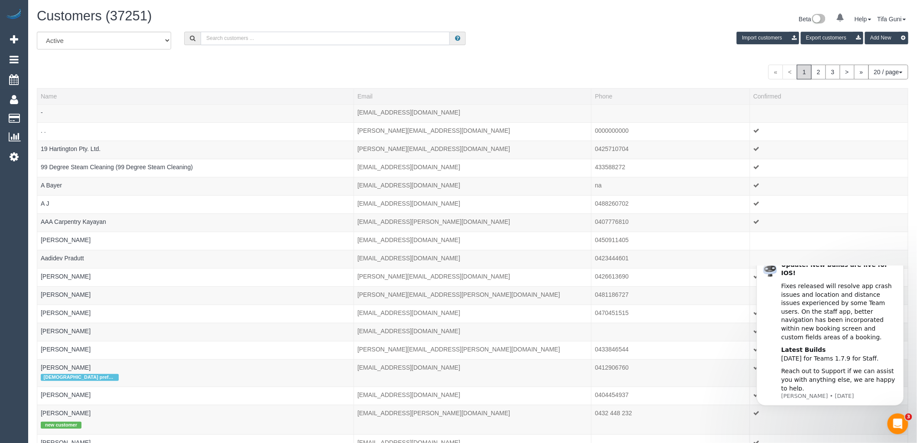
click at [229, 36] on input "text" at bounding box center [325, 38] width 249 height 13
paste input "shopping.yellow.eli@gmail.com"
type input "shopping.yellow.eli@gmail.com"
click at [309, 39] on input "shopping.yellow.eli@gmail.com" at bounding box center [325, 38] width 249 height 13
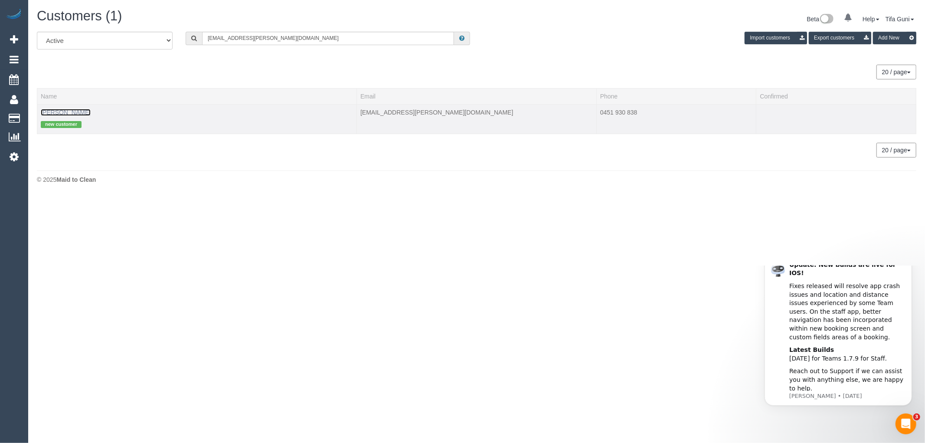
click at [54, 112] on link "Eleanor De Guzman" at bounding box center [66, 112] width 50 height 7
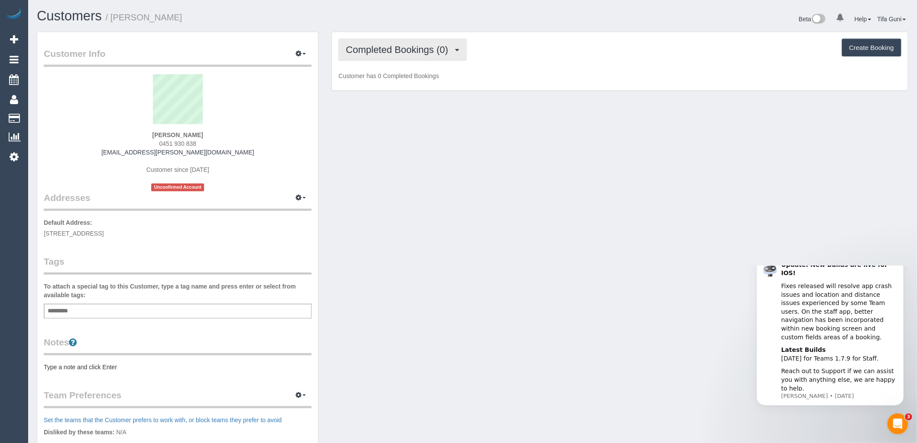
click at [434, 46] on span "Completed Bookings (0)" at bounding box center [399, 49] width 107 height 11
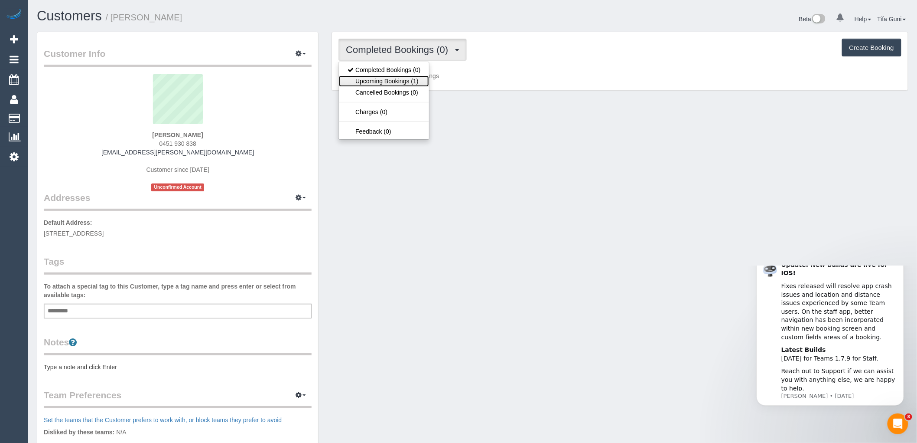
click at [403, 80] on link "Upcoming Bookings (1)" at bounding box center [384, 80] width 90 height 11
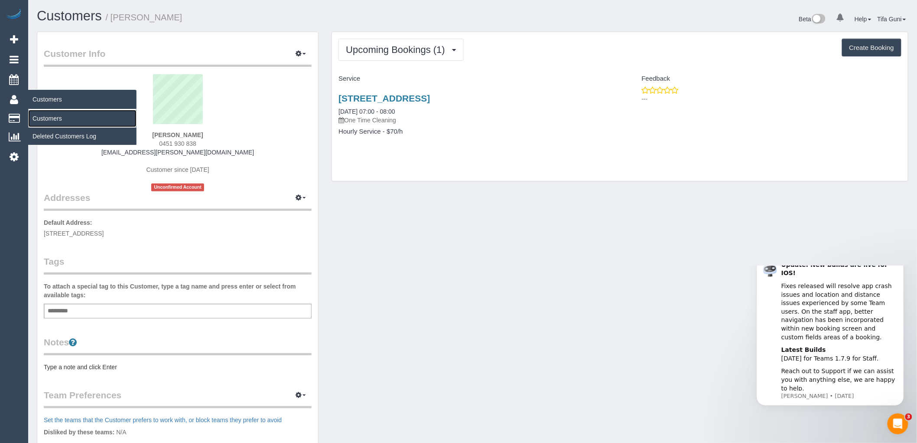
click at [50, 119] on link "Customers" at bounding box center [82, 118] width 108 height 17
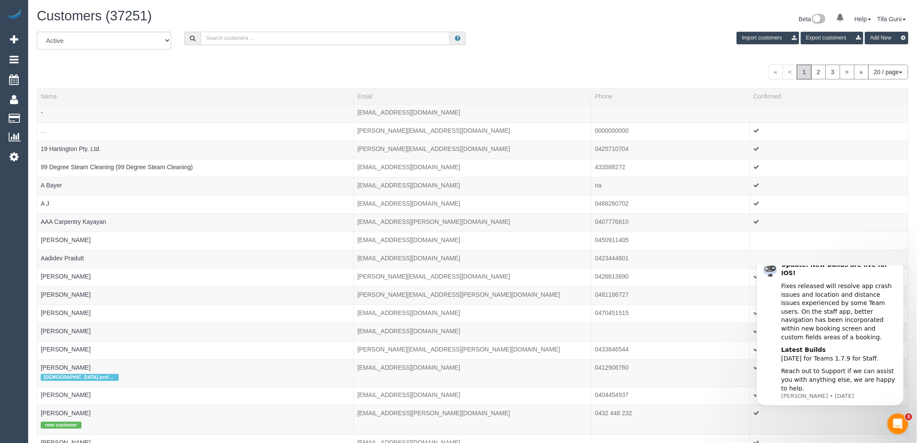
click at [259, 40] on input "text" at bounding box center [325, 38] width 249 height 13
paste input "61433009346"
drag, startPoint x: 211, startPoint y: 36, endPoint x: 201, endPoint y: 36, distance: 10.4
click at [201, 36] on input "61433009346" at bounding box center [325, 38] width 249 height 13
click at [217, 39] on input "0433009346" at bounding box center [325, 38] width 249 height 13
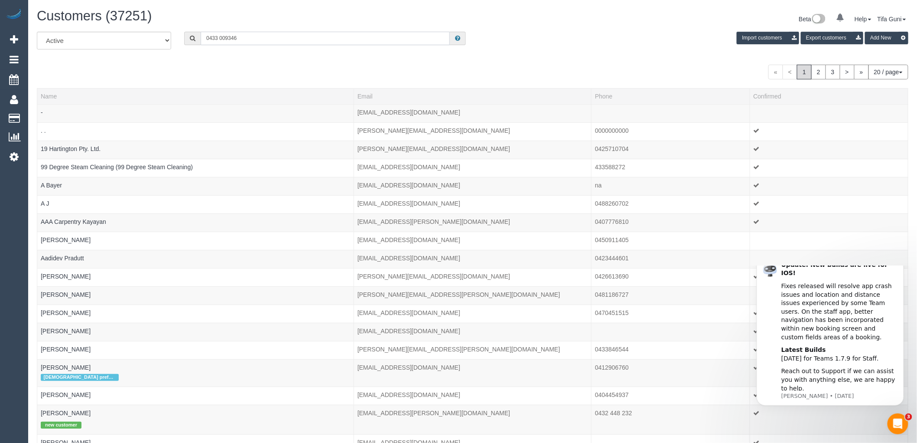
click at [228, 38] on input "0433 009346" at bounding box center [325, 38] width 249 height 13
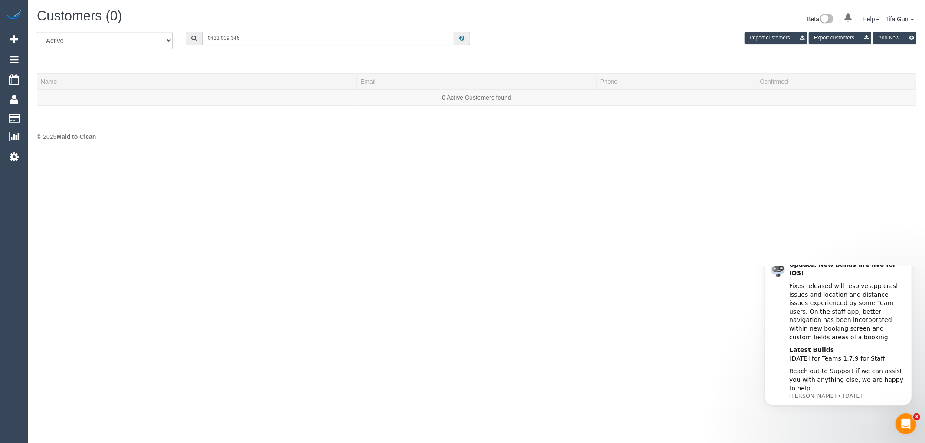
click at [220, 38] on input "0433 009 346" at bounding box center [328, 38] width 252 height 13
click at [230, 38] on input "0433009 346" at bounding box center [328, 38] width 252 height 13
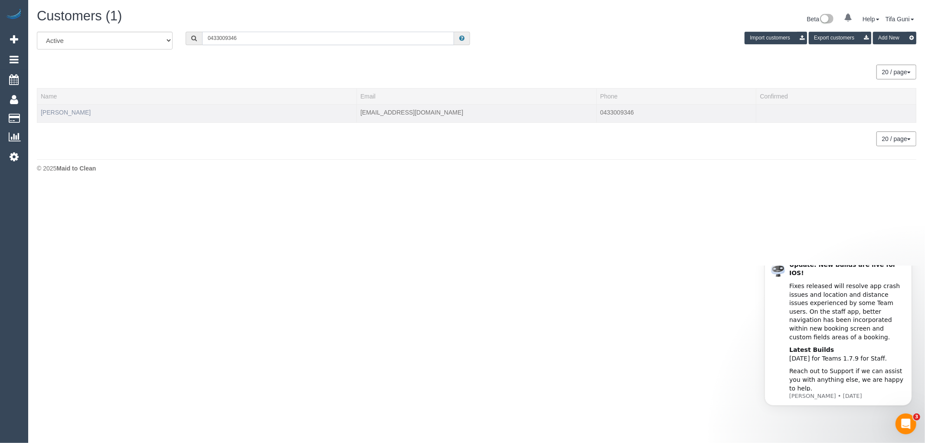
type input "0433009346"
click at [72, 111] on link "Vani Manokaran" at bounding box center [66, 112] width 50 height 7
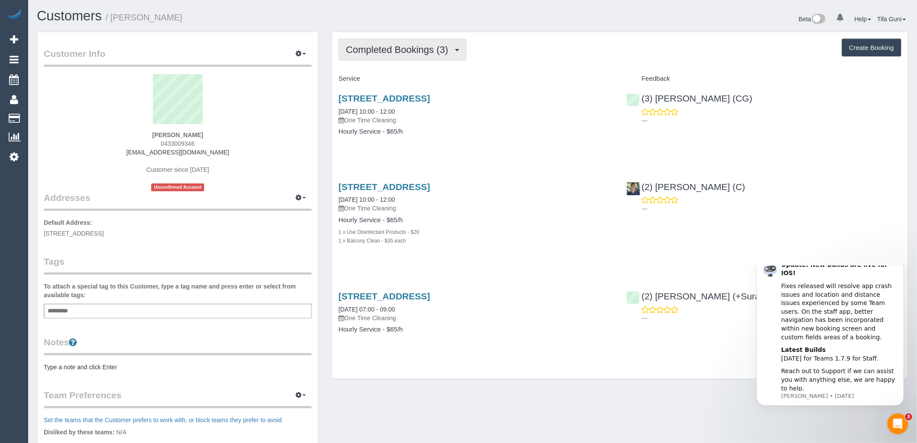
click at [439, 51] on span "Completed Bookings (3)" at bounding box center [399, 49] width 107 height 11
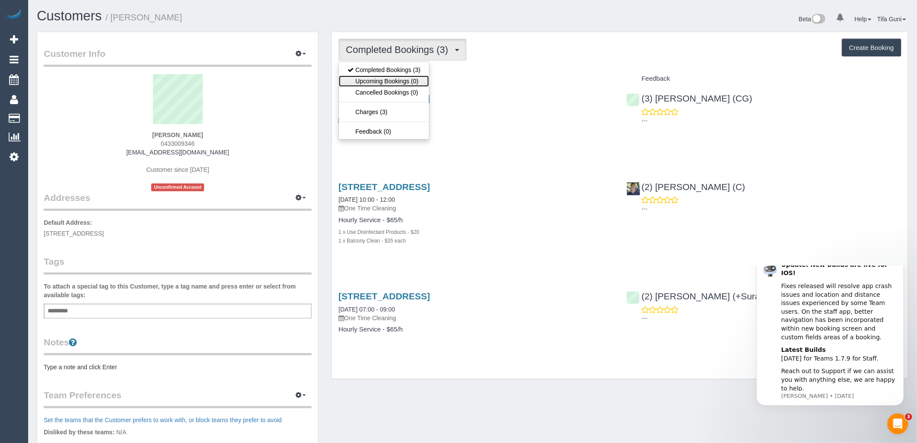
click at [406, 81] on link "Upcoming Bookings (0)" at bounding box center [384, 80] width 90 height 11
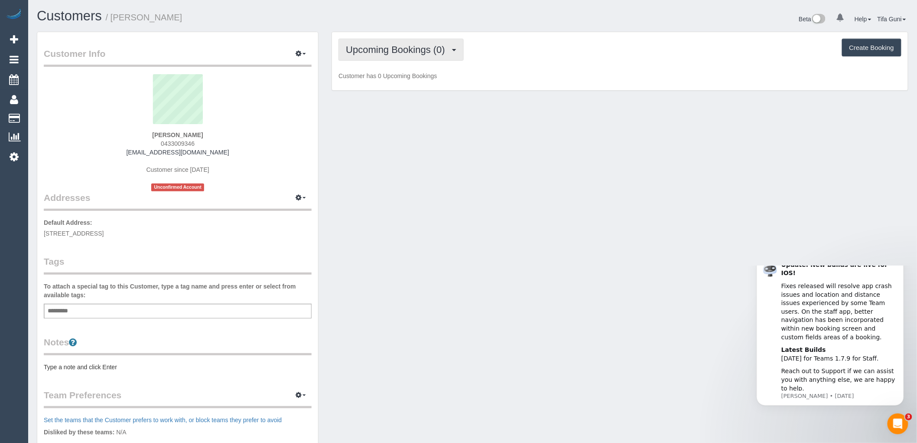
click at [425, 39] on button "Upcoming Bookings (0)" at bounding box center [401, 50] width 125 height 22
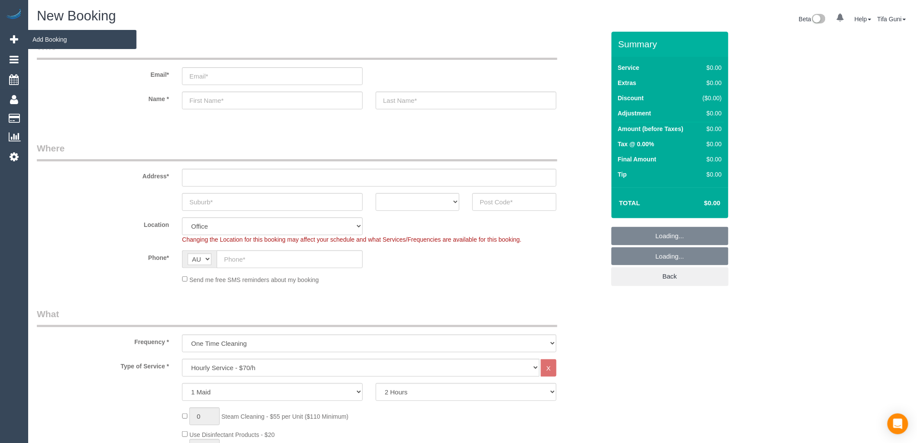
select select "object:2064"
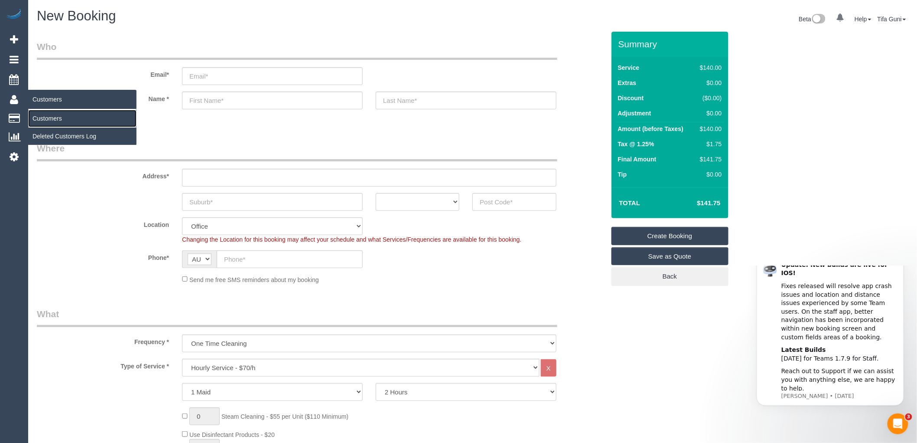
click at [42, 120] on link "Customers" at bounding box center [82, 118] width 108 height 17
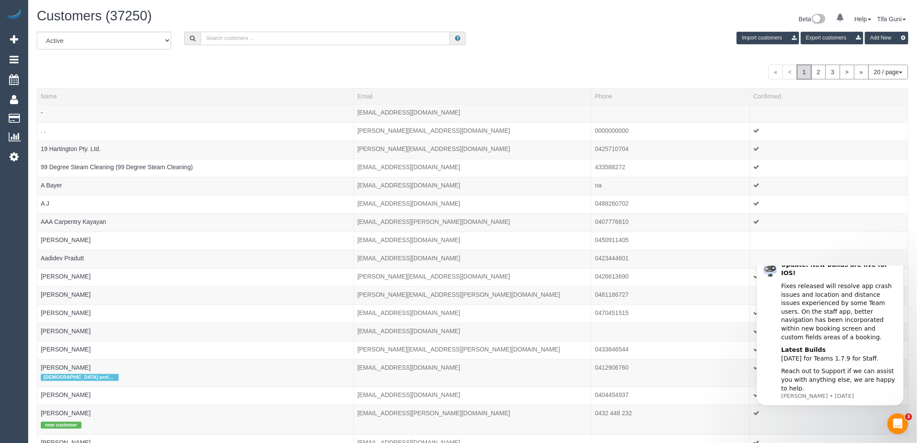
click at [243, 34] on input "text" at bounding box center [325, 38] width 249 height 13
paste input "61451930838"
drag, startPoint x: 211, startPoint y: 38, endPoint x: 201, endPoint y: 38, distance: 10.4
click at [201, 38] on input "61451930838" at bounding box center [325, 38] width 249 height 13
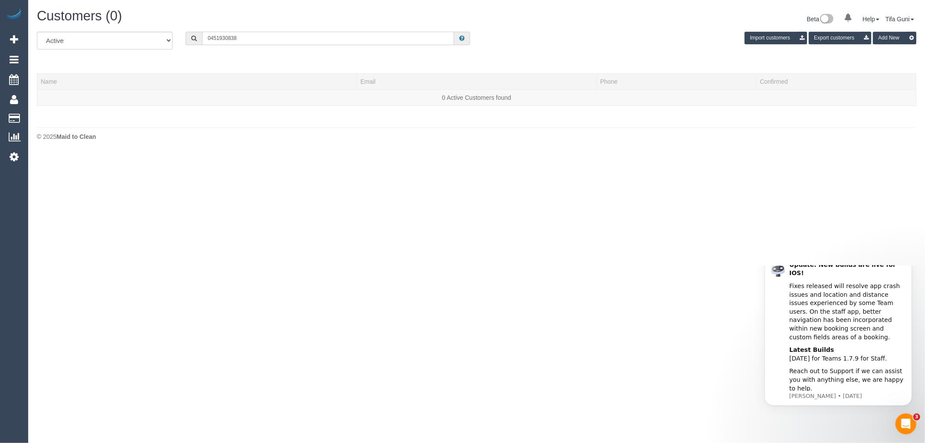
click at [219, 39] on input "0451930838" at bounding box center [328, 38] width 252 height 13
click at [229, 40] on input "0451 930838" at bounding box center [328, 38] width 252 height 13
click at [250, 39] on input "0451 930 838" at bounding box center [328, 38] width 252 height 13
type input "04"
drag, startPoint x: 206, startPoint y: 44, endPoint x: 188, endPoint y: 44, distance: 18.2
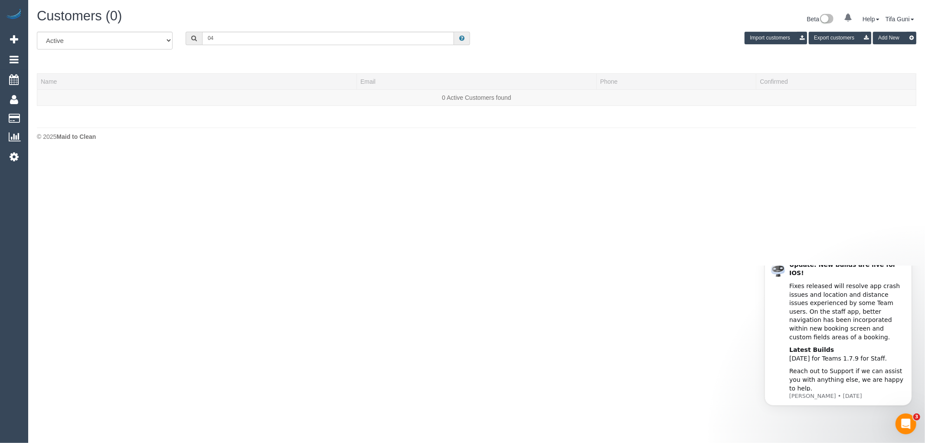
click at [188, 44] on div "All Active Archived 04 Import customers Export customers Add New" at bounding box center [476, 44] width 892 height 24
drag, startPoint x: 219, startPoint y: 40, endPoint x: 199, endPoint y: 39, distance: 19.9
click at [199, 39] on div "04" at bounding box center [328, 38] width 284 height 13
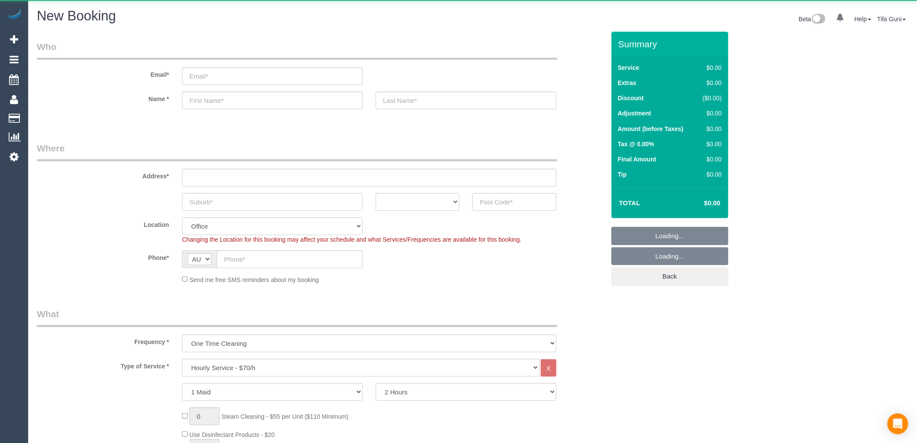
select select "object:1900"
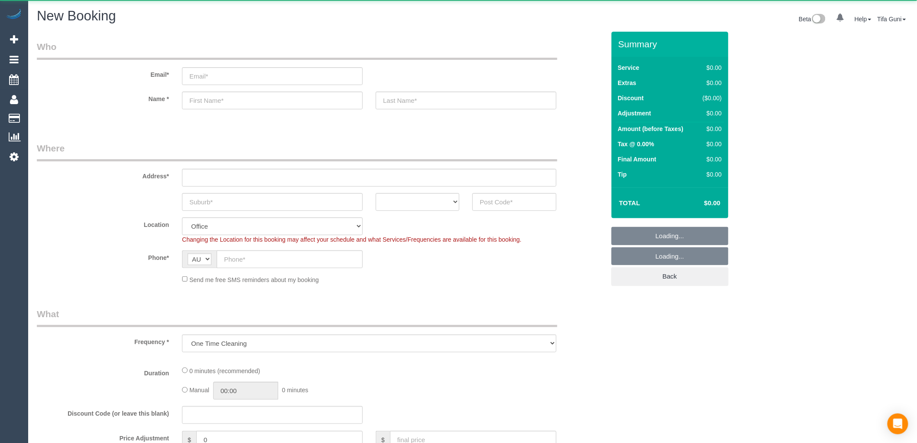
select select "object:813"
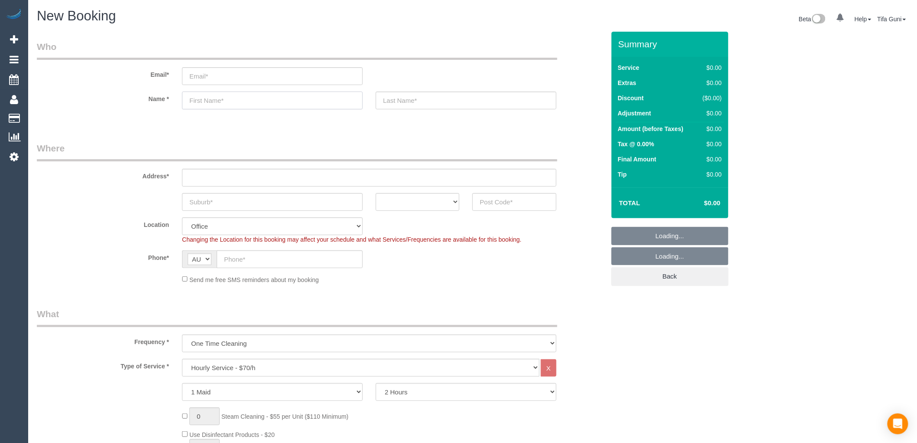
click at [209, 100] on input "text" at bounding box center [272, 100] width 181 height 18
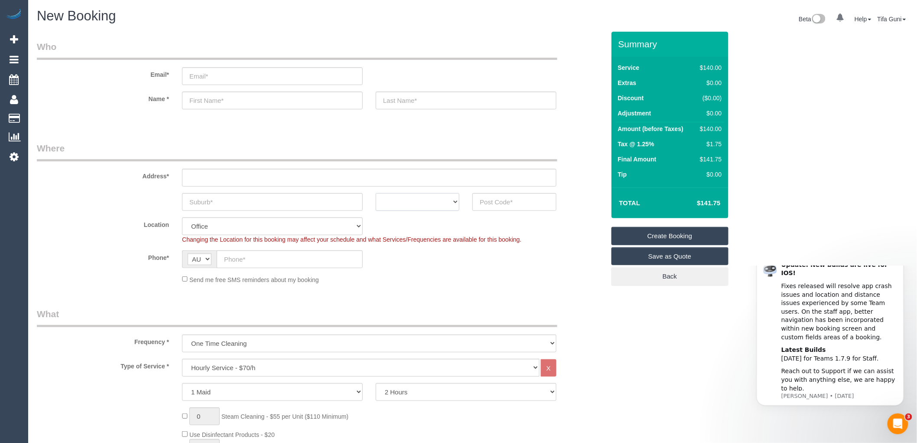
click at [422, 200] on select "ACT [GEOGRAPHIC_DATA] NT [GEOGRAPHIC_DATA] SA TAS [GEOGRAPHIC_DATA] [GEOGRAPHIC…" at bounding box center [418, 202] width 84 height 18
select select "VIC"
click at [376, 193] on select "ACT NSW NT QLD SA TAS VIC WA" at bounding box center [418, 202] width 84 height 18
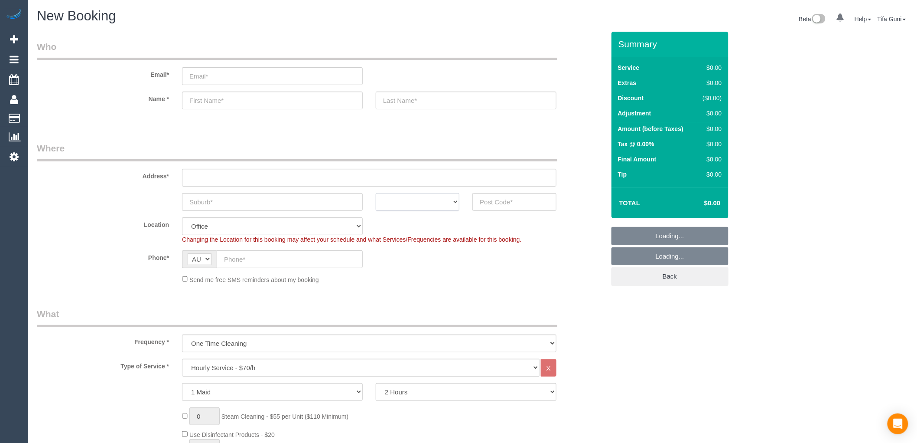
select select "object:2064"
click at [415, 203] on select "ACT [GEOGRAPHIC_DATA] NT [GEOGRAPHIC_DATA] SA TAS [GEOGRAPHIC_DATA] [GEOGRAPHIC…" at bounding box center [418, 202] width 84 height 18
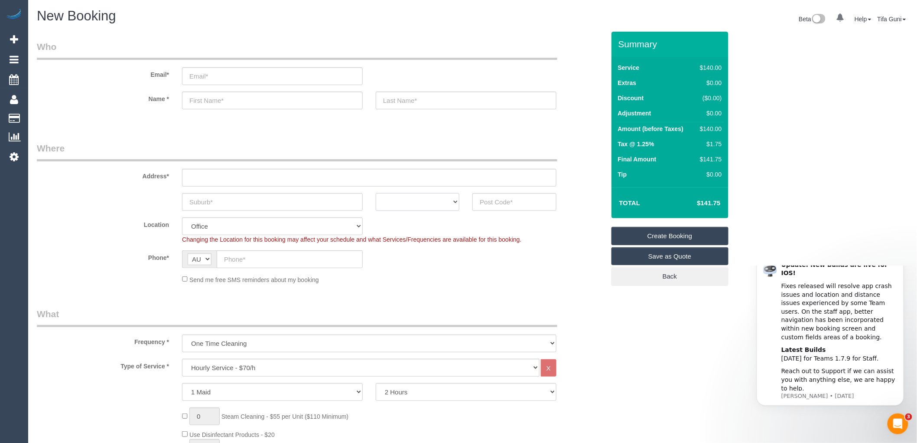
select select "VIC"
click at [376, 193] on select "ACT NSW NT QLD SA TAS VIC WA" at bounding box center [418, 202] width 84 height 18
click at [256, 202] on input "text" at bounding box center [272, 202] width 181 height 18
type input "mai"
click at [495, 201] on input "text" at bounding box center [515, 202] width 84 height 18
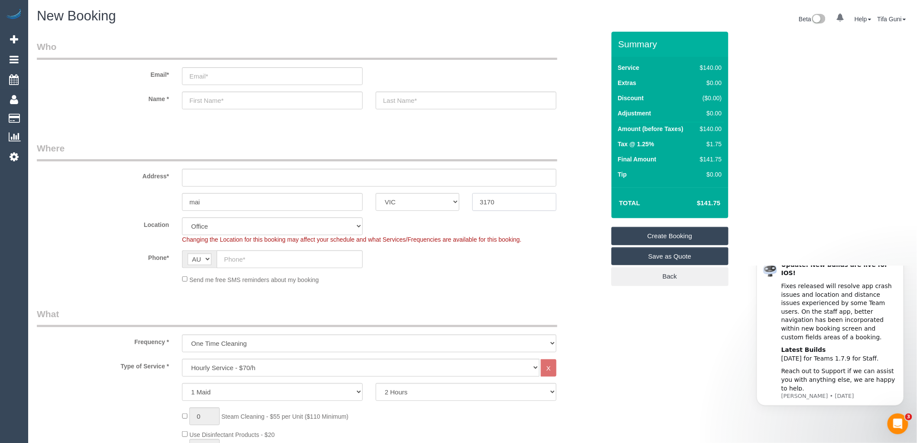
type input "3170"
click at [205, 180] on input "text" at bounding box center [369, 178] width 375 height 18
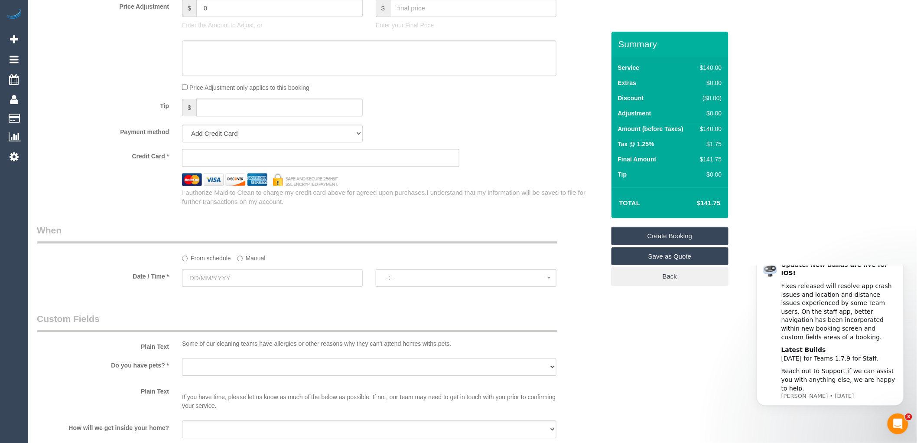
scroll to position [770, 0]
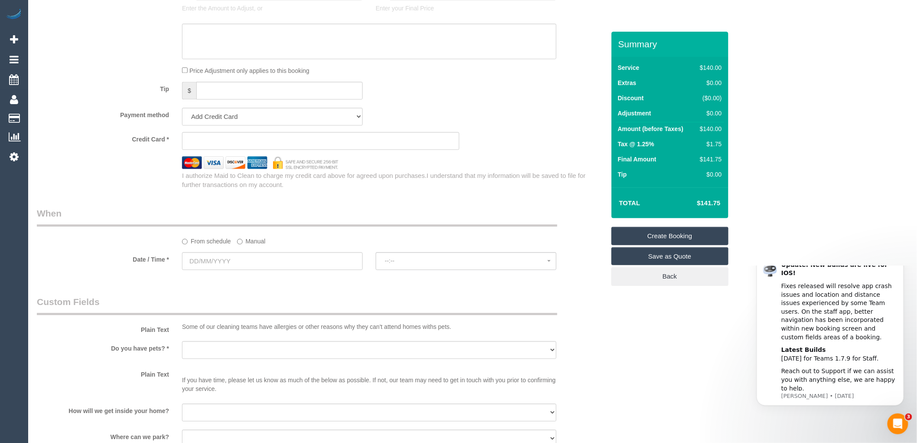
type input "-"
click at [214, 264] on input "text" at bounding box center [272, 261] width 181 height 18
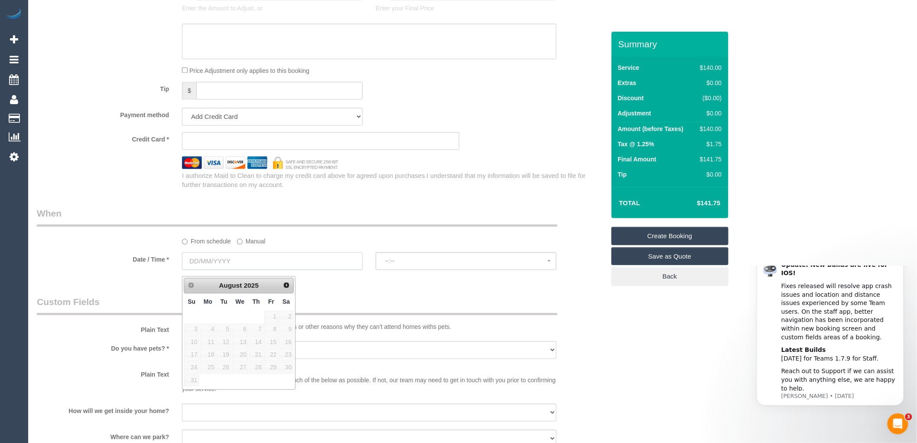
select select "48"
click at [287, 284] on span "Next" at bounding box center [287, 284] width 7 height 7
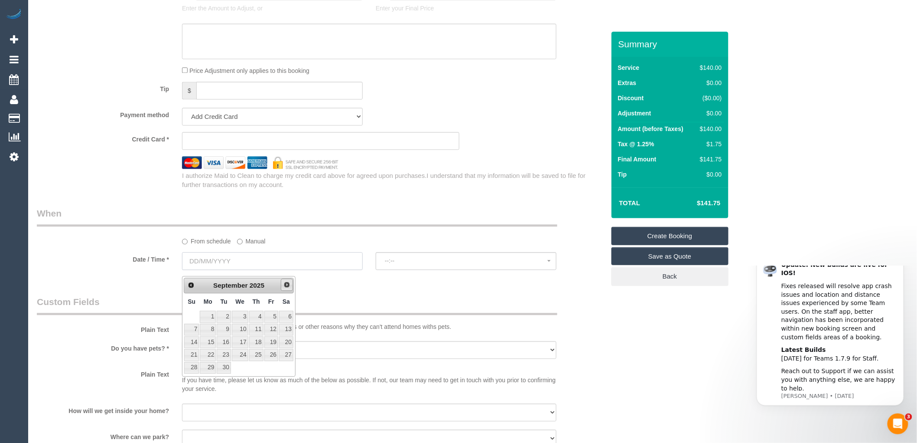
select select "object:2071"
click at [274, 314] on link "5" at bounding box center [271, 316] width 14 height 12
type input "05/09/2025"
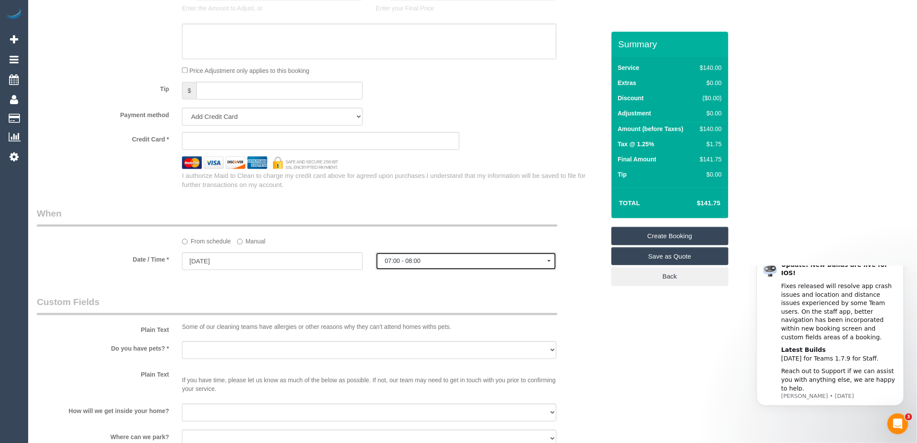
click at [430, 264] on span "07:00 - 08:00" at bounding box center [466, 260] width 163 height 7
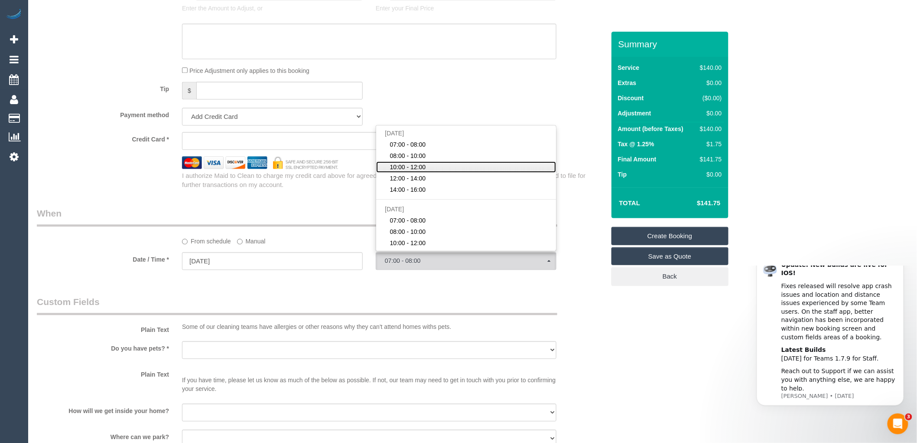
click at [408, 171] on span "10:00 - 12:00" at bounding box center [408, 167] width 36 height 9
select select "spot3"
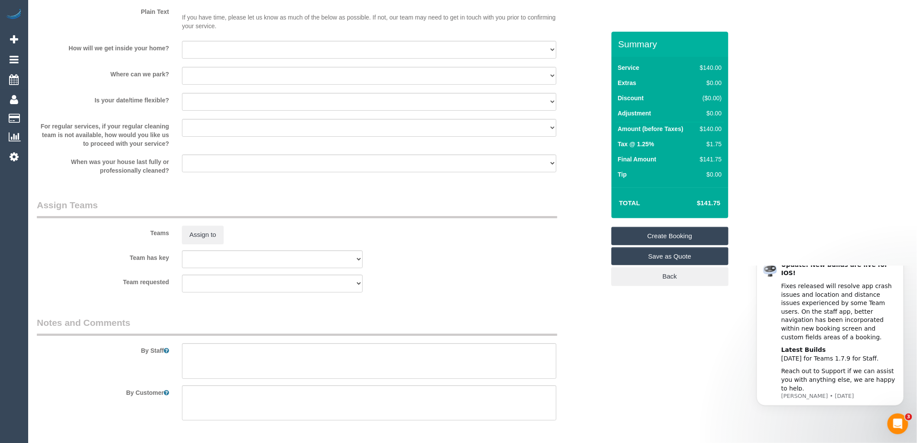
scroll to position [1170, 0]
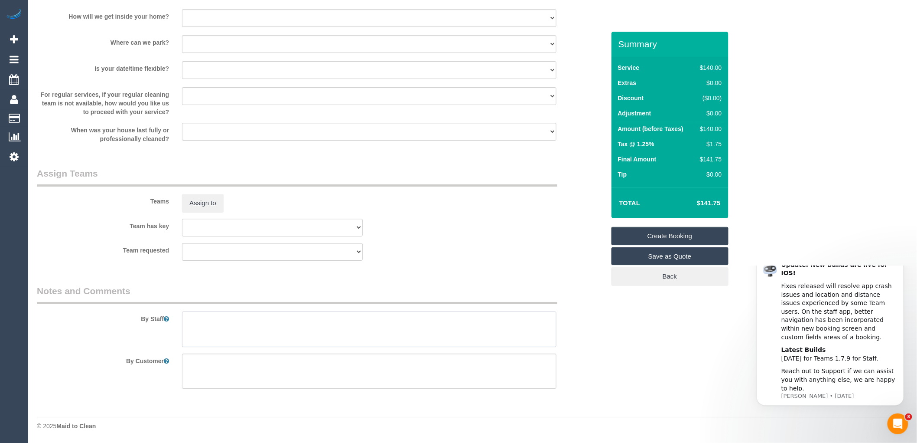
click at [233, 319] on textarea at bounding box center [369, 329] width 375 height 36
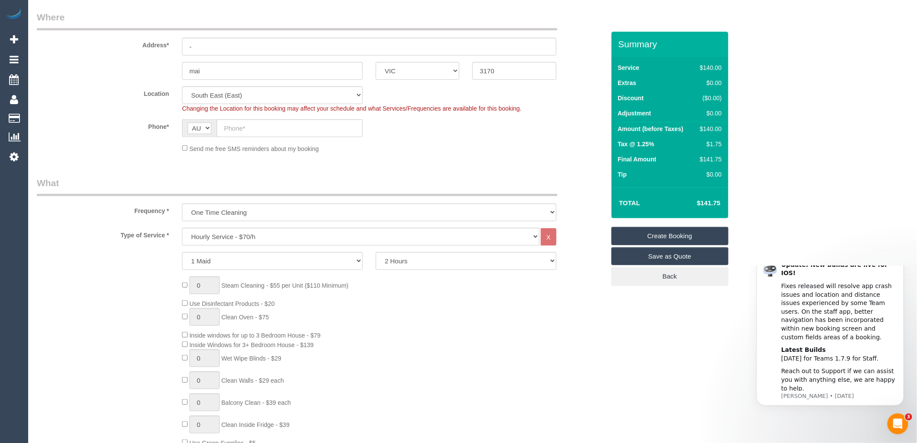
scroll to position [158, 0]
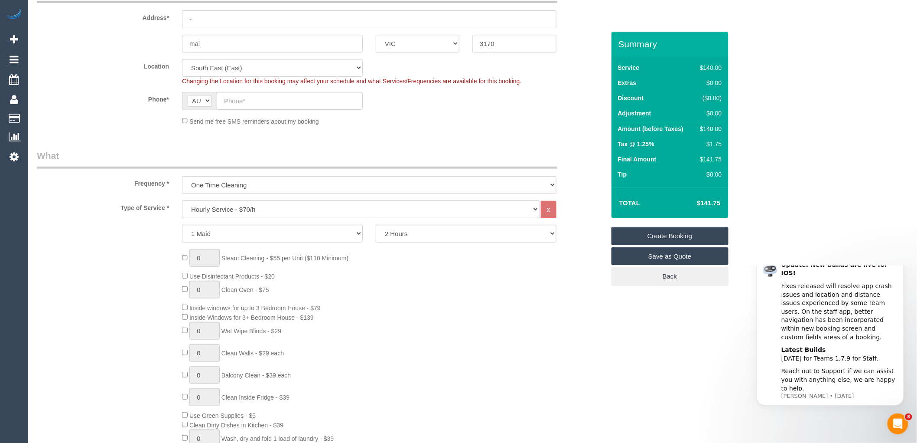
type textarea "after 10"
click at [273, 210] on select "Hourly Service - $70/h Hourly Service - $65/h Hourly Service - $60/h Hourly Ser…" at bounding box center [361, 209] width 358 height 18
select select "213"
click at [182, 201] on select "Hourly Service - $70/h Hourly Service - $65/h Hourly Service - $60/h Hourly Ser…" at bounding box center [361, 209] width 358 height 18
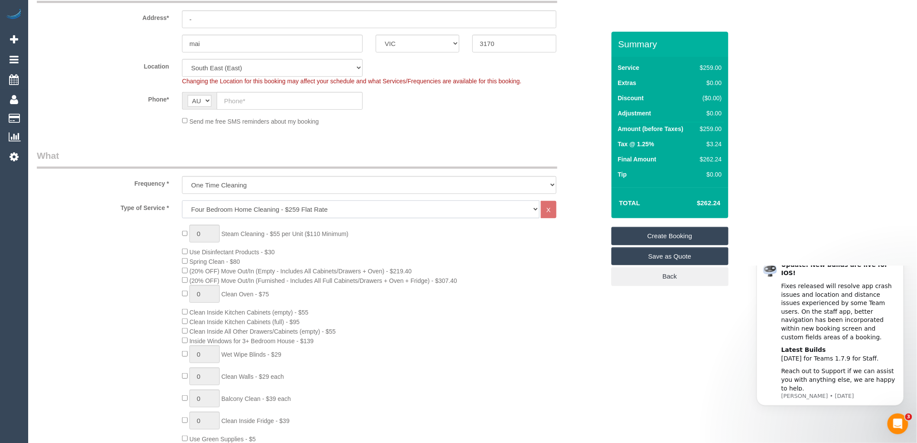
select select "spot24"
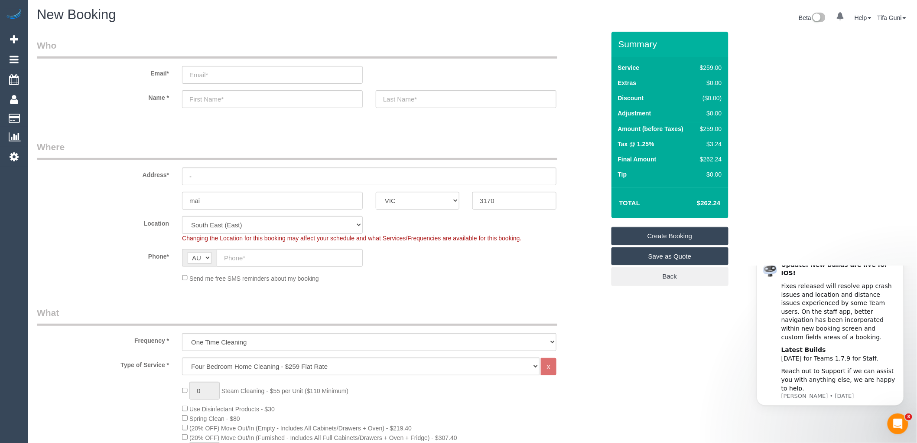
scroll to position [0, 0]
click at [209, 175] on input "-" at bounding box center [369, 178] width 375 height 18
click at [240, 258] on input "text" at bounding box center [290, 259] width 146 height 18
paste input "61 405 314 862"
type input "61 405 314 862"
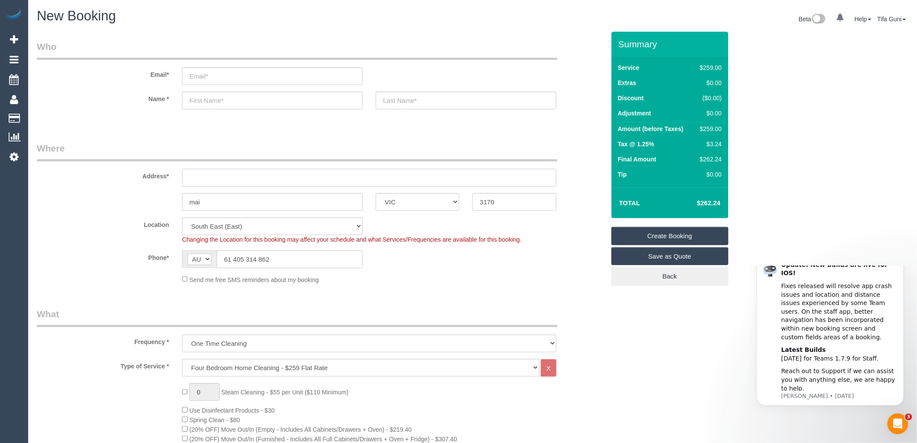
click at [202, 180] on input "text" at bounding box center [369, 178] width 375 height 18
type input "6 pavilian place"
click at [215, 202] on input "mai" at bounding box center [272, 202] width 181 height 18
type input "maigrn"
click at [206, 101] on input "text" at bounding box center [272, 100] width 181 height 18
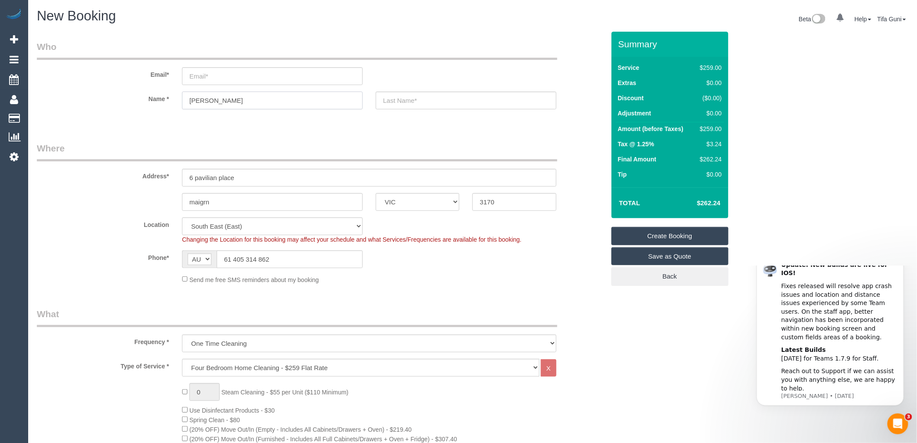
type input "Macari"
click at [409, 103] on input "text" at bounding box center [466, 100] width 181 height 18
type input "Barin"
click at [205, 79] on input "email" at bounding box center [272, 76] width 181 height 18
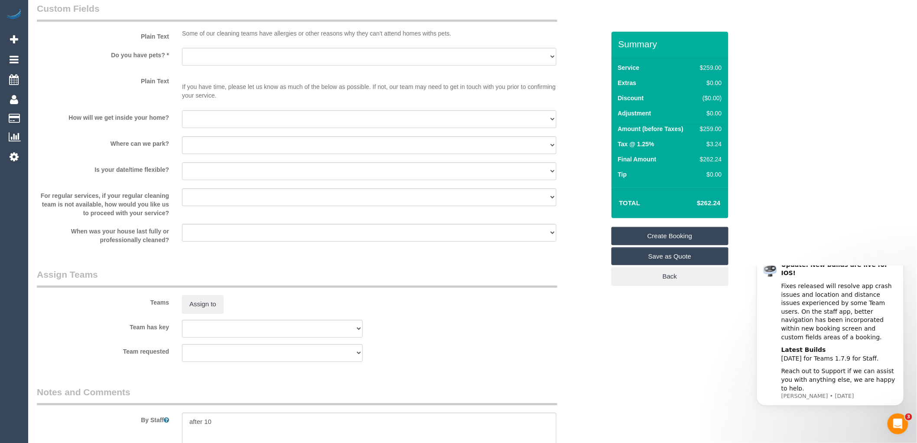
scroll to position [1108, 0]
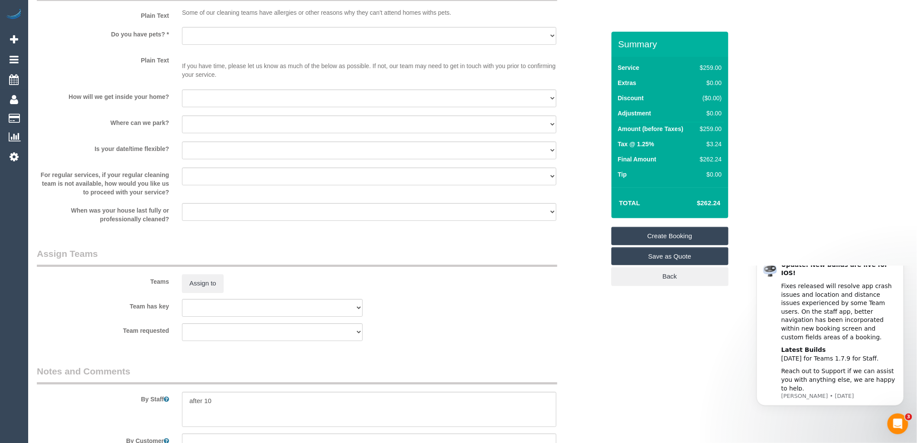
type input "macaribarin"
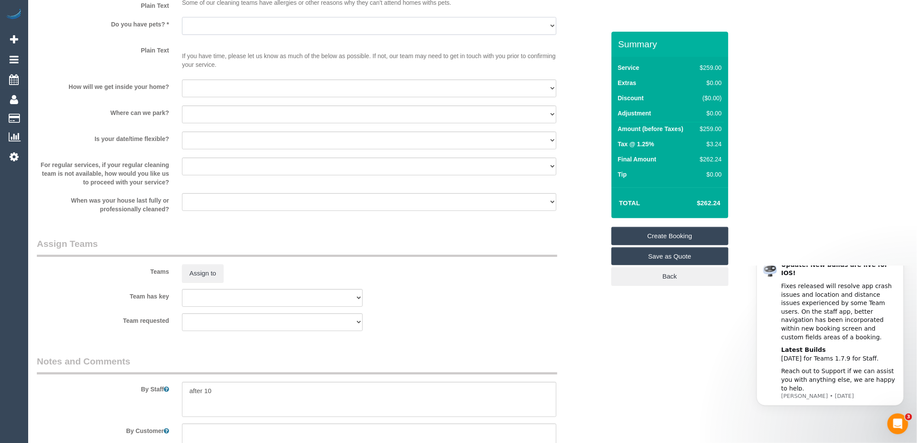
click at [216, 35] on select "Yes - Cats Yes - Dogs No pets Yes - Dogs and Cats Yes - Other" at bounding box center [369, 26] width 375 height 18
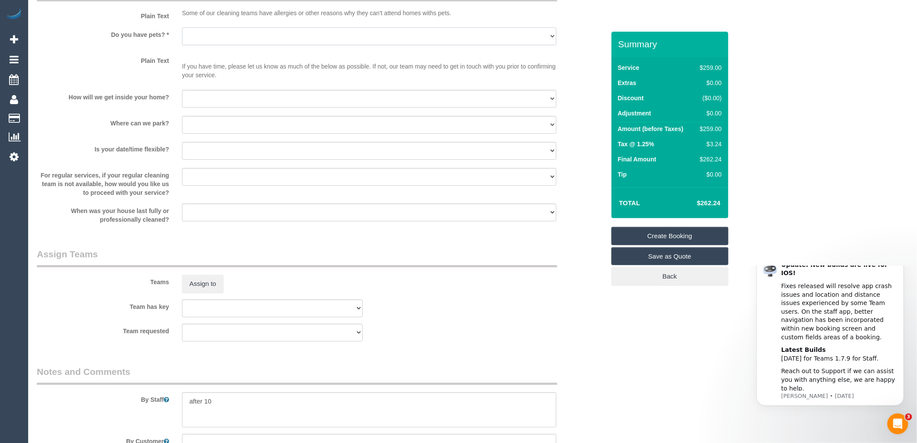
select select "number:27"
click at [182, 36] on select "Yes - Cats Yes - Dogs No pets Yes - Dogs and Cats Yes - Other" at bounding box center [369, 36] width 375 height 18
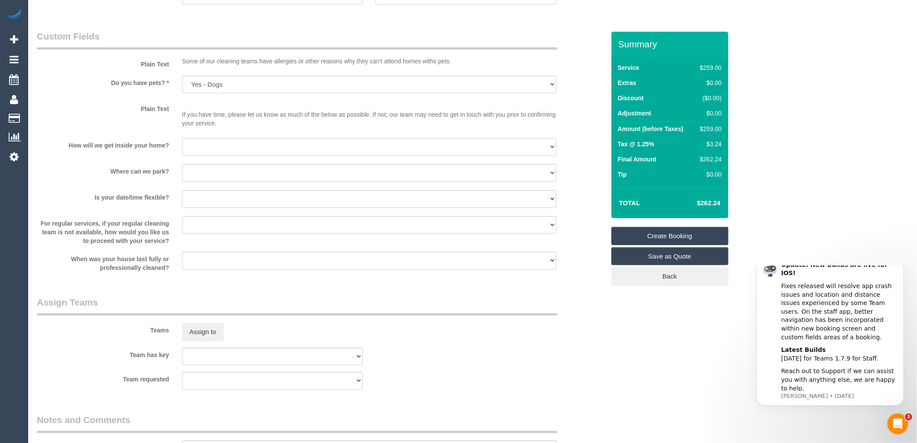
click at [214, 154] on select "I will be home Key will be left (please provide details below) Lock box/Access …" at bounding box center [369, 147] width 375 height 18
select select "number:14"
click at [182, 147] on select "I will be home Key will be left (please provide details below) Lock box/Access …" at bounding box center [369, 147] width 375 height 18
click at [226, 181] on select "I will provide parking on-site Free street parking Paid street parking (cost wi…" at bounding box center [369, 173] width 375 height 18
select select "number:19"
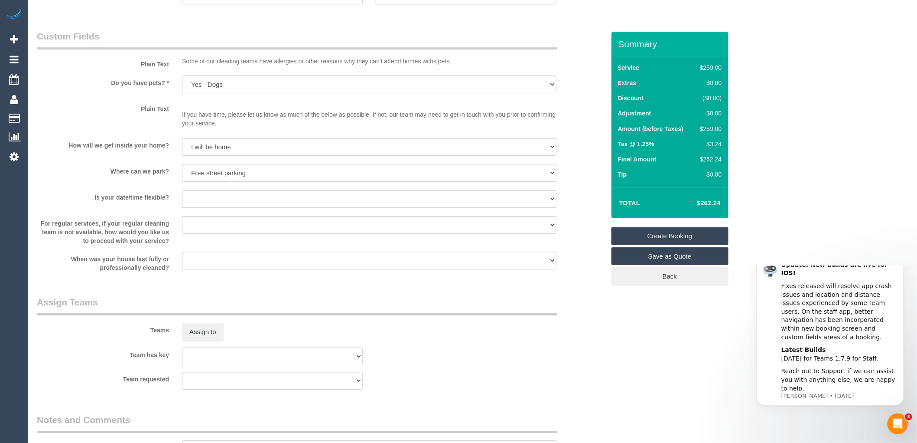
click at [182, 173] on select "I will provide parking on-site Free street parking Paid street parking (cost wi…" at bounding box center [369, 173] width 375 height 18
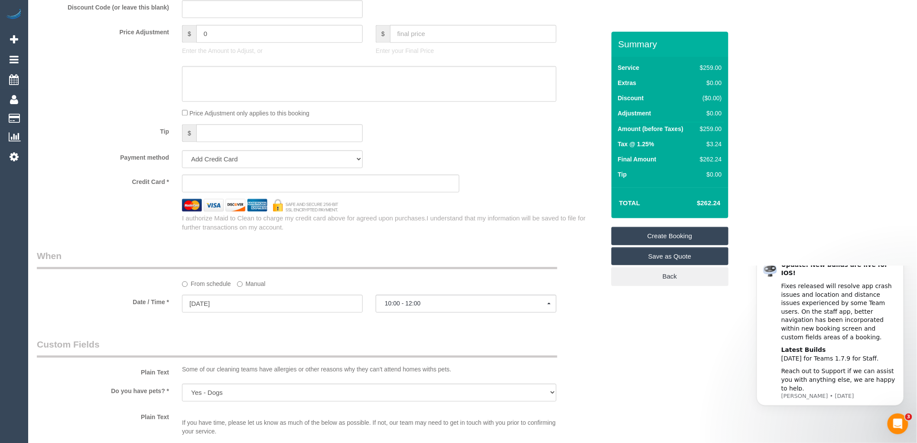
scroll to position [770, 0]
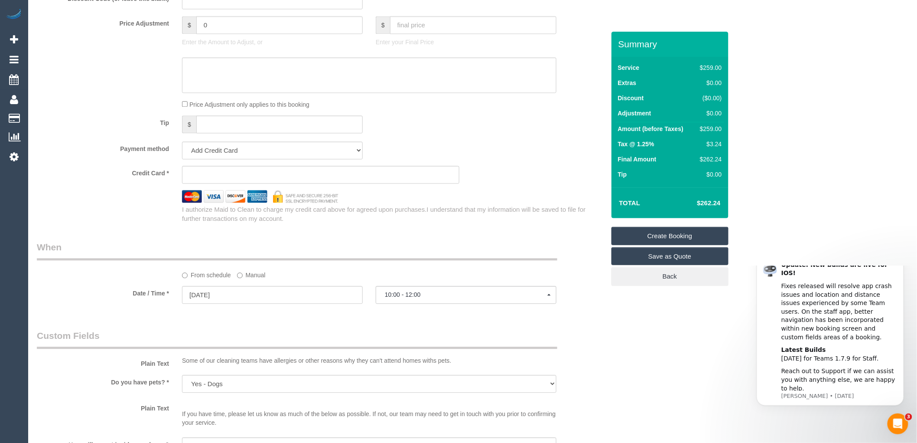
click at [439, 242] on div "Who Email* macaribarin Enter a valid email address Name * Macari Barin Where Ad…" at bounding box center [320, 51] width 581 height 1580
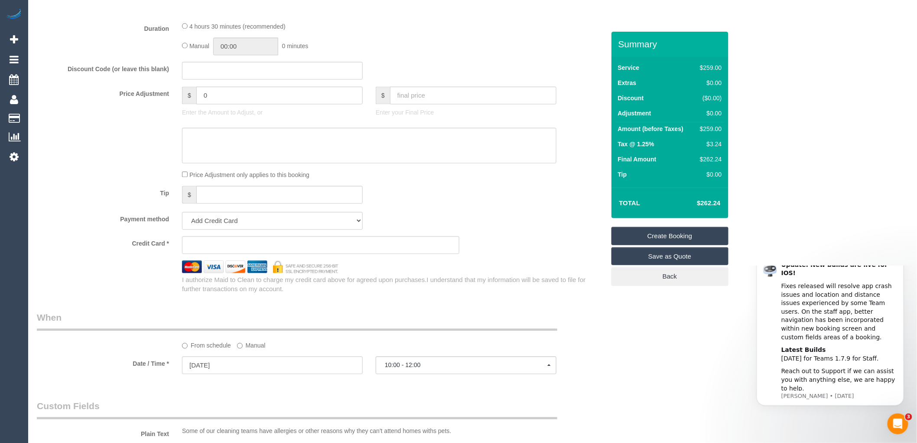
scroll to position [722, 0]
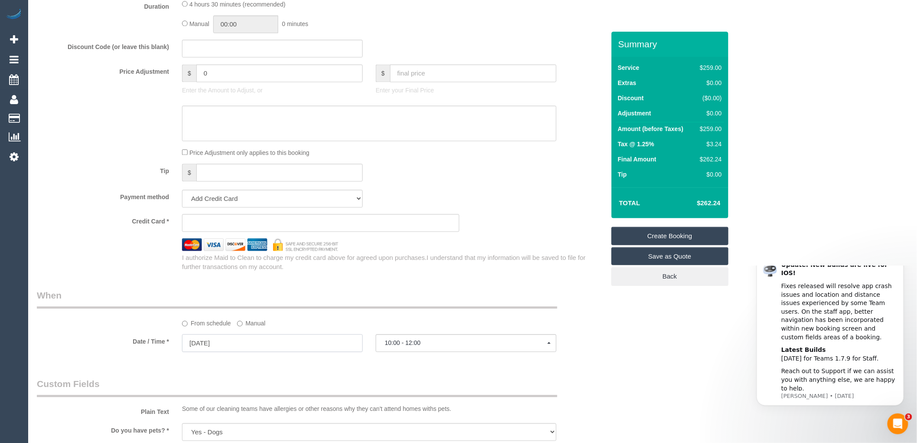
click at [223, 352] on input "05/09/2025" at bounding box center [272, 343] width 181 height 18
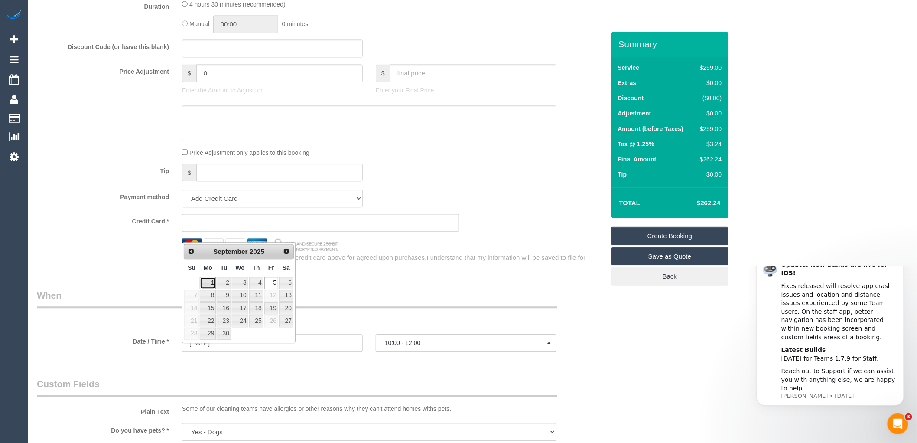
click at [210, 284] on link "1" at bounding box center [208, 283] width 16 height 12
type input "[DATE]"
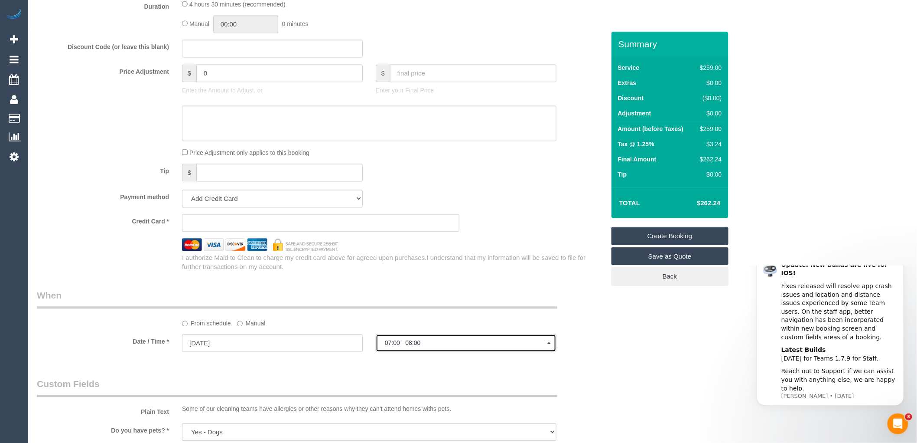
click at [419, 346] on span "07:00 - 08:00" at bounding box center [466, 342] width 163 height 7
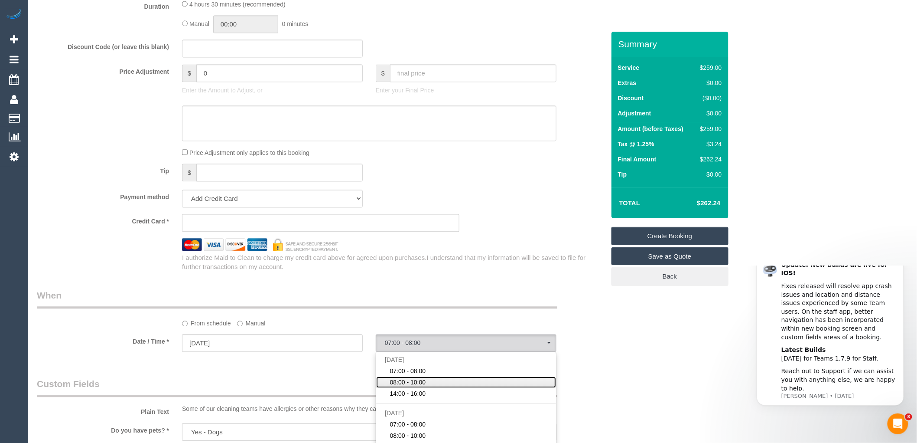
click at [426, 386] on span "08:00 - 10:00" at bounding box center [408, 382] width 36 height 9
select select "spot44"
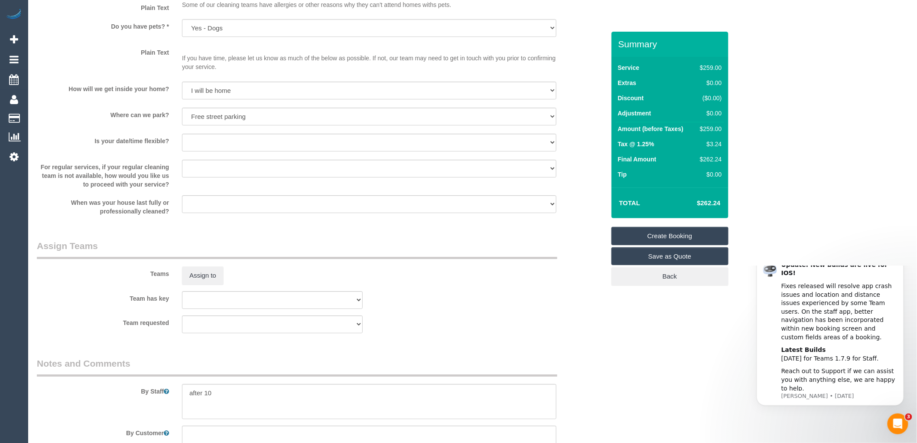
scroll to position [1208, 0]
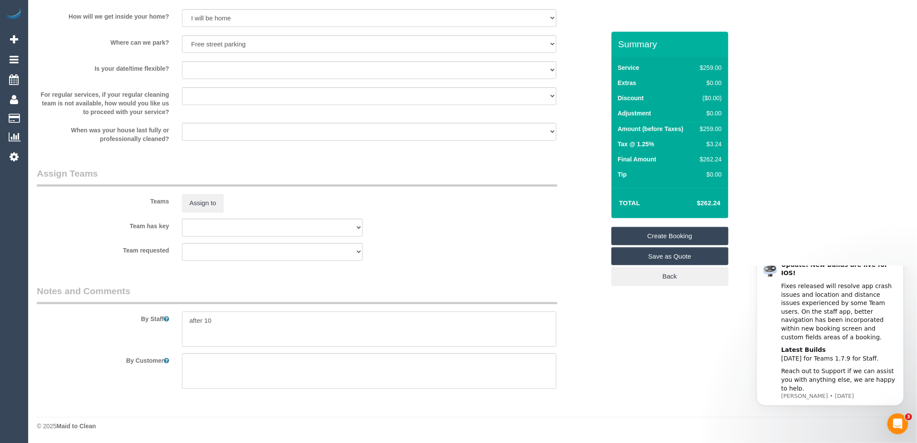
click at [218, 321] on textarea at bounding box center [369, 329] width 375 height 36
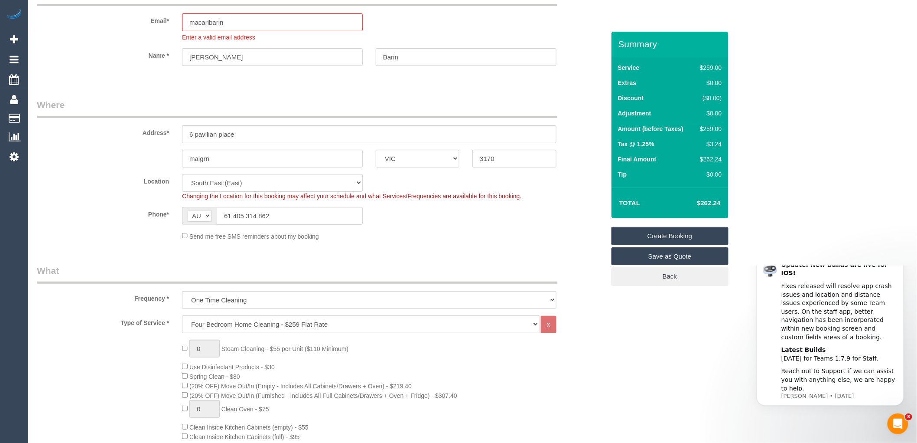
scroll to position [0, 0]
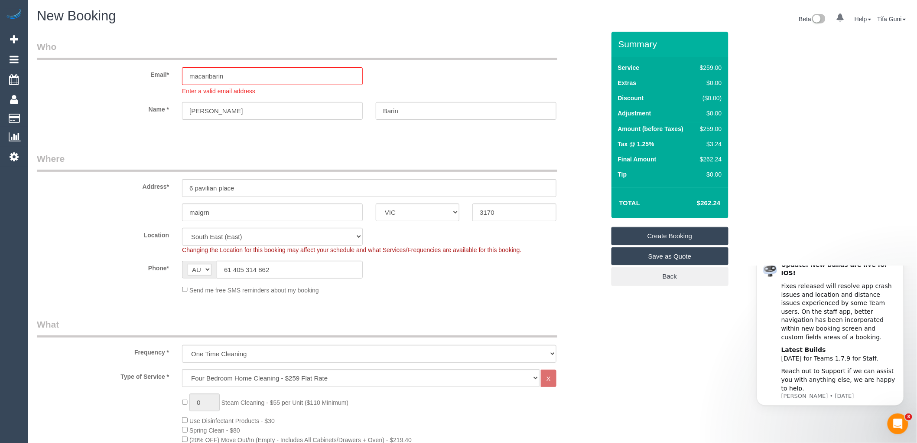
type textarea "after 9"
click at [232, 77] on input "macaribarin" at bounding box center [272, 76] width 181 height 18
drag, startPoint x: 201, startPoint y: 184, endPoint x: 173, endPoint y: 184, distance: 28.2
click at [173, 184] on div "Address* 6 pavilian place" at bounding box center [320, 174] width 581 height 45
click at [215, 210] on input "maigrn" at bounding box center [272, 212] width 181 height 18
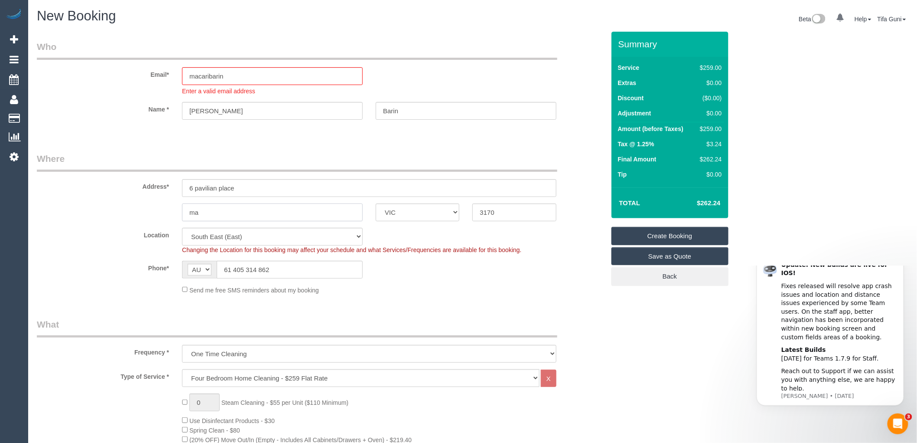
type input "m"
type input "Mulgrave"
click at [235, 76] on input "macaribarin" at bounding box center [272, 76] width 181 height 18
type input "macaribarin@optusnet.com.au"
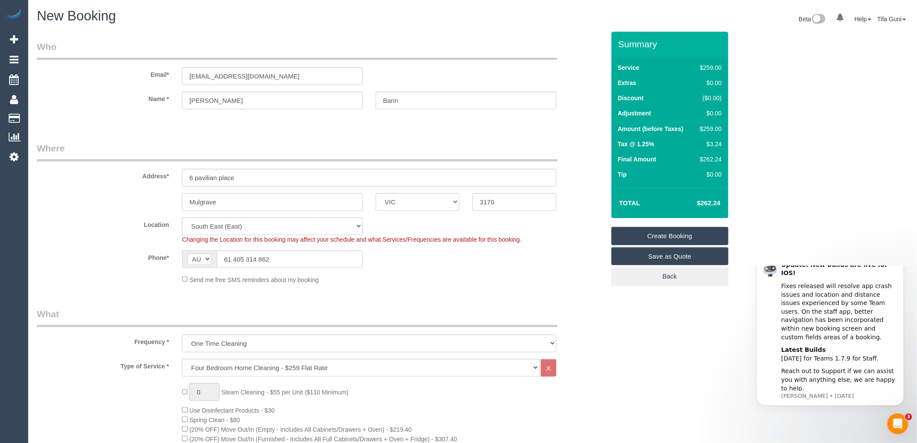
select select "spot65"
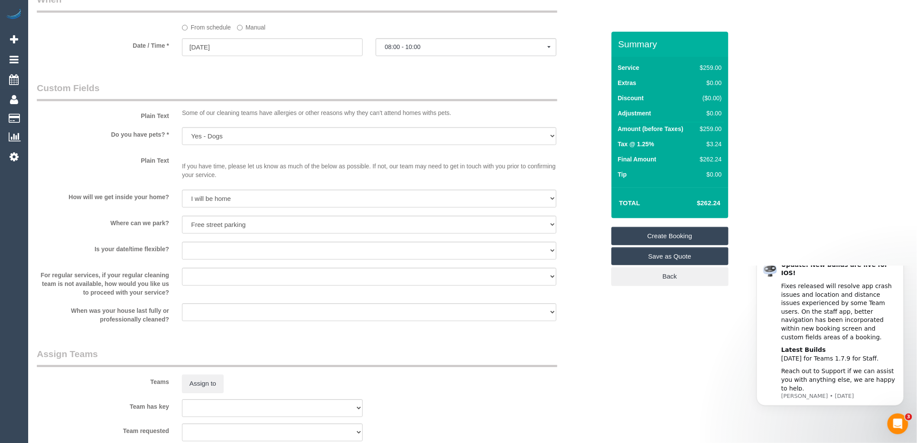
scroll to position [1012, 0]
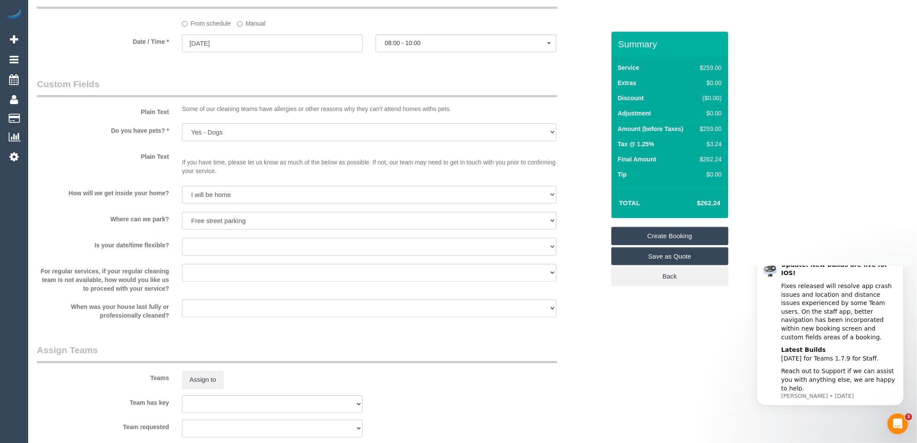
click at [236, 255] on select "Yes - date and time Yes - date but not time Yes - time but not date No - No fle…" at bounding box center [369, 247] width 375 height 18
select select "number:36"
click at [182, 247] on select "Yes - date and time Yes - date but not time Yes - time but not date No - No fle…" at bounding box center [369, 247] width 375 height 18
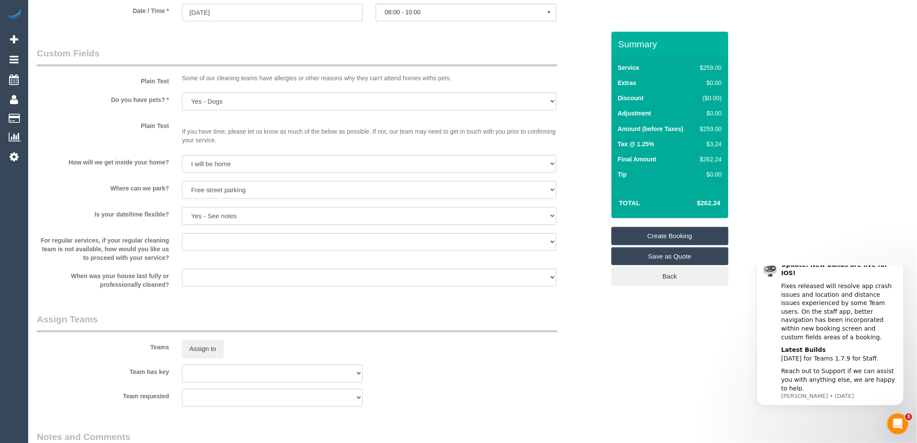
scroll to position [1197, 0]
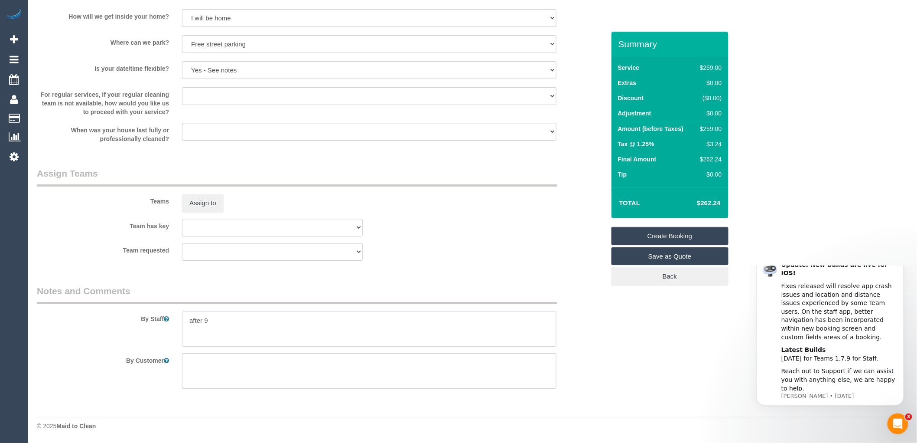
click at [219, 318] on textarea at bounding box center [369, 329] width 375 height 36
drag, startPoint x: 191, startPoint y: 310, endPoint x: 165, endPoint y: 305, distance: 26.4
click at [165, 305] on div "By Staff" at bounding box center [320, 315] width 581 height 62
click at [189, 326] on textarea at bounding box center [369, 329] width 375 height 36
click at [294, 321] on textarea at bounding box center [369, 329] width 375 height 36
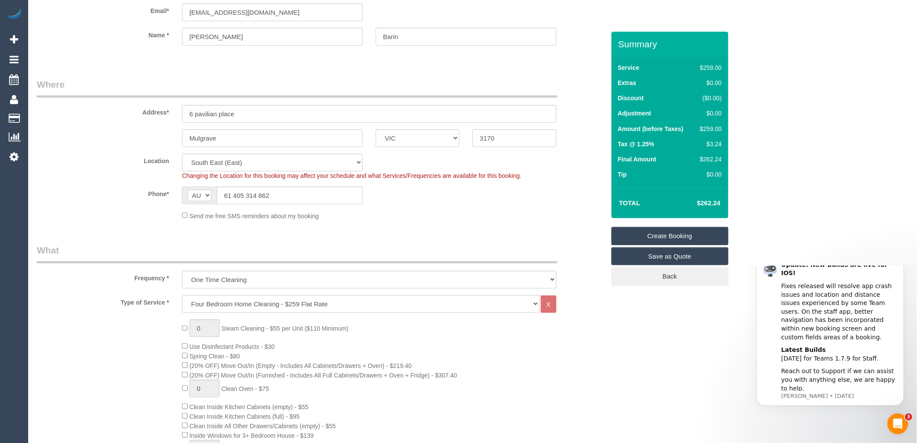
scroll to position [0, 0]
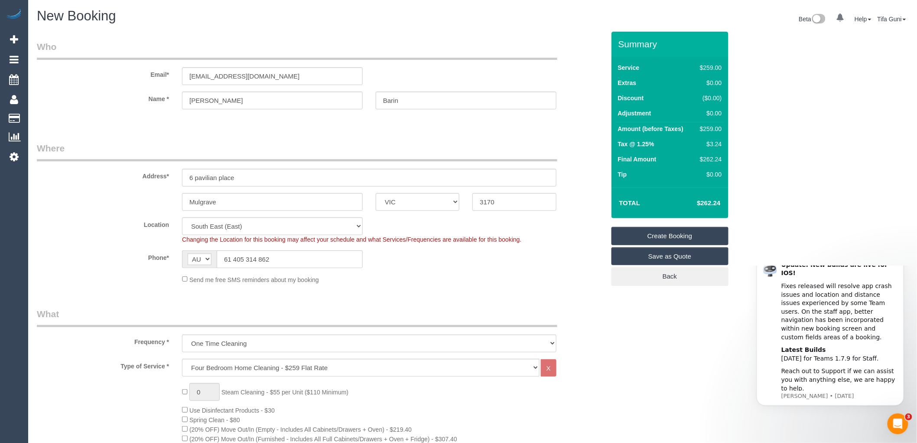
type textarea "Customer will be home to let you in"
drag, startPoint x: 301, startPoint y: 75, endPoint x: 41, endPoint y: 77, distance: 260.6
click at [41, 77] on div "Email* macaribarin@optusnet.com.au" at bounding box center [320, 62] width 581 height 45
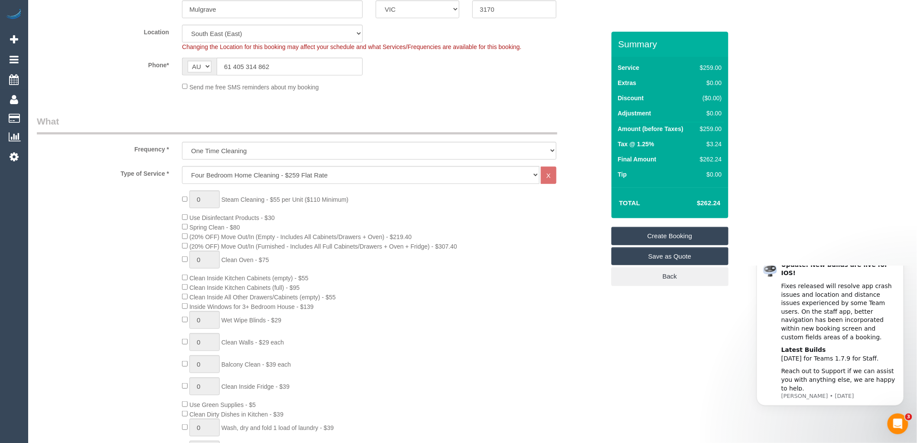
scroll to position [96, 0]
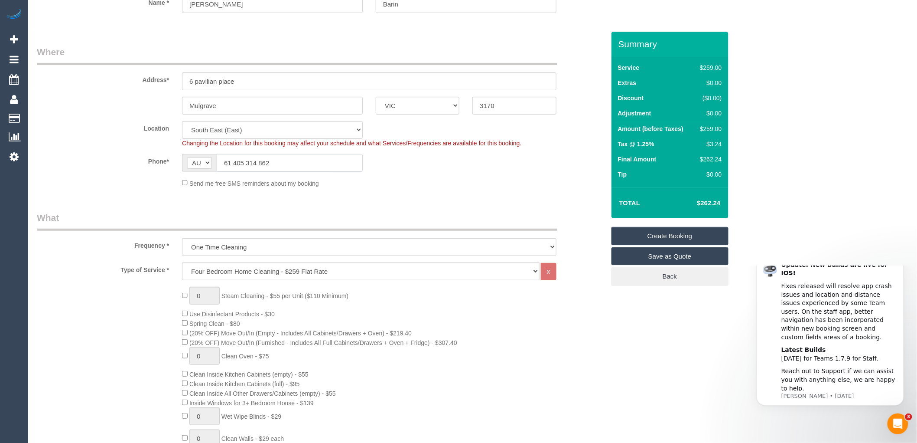
drag, startPoint x: 232, startPoint y: 160, endPoint x: 211, endPoint y: 160, distance: 21.2
click at [211, 160] on div "AF AL DZ AD AO AI AQ AG AR AM AW AU AT AZ BS BH BD BB BY BE BZ BJ BM BT BO BA B…" at bounding box center [272, 163] width 181 height 18
type input "0405 314 862"
click at [314, 189] on fieldset "Where Address* 6 pavilian place Mulgrave ACT NSW NT QLD SA TAS VIC WA 3170 Loca…" at bounding box center [321, 120] width 568 height 149
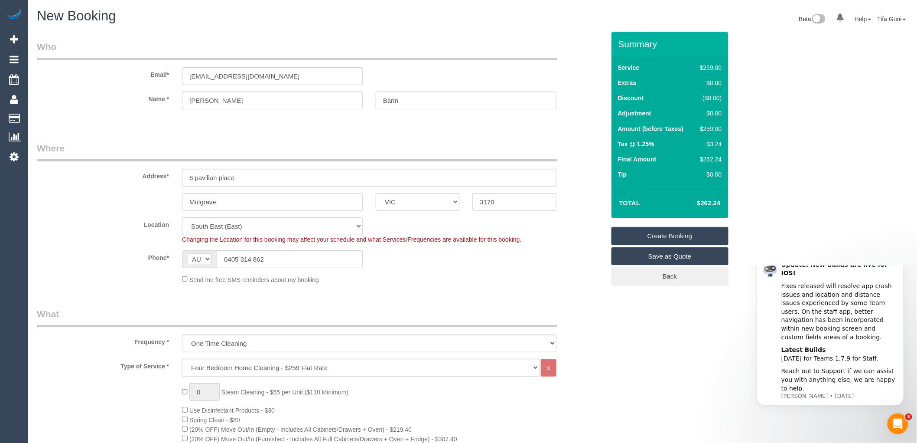
drag, startPoint x: 300, startPoint y: 76, endPoint x: 136, endPoint y: 72, distance: 164.4
click at [136, 72] on div "Email* macaribarin@optusnet.com.au" at bounding box center [320, 62] width 581 height 45
click at [672, 235] on link "Create Booking" at bounding box center [670, 236] width 117 height 18
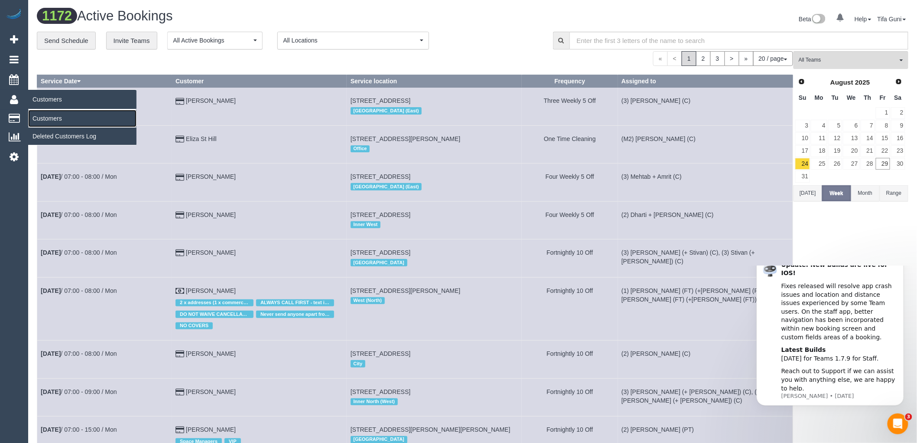
click at [49, 117] on link "Customers" at bounding box center [82, 118] width 108 height 17
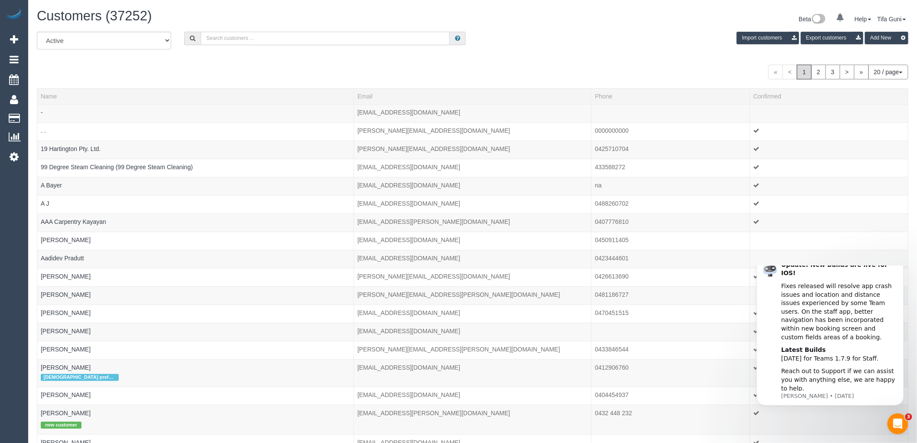
click at [252, 38] on input "text" at bounding box center [325, 38] width 249 height 13
paste input "macaribarin@optusnet.com.au"
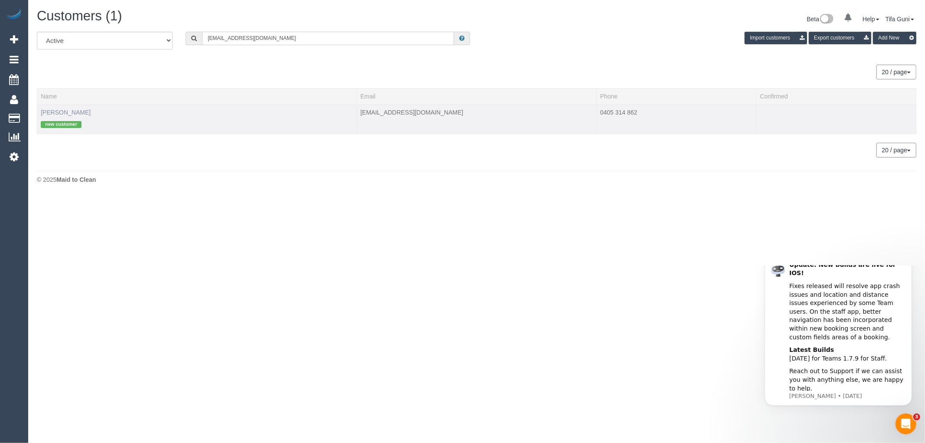
type input "macaribarin@optusnet.com.au"
click at [55, 111] on link "Macari Barin" at bounding box center [66, 112] width 50 height 7
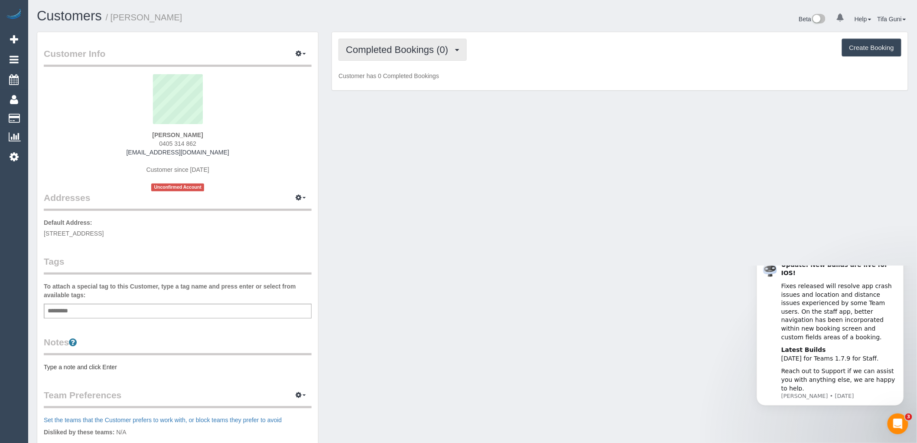
click at [420, 51] on span "Completed Bookings (0)" at bounding box center [399, 49] width 107 height 11
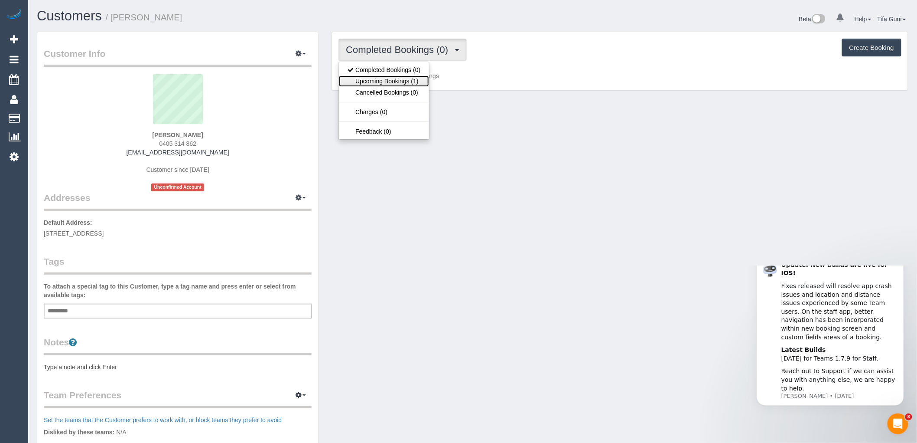
click at [402, 77] on link "Upcoming Bookings (1)" at bounding box center [384, 80] width 90 height 11
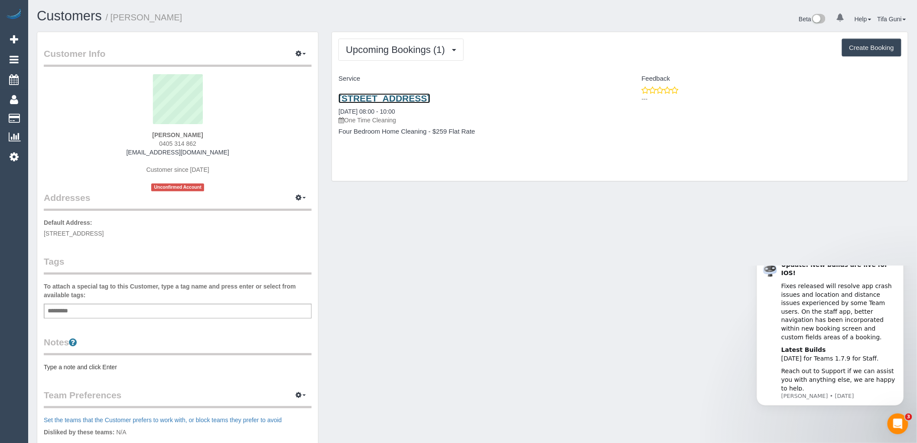
click at [388, 98] on link "6 Pavilian Place, Mulgrave, VIC 3170" at bounding box center [384, 98] width 91 height 10
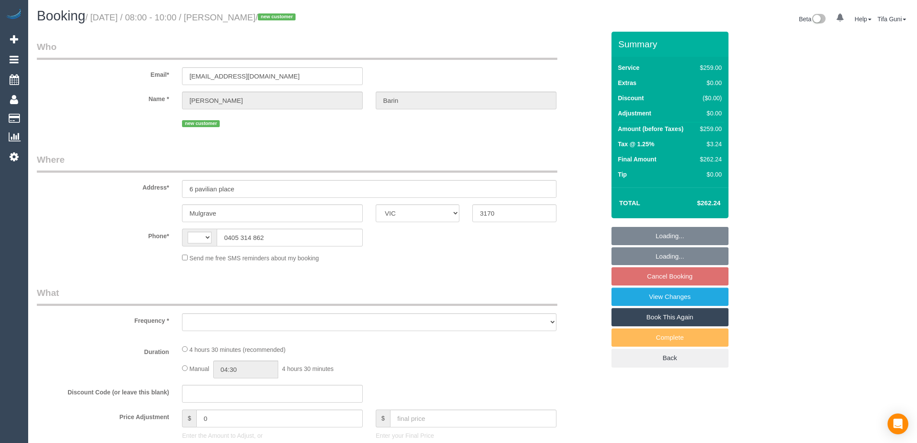
select select "VIC"
select select "number:27"
select select "number:14"
select select "number:19"
select select "number:36"
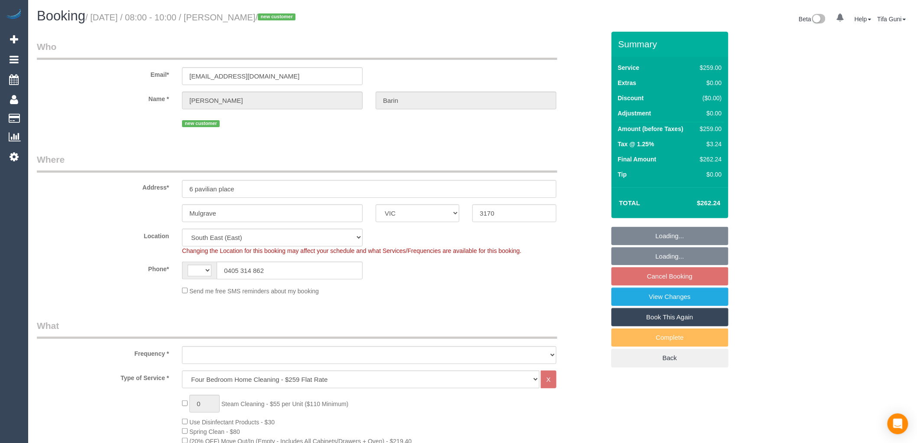
select select "string:AU"
select select "object:1276"
select select "string:stripe-pm_1S1Lto2GScqysDRVfUiZLU18"
select select "spot1"
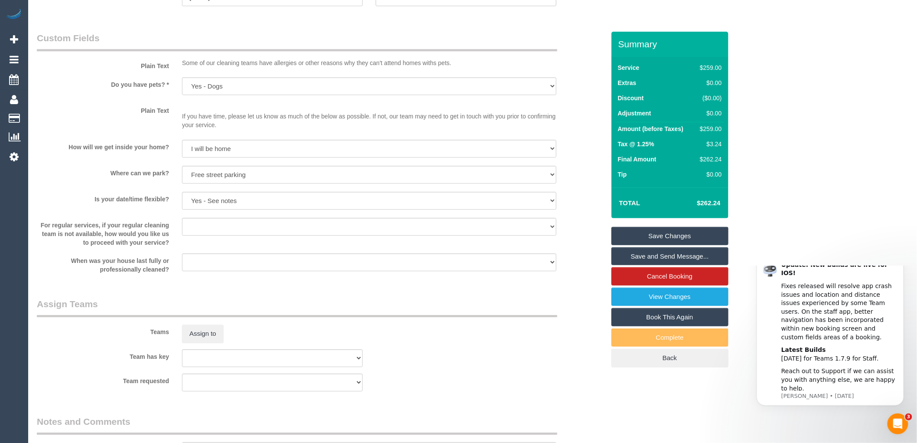
scroll to position [1226, 0]
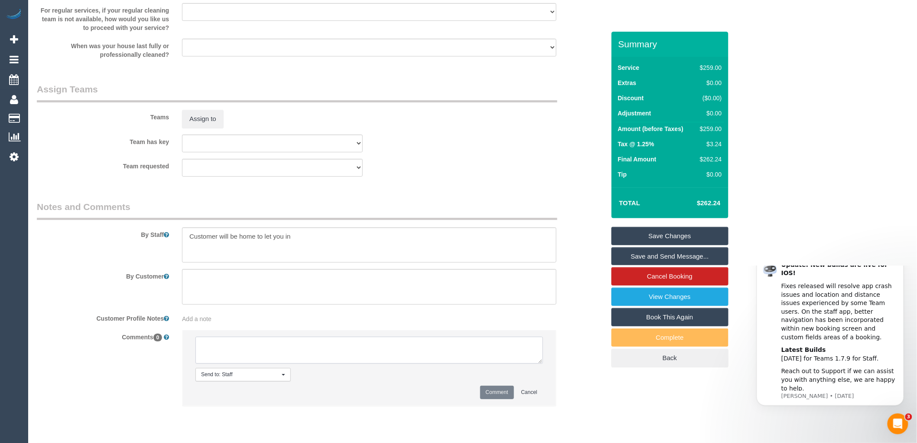
click at [232, 352] on textarea at bounding box center [370, 349] width 348 height 27
type textarea "-"
paste textarea "Flexibility dates: Flexibility times: Notes: knows we need to review Contact vi…"
click at [258, 352] on textarea at bounding box center [370, 349] width 348 height 27
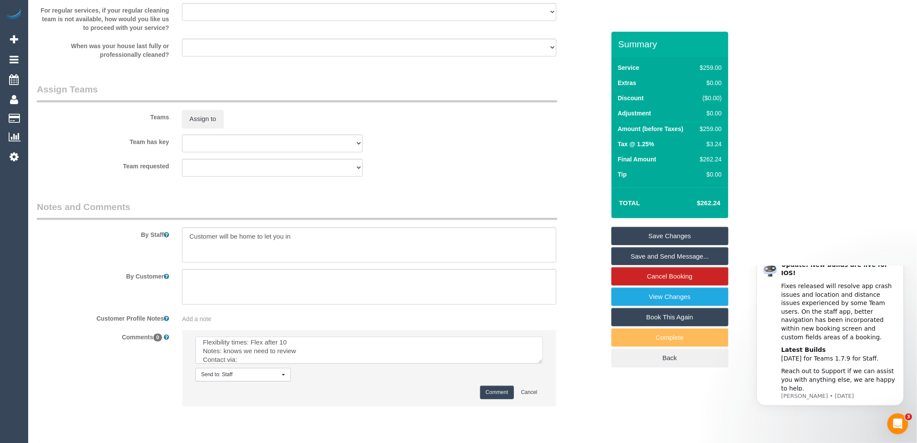
scroll to position [0, 0]
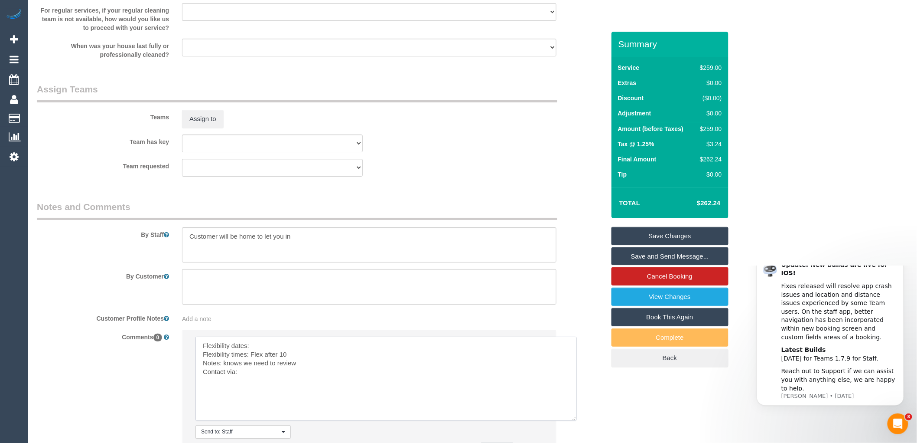
drag, startPoint x: 541, startPoint y: 372, endPoint x: 575, endPoint y: 429, distance: 67.1
click at [575, 421] on textarea at bounding box center [387, 378] width 382 height 84
click at [261, 354] on textarea at bounding box center [387, 378] width 382 height 84
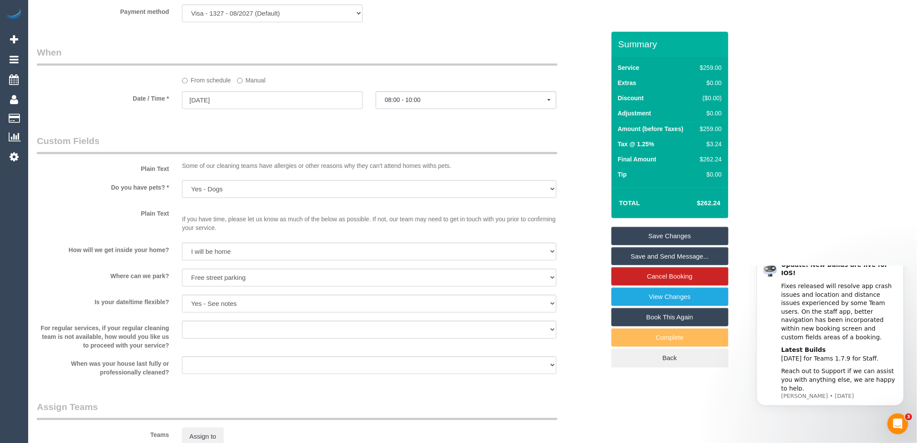
scroll to position [889, 0]
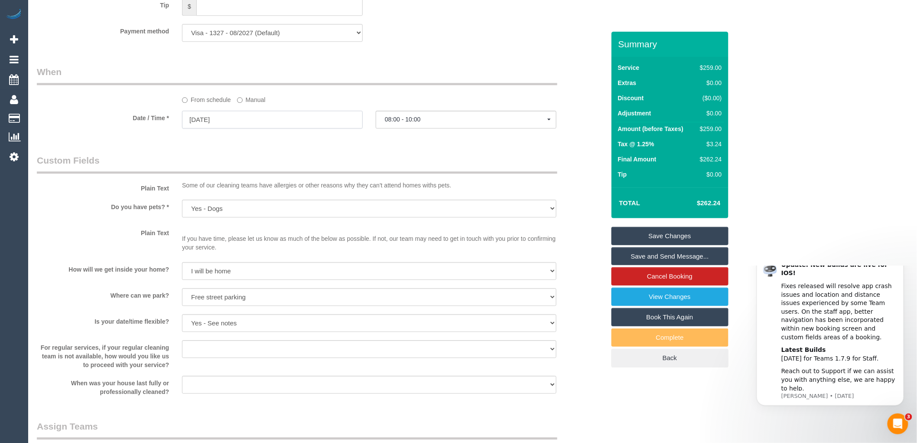
click at [226, 128] on input "[DATE]" at bounding box center [272, 120] width 181 height 18
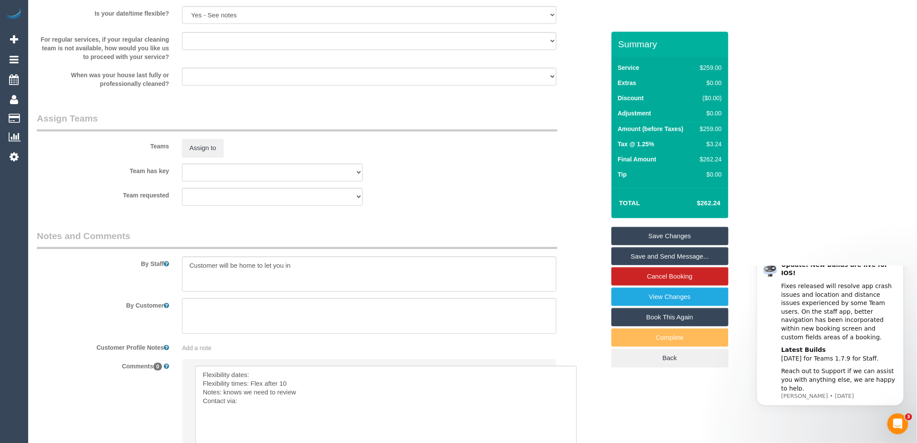
scroll to position [1226, 0]
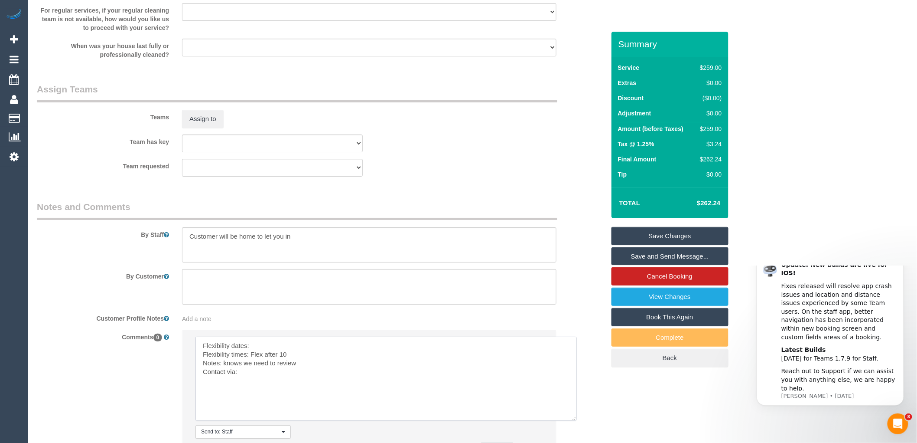
click at [259, 352] on textarea at bounding box center [387, 378] width 382 height 84
click at [248, 381] on textarea at bounding box center [387, 378] width 382 height 84
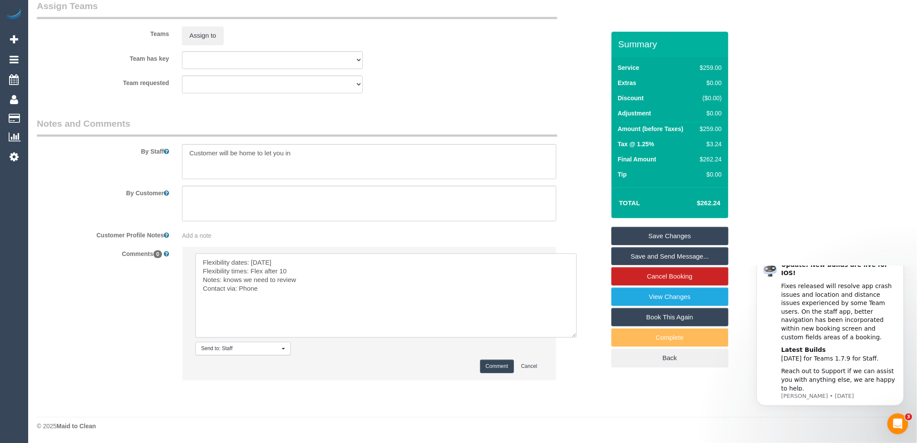
scroll to position [1320, 0]
type textarea "Flexibility dates: Monday Flexibility times: Flex after 10 Notes: knows we need…"
click at [499, 362] on button "Comment" at bounding box center [497, 365] width 34 height 13
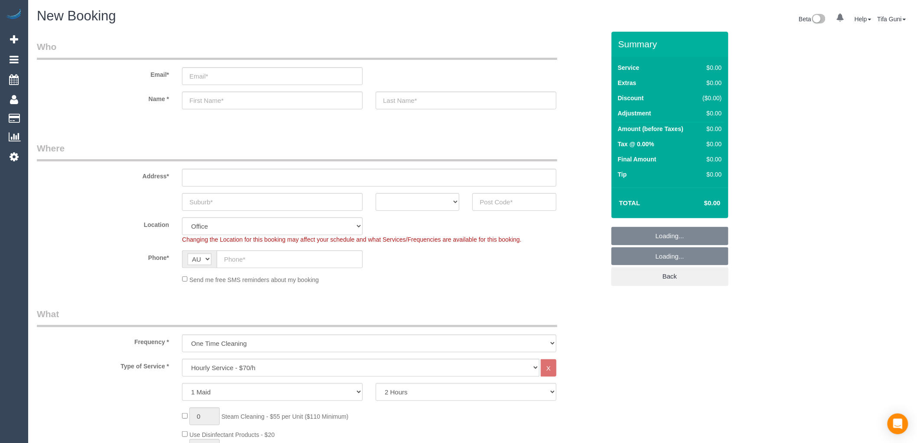
select select "object:1900"
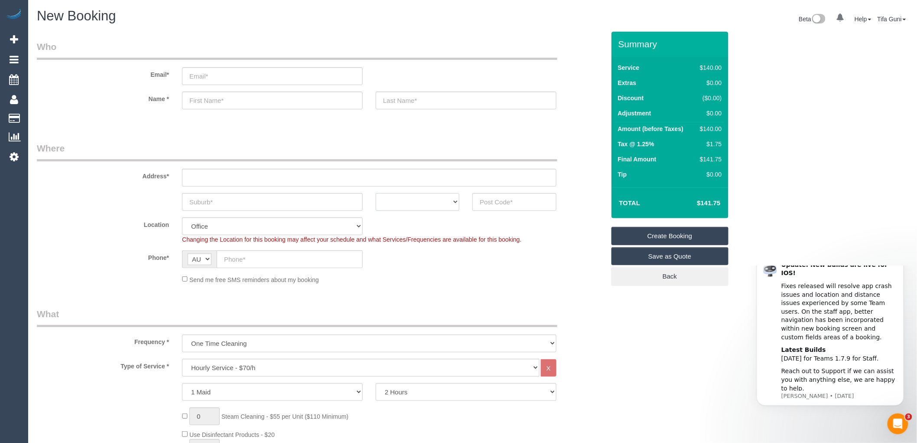
click at [421, 200] on select "ACT [GEOGRAPHIC_DATA] NT [GEOGRAPHIC_DATA] SA TAS [GEOGRAPHIC_DATA] [GEOGRAPHIC…" at bounding box center [418, 202] width 84 height 18
select select "VIC"
click at [376, 193] on select "ACT [GEOGRAPHIC_DATA] NT [GEOGRAPHIC_DATA] SA TAS [GEOGRAPHIC_DATA] [GEOGRAPHIC…" at bounding box center [418, 202] width 84 height 18
click at [236, 193] on input "text" at bounding box center [272, 202] width 181 height 18
type input "optwick"
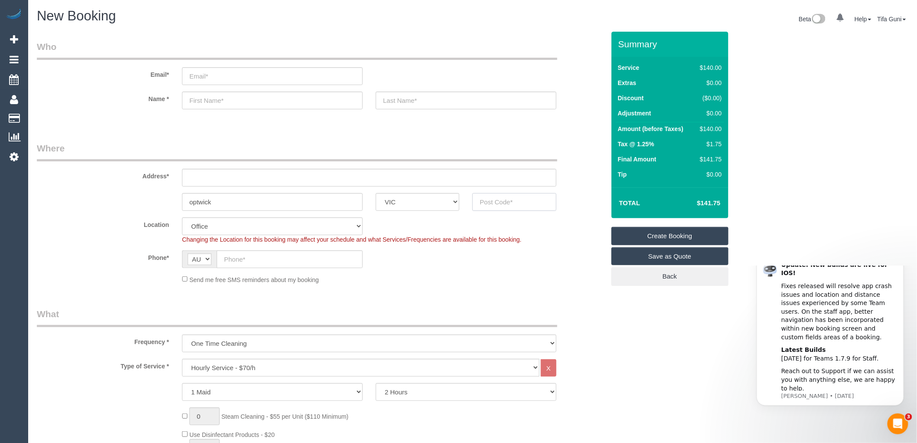
click at [499, 201] on input "text" at bounding box center [515, 202] width 84 height 18
type input "3185"
click at [199, 181] on input "text" at bounding box center [369, 178] width 375 height 18
type input "-"
click at [535, 287] on fieldset "Where Address* - optwick ACT [GEOGRAPHIC_DATA] NT [GEOGRAPHIC_DATA] SA TAS [GEO…" at bounding box center [321, 216] width 568 height 149
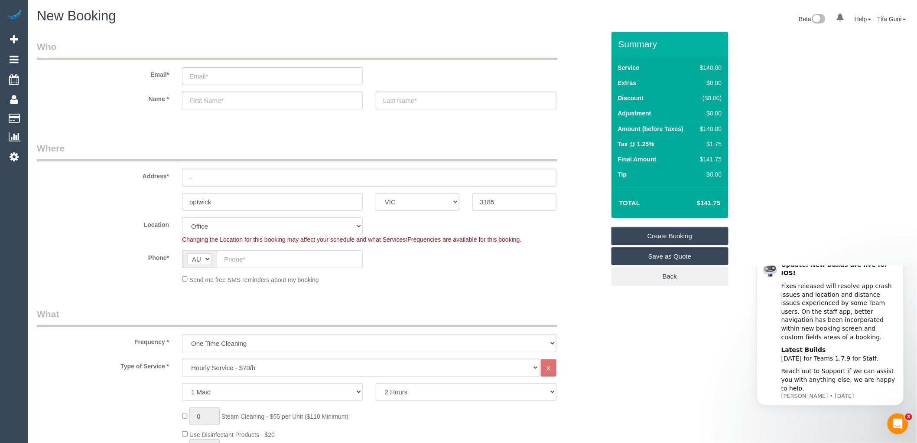
select select "55"
select select "object:2069"
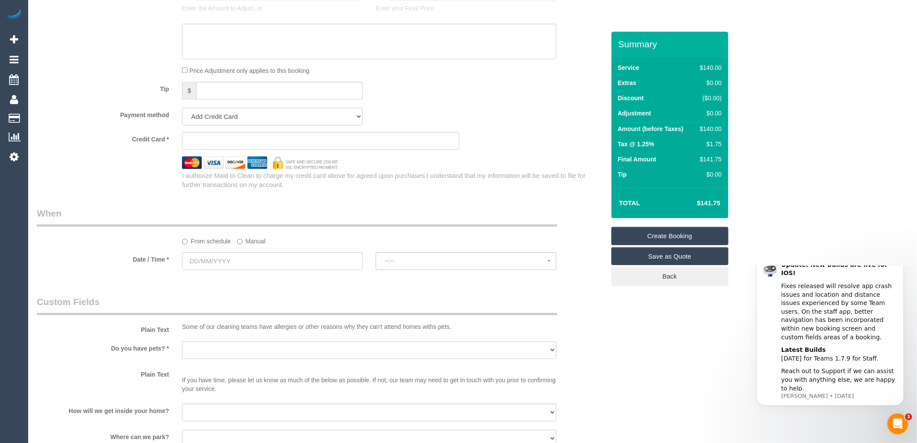
scroll to position [915, 0]
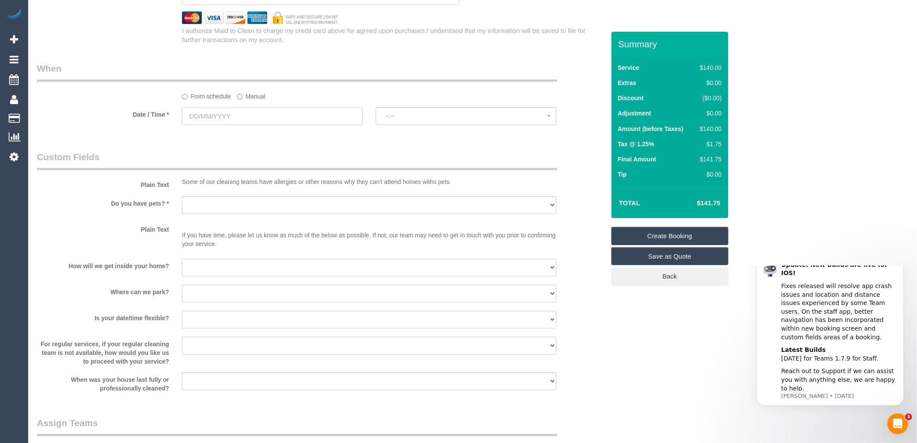
click at [222, 124] on input "text" at bounding box center [272, 116] width 181 height 18
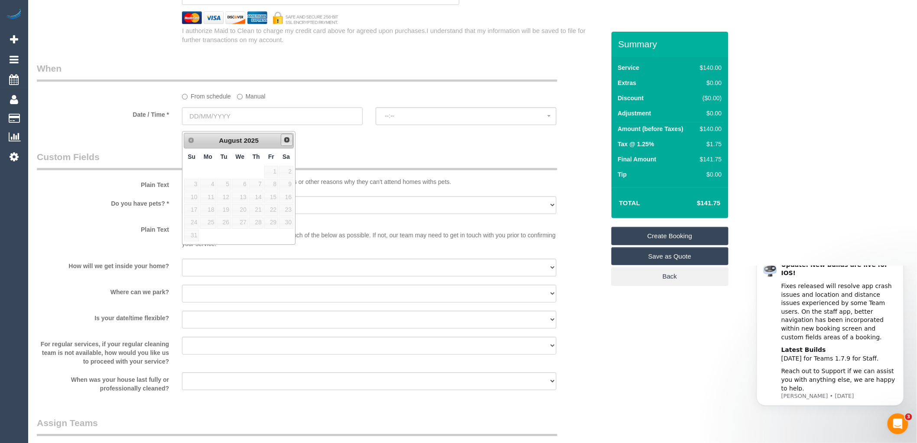
click at [287, 140] on span "Next" at bounding box center [287, 139] width 7 height 7
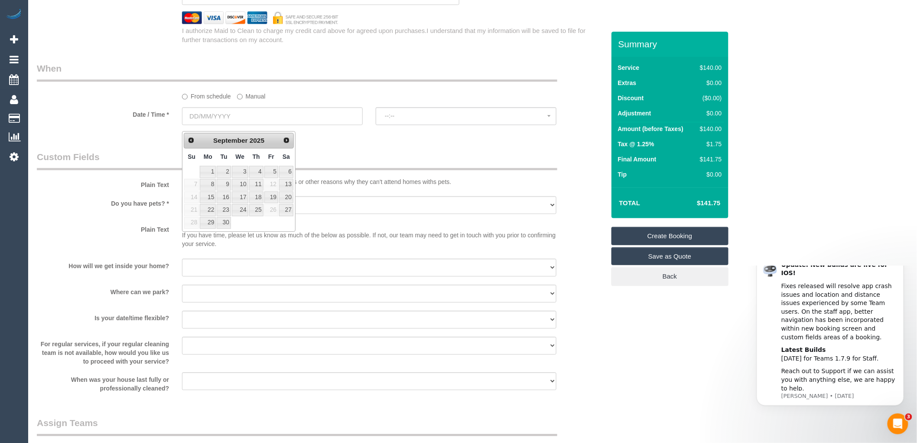
click at [272, 226] on td at bounding box center [271, 222] width 15 height 13
click at [207, 170] on link "1" at bounding box center [208, 172] width 16 height 12
type input "01/09/2025"
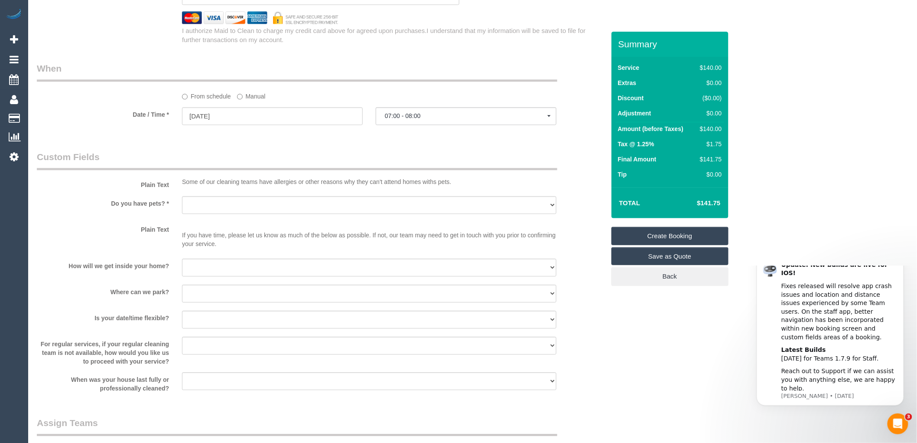
select select "spot1"
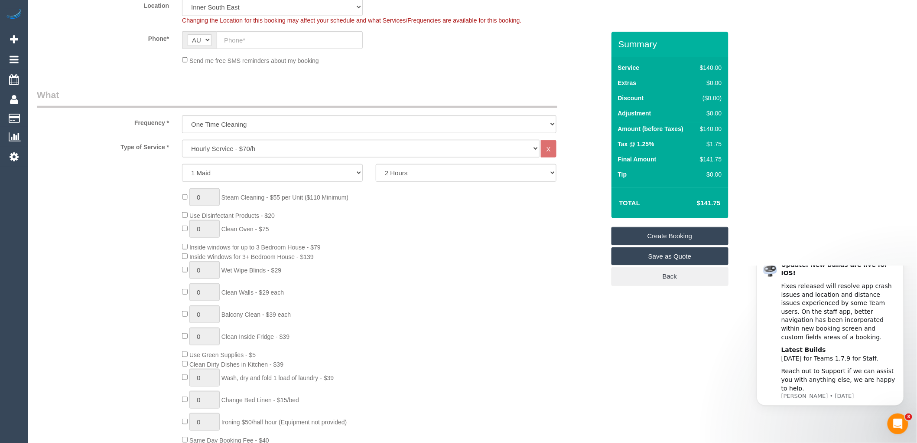
scroll to position [241, 0]
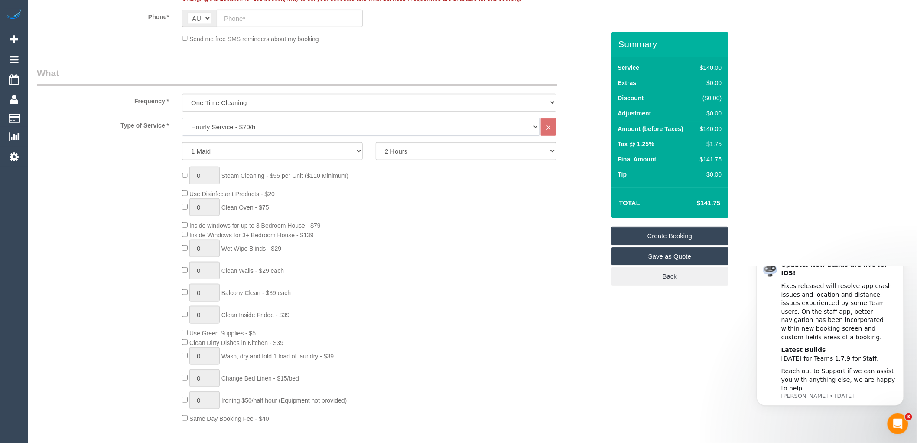
click at [269, 126] on select "Hourly Service - $70/h Hourly Service - $65/h Hourly Service - $60/h Hourly Ser…" at bounding box center [361, 127] width 358 height 18
select select "214"
click at [182, 118] on select "Hourly Service - $70/h Hourly Service - $65/h Hourly Service - $60/h Hourly Ser…" at bounding box center [361, 127] width 358 height 18
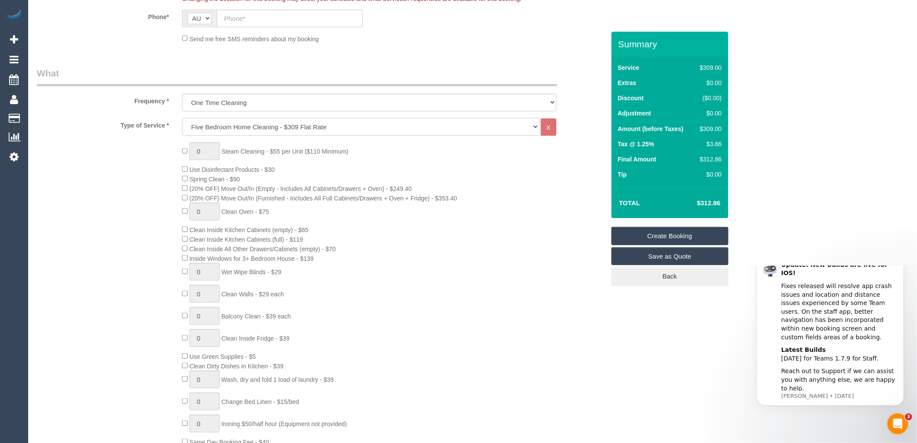
select select "spot25"
select select "spot49"
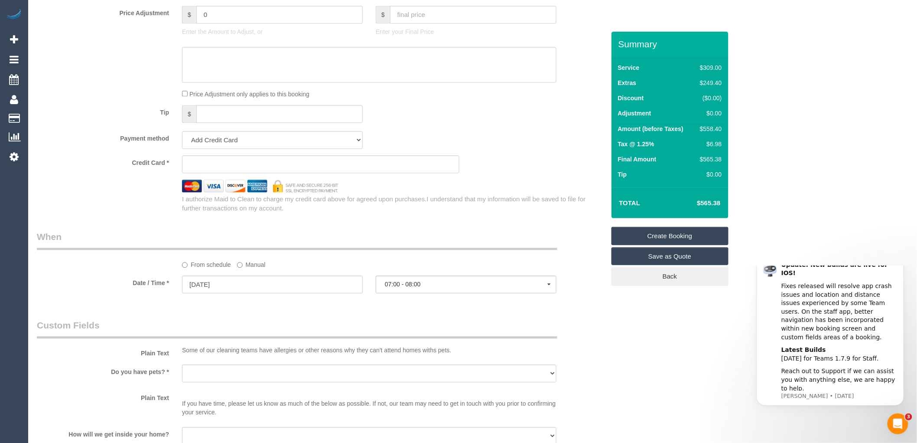
scroll to position [1060, 0]
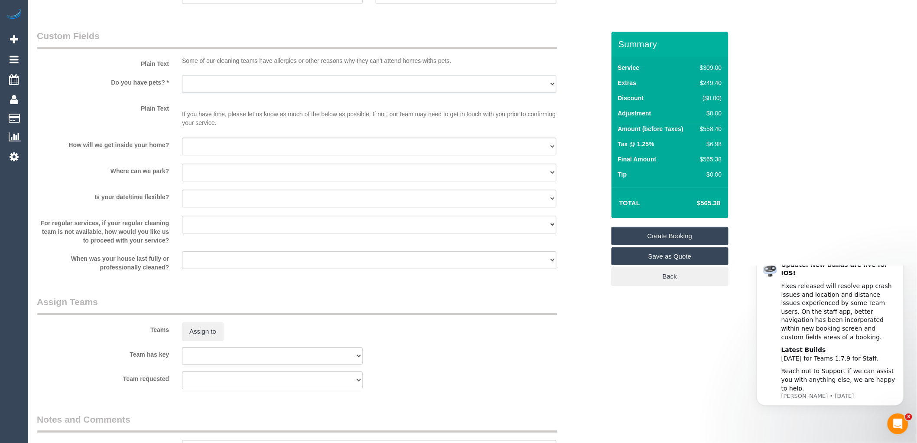
click at [222, 92] on select "Yes - Cats Yes - Dogs No pets Yes - Dogs and Cats Yes - Other" at bounding box center [369, 84] width 375 height 18
select select "number:28"
click at [182, 84] on select "Yes - Cats Yes - Dogs No pets Yes - Dogs and Cats Yes - Other" at bounding box center [369, 84] width 375 height 18
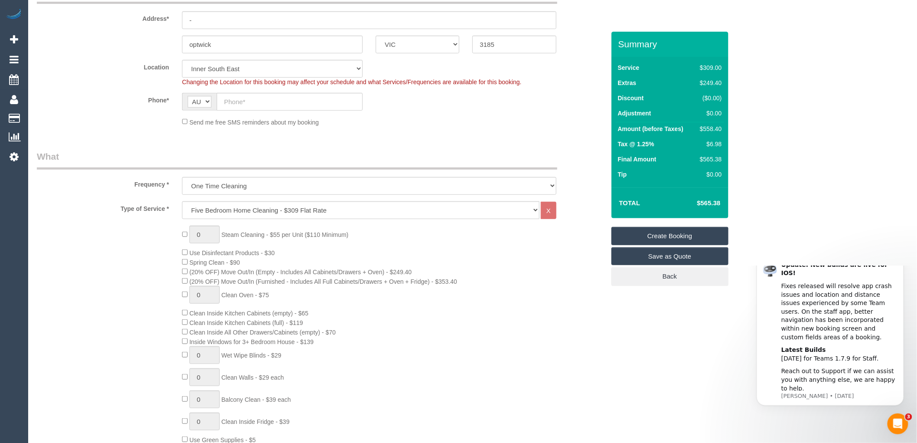
scroll to position [48, 0]
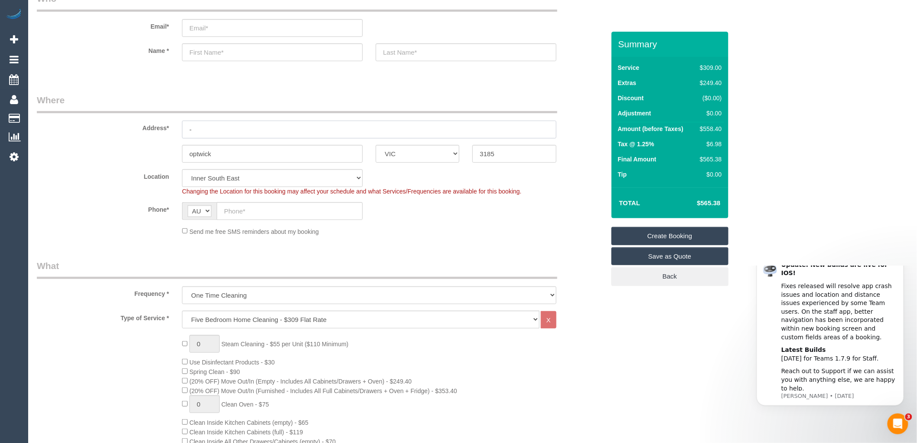
click at [202, 128] on input "-" at bounding box center [369, 130] width 375 height 18
type input "[STREET_ADDRESS]"
drag, startPoint x: 228, startPoint y: 150, endPoint x: 146, endPoint y: 153, distance: 81.6
click at [146, 153] on div "optwick ACT NSW NT QLD SA TAS VIC WA 3185" at bounding box center [320, 154] width 581 height 18
type input "S"
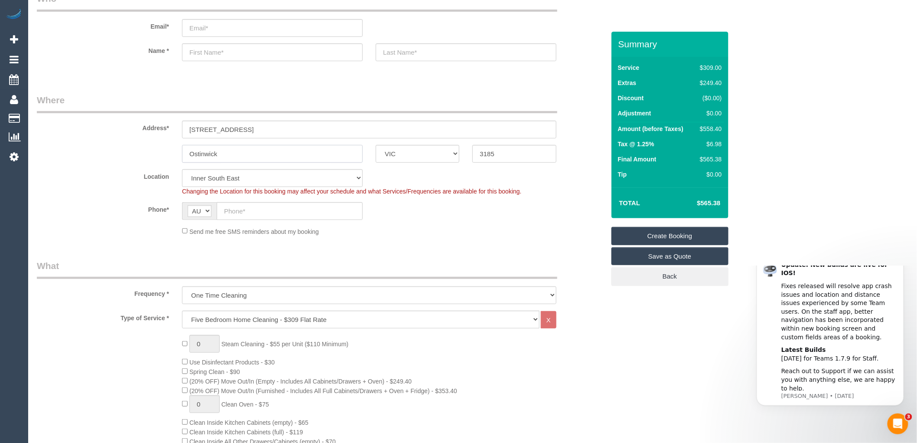
type input "Ostinwick"
click at [233, 211] on input "text" at bounding box center [290, 211] width 146 height 18
paste input "61 499 978 963"
drag, startPoint x: 231, startPoint y: 209, endPoint x: 222, endPoint y: 209, distance: 9.1
click at [222, 209] on input "61 499 978 963" at bounding box center [290, 211] width 146 height 18
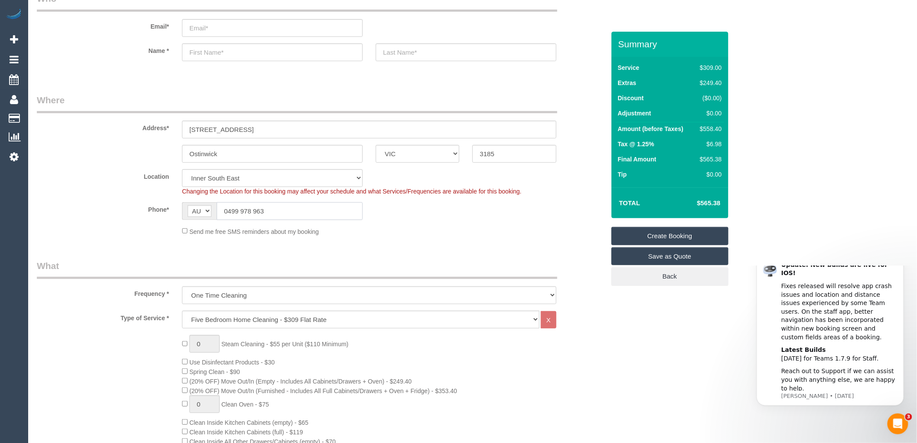
drag, startPoint x: 268, startPoint y: 207, endPoint x: 181, endPoint y: 215, distance: 87.1
click at [181, 215] on div "AF AL DZ AD AO AI AQ AG AR AM AW AU AT AZ BS BH BD BB BY BE BZ BJ BM BT BO BA B…" at bounding box center [273, 211] width 194 height 18
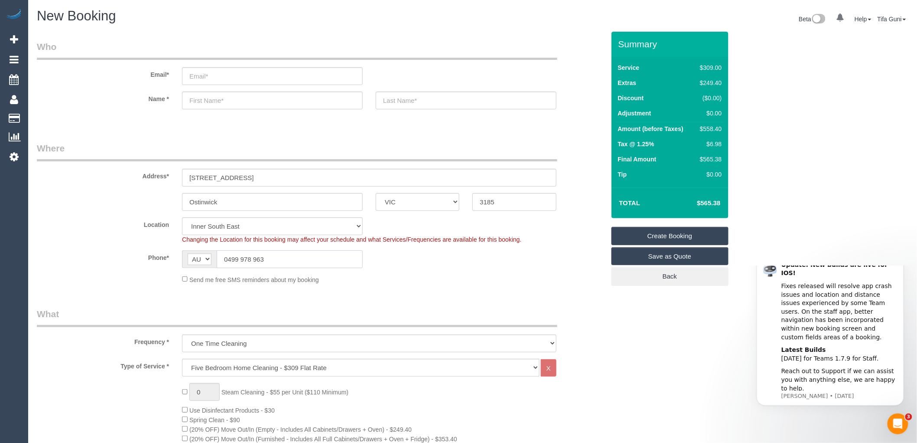
type input "0499 978 963"
click at [210, 96] on input "text" at bounding box center [272, 100] width 181 height 18
type input "Tess"
click at [405, 94] on input "text" at bounding box center [466, 100] width 181 height 18
type input "Hadges"
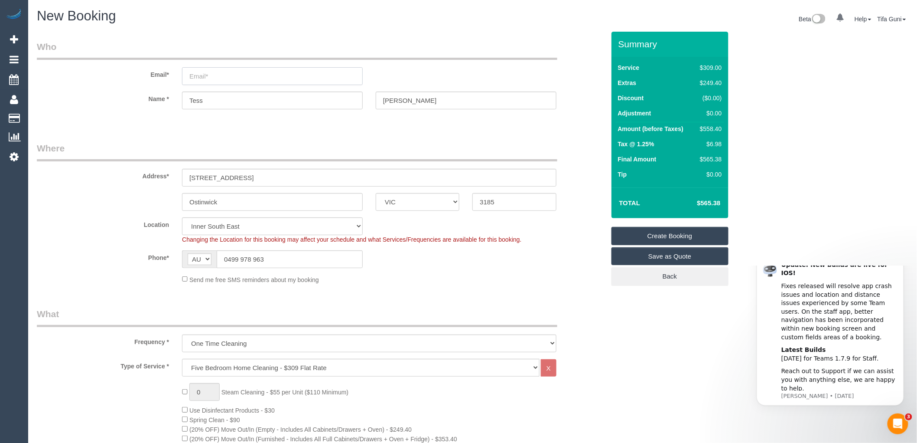
click at [206, 73] on input "email" at bounding box center [272, 76] width 181 height 18
drag, startPoint x: 213, startPoint y: 99, endPoint x: 186, endPoint y: 100, distance: 26.5
click at [186, 100] on input "Tess" at bounding box center [272, 100] width 181 height 18
select select "spot73"
click at [202, 75] on input "email" at bounding box center [272, 76] width 181 height 18
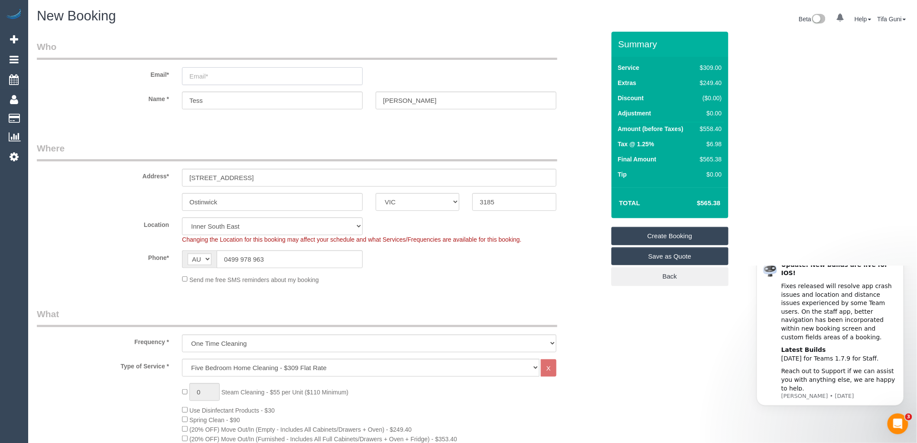
paste input "Tess"
click at [206, 75] on input "Tessgulaehadges" at bounding box center [272, 76] width 181 height 18
click at [244, 73] on input "Tessjulaehadges" at bounding box center [272, 76] width 181 height 18
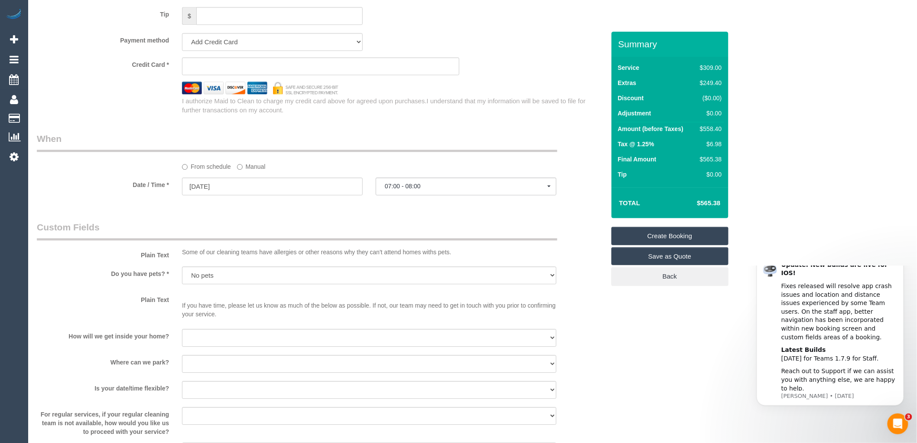
scroll to position [867, 0]
type input "Tessjulaehadges@gmail.com"
click at [215, 348] on select "I will be home Key will be left (please provide details below) Lock box/Access …" at bounding box center [369, 339] width 375 height 18
select select "number:14"
click at [182, 339] on select "I will be home Key will be left (please provide details below) Lock box/Access …" at bounding box center [369, 339] width 375 height 18
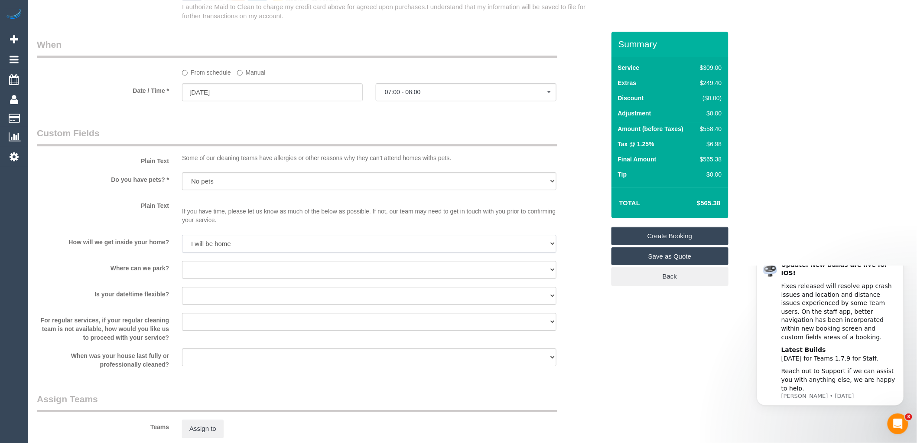
scroll to position [963, 0]
select select "spot97"
click at [204, 277] on select "I will provide parking on-site Free street parking Paid street parking (cost wi…" at bounding box center [369, 269] width 375 height 18
select select "number:19"
click at [182, 269] on select "I will provide parking on-site Free street parking Paid street parking (cost wi…" at bounding box center [369, 269] width 375 height 18
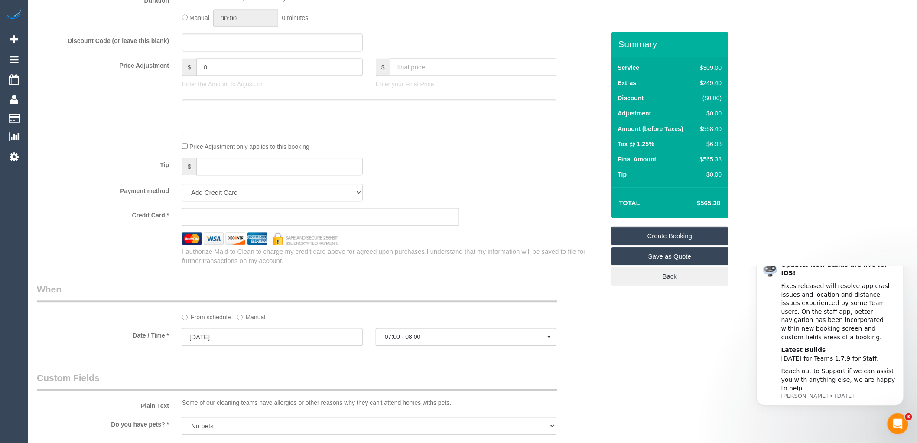
scroll to position [722, 0]
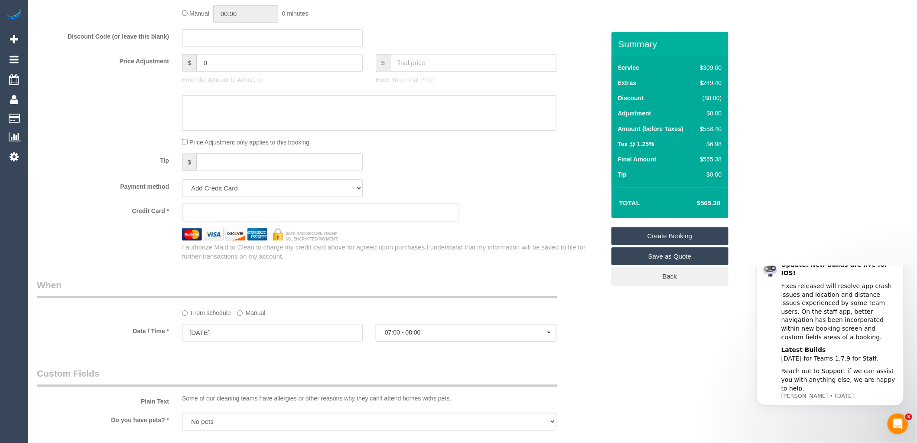
click at [222, 217] on sui-stripe-card at bounding box center [320, 212] width 277 height 18
click at [487, 169] on div "Tip $" at bounding box center [320, 163] width 581 height 20
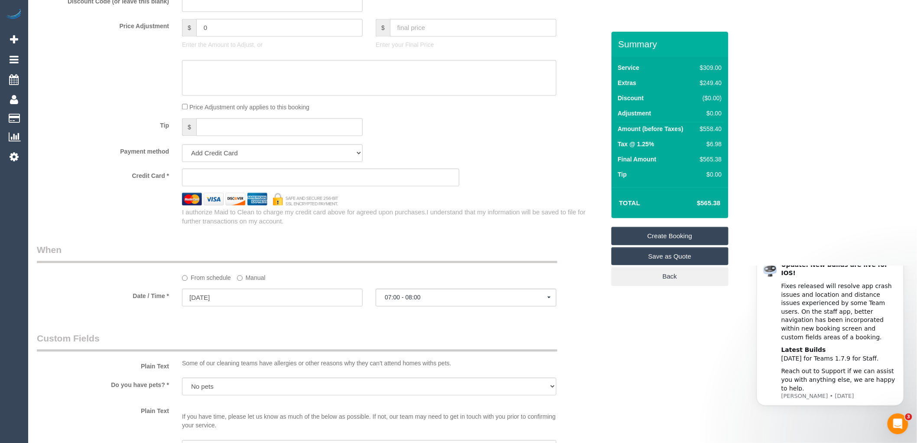
scroll to position [819, 0]
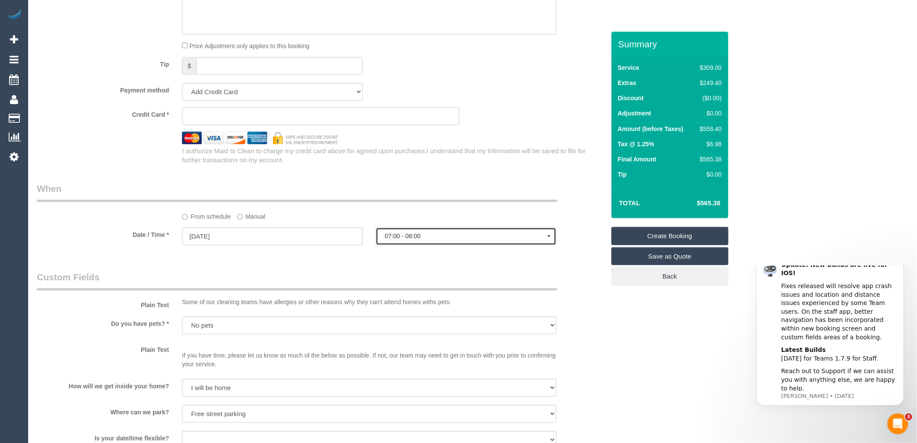
click at [411, 239] on span "07:00 - 08:00" at bounding box center [466, 235] width 163 height 7
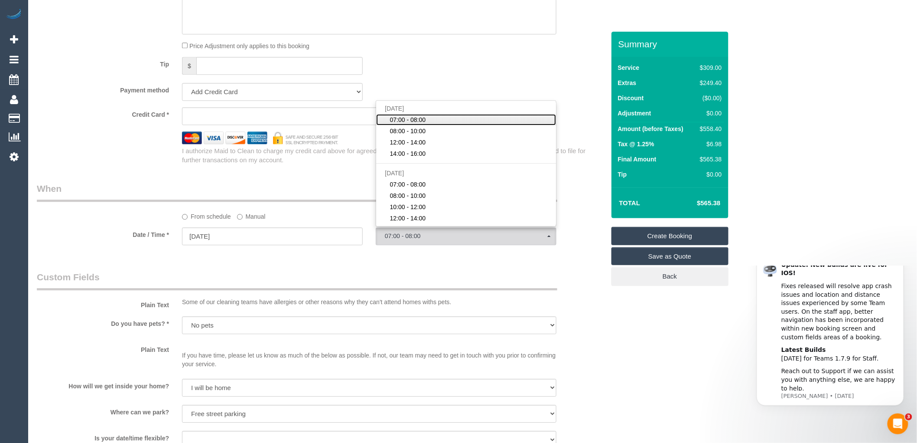
click at [406, 124] on span "07:00 - 08:00" at bounding box center [408, 119] width 36 height 9
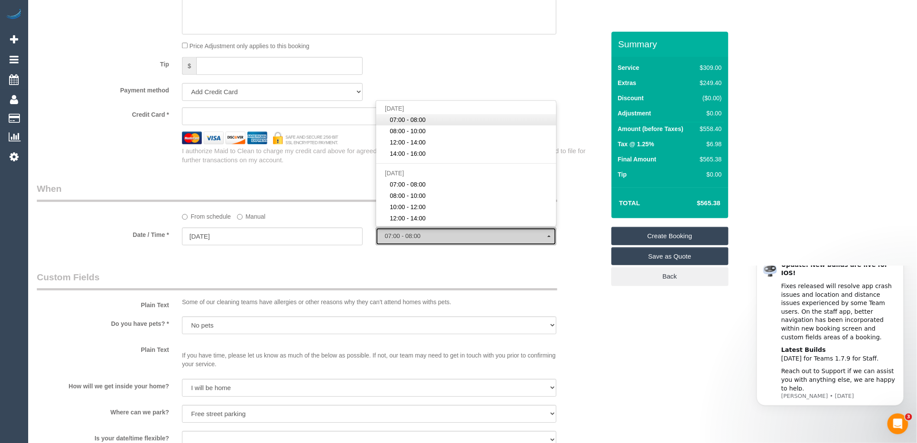
select select "spot97"
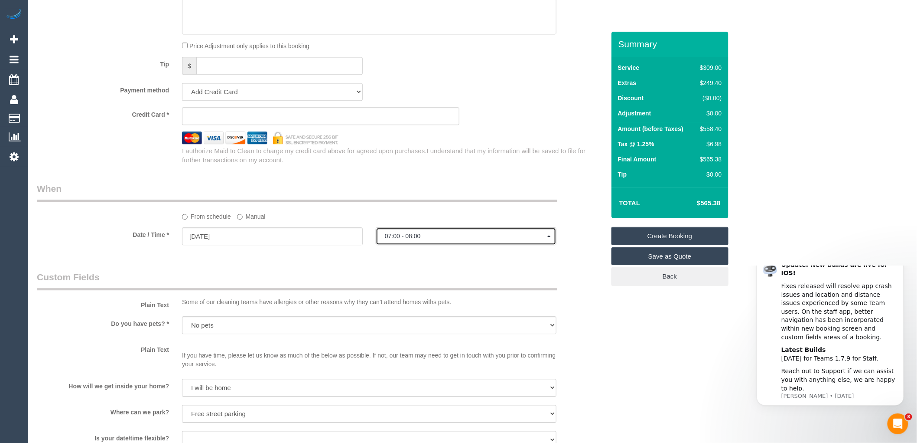
click at [428, 239] on span "07:00 - 08:00" at bounding box center [466, 235] width 163 height 7
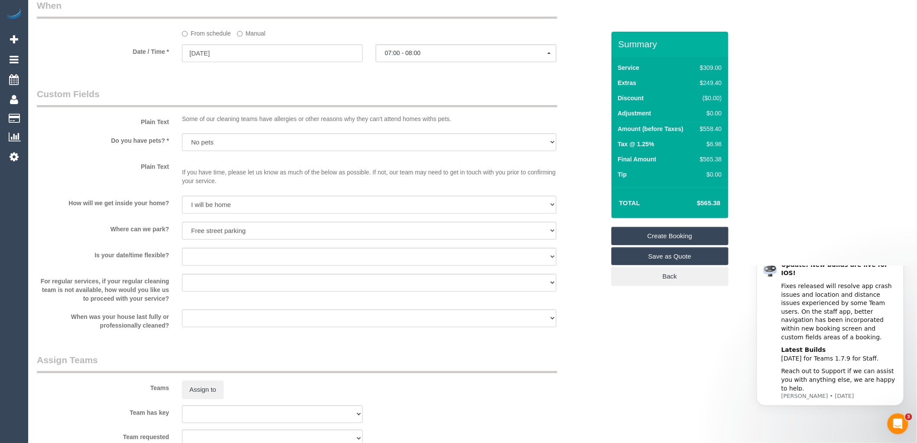
scroll to position [1060, 0]
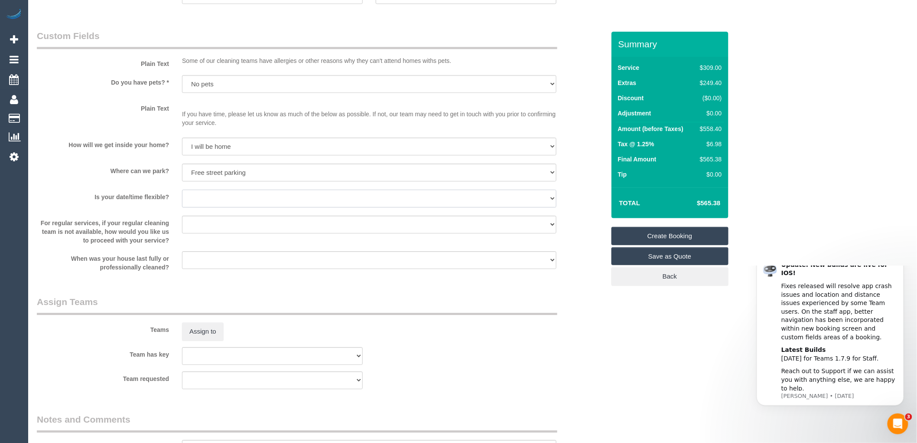
click at [237, 204] on select "Yes - date and time Yes - date but not time Yes - time but not date No - No fle…" at bounding box center [369, 198] width 375 height 18
select select "number:25"
click at [182, 199] on select "Yes - date and time Yes - date but not time Yes - time but not date No - No fle…" at bounding box center [369, 198] width 375 height 18
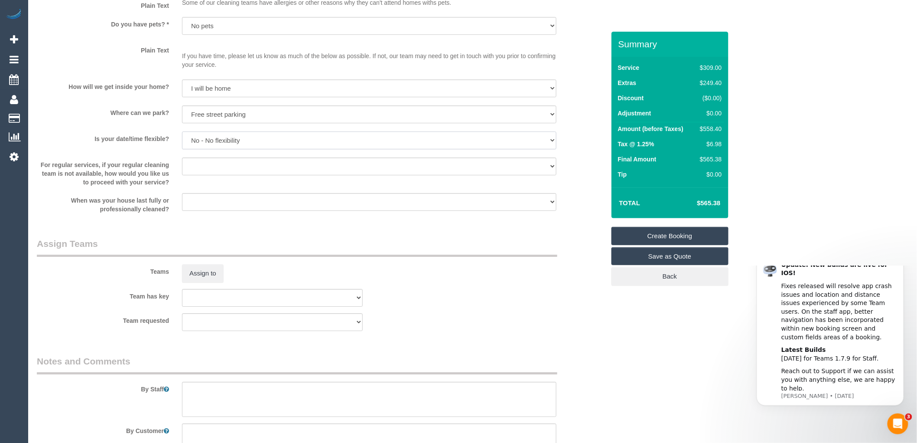
scroll to position [1197, 0]
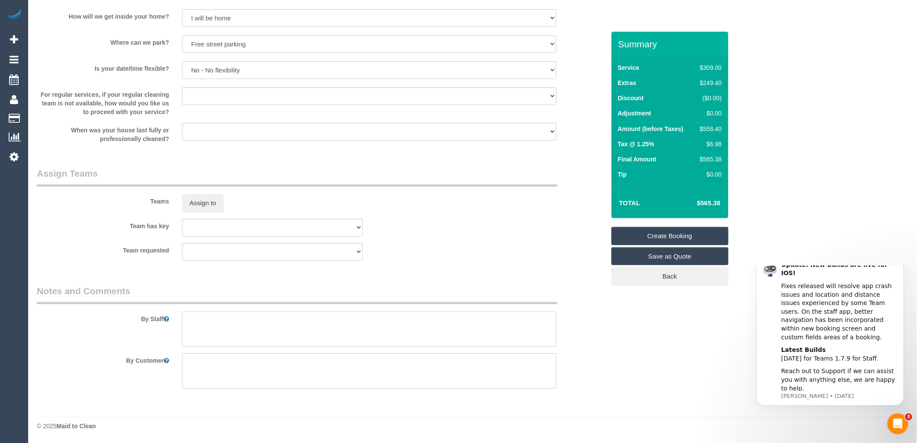
click at [201, 322] on textarea at bounding box center [369, 329] width 375 height 36
type textarea "C"
click at [289, 320] on textarea at bounding box center [369, 329] width 375 height 36
click at [287, 321] on textarea at bounding box center [369, 329] width 375 height 36
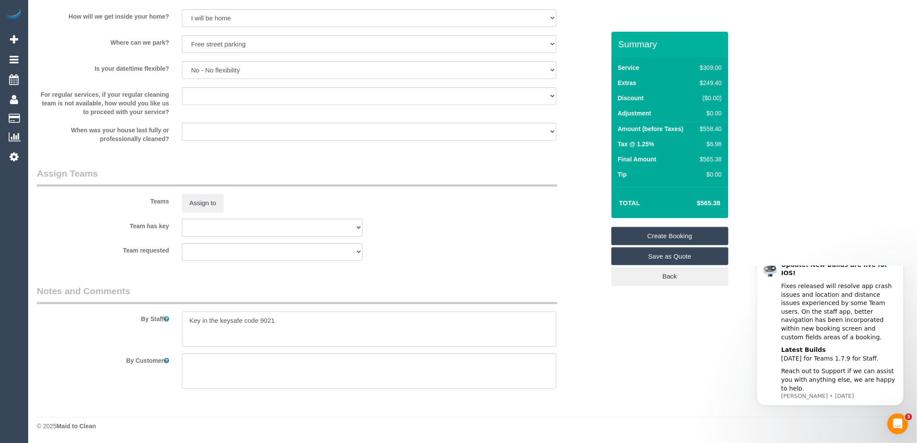
paste textarea "61499978963"
drag, startPoint x: 196, startPoint y: 330, endPoint x: 191, endPoint y: 328, distance: 6.0
click at [191, 328] on textarea at bounding box center [369, 329] width 375 height 36
click at [190, 330] on textarea at bounding box center [369, 329] width 375 height 36
type textarea "Key in the keysafe code 9021 0499978963"
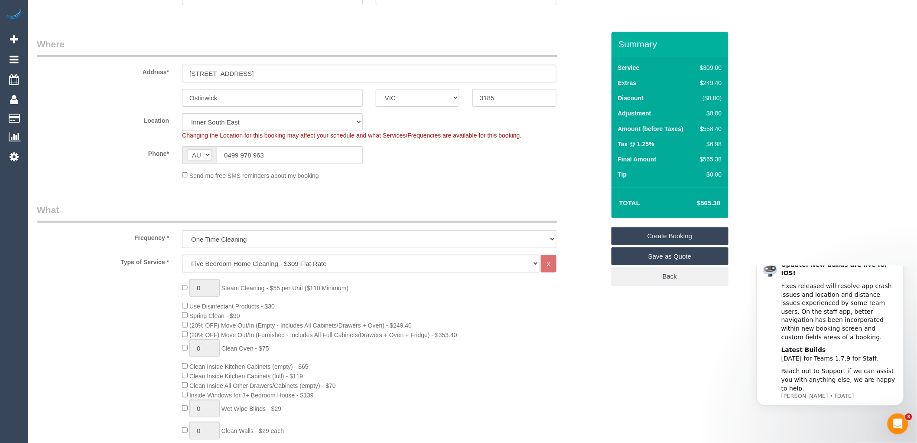
scroll to position [0, 0]
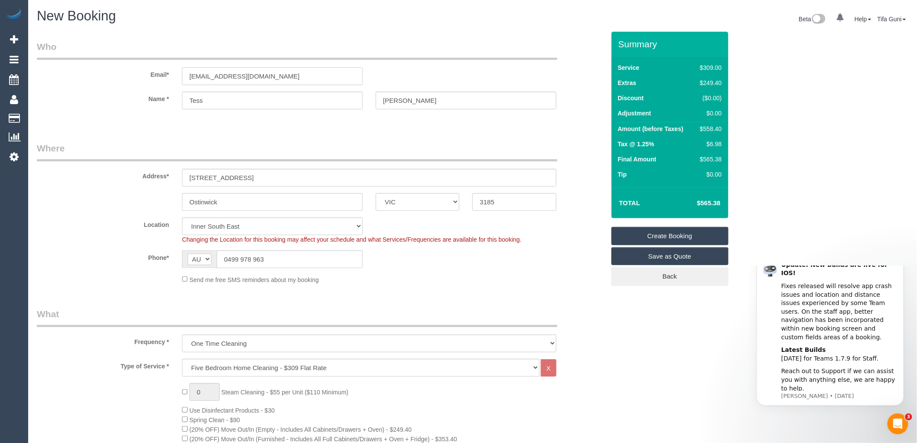
click at [287, 76] on input "Tessjulaehadges@gmail.com" at bounding box center [272, 76] width 181 height 18
click at [213, 76] on input "Tessjulaehadges@gmail.com" at bounding box center [272, 76] width 181 height 18
type input "Tessjuliehadges@gmail.com"
select select "spot121"
click at [222, 75] on input "Tessjuliehadges@gmail.com" at bounding box center [272, 76] width 181 height 18
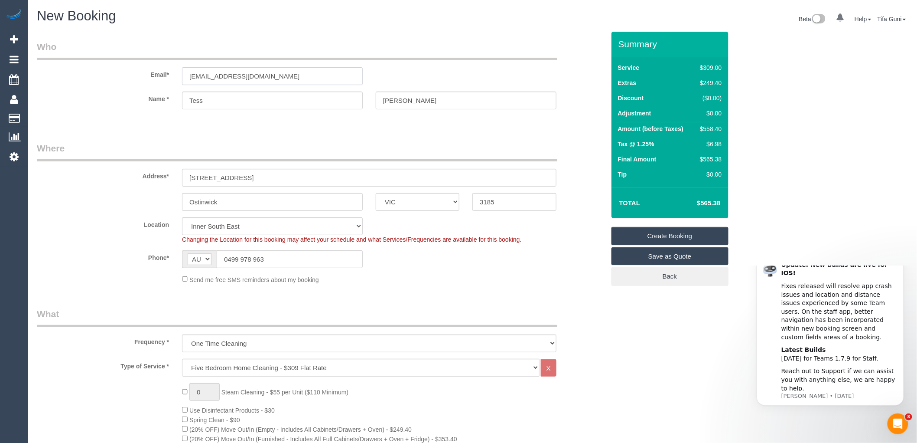
type input "Tessjuliehodges@gmail.com"
select select "spot145"
click at [392, 99] on input "Hadges" at bounding box center [466, 100] width 181 height 18
click at [441, 100] on input "[PERSON_NAME]" at bounding box center [466, 100] width 181 height 18
type input "[PERSON_NAME]"
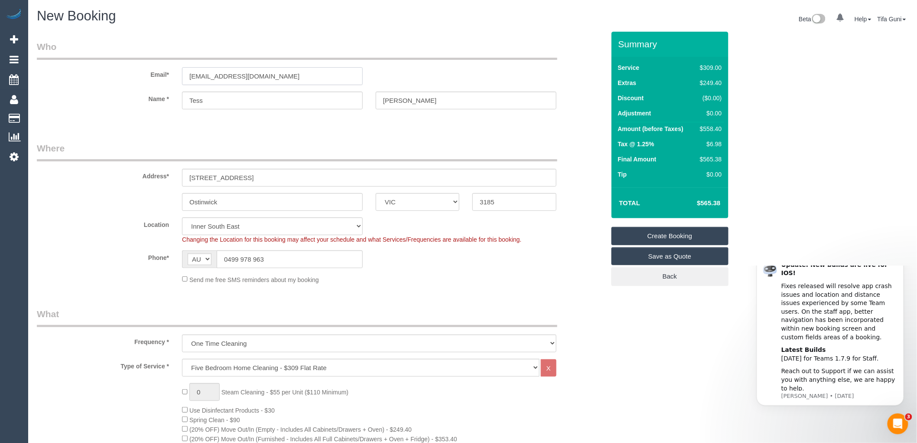
drag, startPoint x: 241, startPoint y: 77, endPoint x: 104, endPoint y: 88, distance: 137.0
click at [104, 88] on sui-booking-customer "Email* Tessjuliehodges@gmail.com Name * Tess Hodges" at bounding box center [321, 79] width 568 height 78
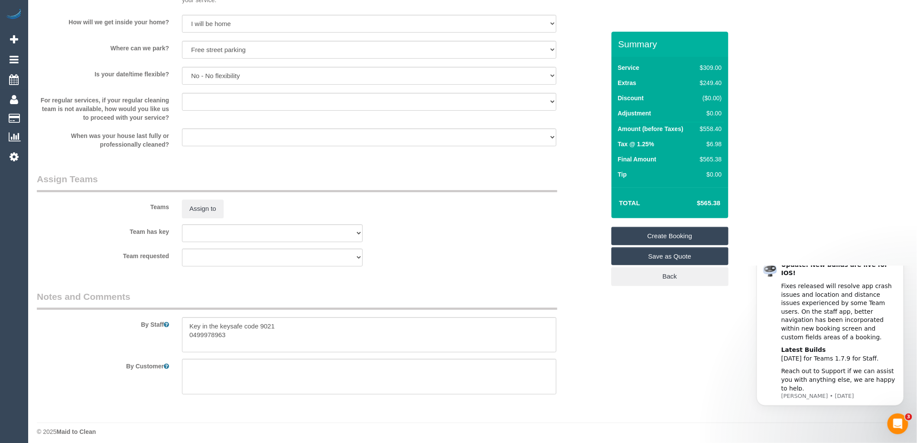
scroll to position [1197, 0]
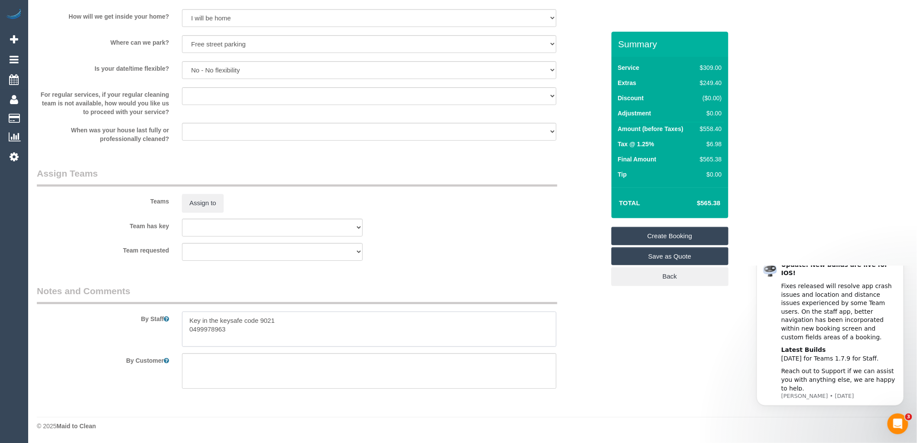
click at [190, 335] on textarea at bounding box center [369, 329] width 375 height 36
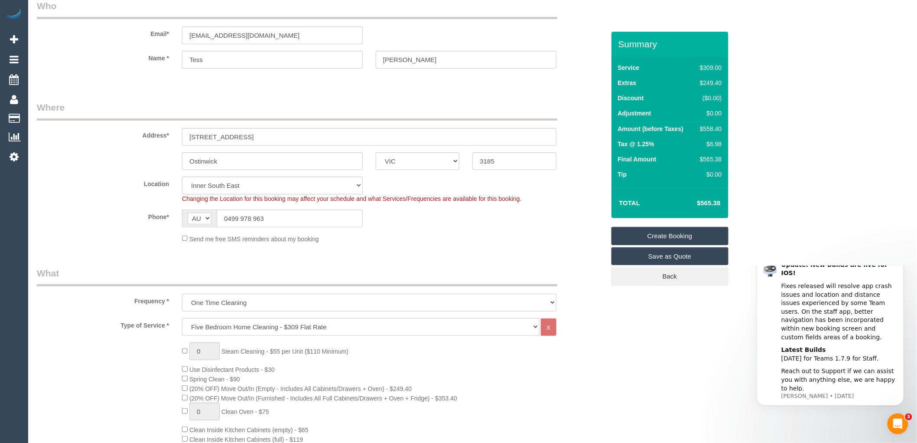
scroll to position [0, 0]
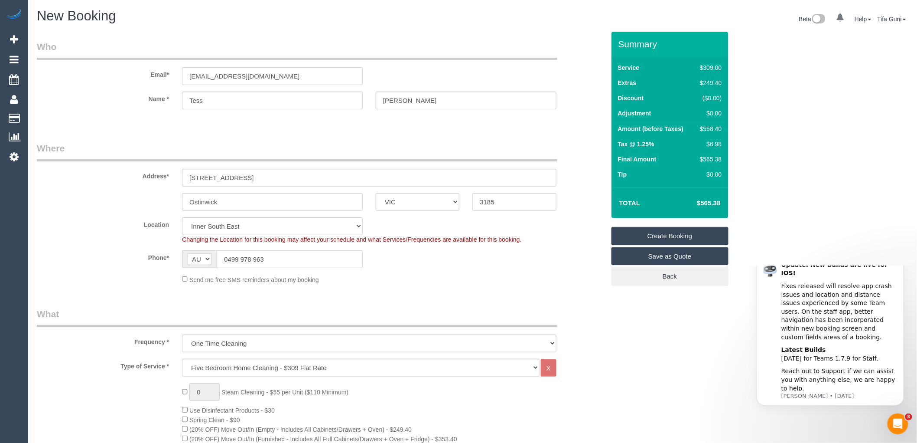
type textarea "Key in the keysafe code 9021 Call the customer if you have any problem locating…"
click at [676, 232] on link "Create Booking" at bounding box center [670, 236] width 117 height 18
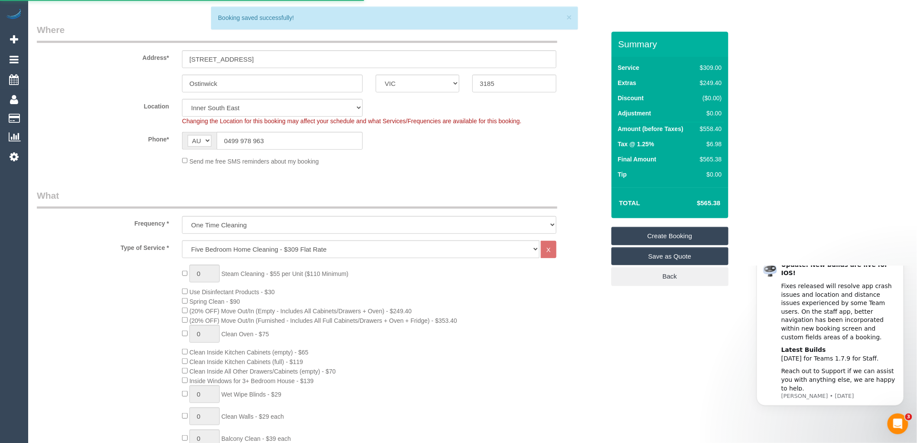
scroll to position [48, 0]
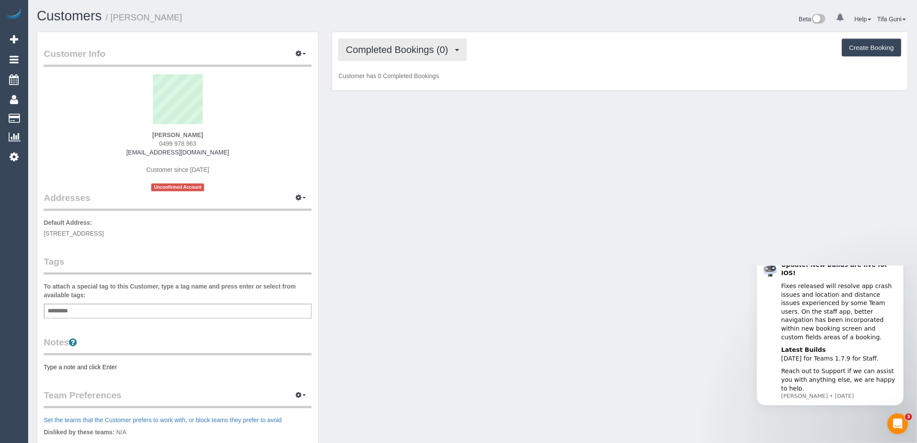
click at [434, 53] on span "Completed Bookings (0)" at bounding box center [399, 49] width 107 height 11
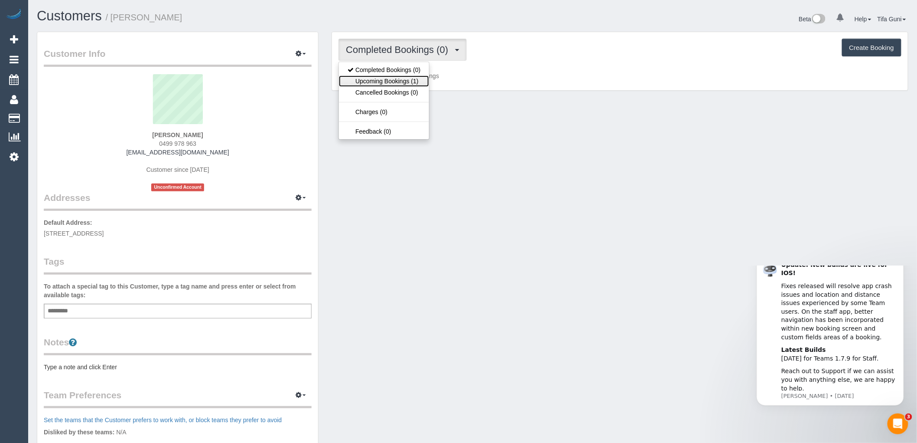
click at [403, 82] on link "Upcoming Bookings (1)" at bounding box center [384, 80] width 90 height 11
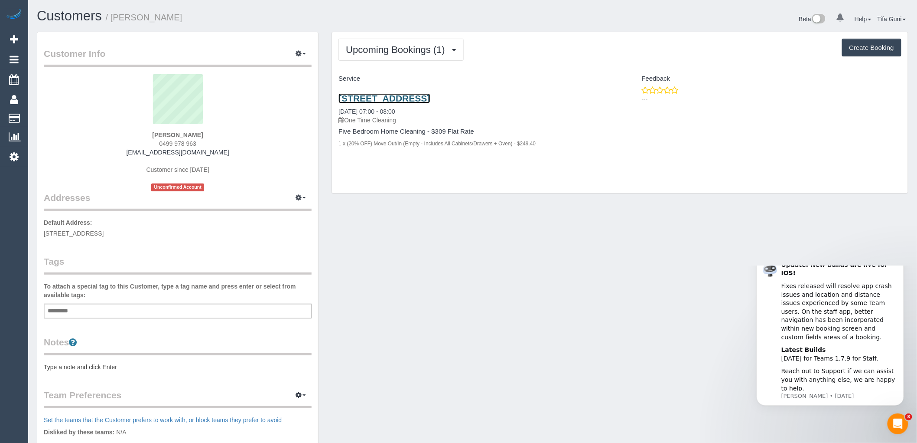
click at [428, 98] on link "[STREET_ADDRESS]" at bounding box center [384, 98] width 91 height 10
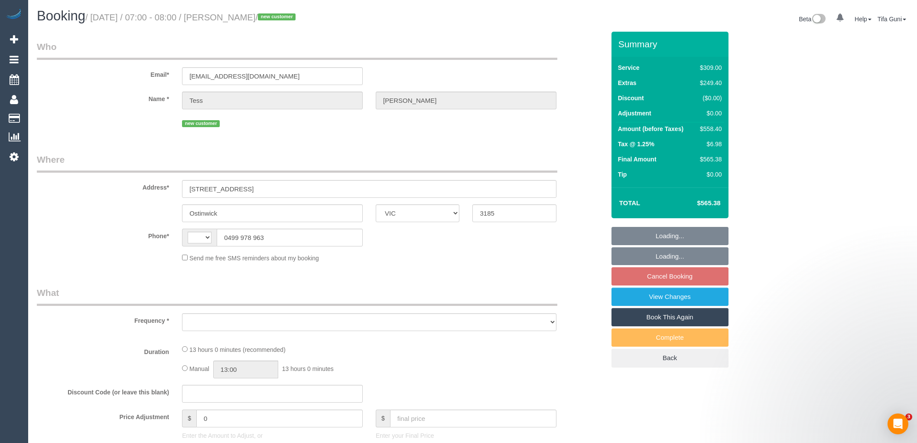
select select "VIC"
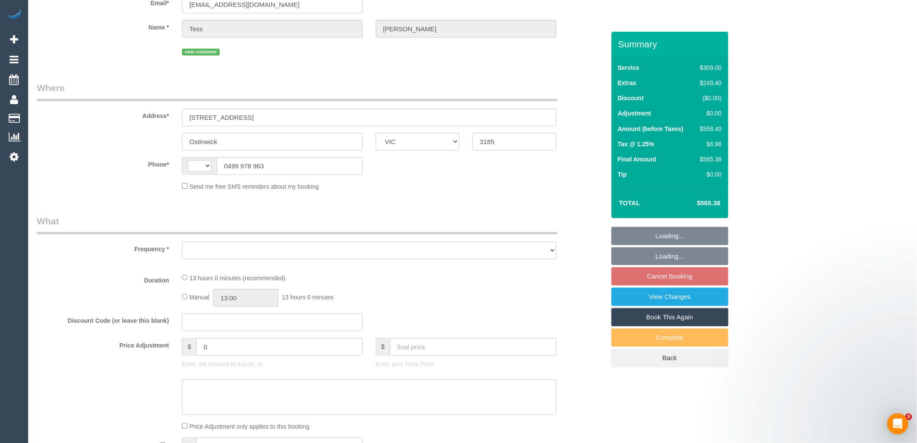
scroll to position [144, 0]
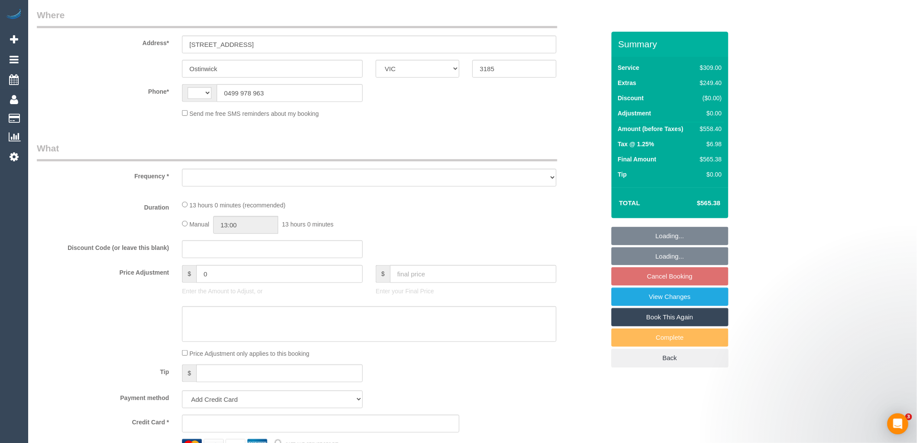
select select "string:AU"
select select "object:531"
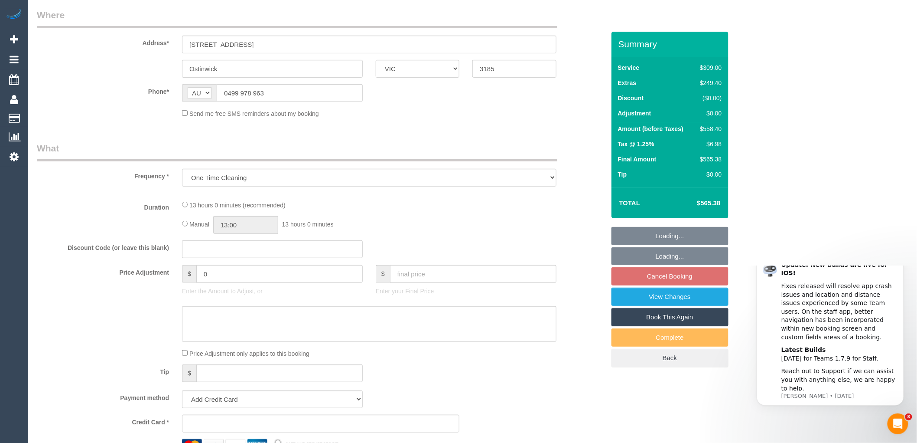
scroll to position [0, 0]
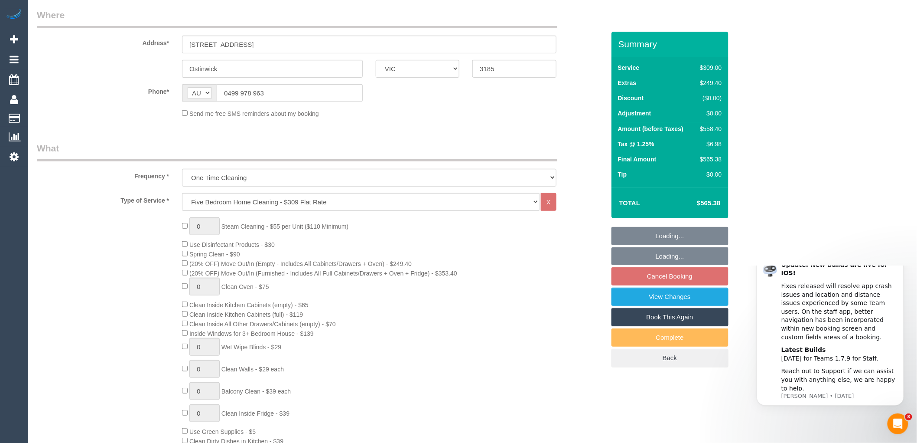
select select "string:stripe-pm_1S1MHT2GScqysDRVgvWekhx1"
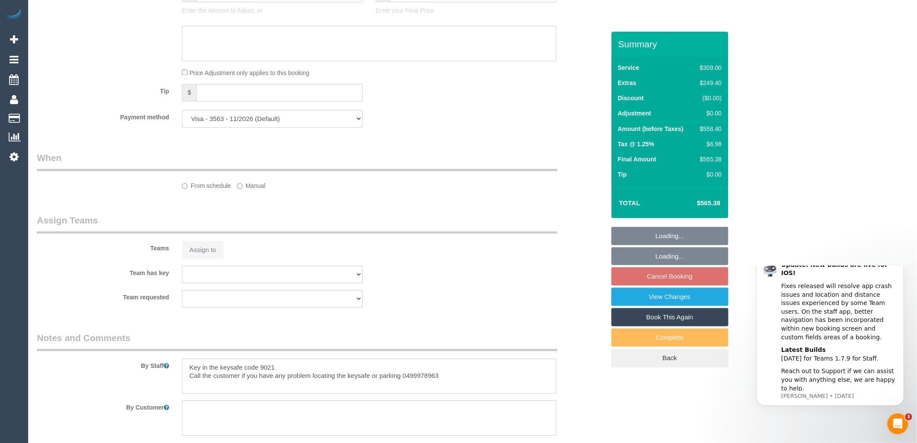
select select "object:634"
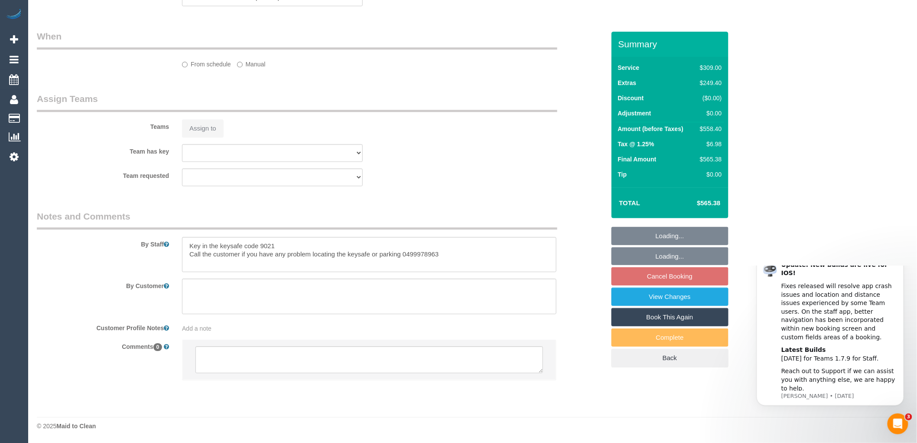
select select "number:28"
select select "number:14"
select select "number:19"
select select "number:25"
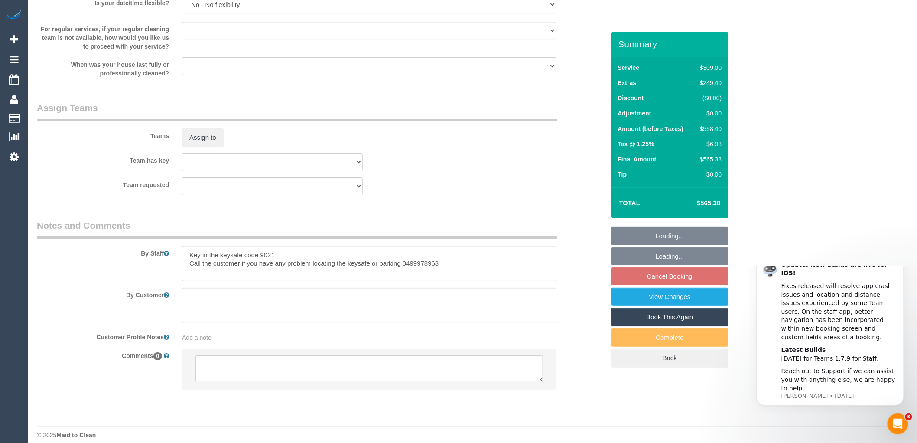
select select "spot1"
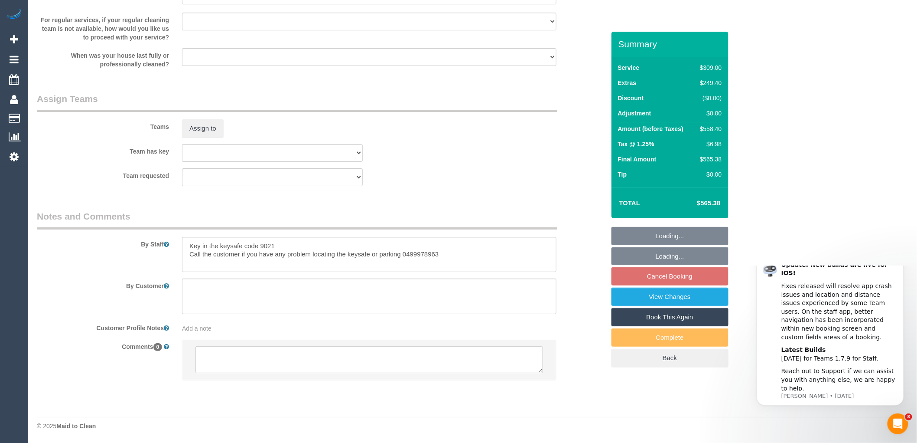
scroll to position [1226, 0]
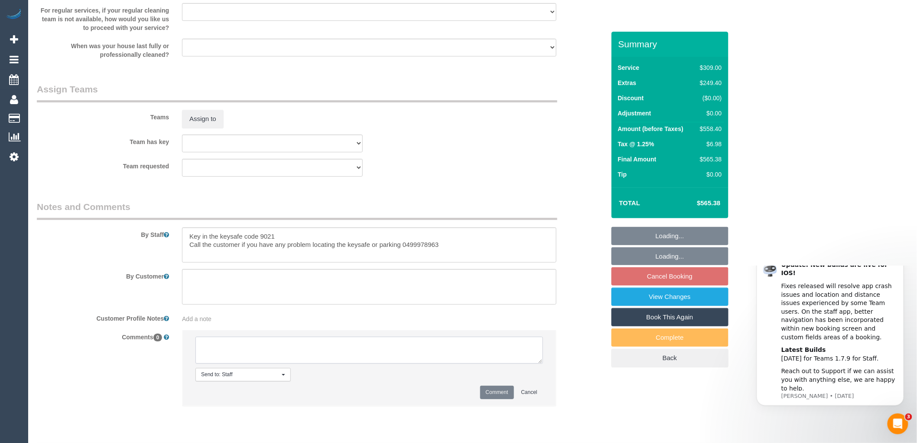
drag, startPoint x: 270, startPoint y: 353, endPoint x: 275, endPoint y: 355, distance: 5.5
click at [271, 353] on textarea at bounding box center [370, 349] width 348 height 27
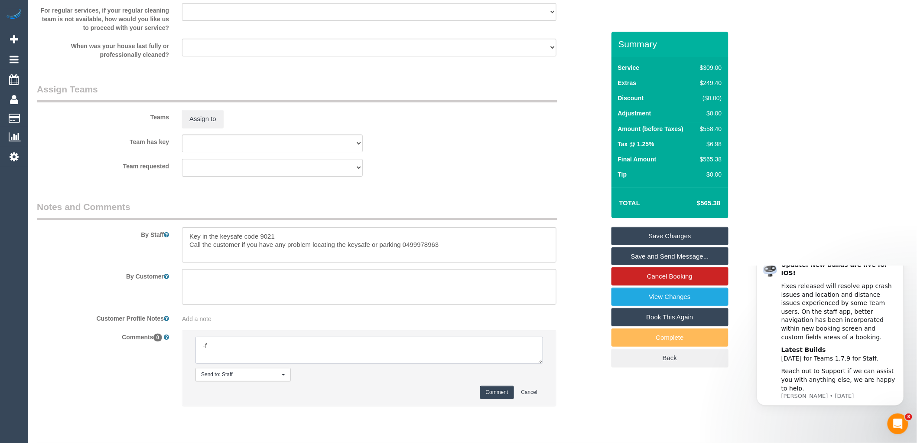
type textarea "-"
paste textarea "Flexibility dates: Flexibility times: Notes: knows we need to review Contact vi…"
click at [264, 354] on textarea at bounding box center [370, 349] width 348 height 27
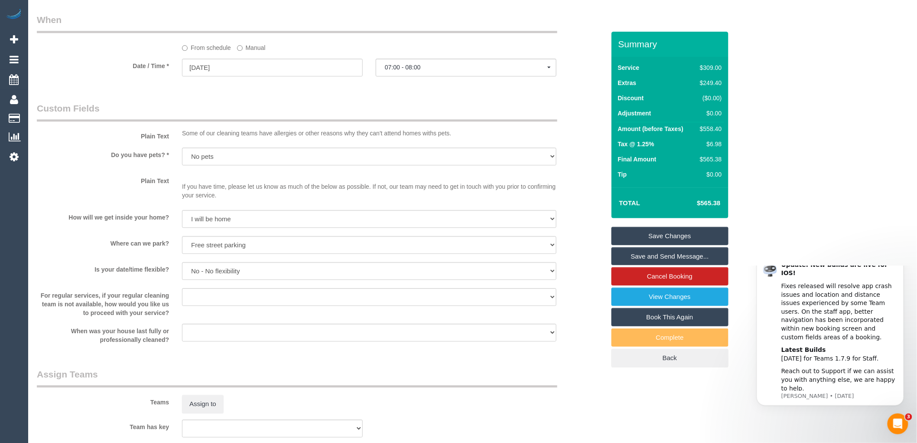
scroll to position [937, 0]
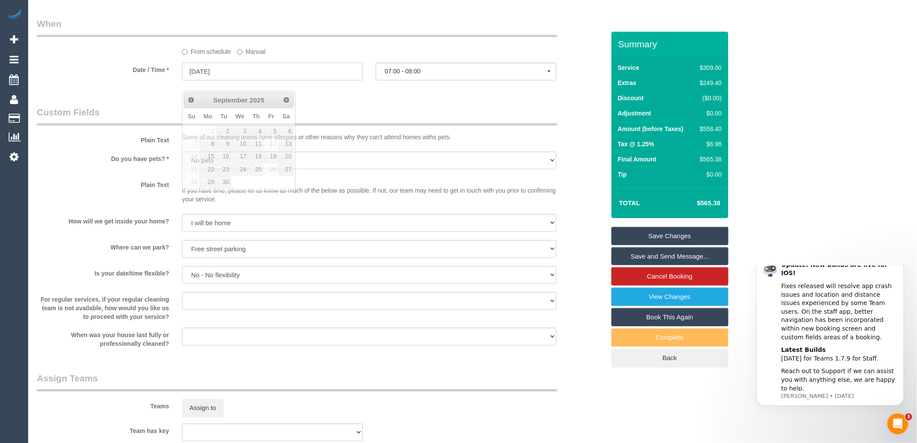
click at [215, 80] on input "[DATE]" at bounding box center [272, 71] width 181 height 18
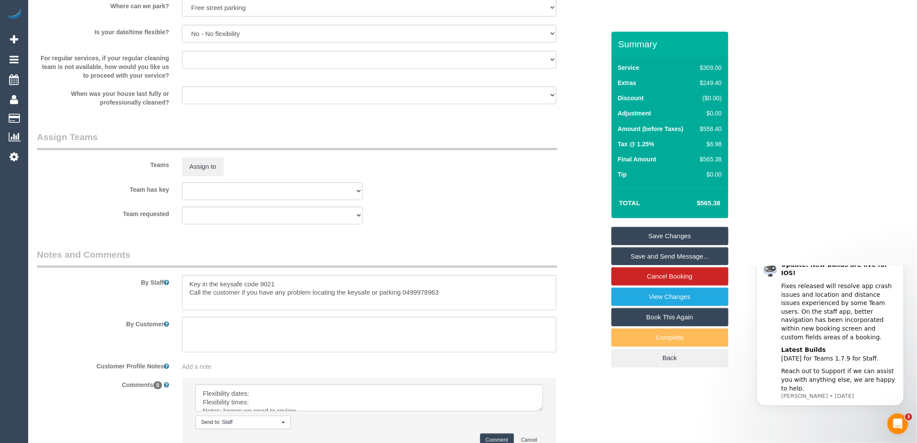
scroll to position [1263, 0]
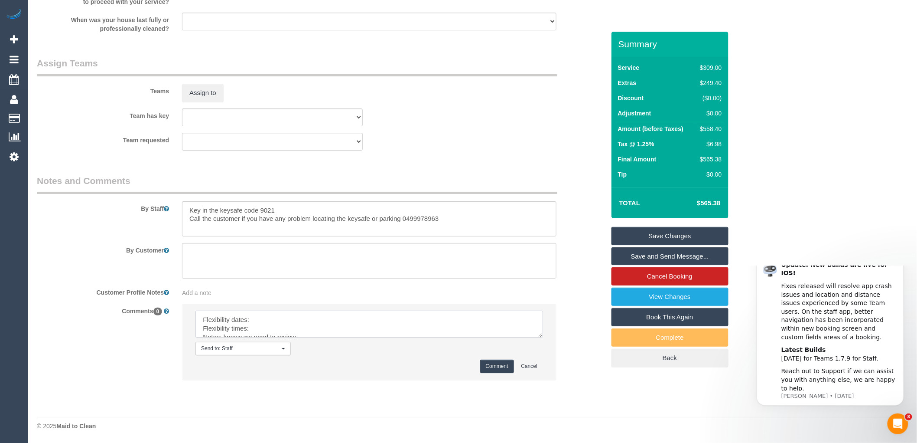
click at [269, 319] on textarea at bounding box center [370, 323] width 348 height 27
click at [256, 323] on textarea at bounding box center [370, 323] width 348 height 27
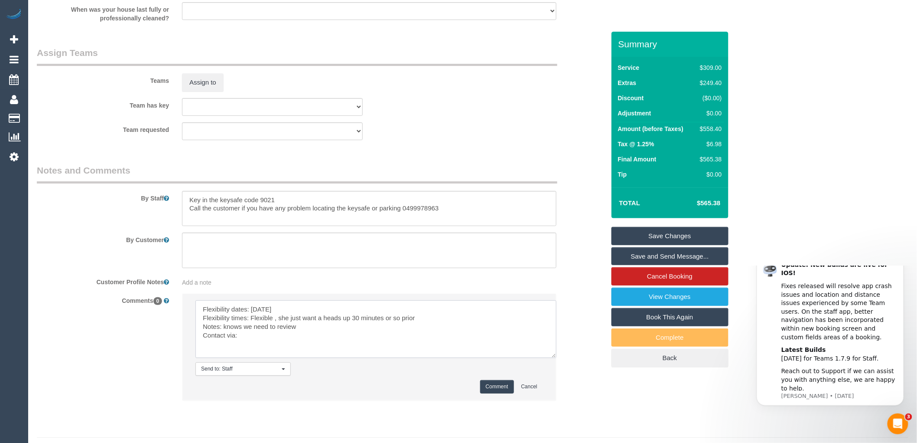
drag, startPoint x: 542, startPoint y: 336, endPoint x: 557, endPoint y: 367, distance: 34.3
click at [557, 358] on textarea at bounding box center [376, 329] width 361 height 58
click at [249, 344] on textarea at bounding box center [377, 329] width 362 height 58
type textarea "Flexibility dates: [DATE] Flexibility times: Flexible , she just want a heads u…"
click at [492, 394] on button "Comment" at bounding box center [497, 386] width 34 height 13
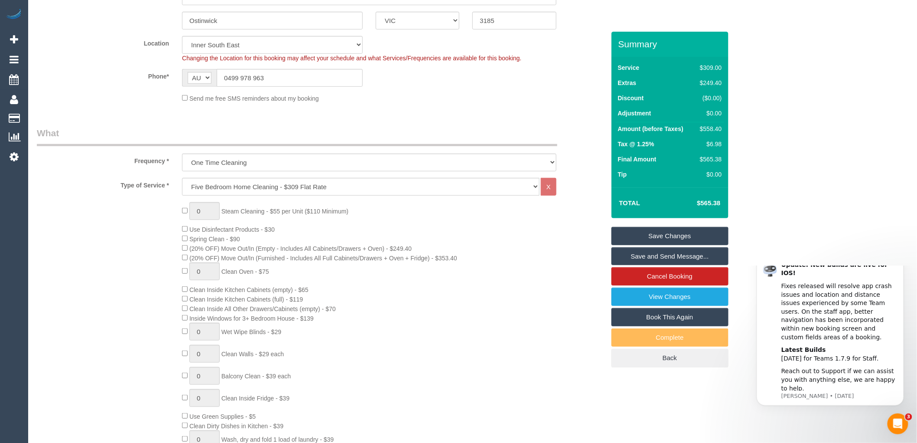
scroll to position [96, 0]
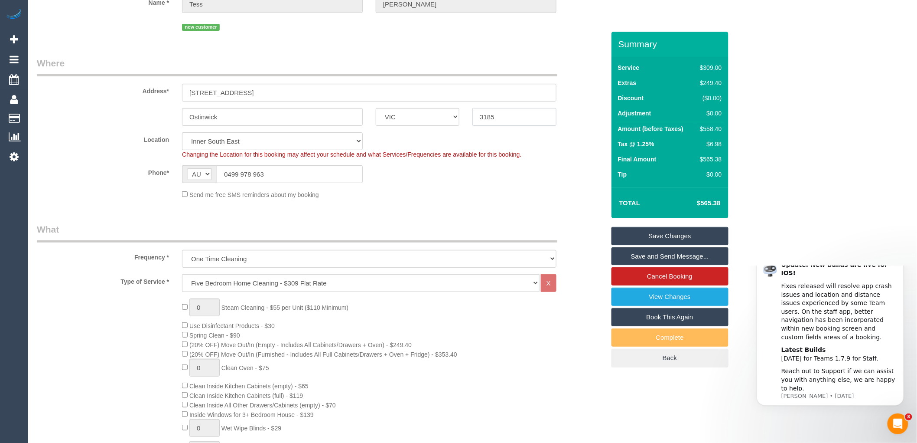
drag, startPoint x: 525, startPoint y: 113, endPoint x: 470, endPoint y: 115, distance: 55.1
click at [470, 115] on div "3185" at bounding box center [514, 117] width 97 height 18
drag, startPoint x: 227, startPoint y: 118, endPoint x: 153, endPoint y: 108, distance: 74.8
click at [153, 109] on div "Ostinwick ACT [GEOGRAPHIC_DATA] NT [GEOGRAPHIC_DATA] SA TAS [GEOGRAPHIC_DATA] […" at bounding box center [320, 117] width 581 height 18
paste input "Elster"
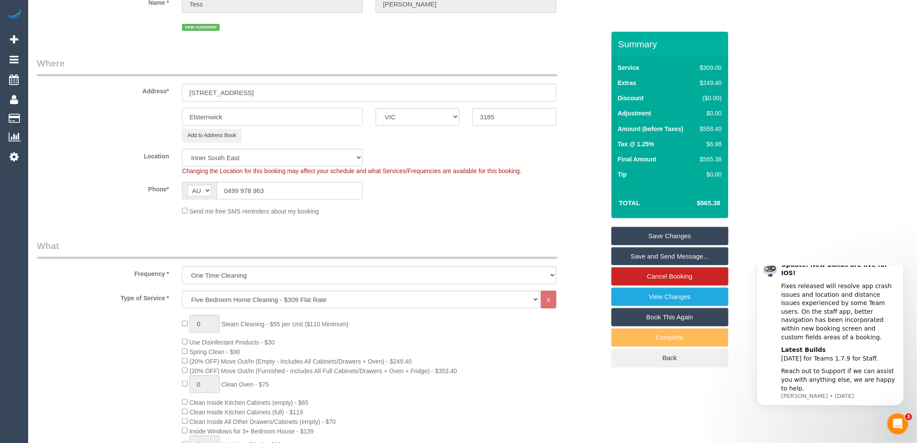
type input "Elsternwick"
click at [662, 238] on link "Save Changes" at bounding box center [670, 236] width 117 height 18
